Goal: Communication & Community: Answer question/provide support

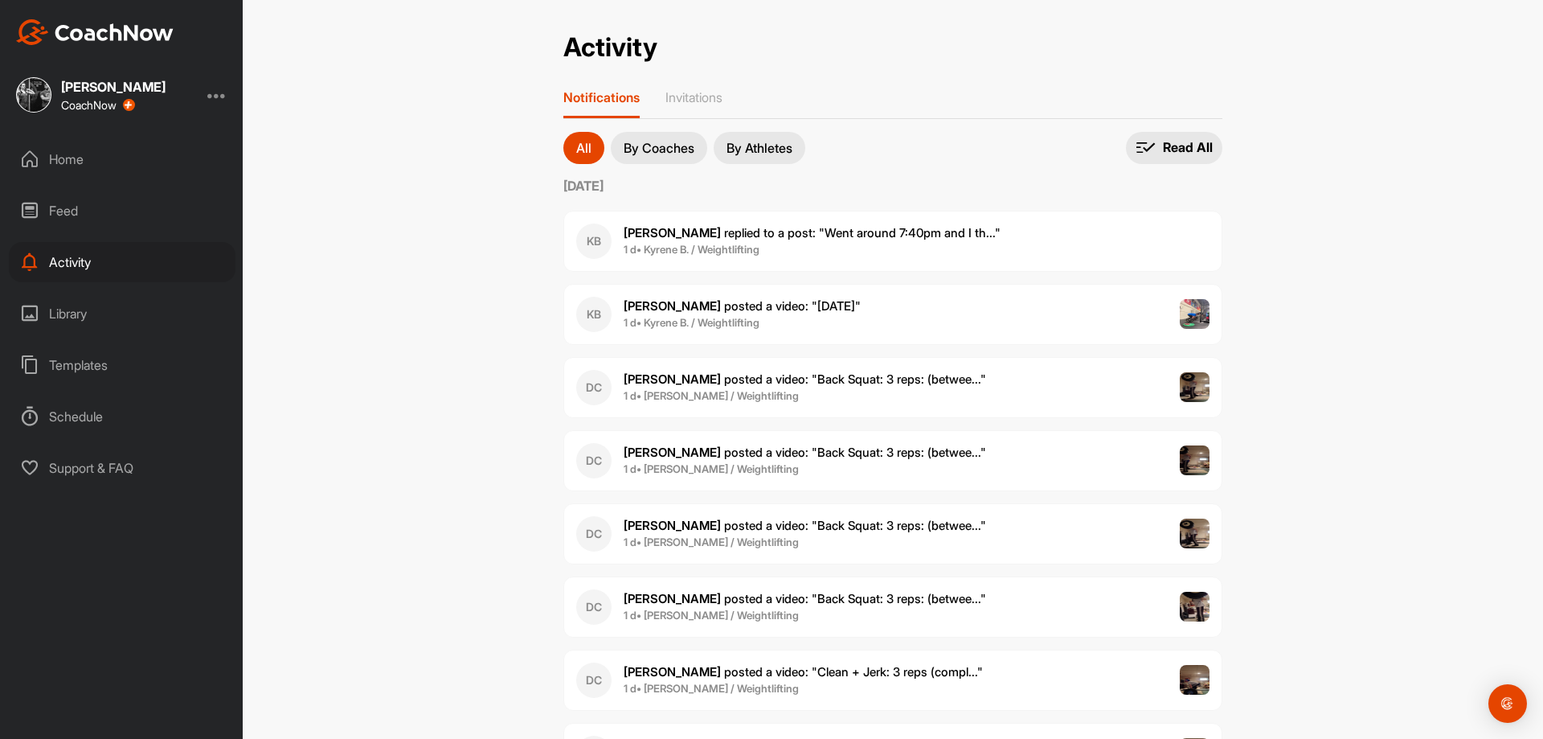
click at [85, 153] on div "Home" at bounding box center [122, 159] width 227 height 40
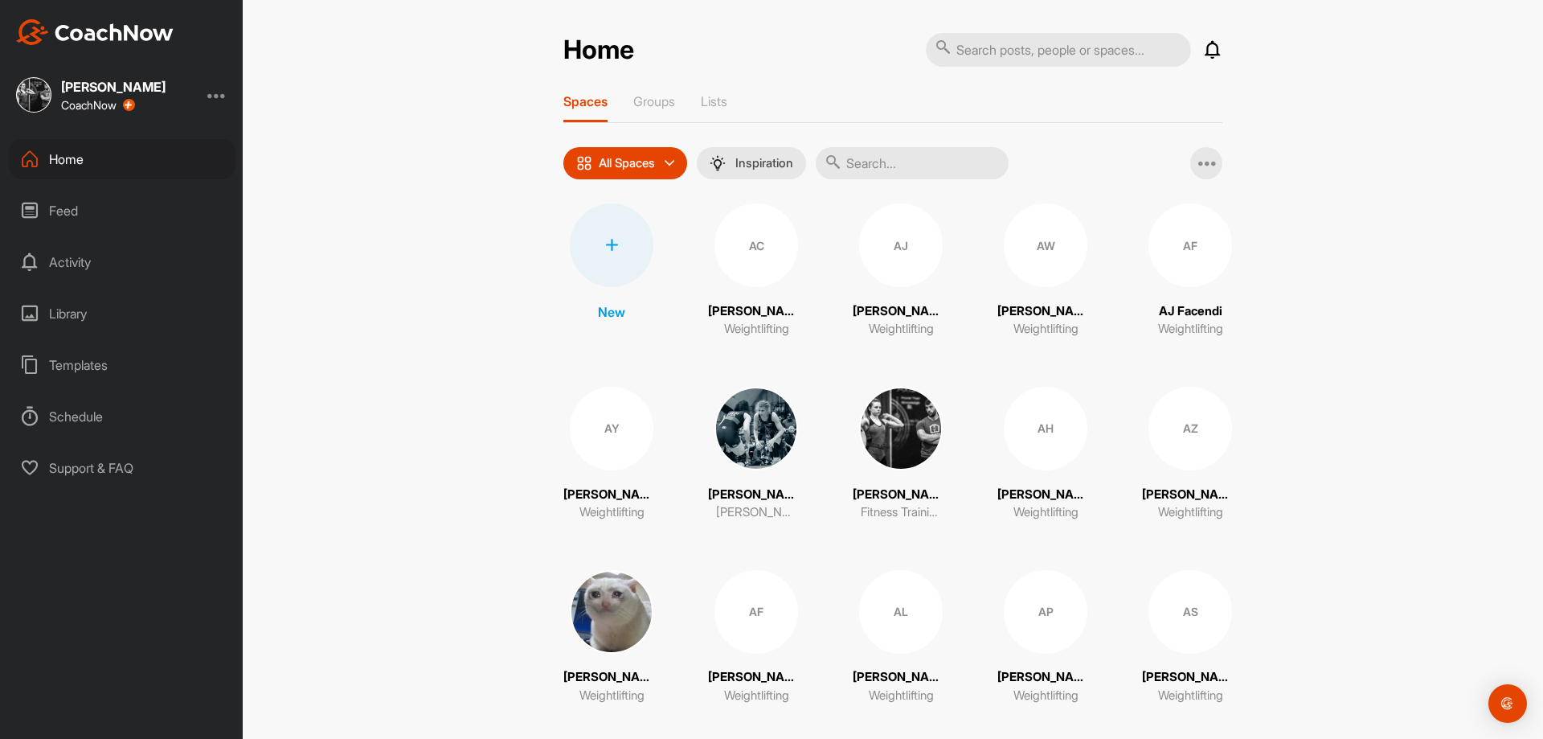
click at [136, 274] on div "Activity" at bounding box center [122, 262] width 227 height 40
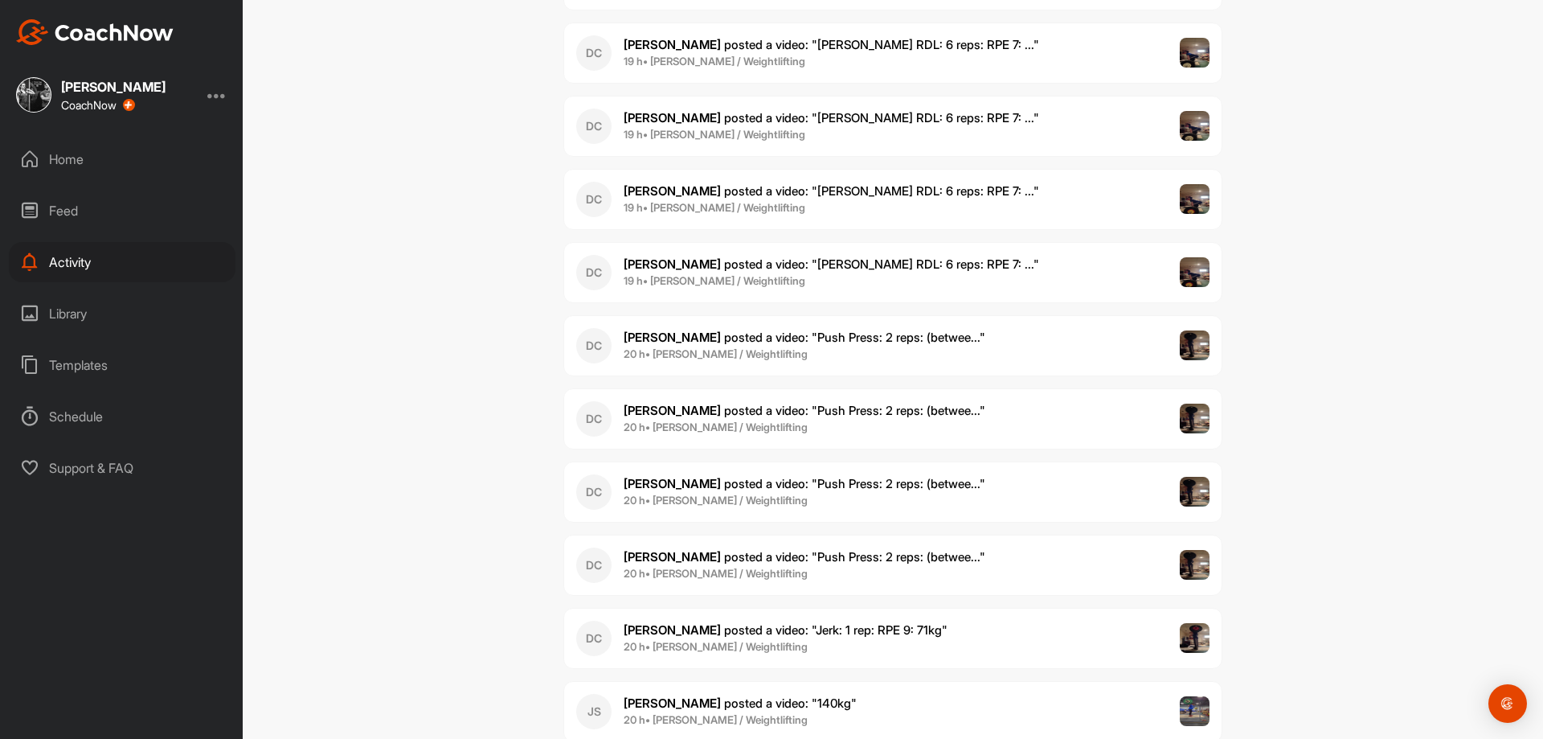
scroll to position [1206, 0]
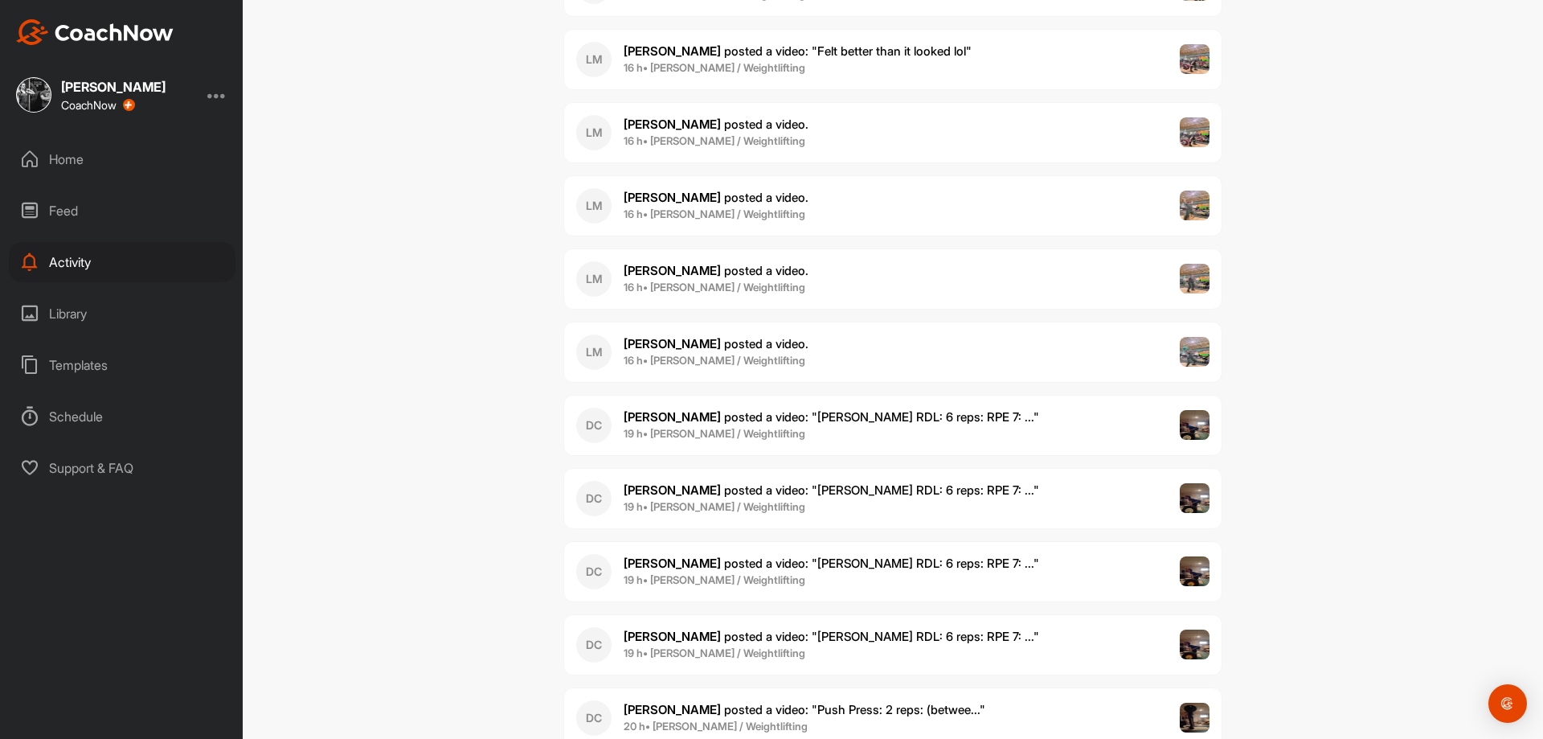
click at [714, 285] on b "16 h • [PERSON_NAME] / Weightlifting" at bounding box center [715, 287] width 182 height 13
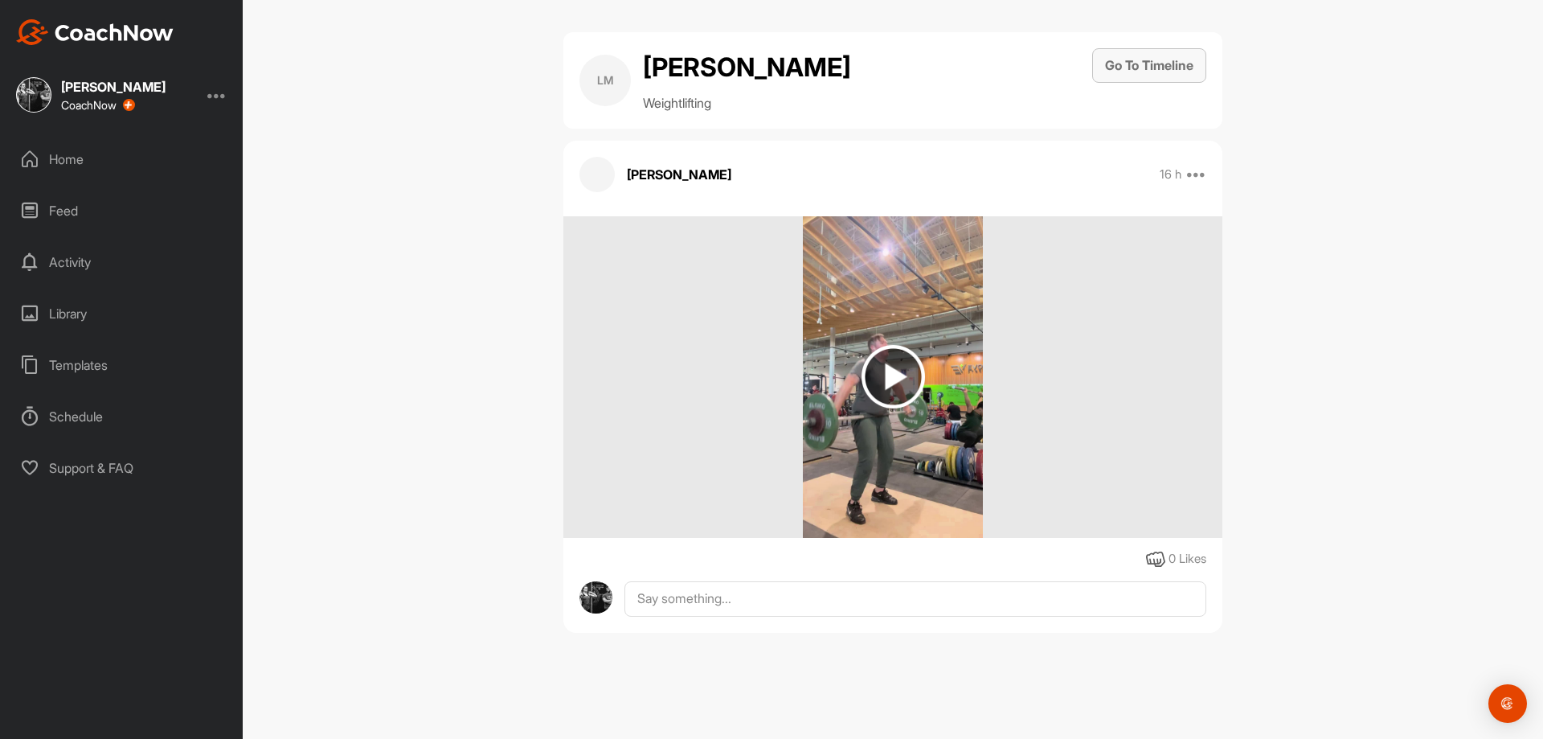
click at [1145, 75] on button "Go To Timeline" at bounding box center [1149, 65] width 114 height 35
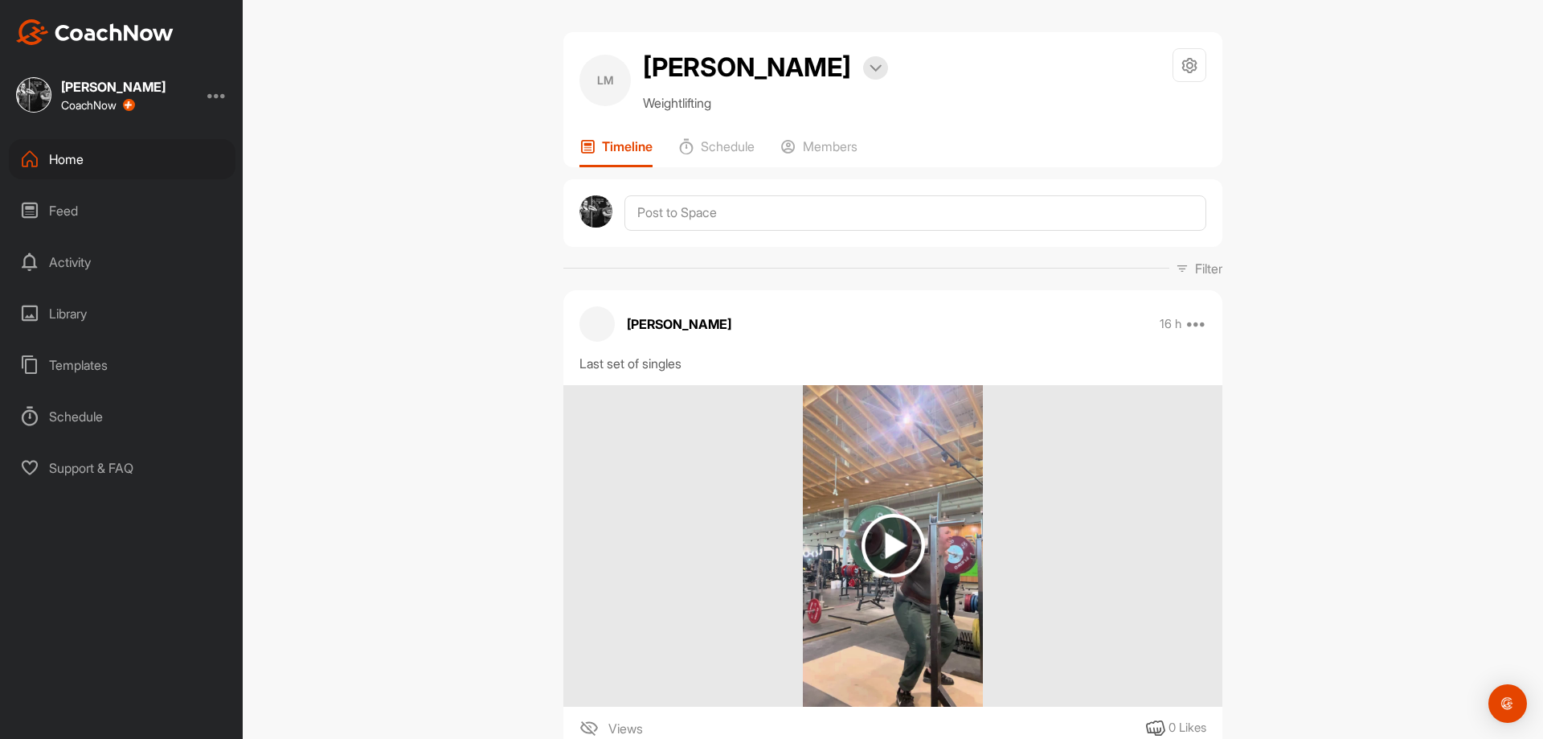
click at [109, 152] on div "Home" at bounding box center [122, 159] width 227 height 40
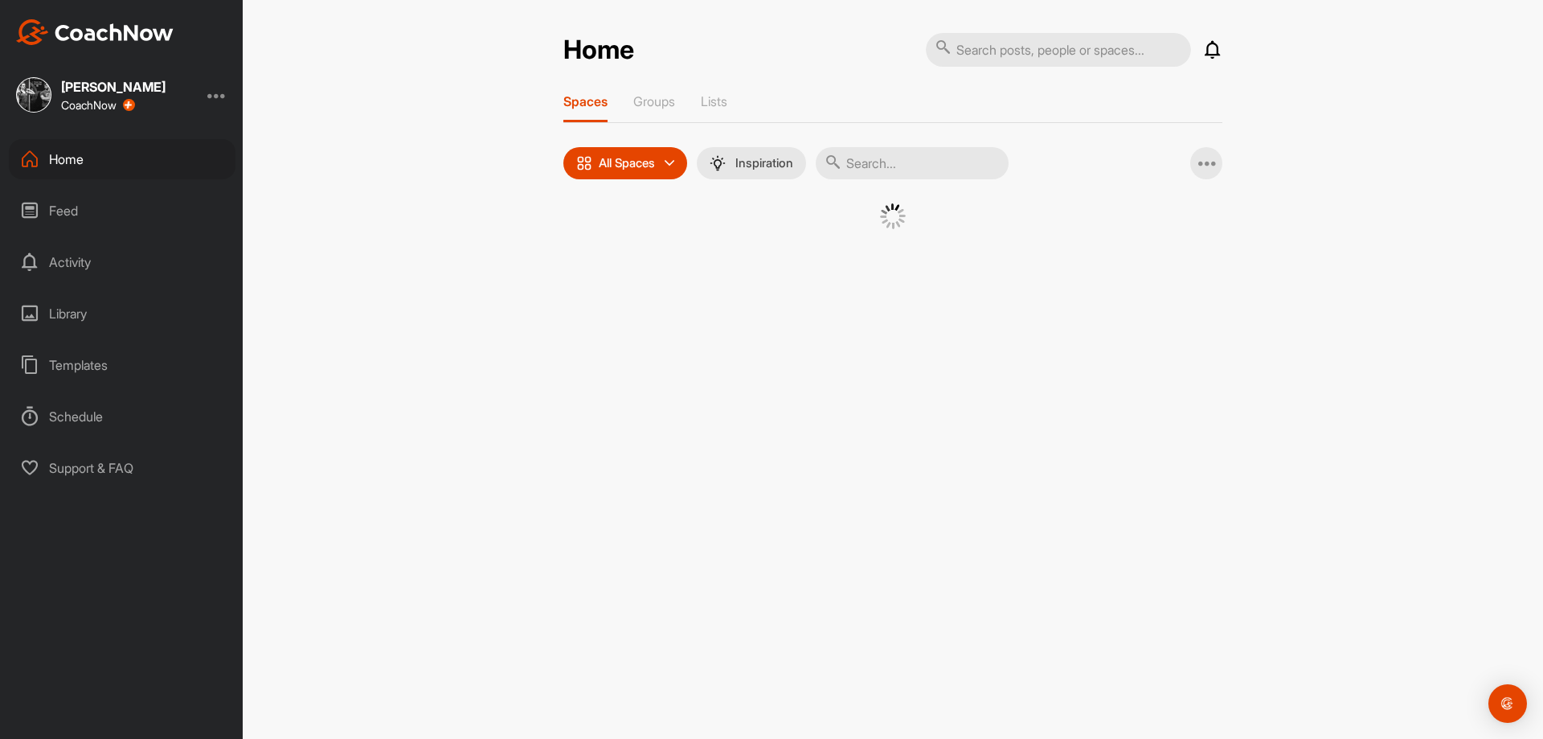
click at [895, 178] on input "text" at bounding box center [912, 163] width 193 height 32
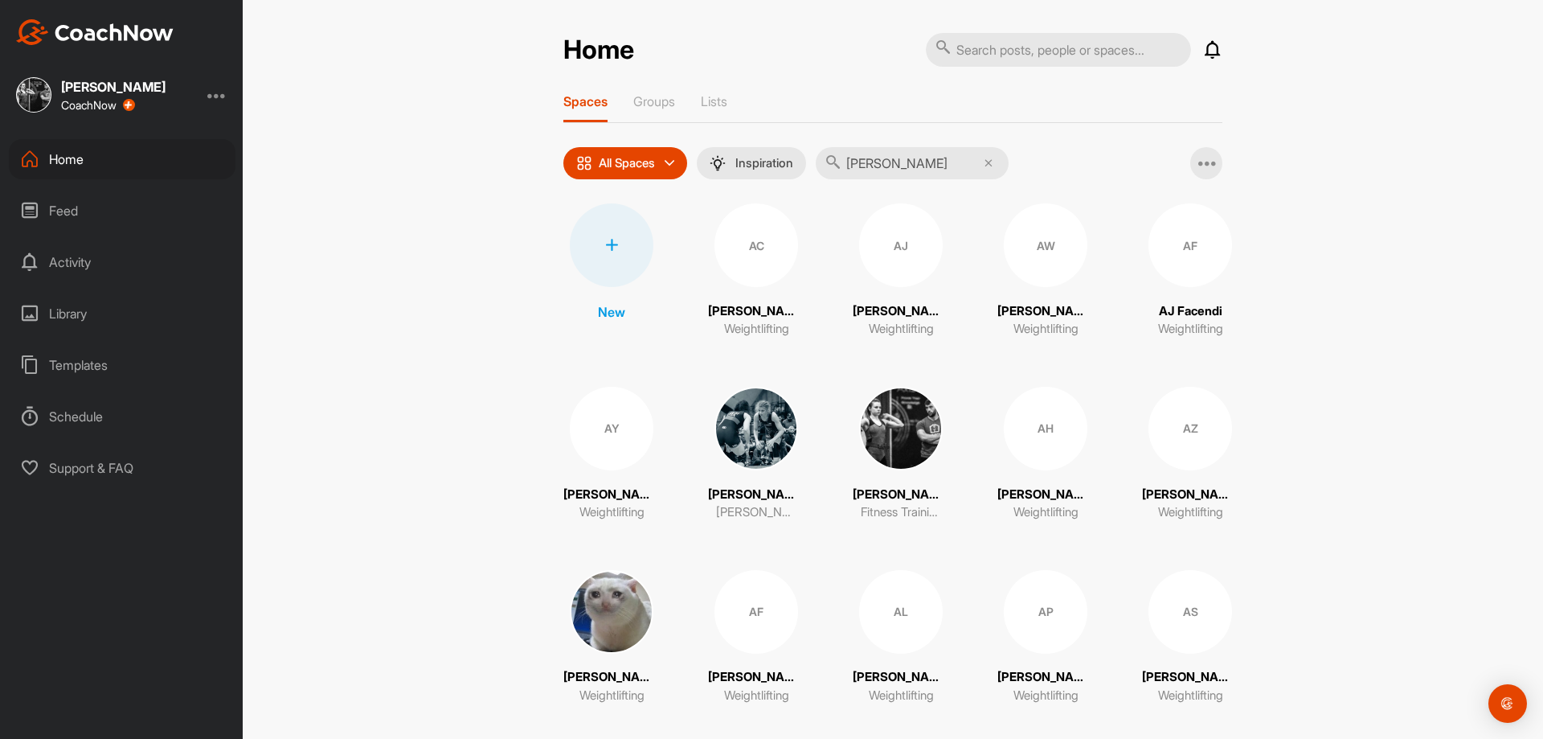
type input "kate"
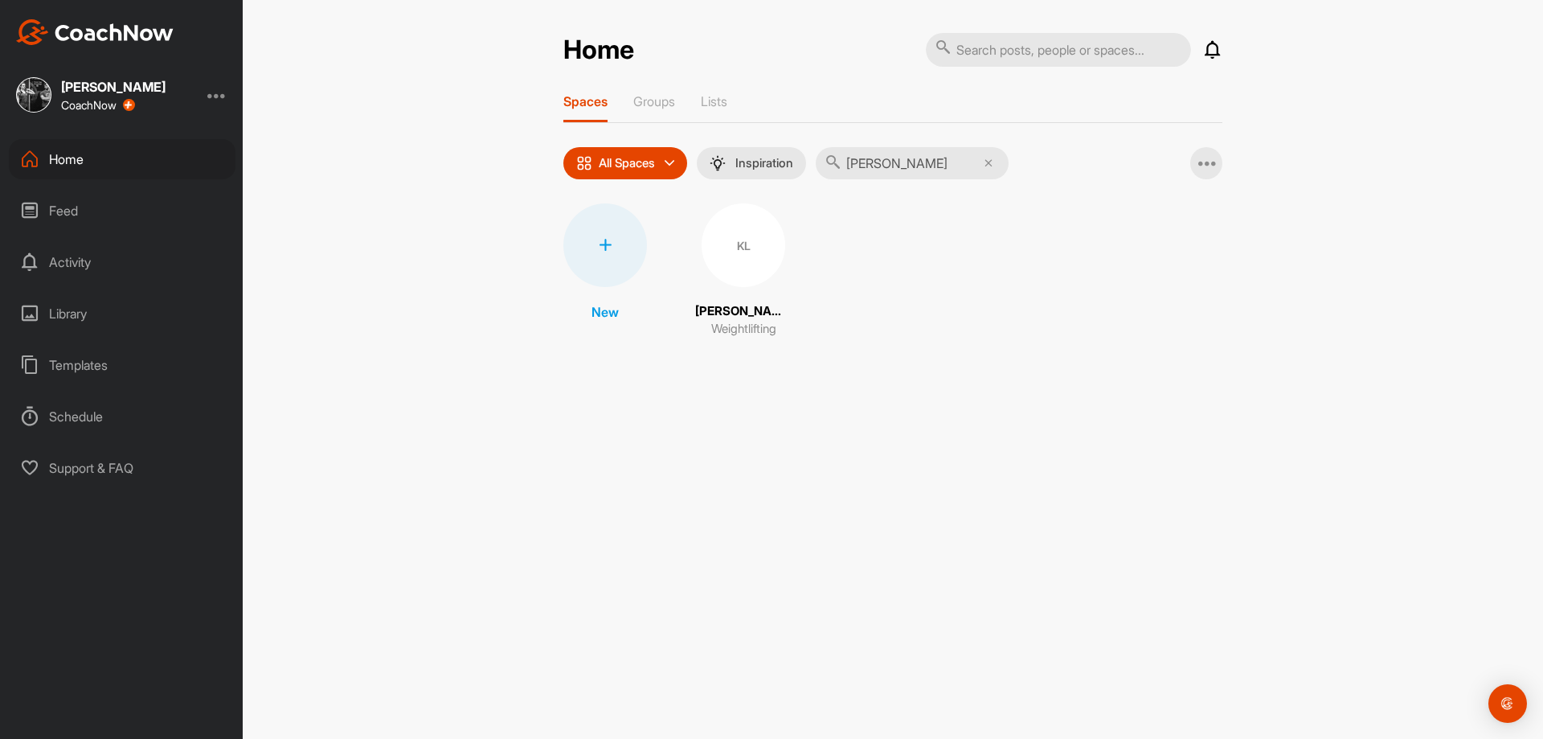
click at [729, 247] on div "KL" at bounding box center [744, 245] width 84 height 84
click at [132, 157] on div "Home" at bounding box center [122, 159] width 227 height 40
click at [91, 278] on div "Activity" at bounding box center [122, 262] width 227 height 40
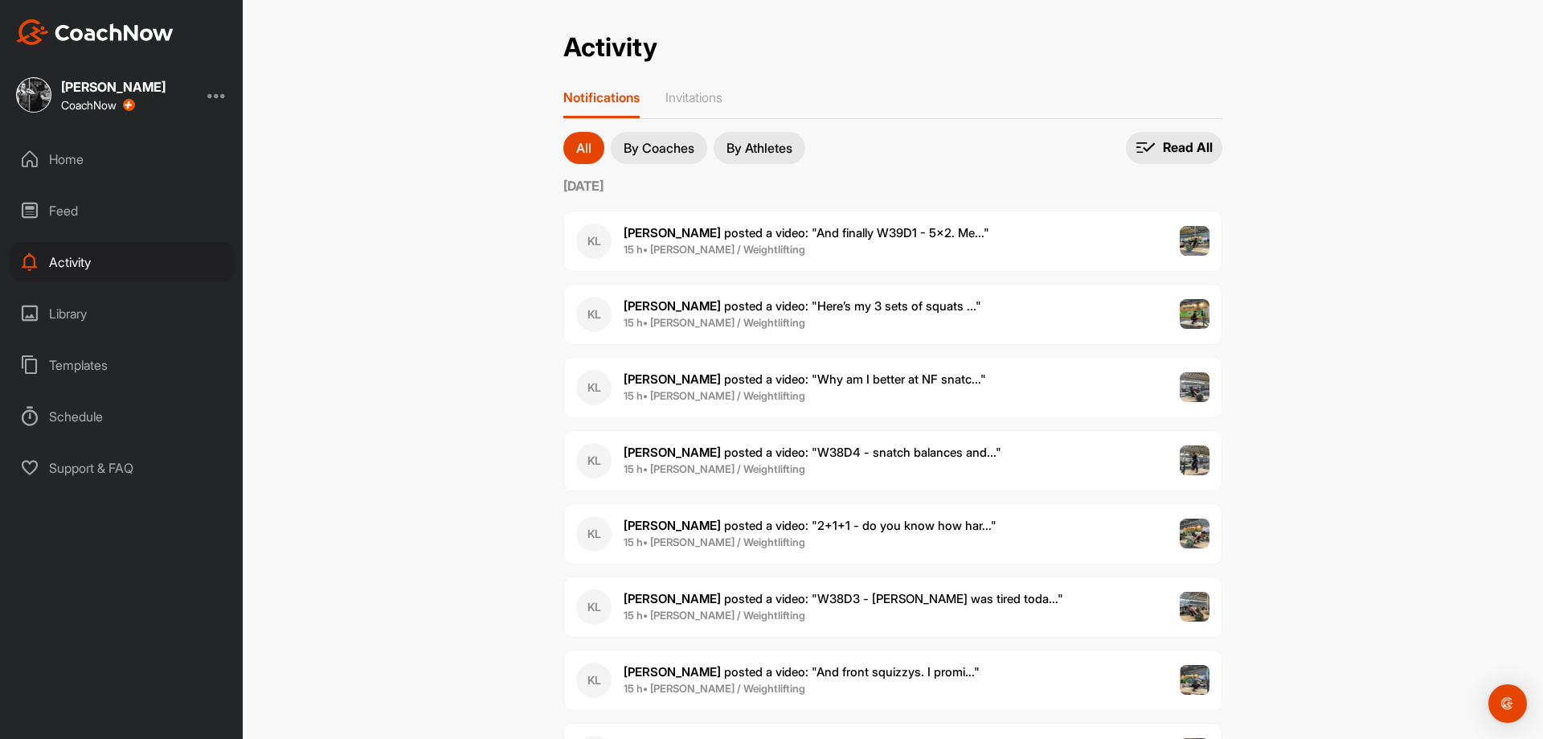
click at [1410, 329] on div "Activity Activity Notifications Invitations All By Coaches By Athletes All noti…" at bounding box center [893, 369] width 1301 height 739
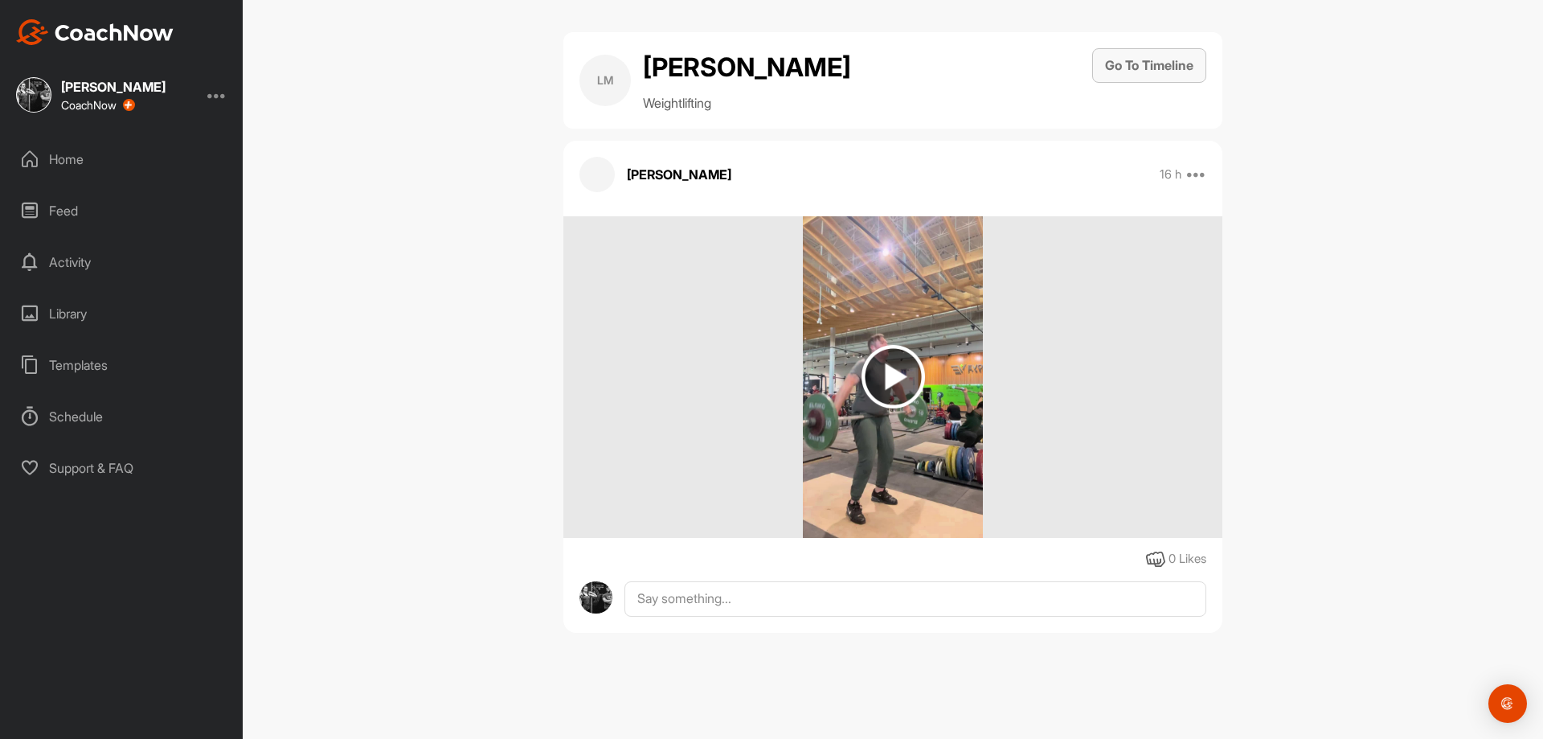
click at [1129, 76] on button "Go To Timeline" at bounding box center [1149, 65] width 114 height 35
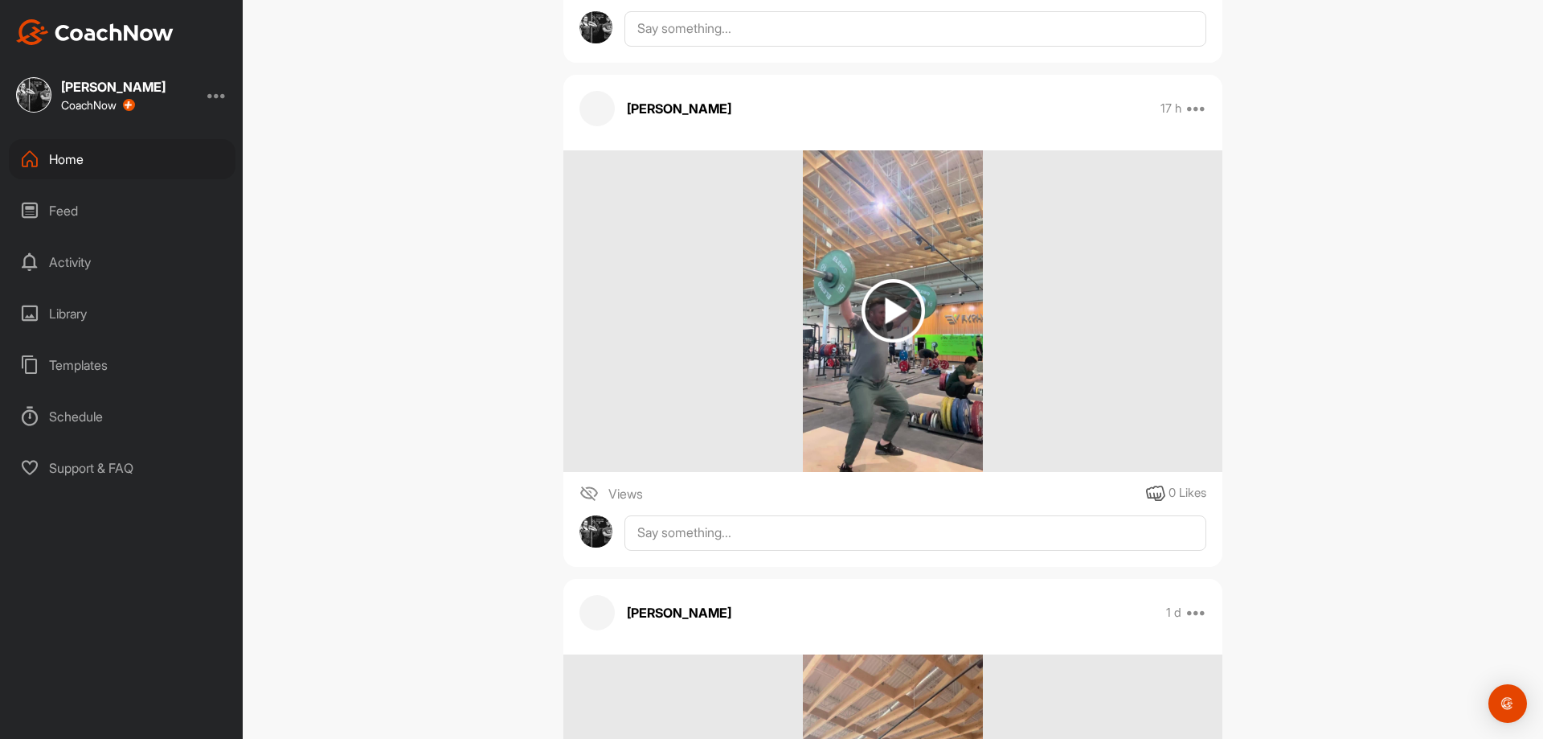
scroll to position [3215, 0]
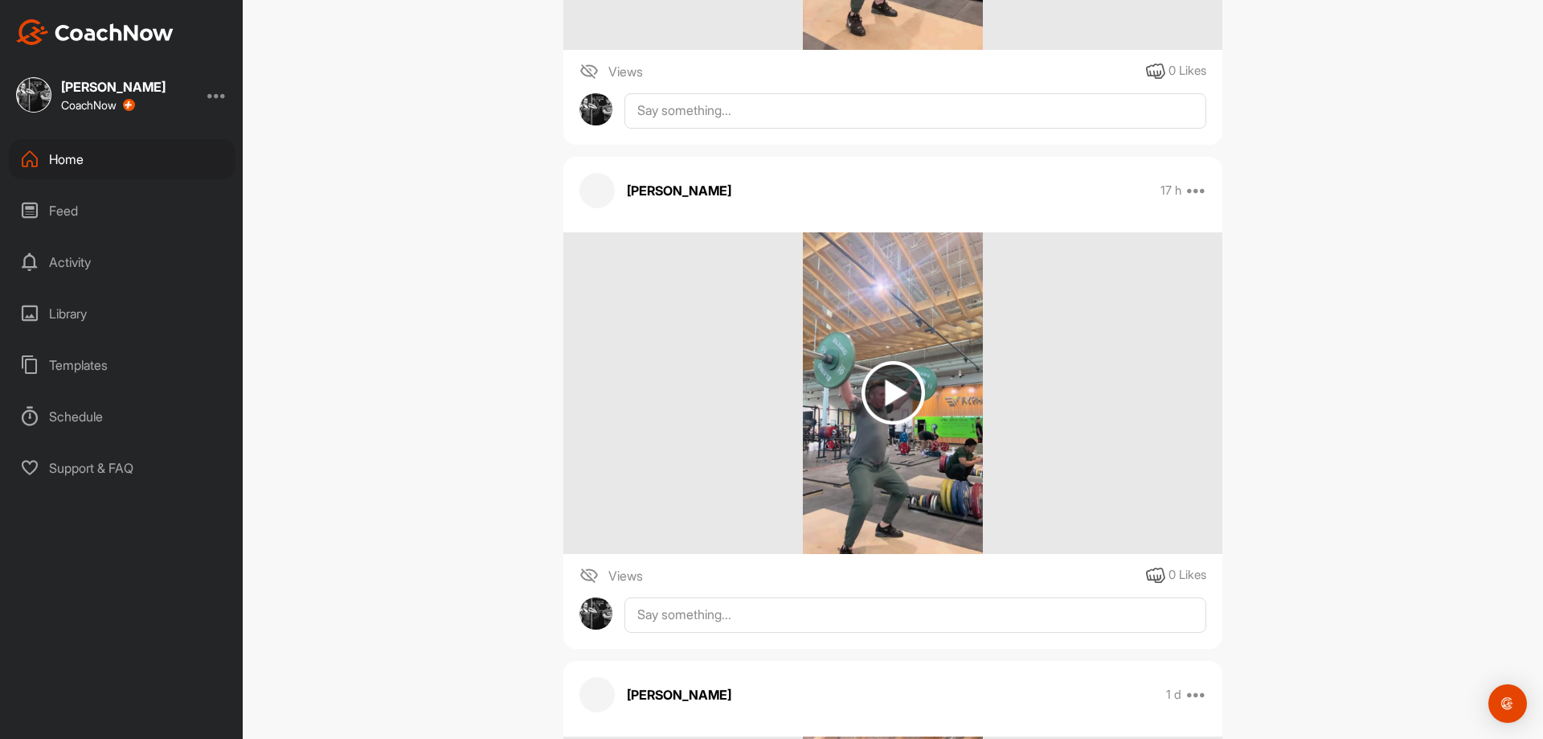
click at [784, 401] on div at bounding box center [892, 393] width 659 height 322
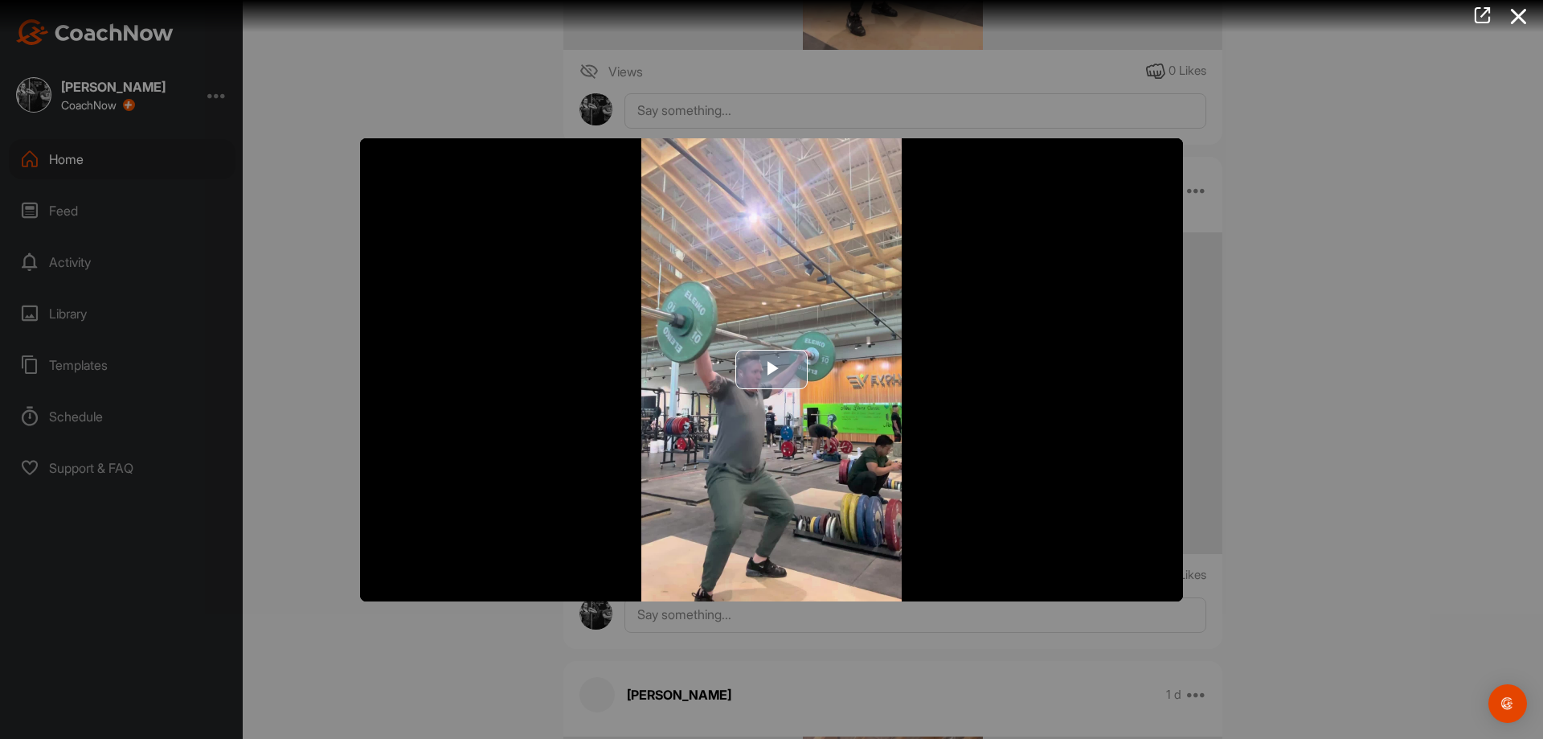
click at [703, 363] on img "Video Player" at bounding box center [771, 369] width 823 height 463
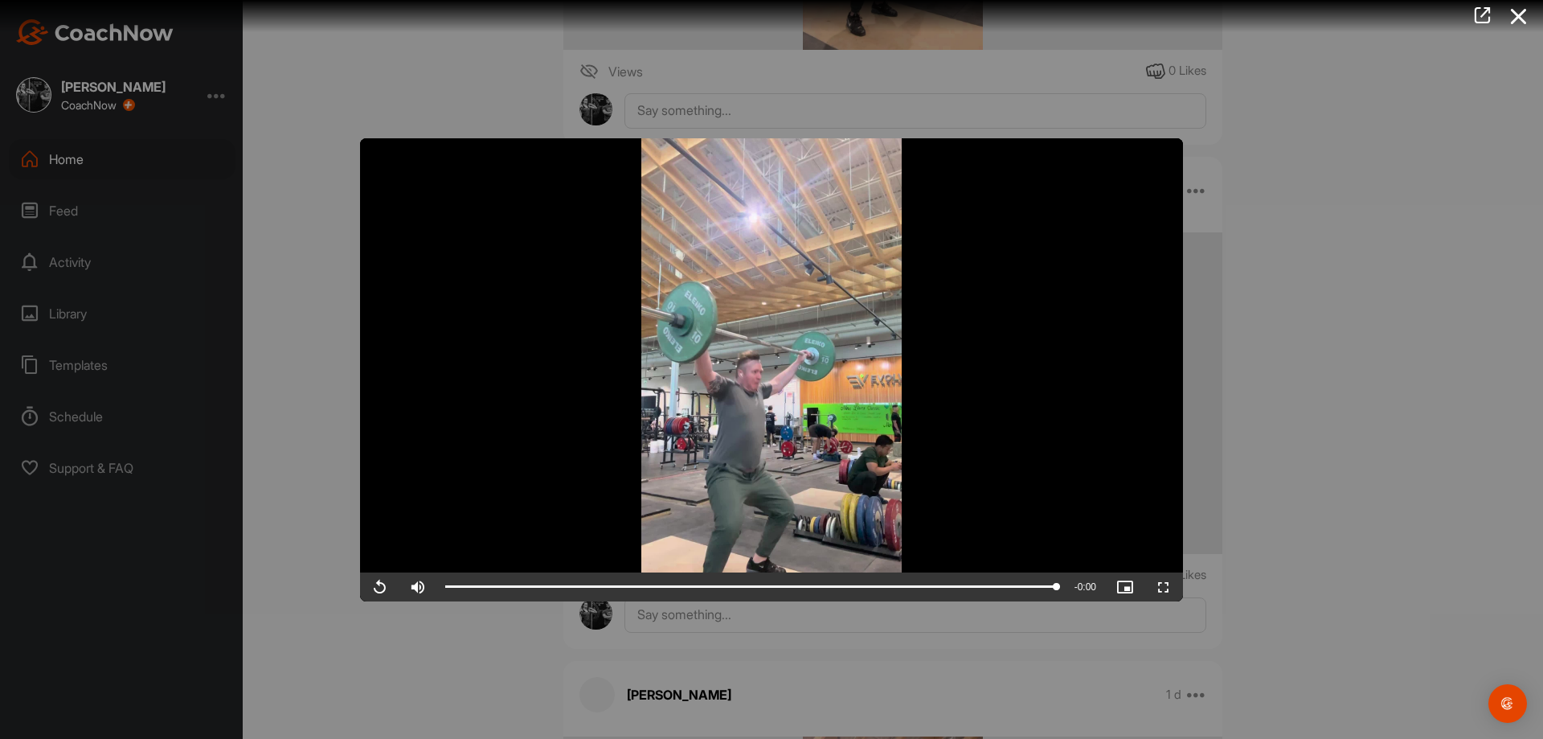
drag, startPoint x: 1358, startPoint y: 557, endPoint x: 1355, endPoint y: 540, distance: 17.1
click at [1358, 554] on div at bounding box center [771, 369] width 1543 height 739
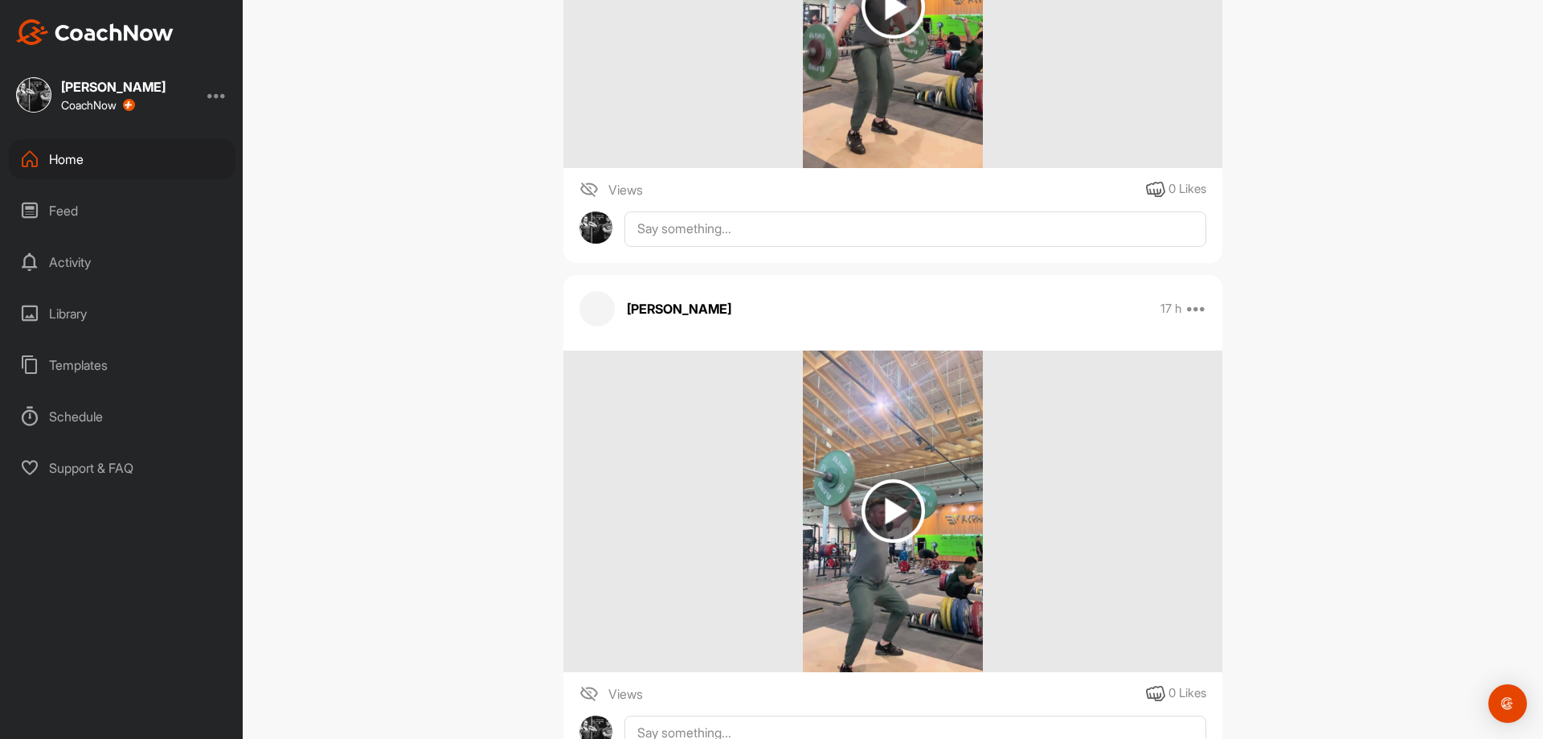
scroll to position [2733, 0]
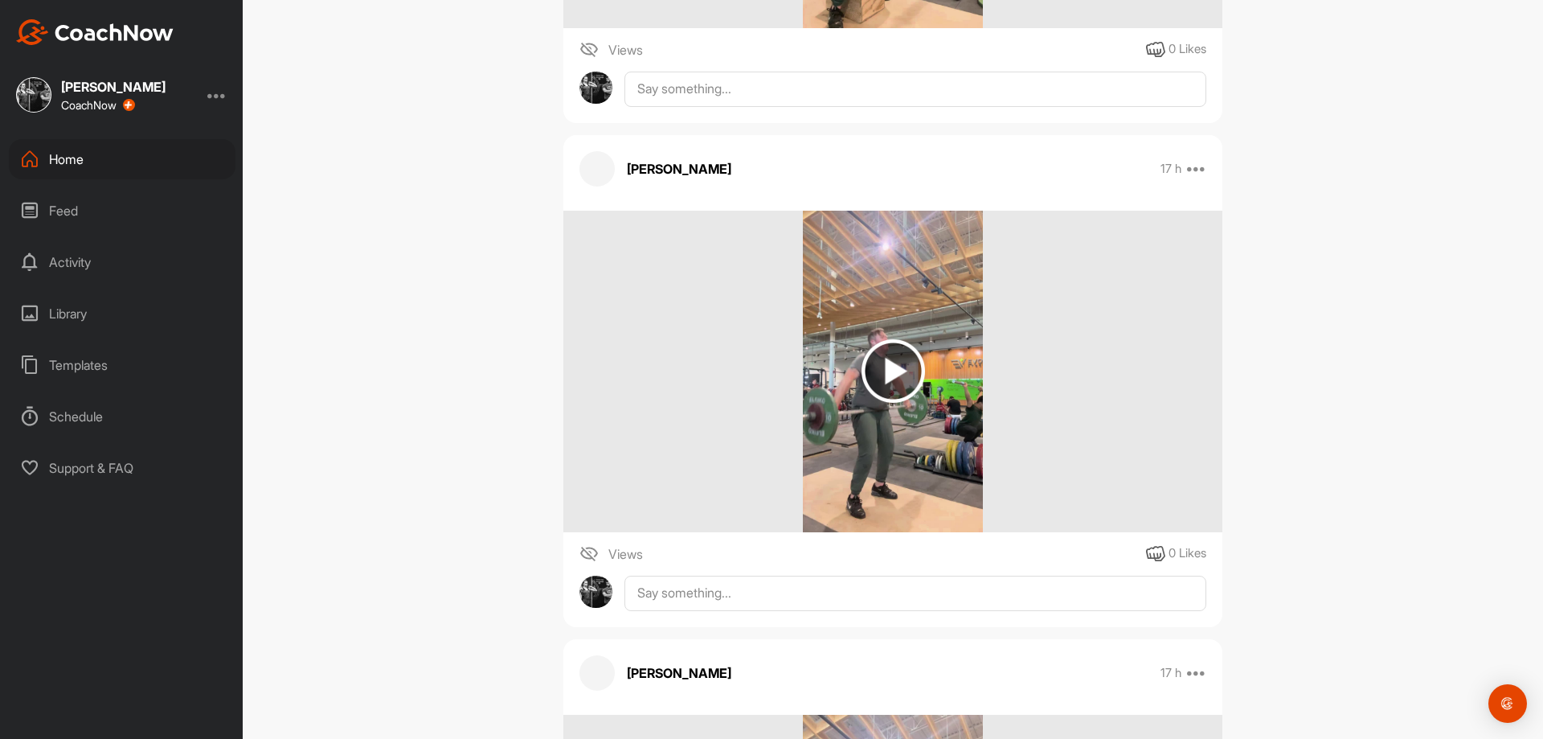
click at [871, 425] on img at bounding box center [893, 372] width 181 height 322
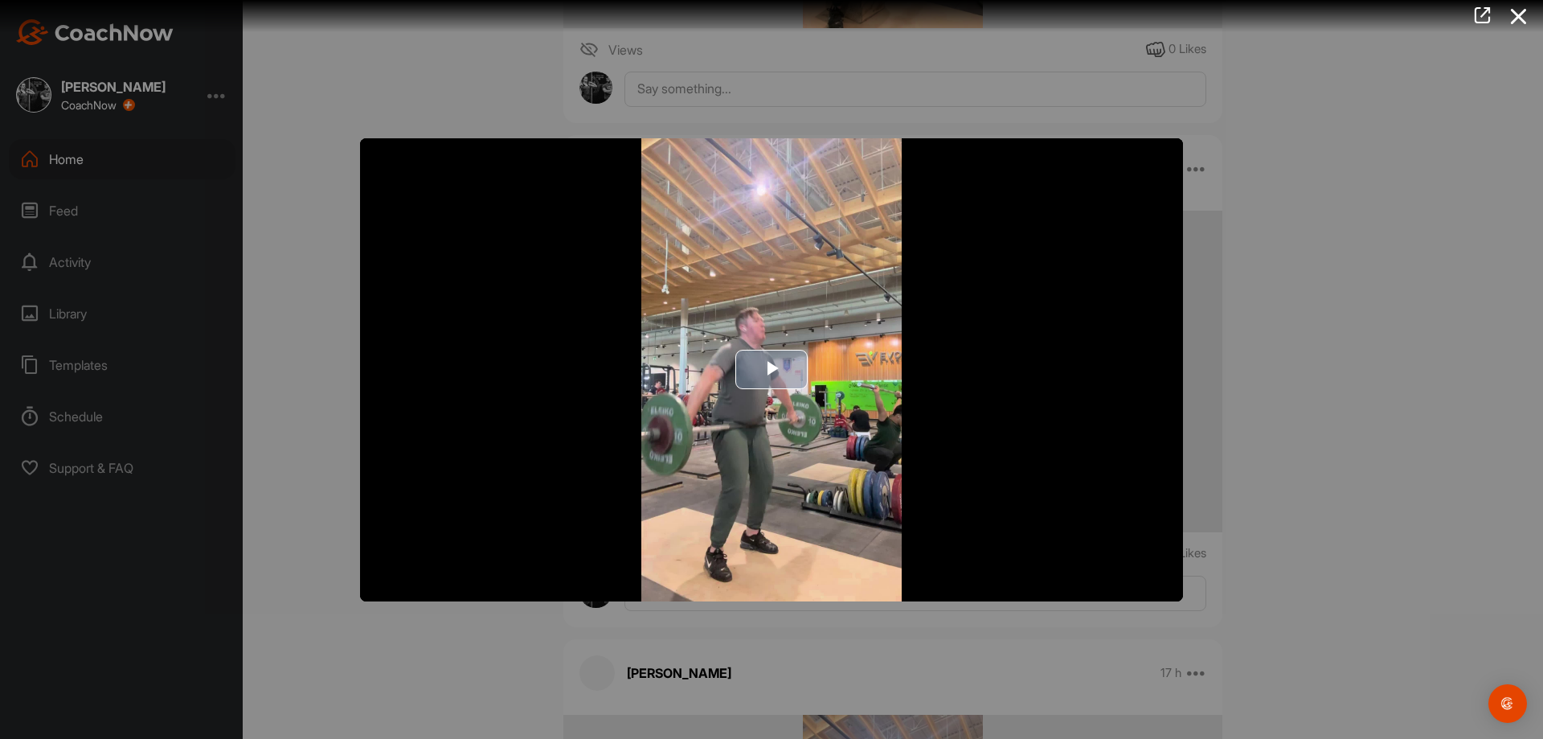
click at [711, 424] on img "Video Player" at bounding box center [771, 369] width 823 height 463
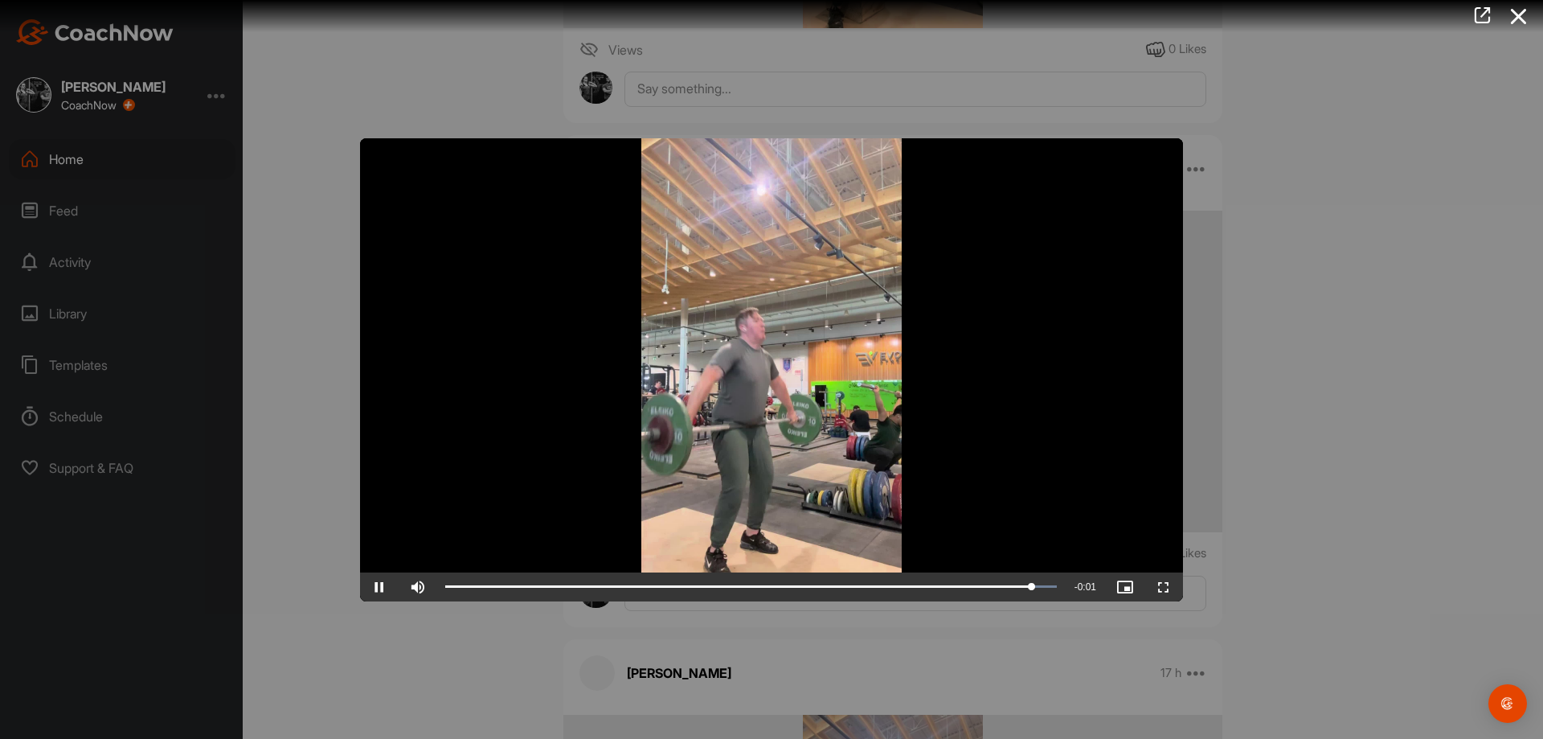
click at [1220, 524] on div at bounding box center [771, 369] width 1543 height 739
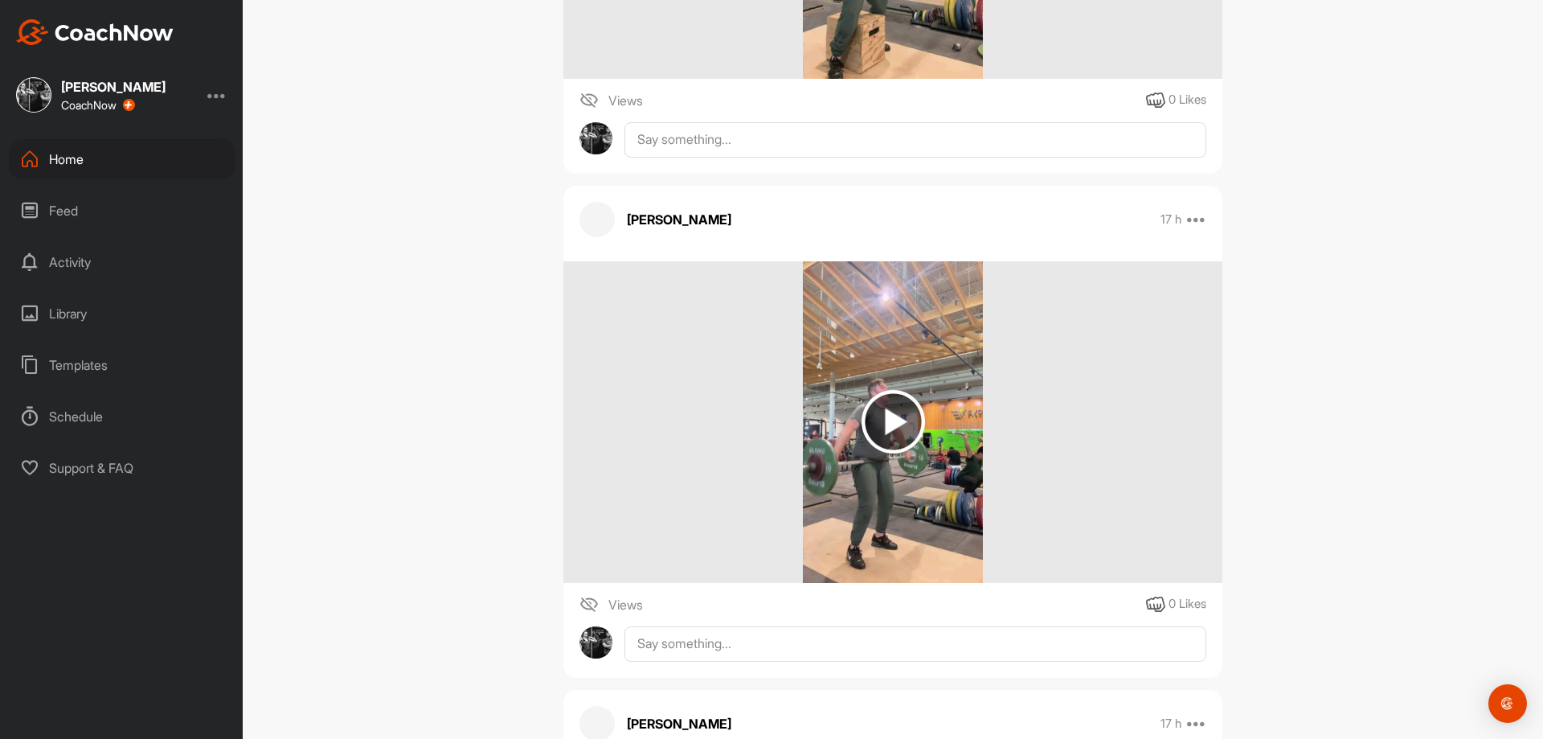
scroll to position [2813, 0]
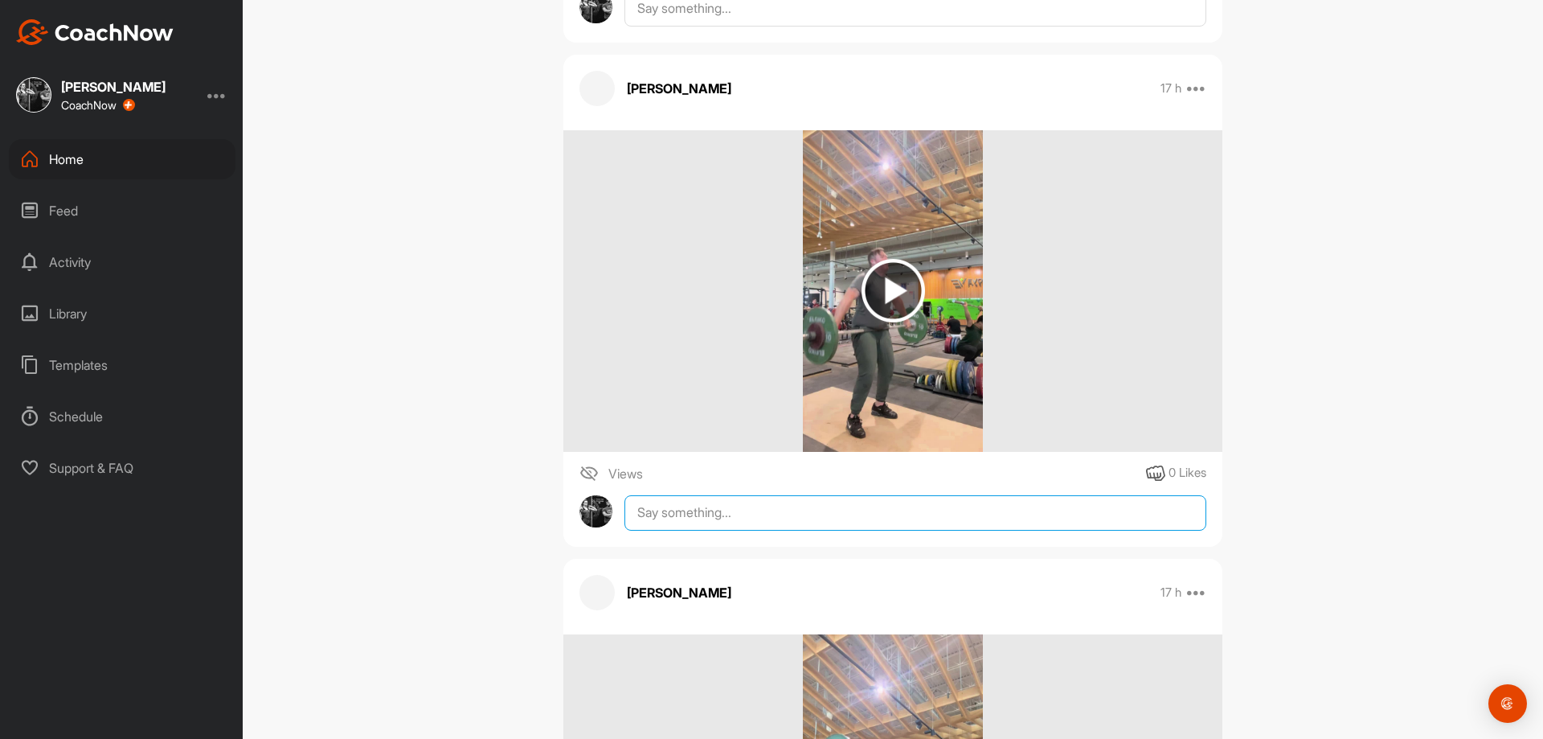
click at [899, 509] on textarea at bounding box center [916, 512] width 582 height 35
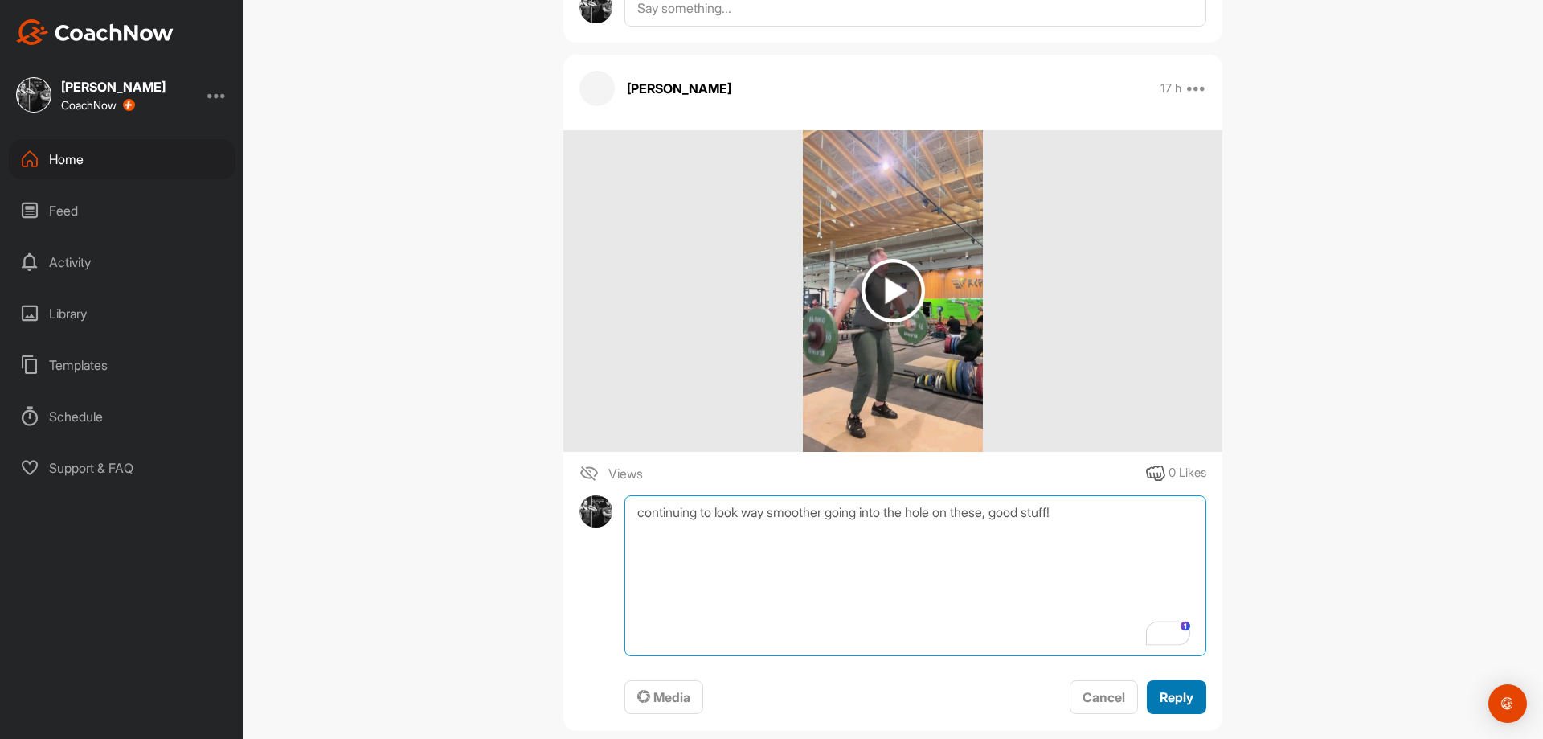
type textarea "continuing to look way smoother going into the hole on these, good stuff!"
click at [1182, 708] on button "Reply" at bounding box center [1176, 697] width 59 height 35
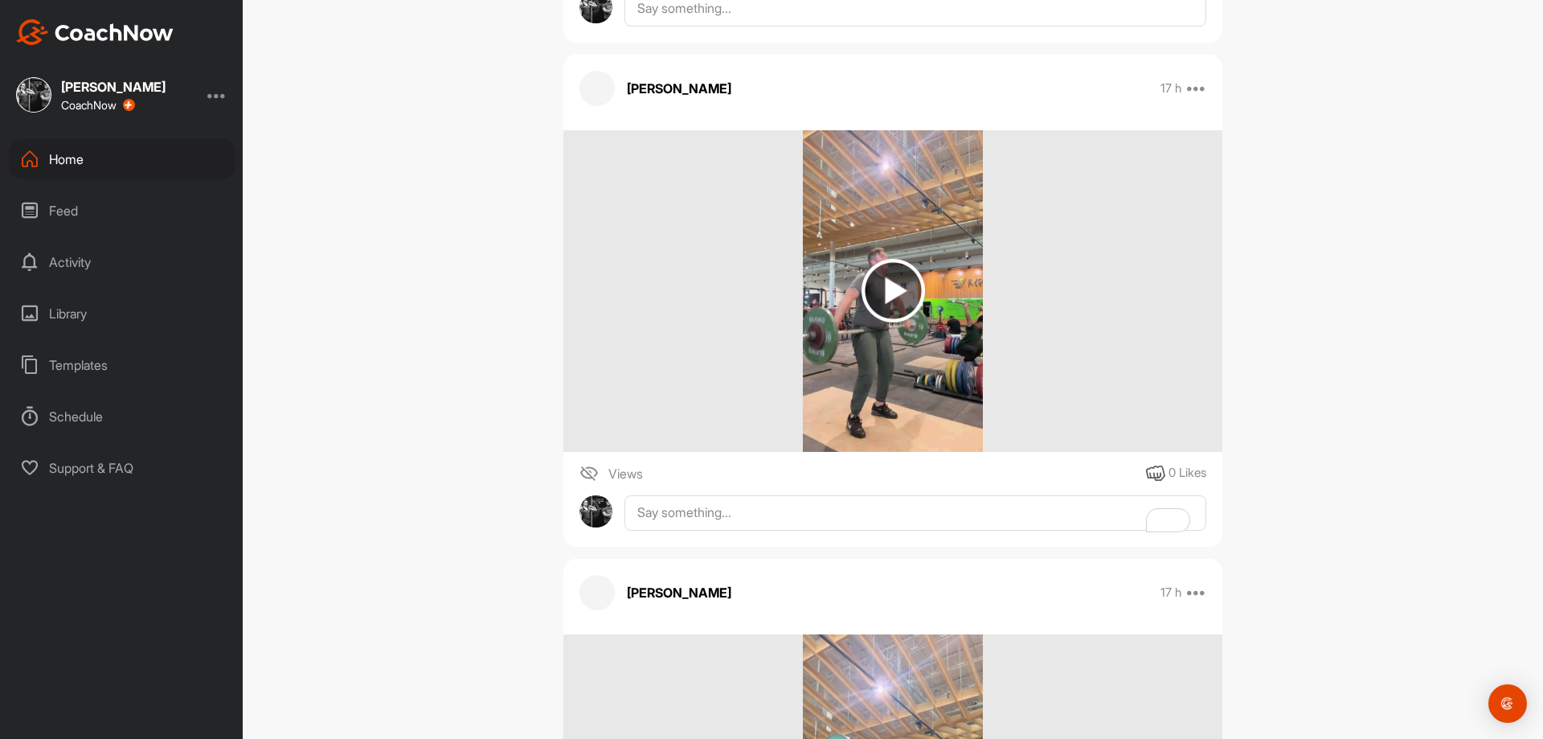
scroll to position [2331, 0]
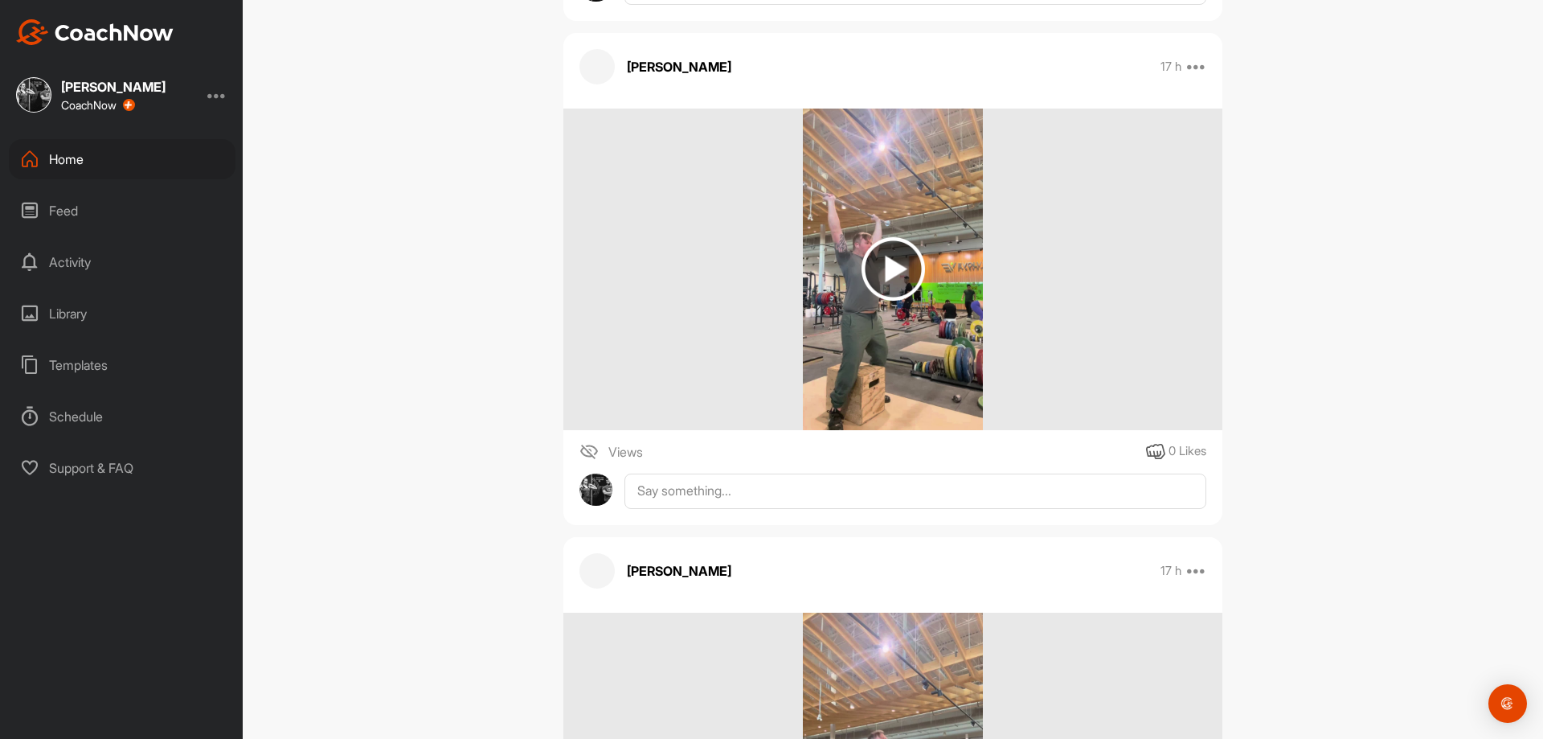
click at [897, 342] on img at bounding box center [893, 270] width 181 height 322
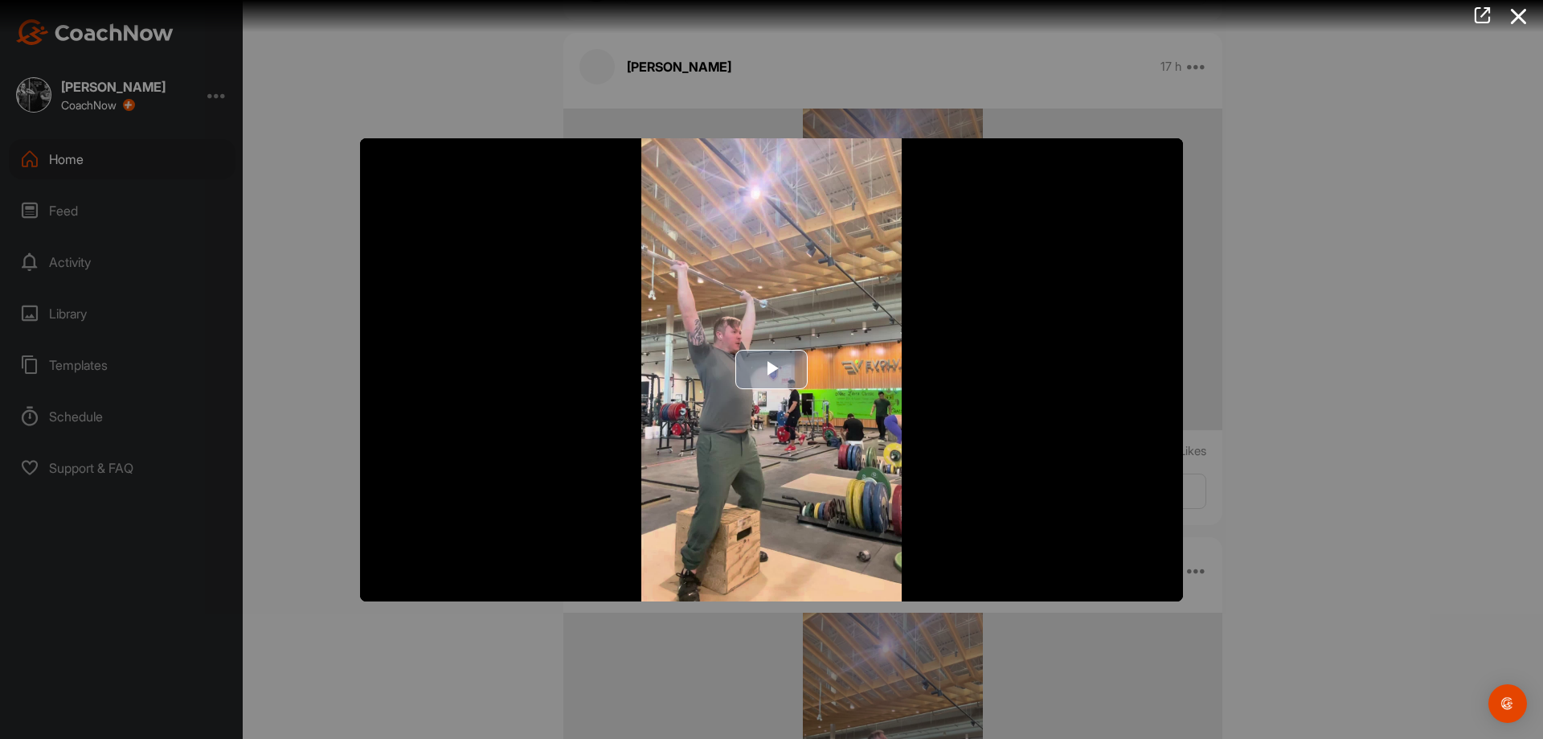
click at [822, 352] on img "Video Player" at bounding box center [771, 369] width 823 height 463
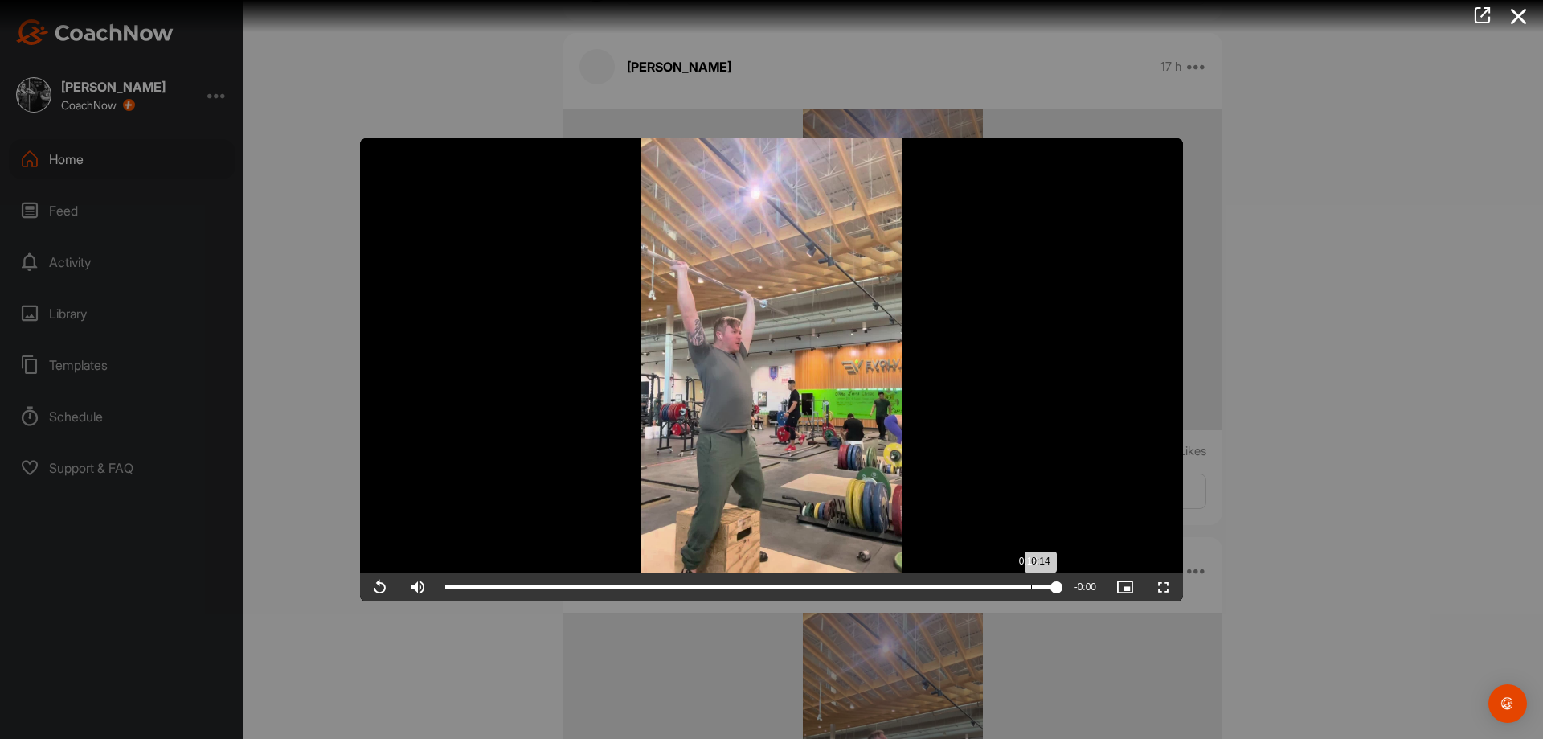
click at [1017, 576] on div "Loaded : 100.00% 0:13 0:14" at bounding box center [751, 586] width 628 height 29
click at [1318, 531] on div at bounding box center [771, 369] width 1543 height 739
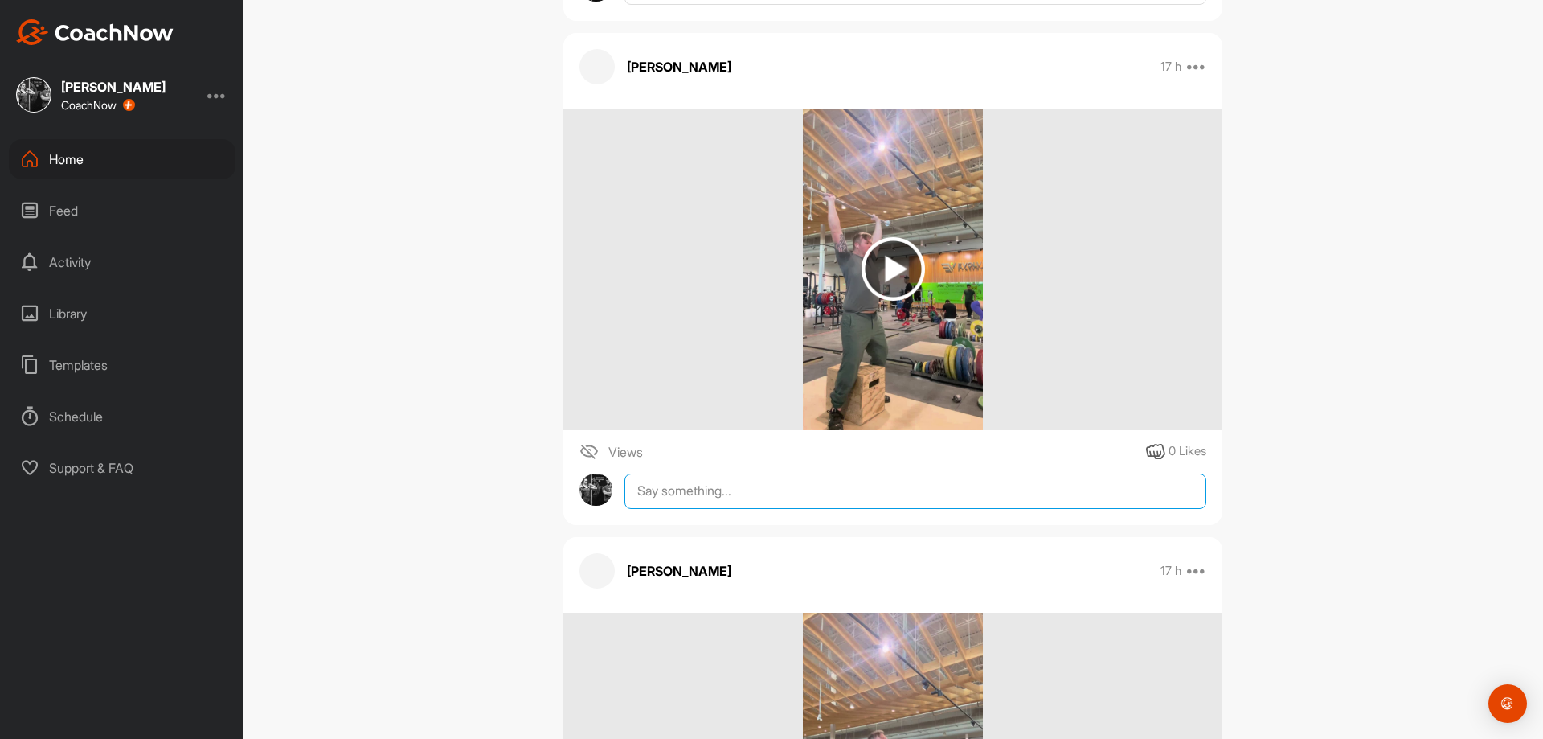
click at [866, 480] on textarea at bounding box center [916, 490] width 582 height 35
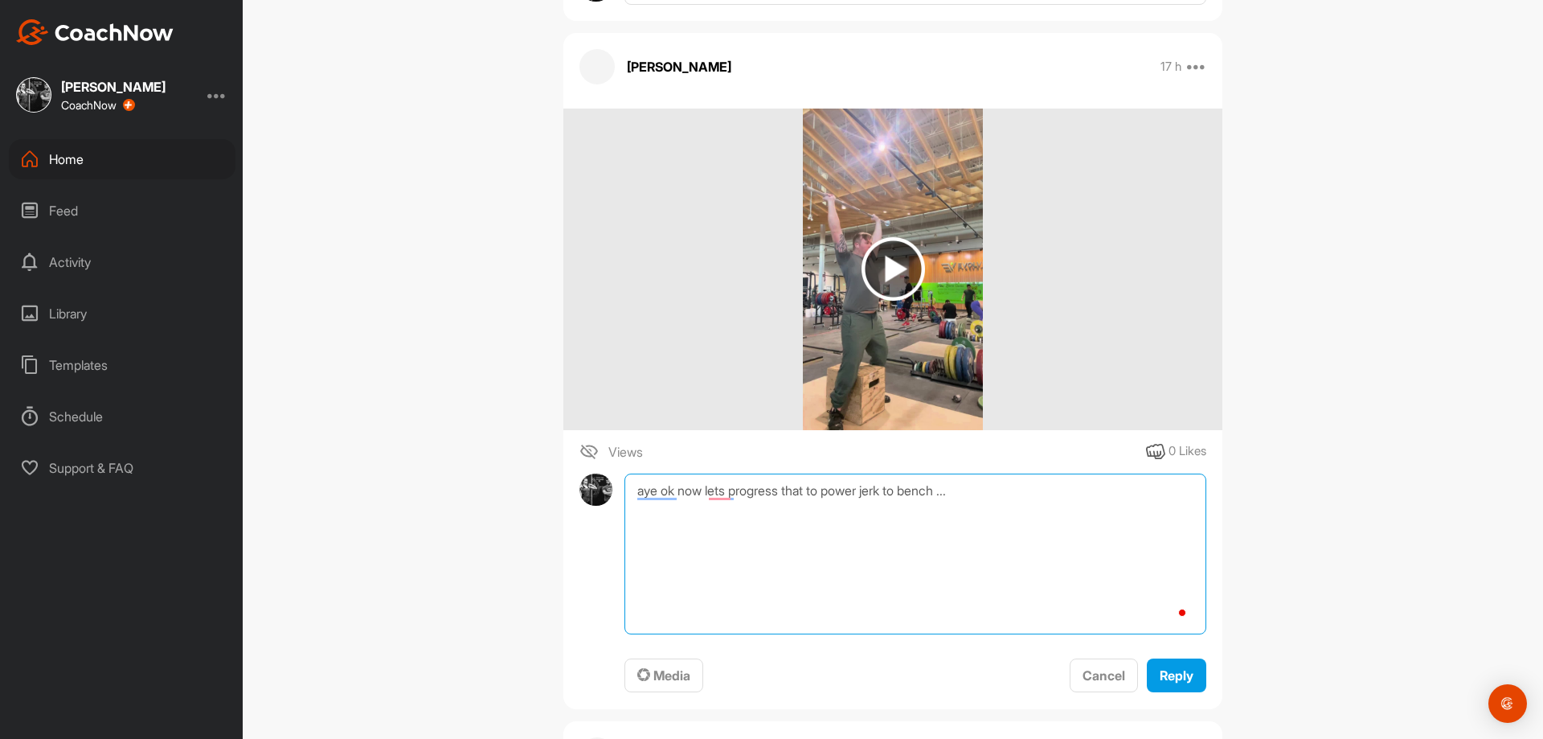
paste textarea "https://www.instagram.com/p/DJHn3dJIW5B"
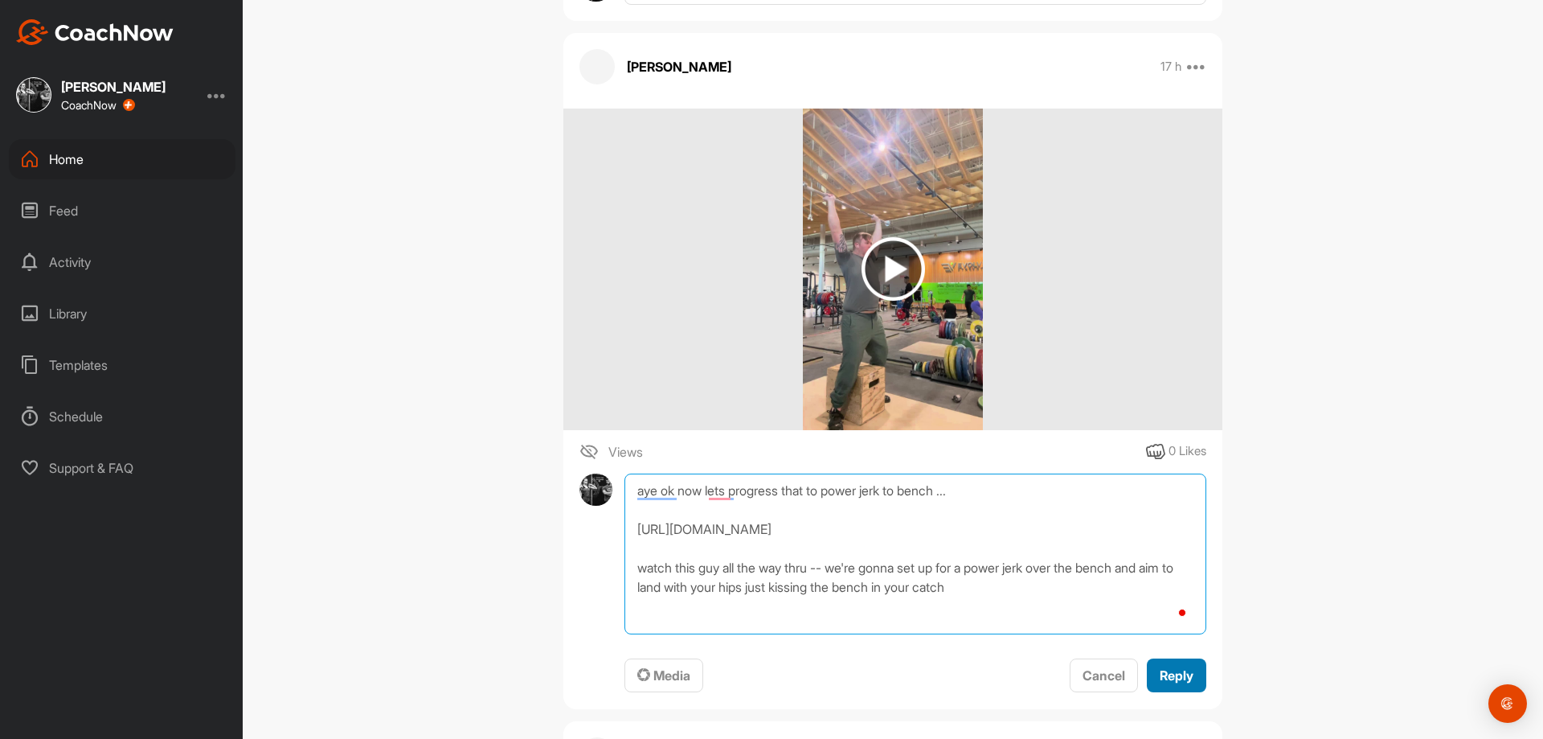
type textarea "aye ok now lets progress that to power jerk to bench ... https://www.instagram.…"
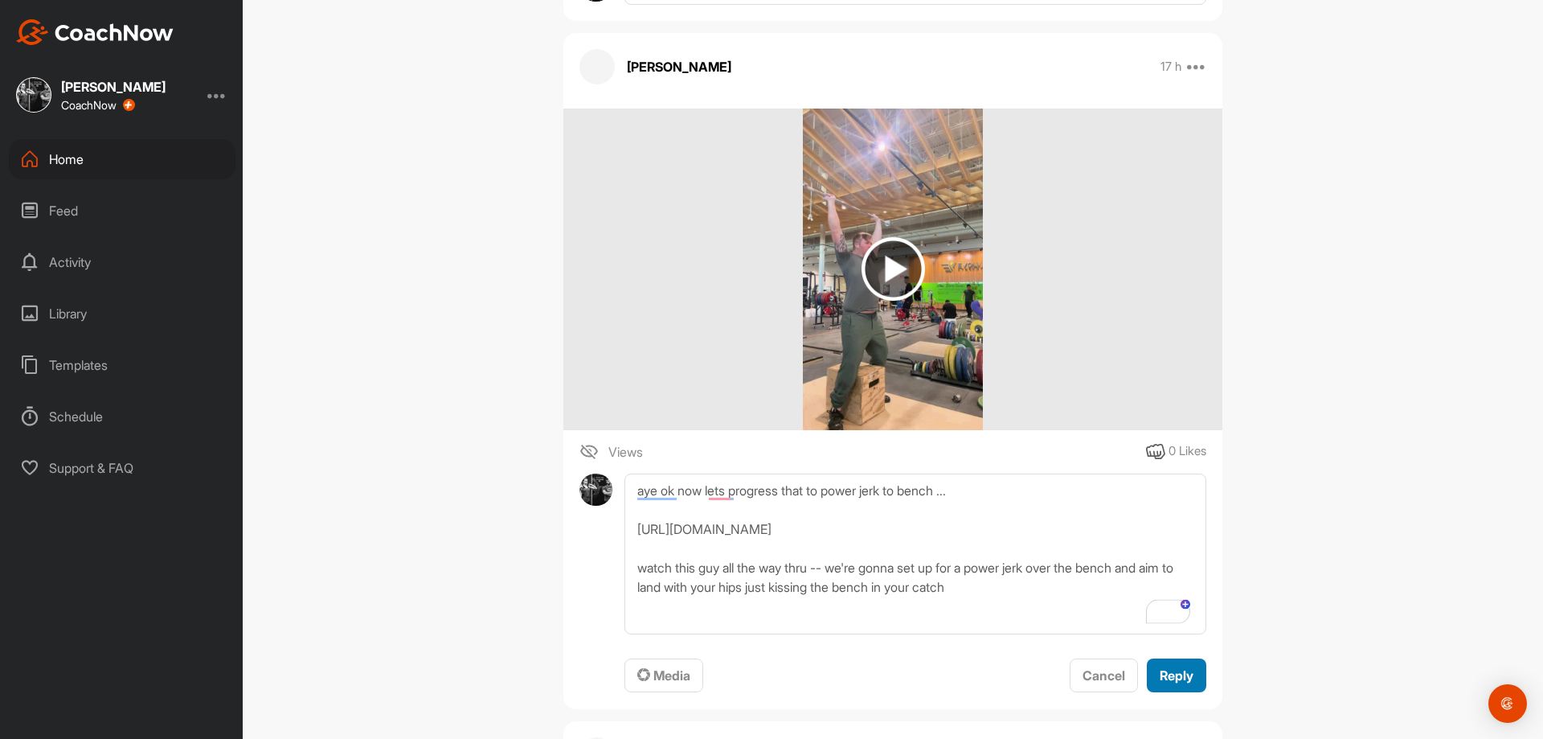
click at [1161, 663] on button "Reply" at bounding box center [1176, 675] width 59 height 35
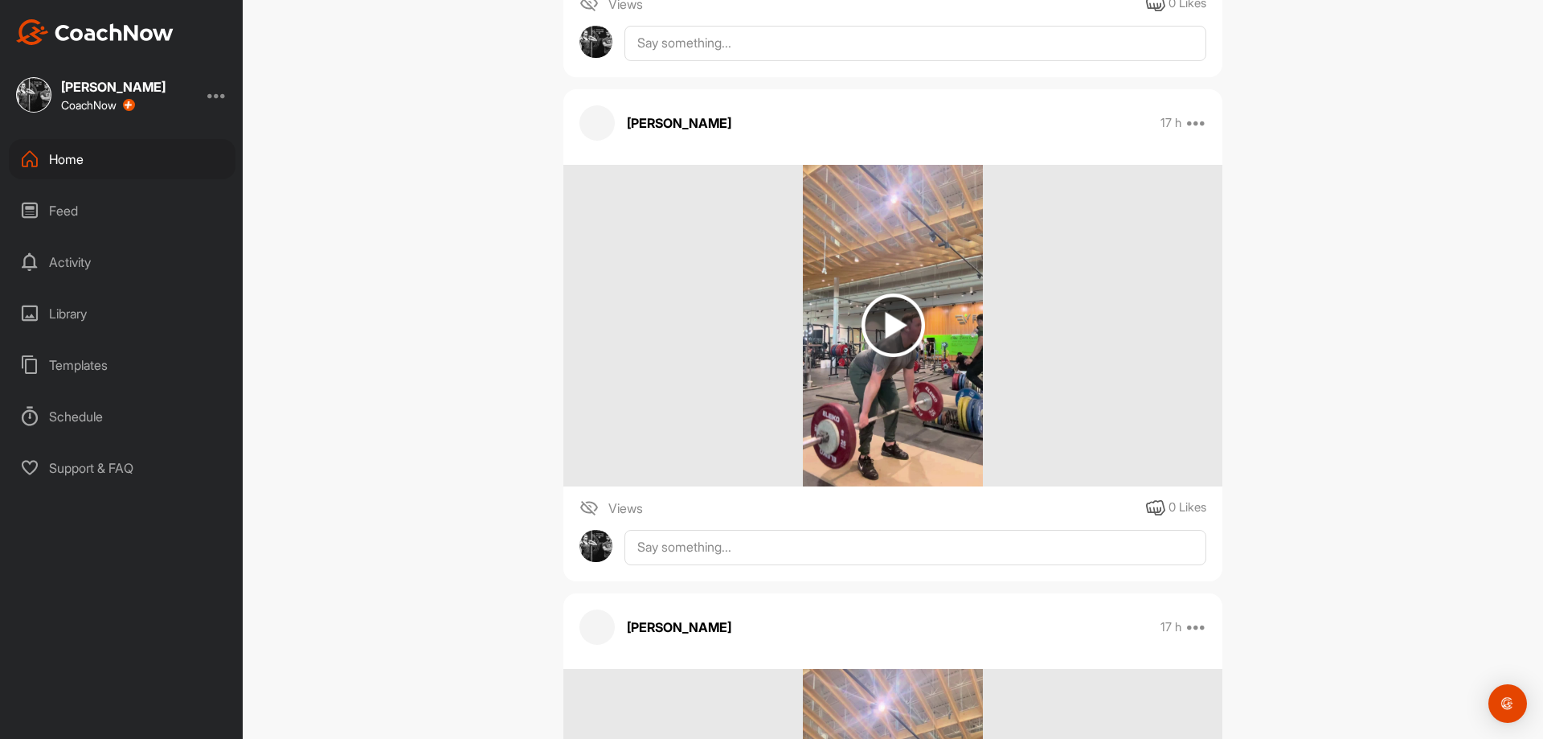
scroll to position [1768, 0]
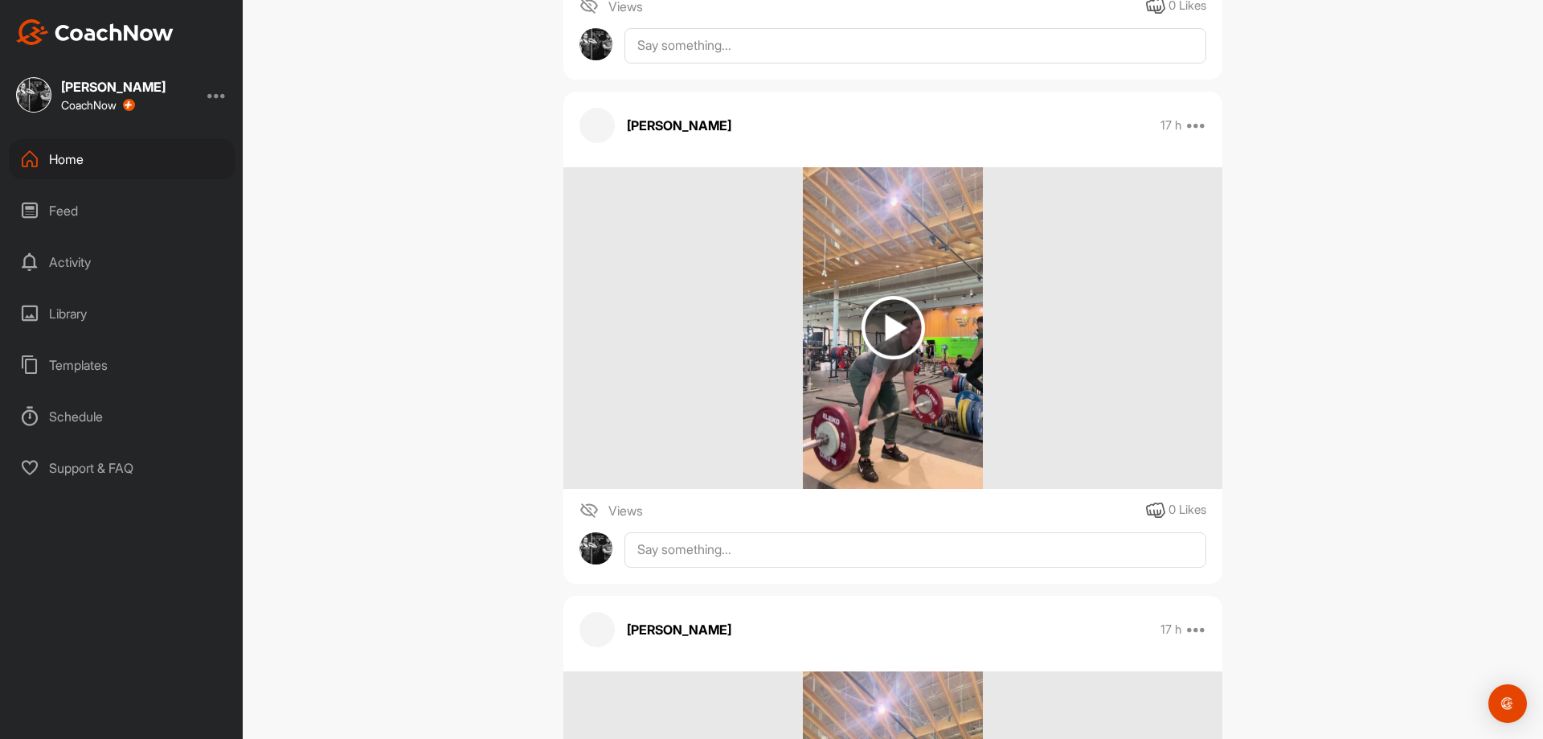
click at [893, 371] on img at bounding box center [893, 328] width 181 height 322
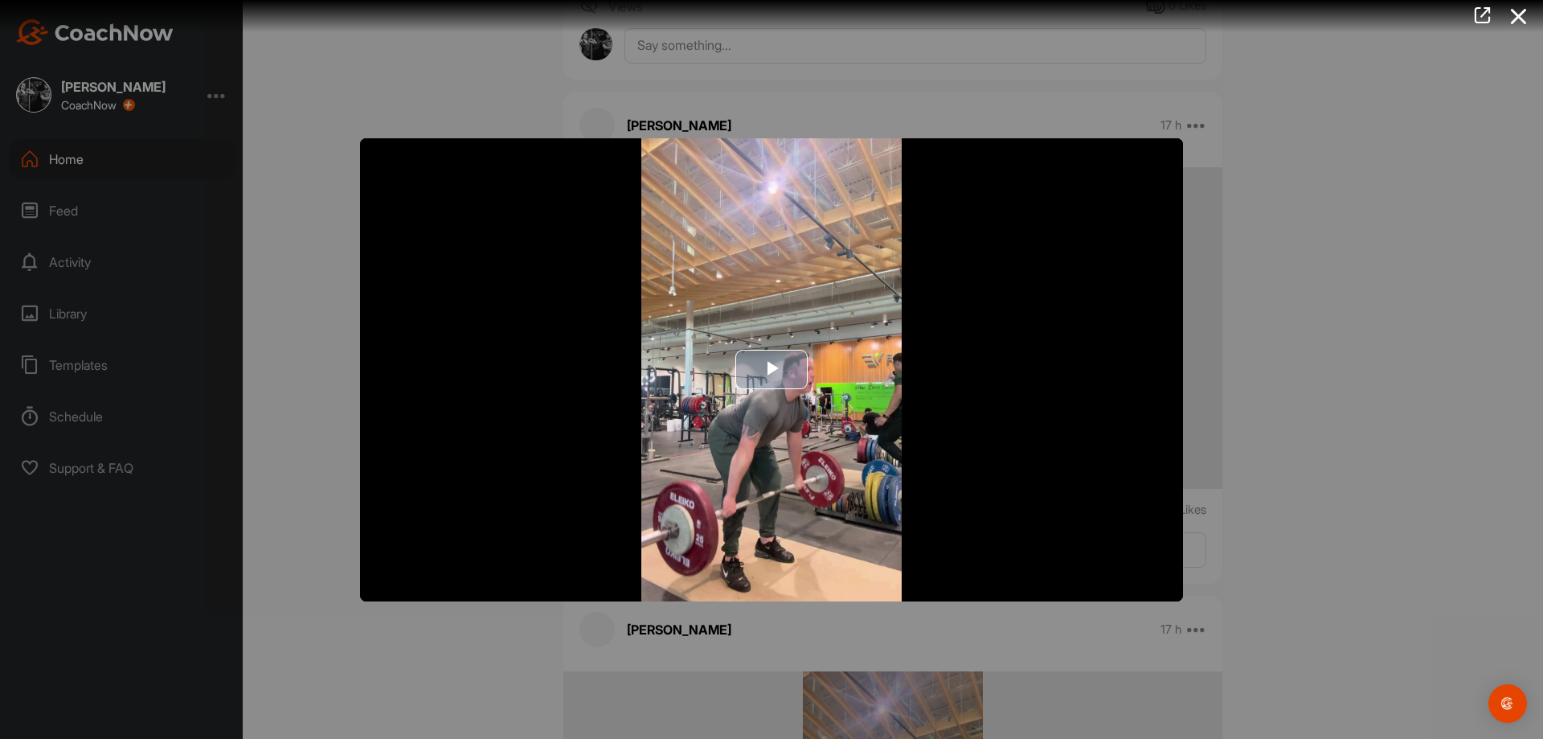
click at [846, 375] on img "Video Player" at bounding box center [771, 369] width 823 height 463
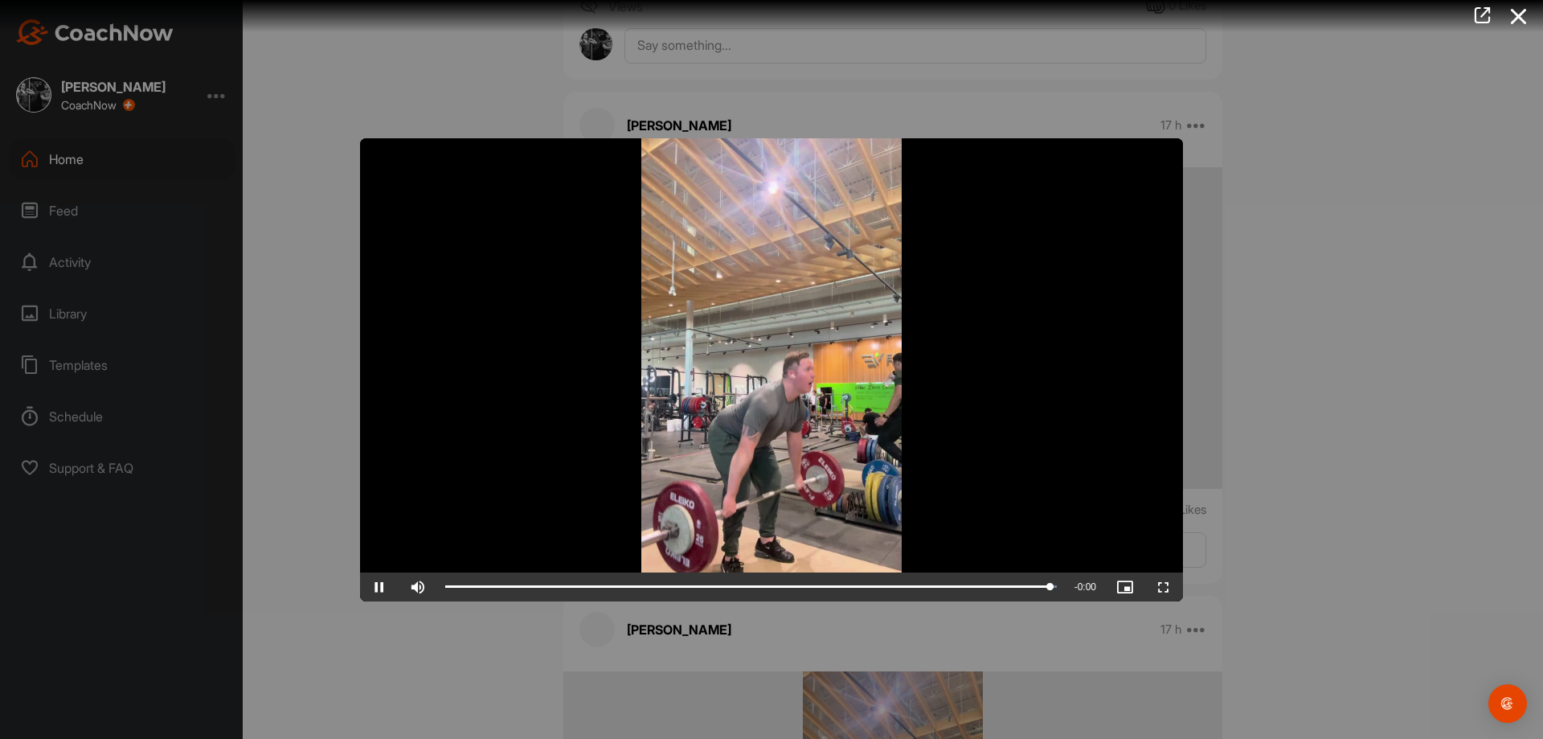
click at [1298, 508] on div at bounding box center [771, 369] width 1543 height 739
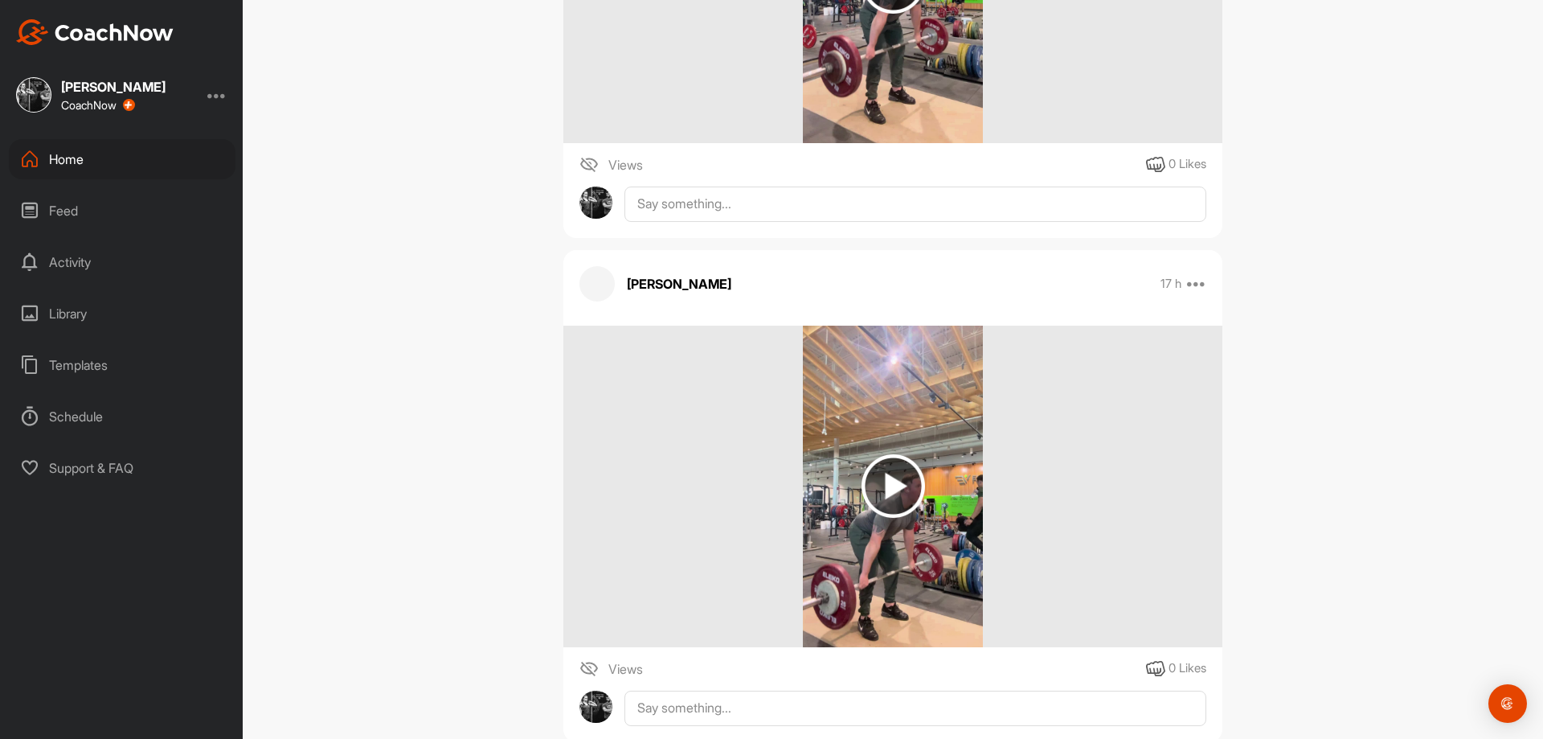
scroll to position [1206, 0]
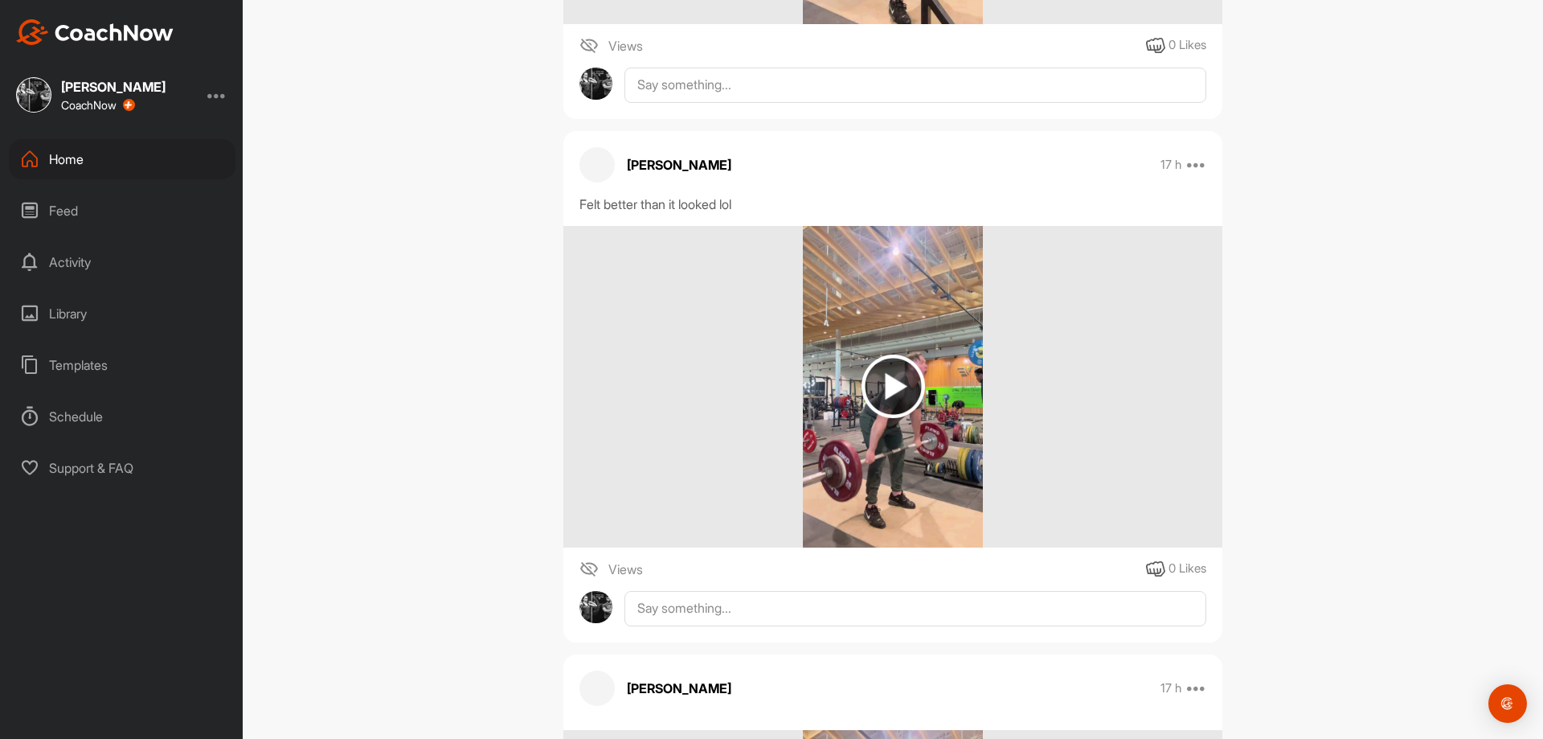
click at [826, 415] on img at bounding box center [893, 387] width 181 height 322
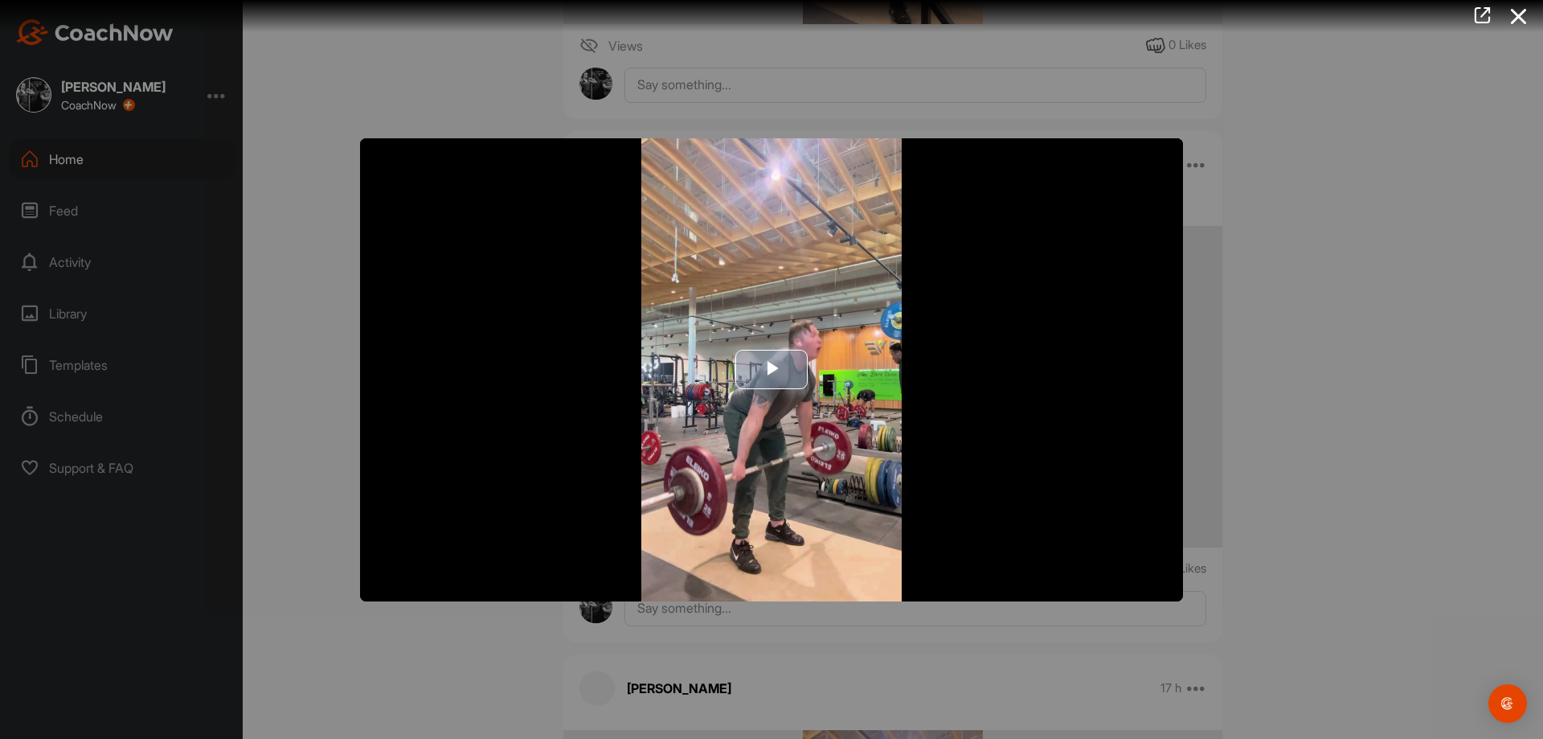
click at [772, 370] on span "Video Player" at bounding box center [772, 370] width 0 height 0
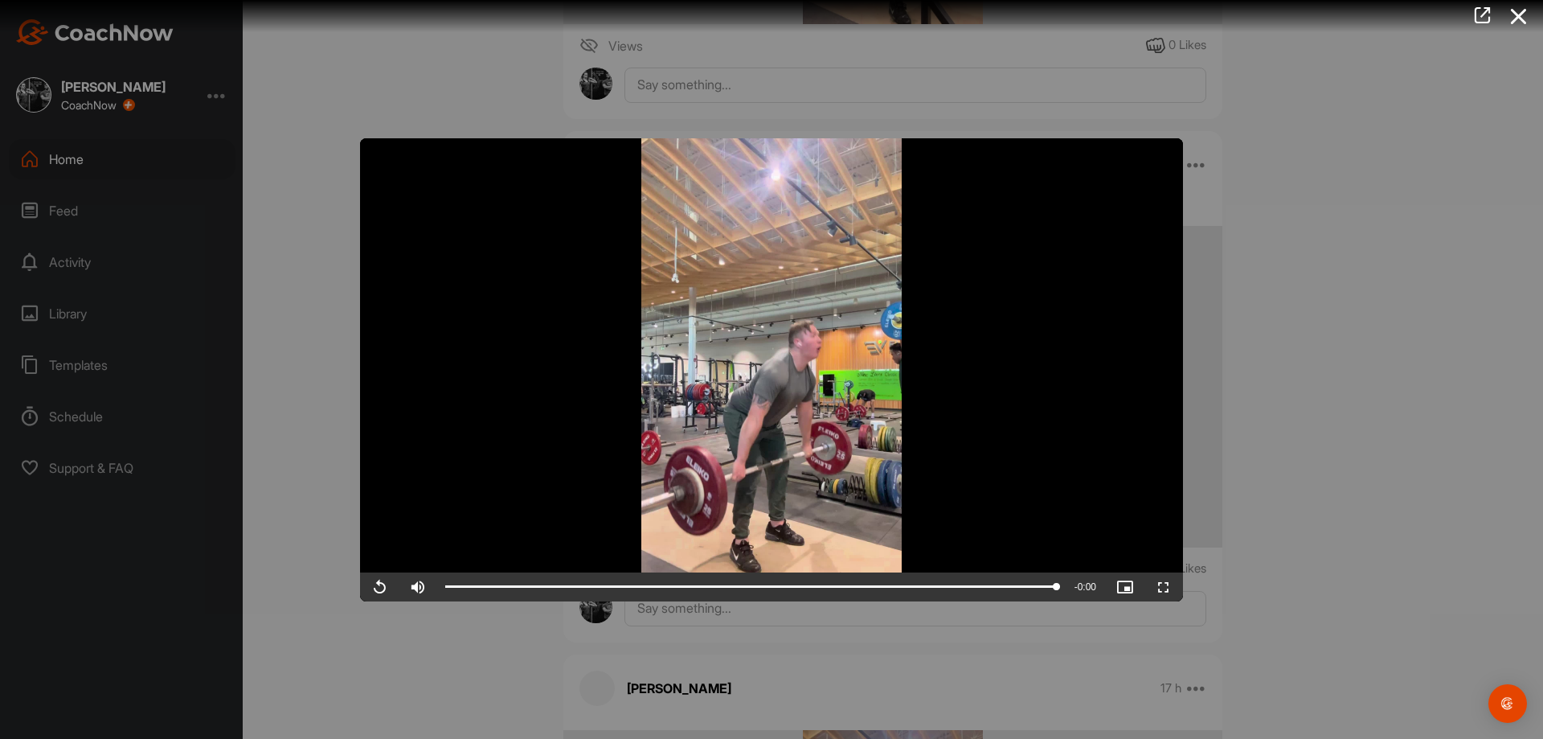
click at [1306, 583] on div at bounding box center [771, 369] width 1543 height 739
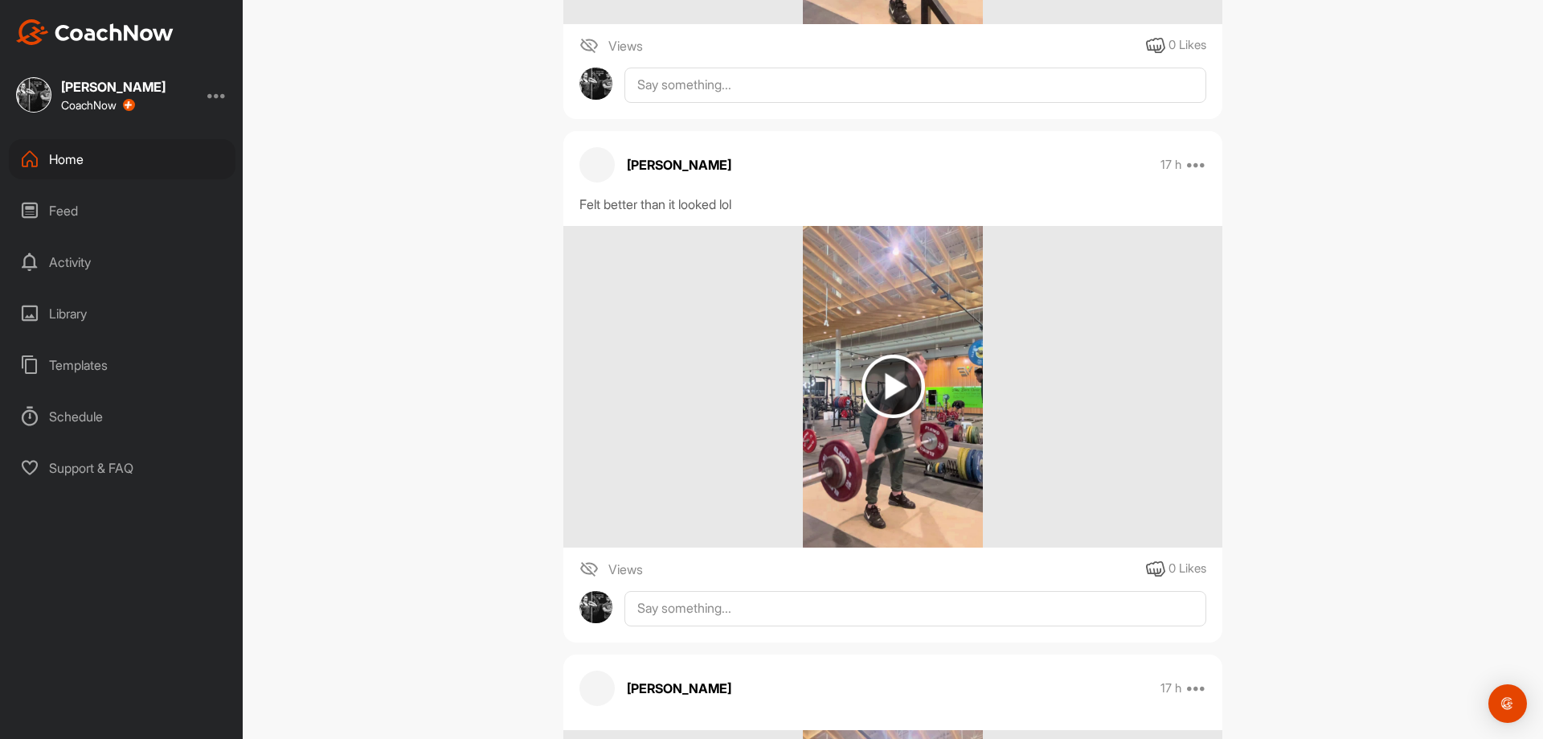
click at [934, 456] on img at bounding box center [893, 387] width 181 height 322
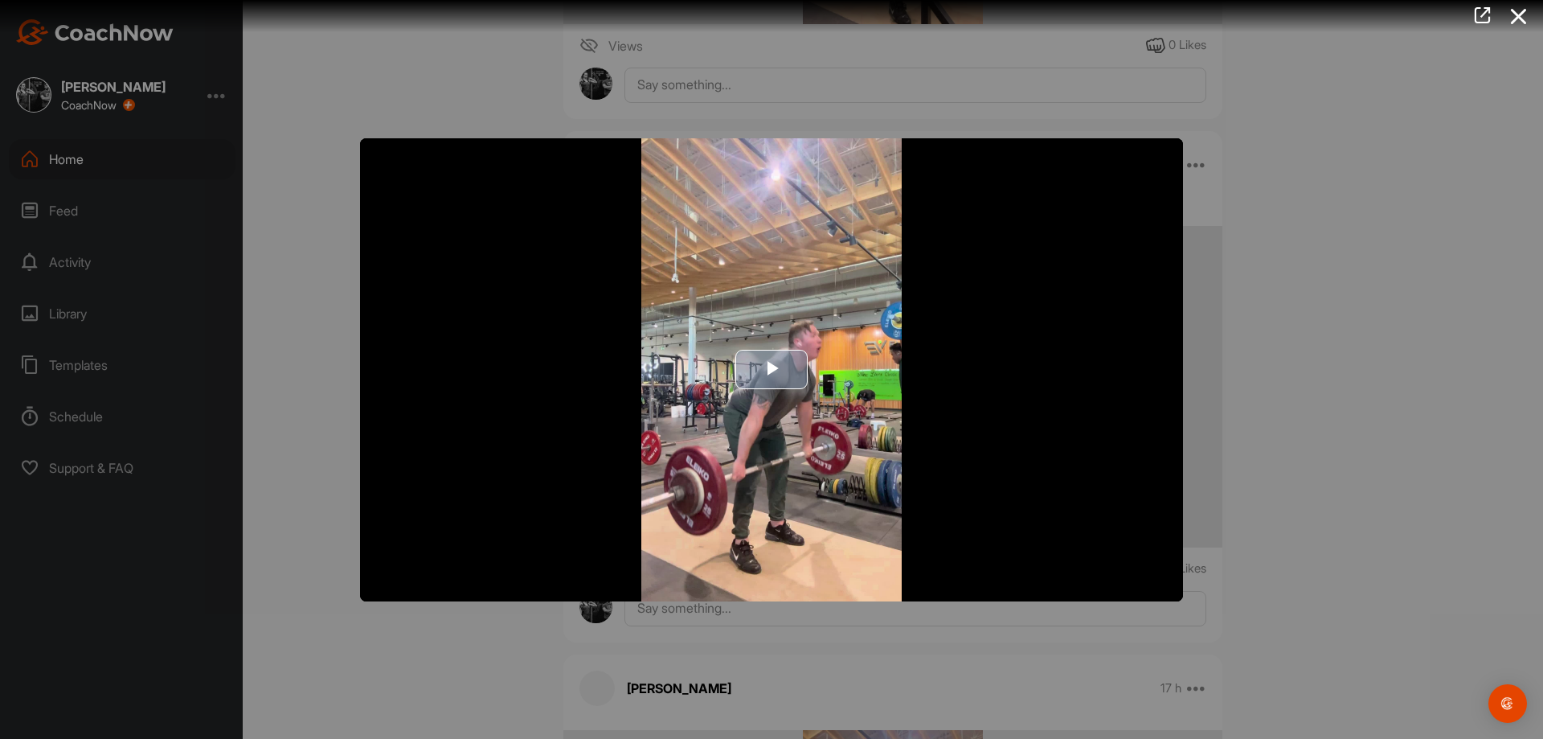
click at [642, 441] on img "Video Player" at bounding box center [771, 369] width 823 height 463
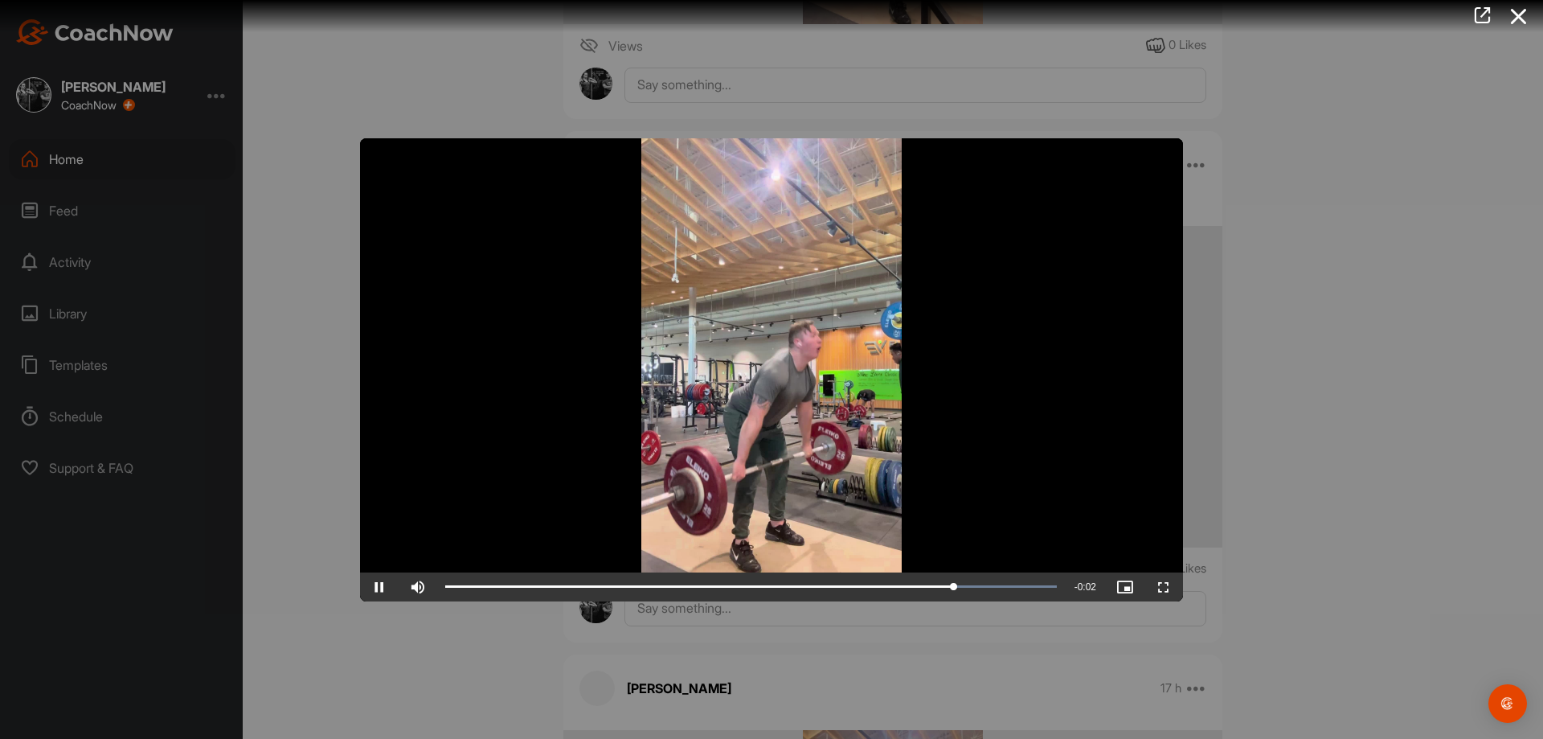
click at [1339, 580] on div at bounding box center [771, 369] width 1543 height 739
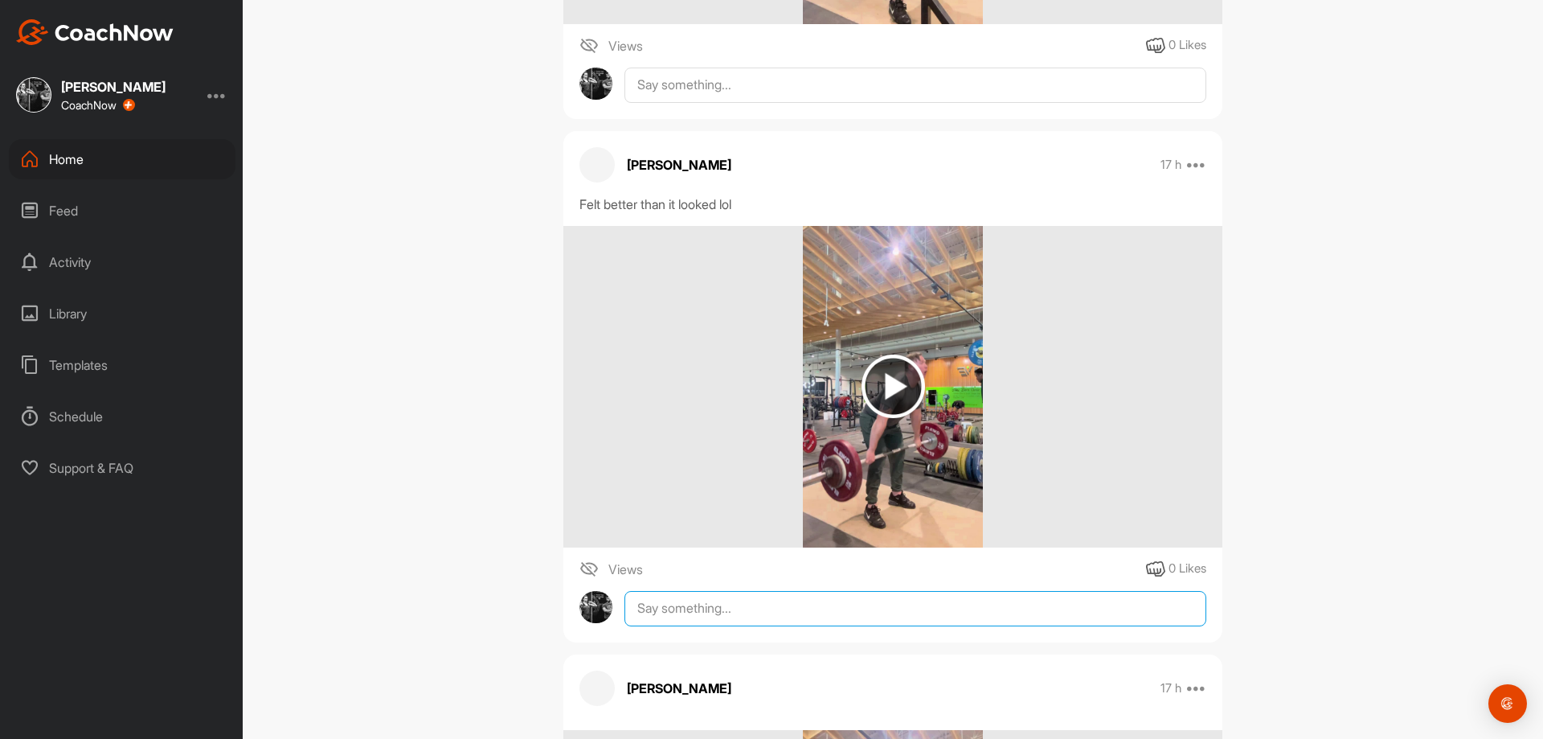
click at [1046, 600] on textarea at bounding box center [916, 608] width 582 height 35
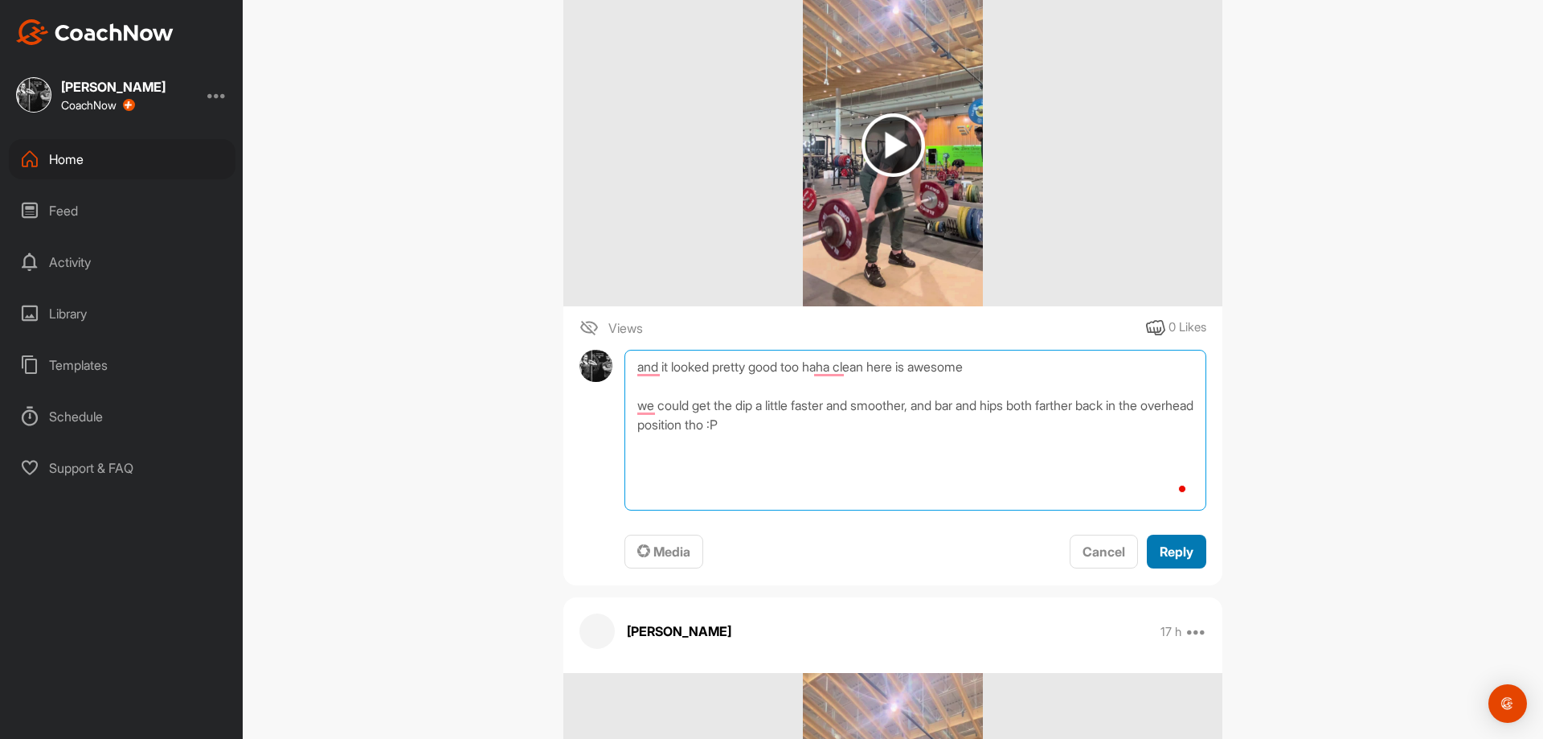
type textarea "and it looked pretty good too haha clean here is awesome we could get the dip a…"
click at [1147, 559] on button "Reply" at bounding box center [1176, 552] width 59 height 35
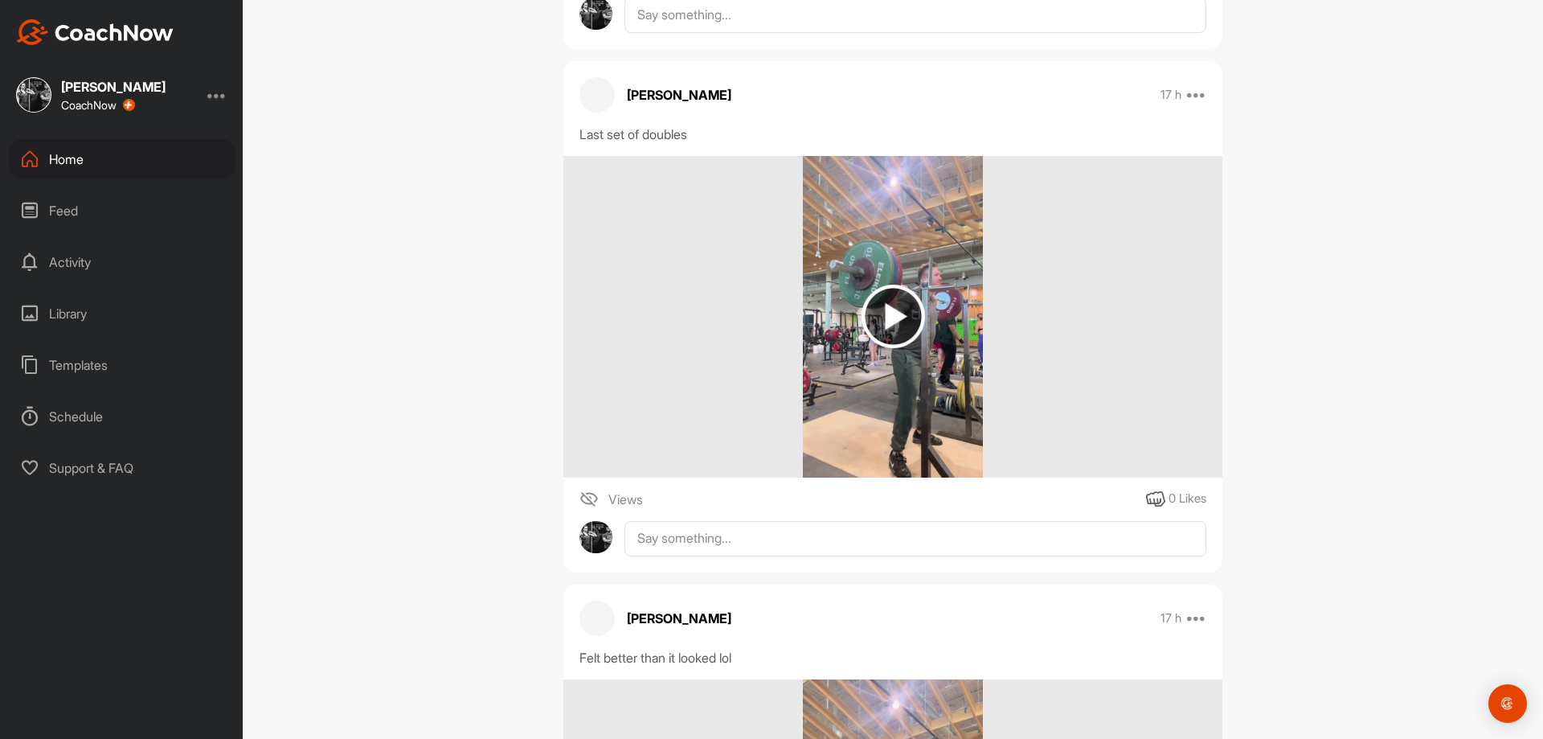
scroll to position [723, 0]
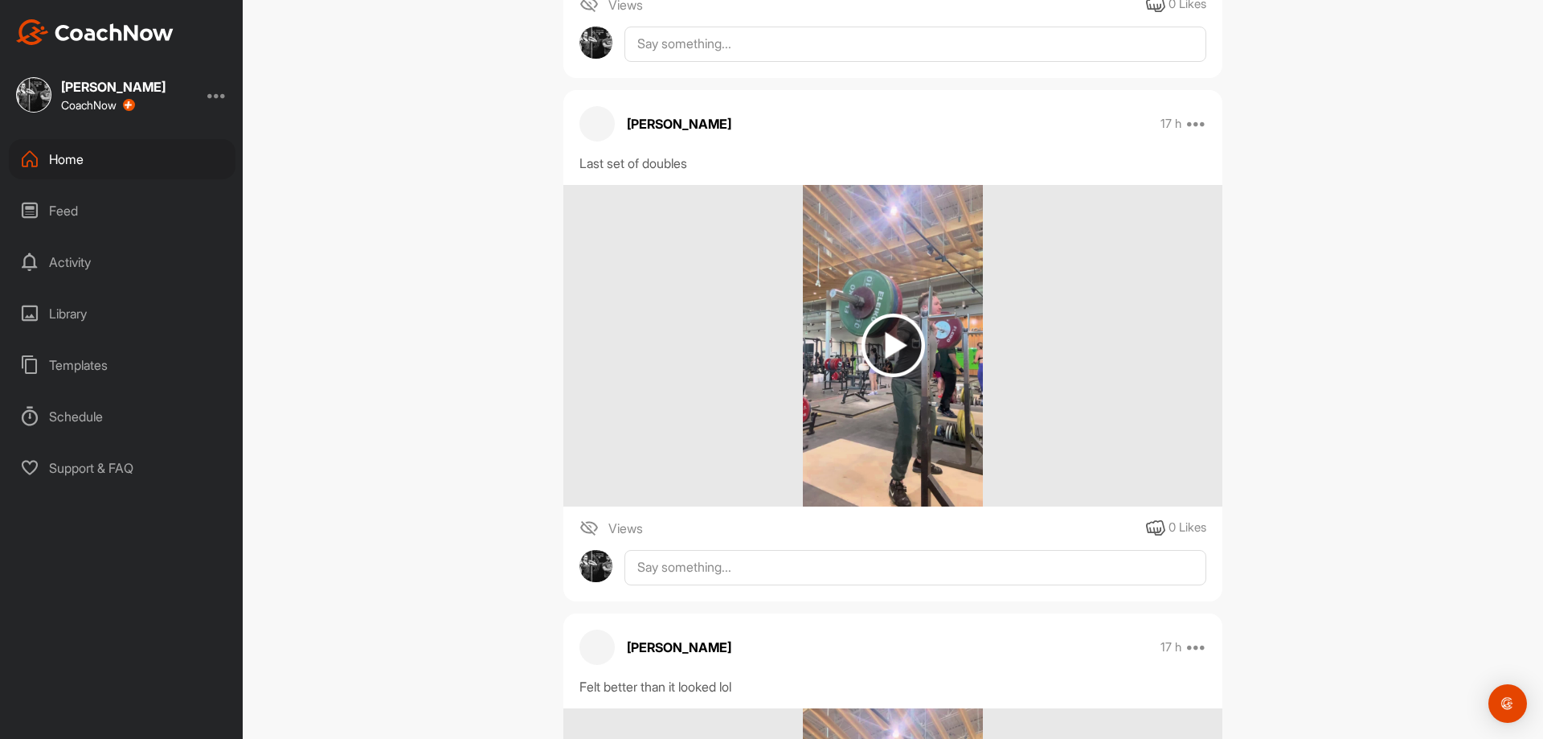
click at [900, 415] on img at bounding box center [893, 346] width 181 height 322
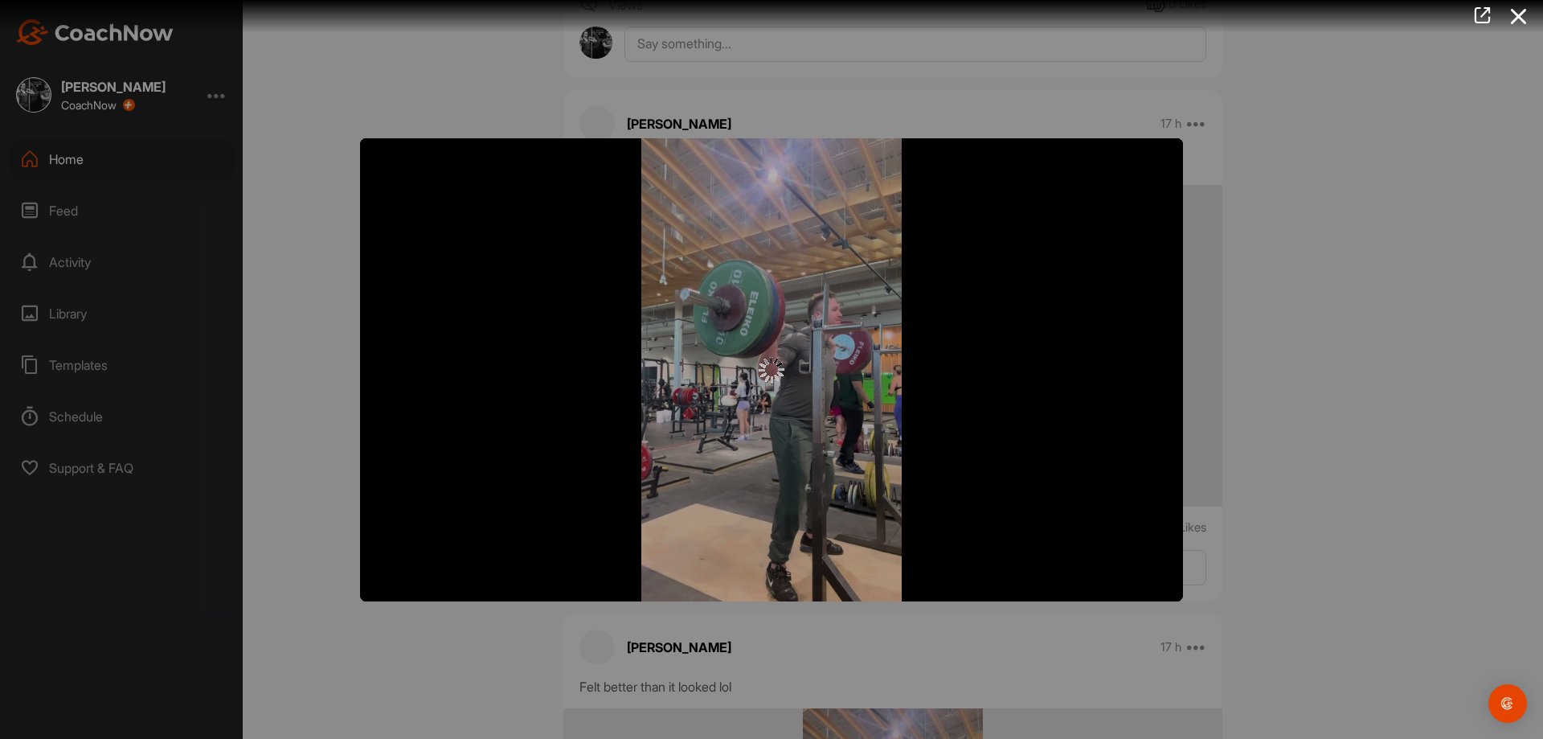
click at [611, 412] on img "Video Player" at bounding box center [771, 369] width 823 height 463
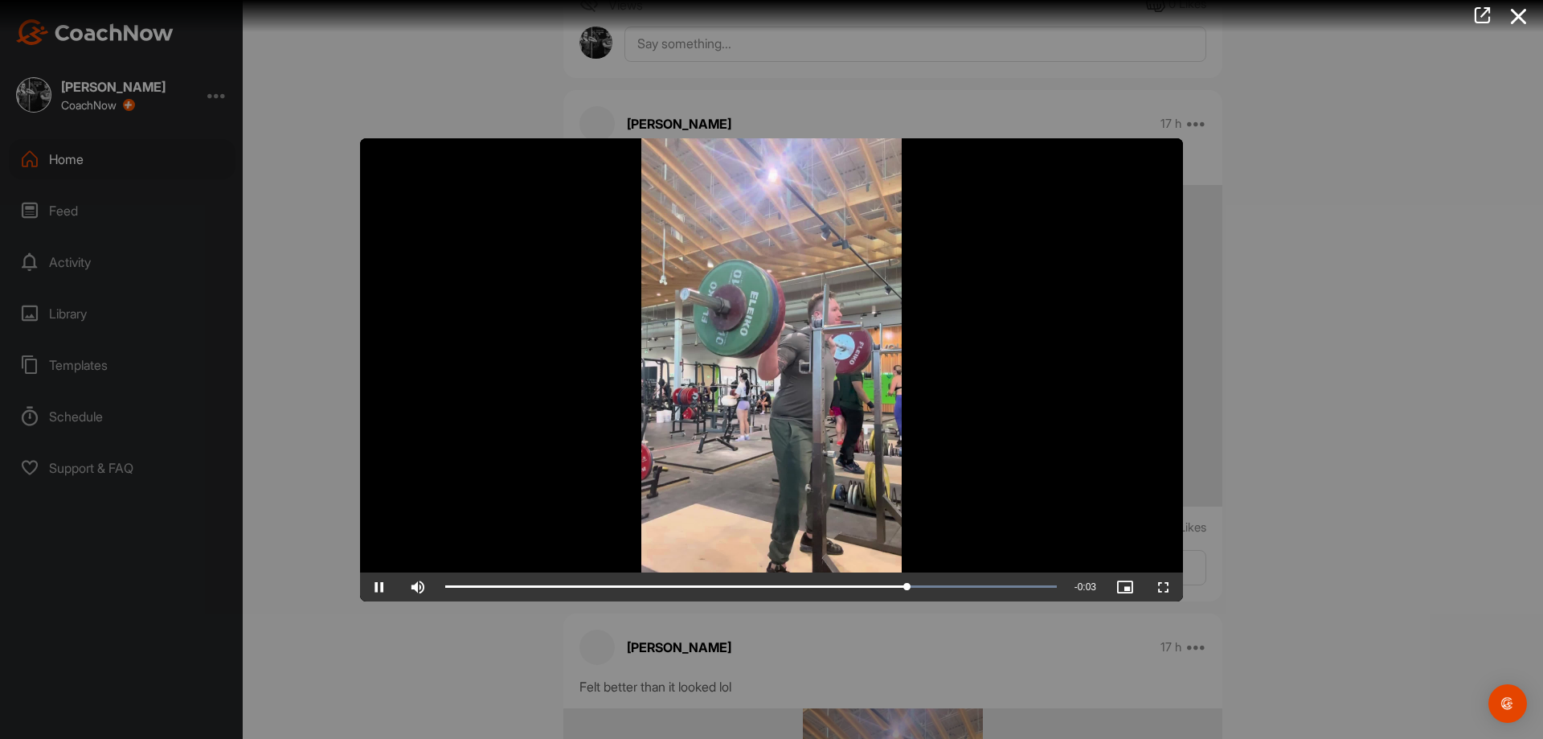
click at [1285, 463] on div at bounding box center [771, 369] width 1543 height 739
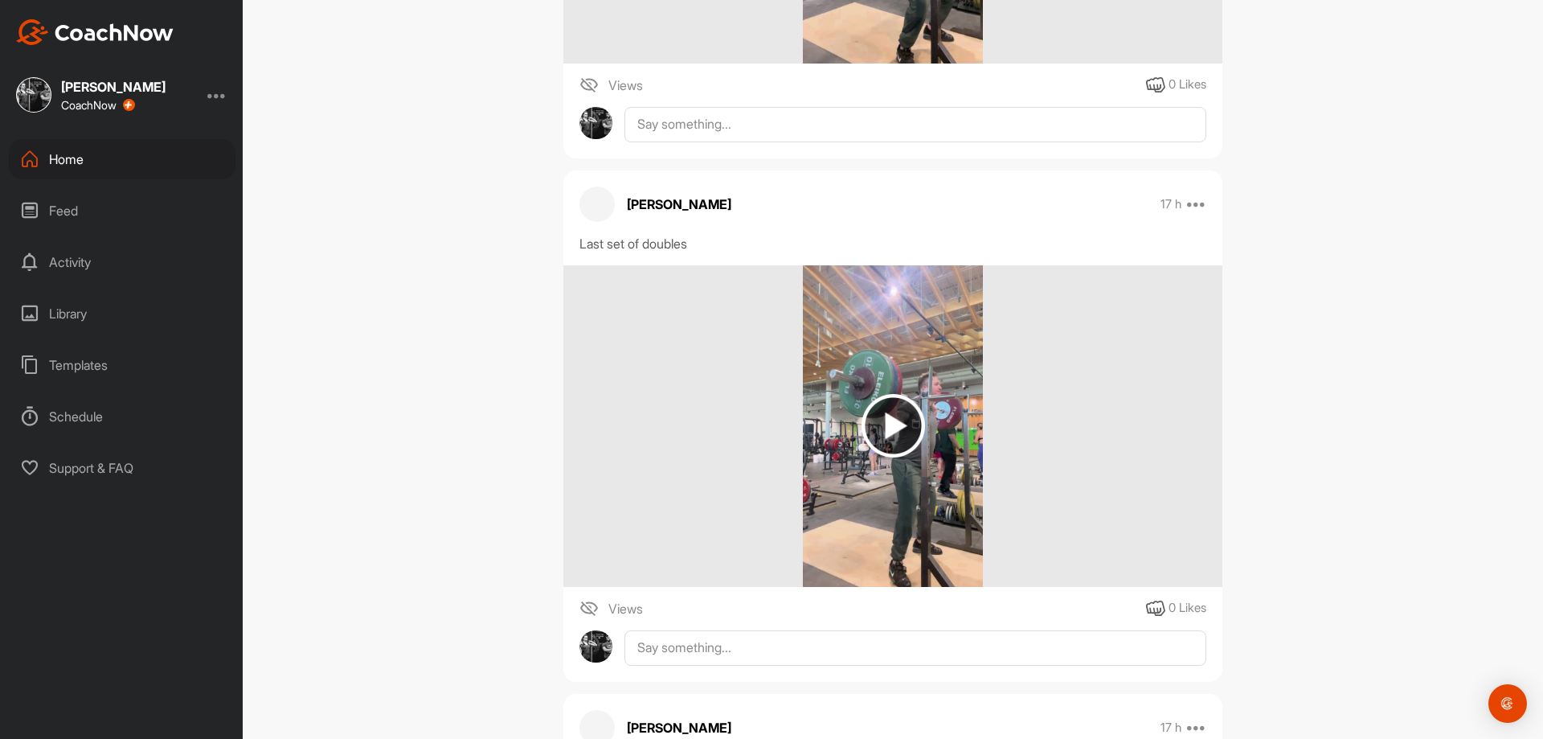
scroll to position [241, 0]
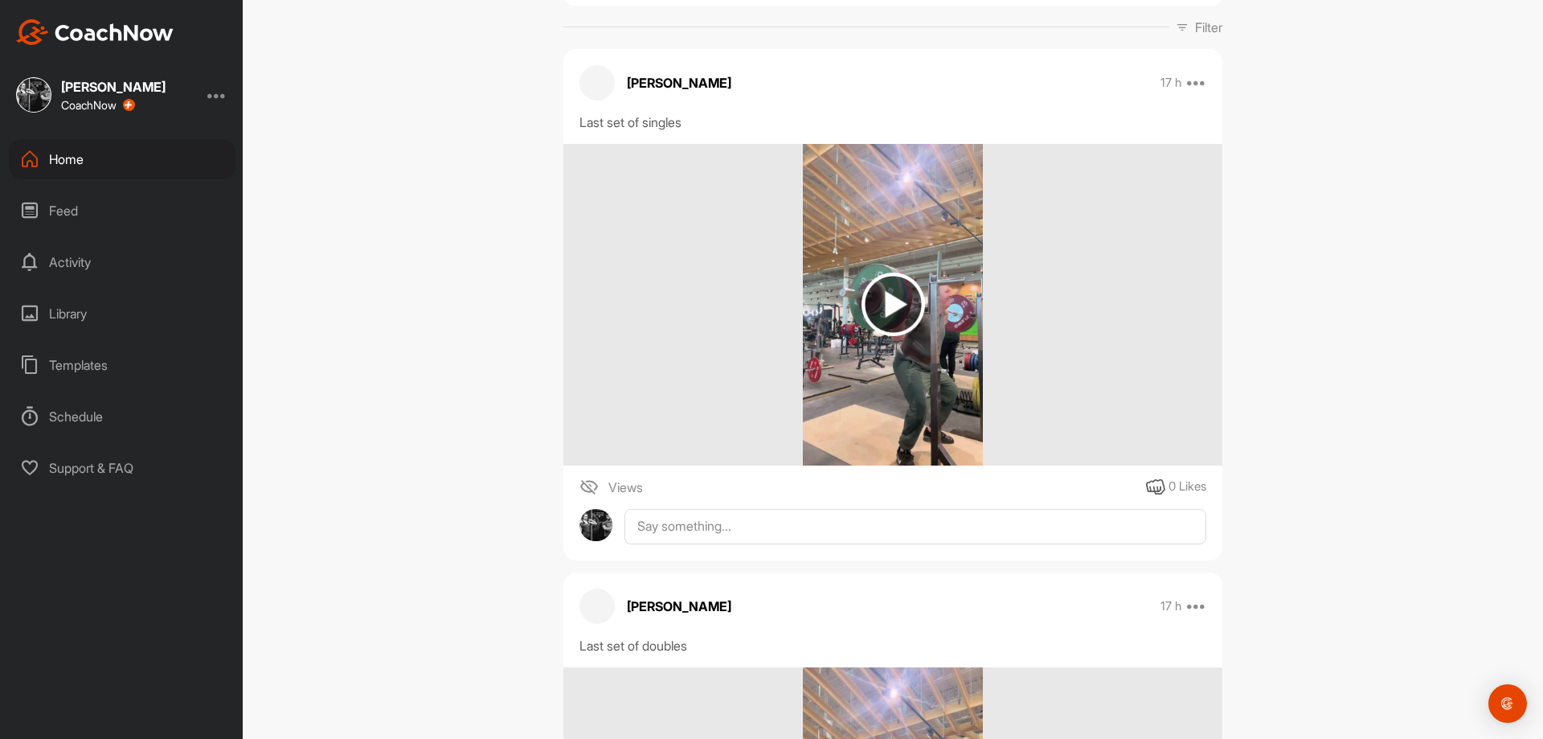
click at [911, 321] on img at bounding box center [894, 305] width 64 height 64
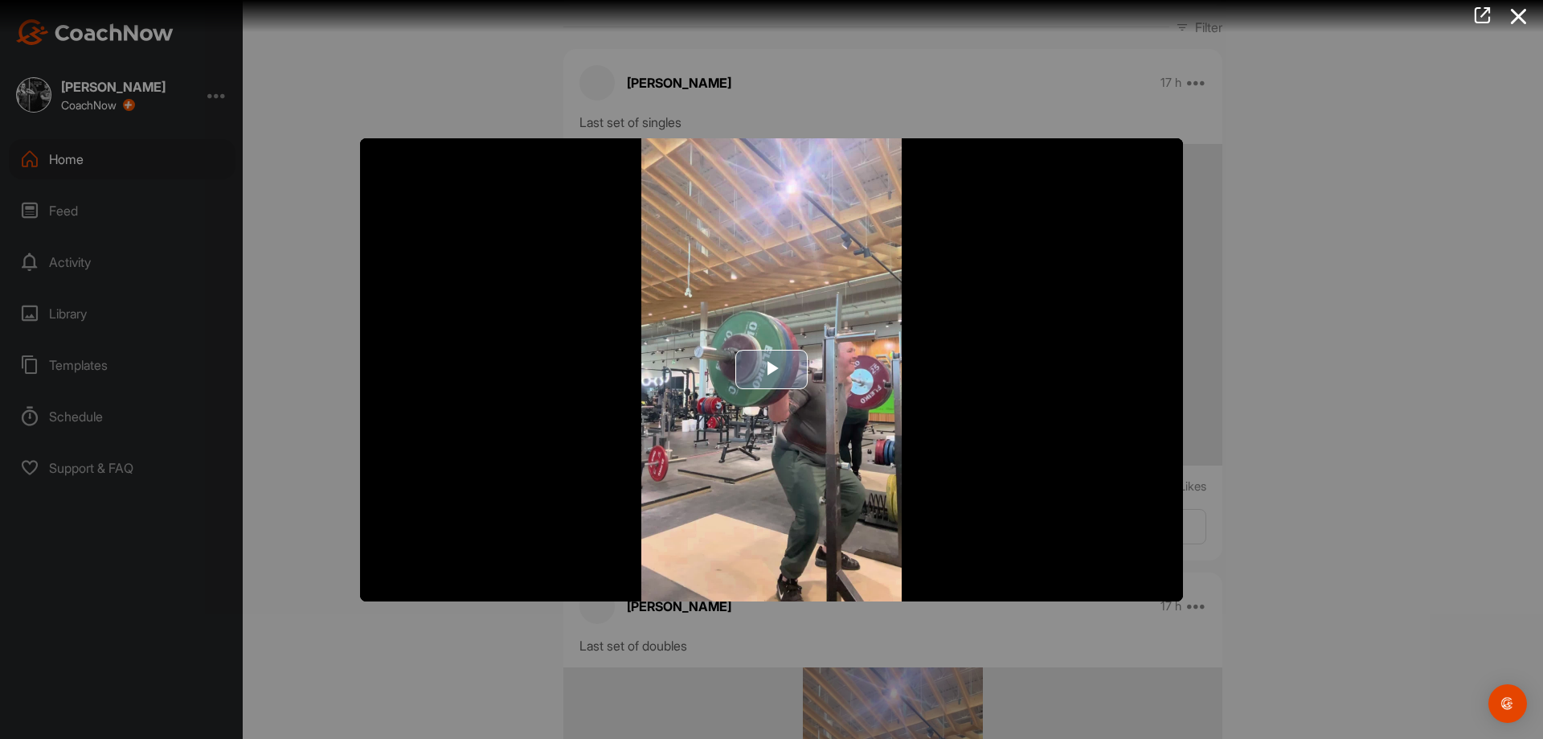
click at [678, 362] on img "Video Player" at bounding box center [771, 369] width 823 height 463
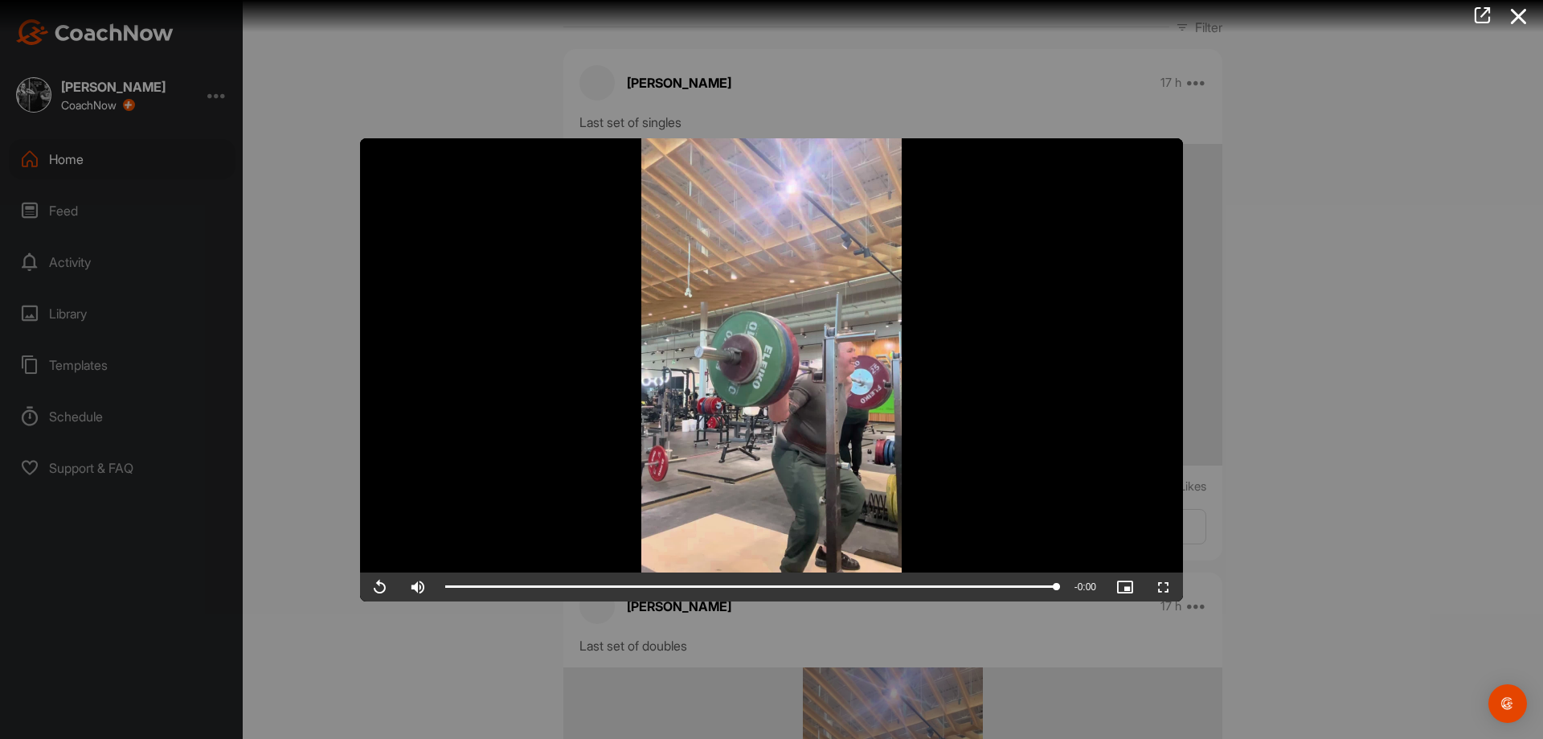
click at [1317, 477] on div at bounding box center [771, 369] width 1543 height 739
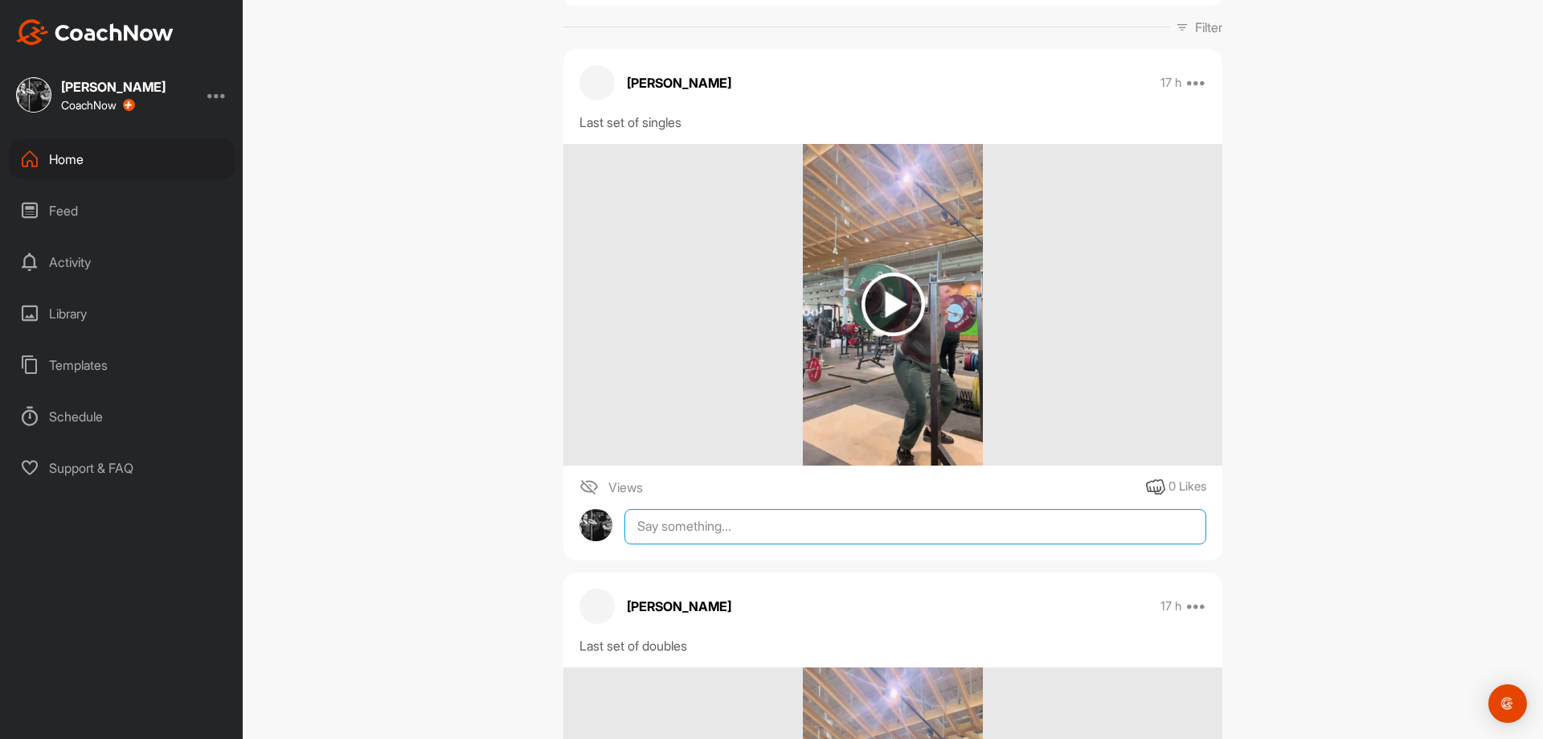
click at [1028, 519] on textarea at bounding box center [916, 526] width 582 height 35
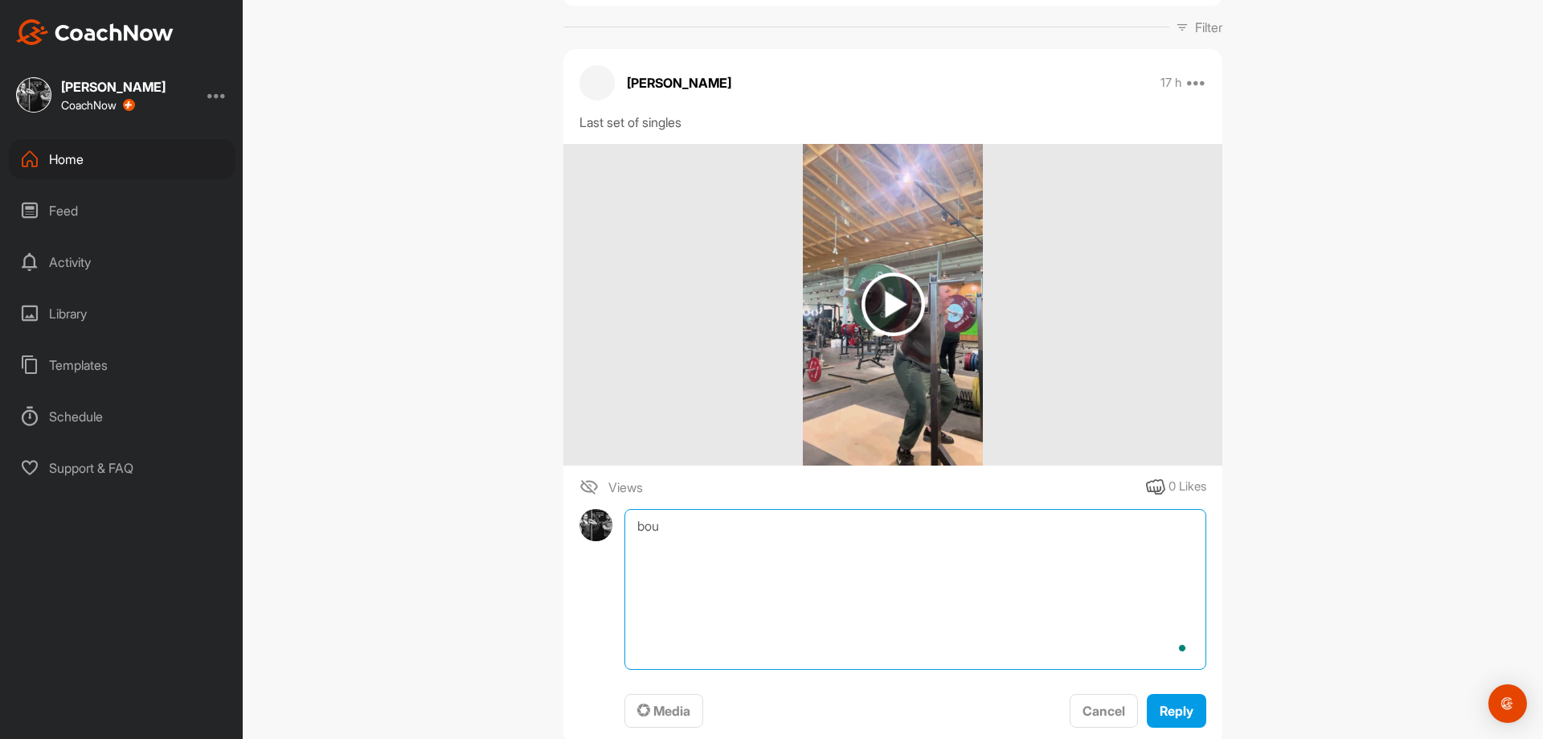
type textarea "boun"
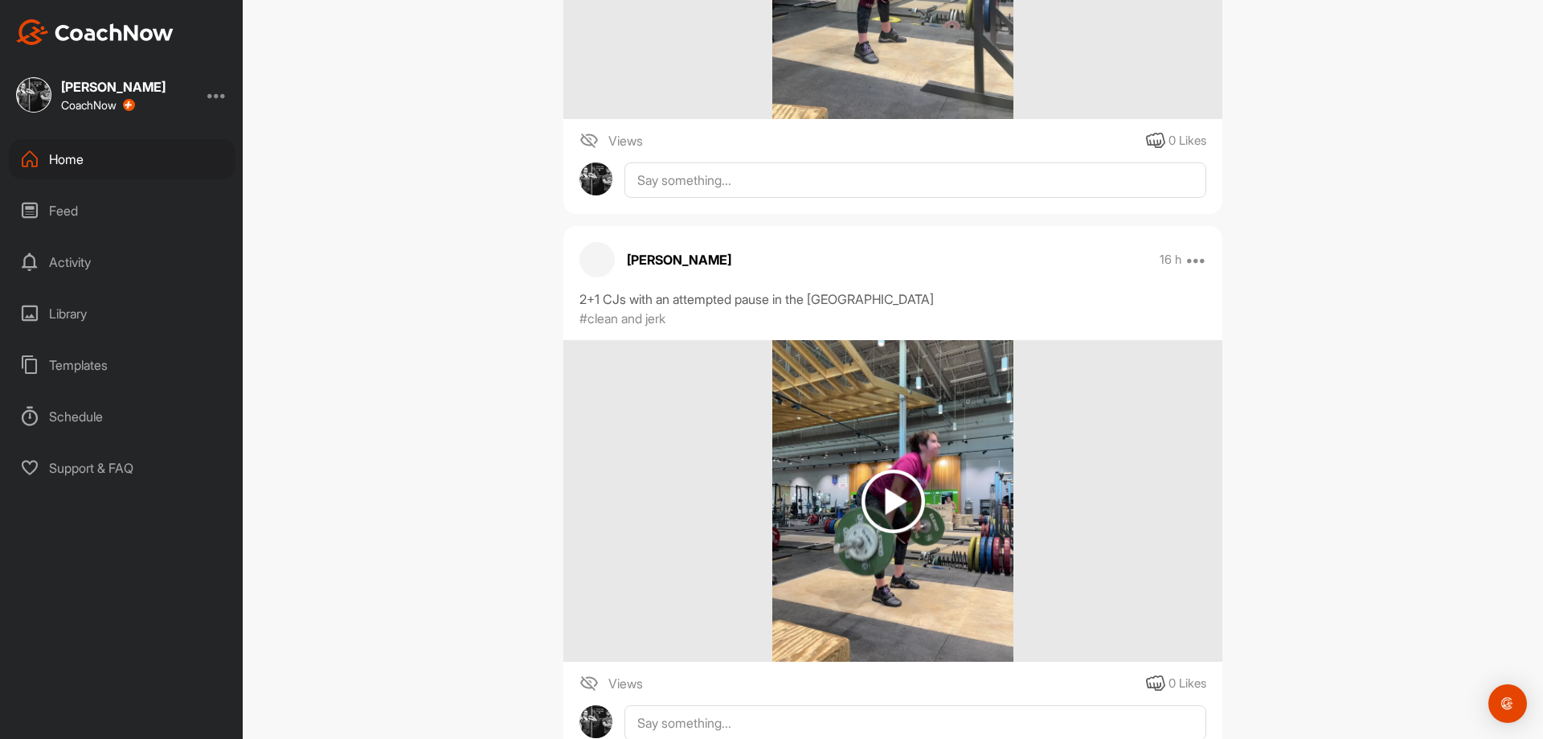
scroll to position [6672, 0]
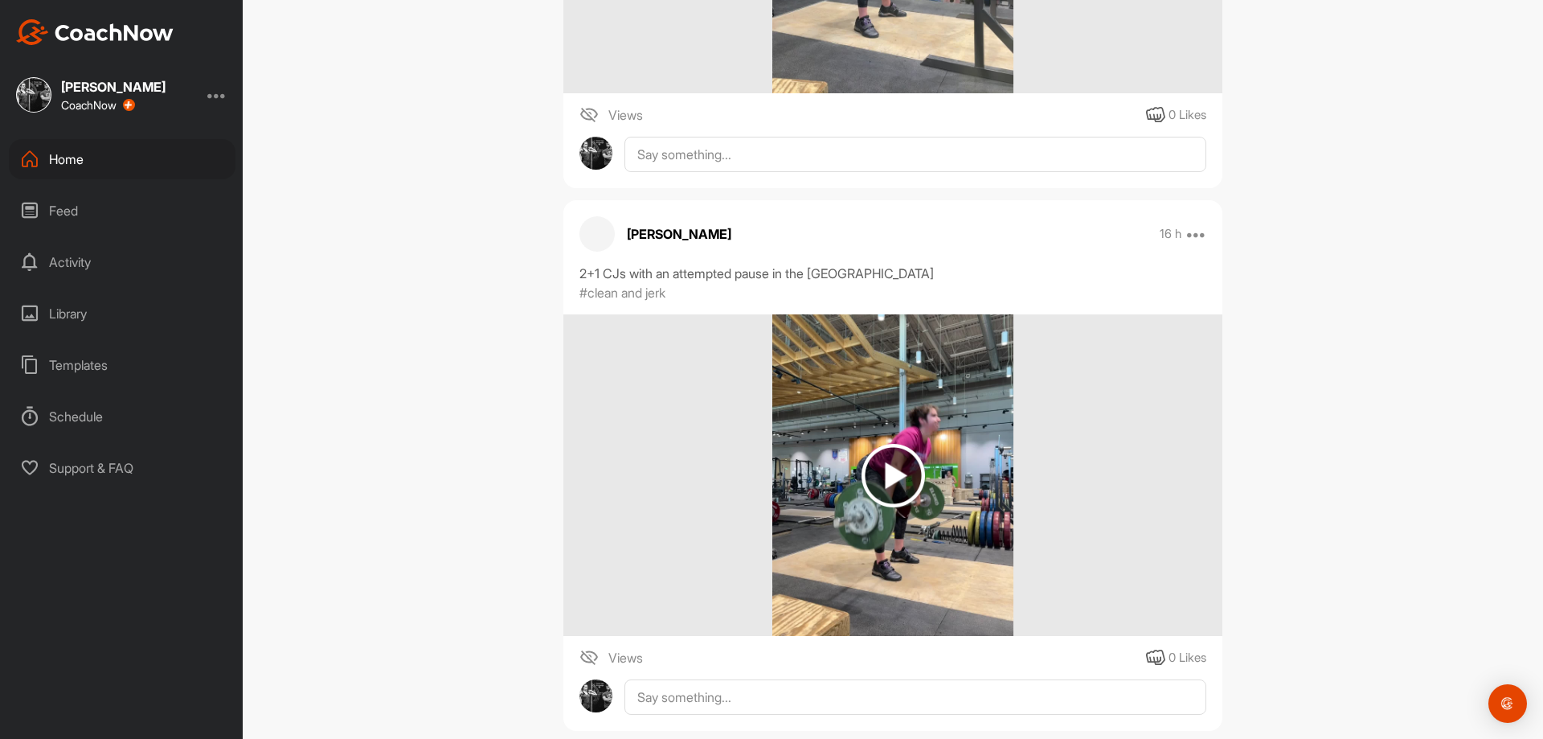
click at [862, 476] on img at bounding box center [894, 476] width 64 height 64
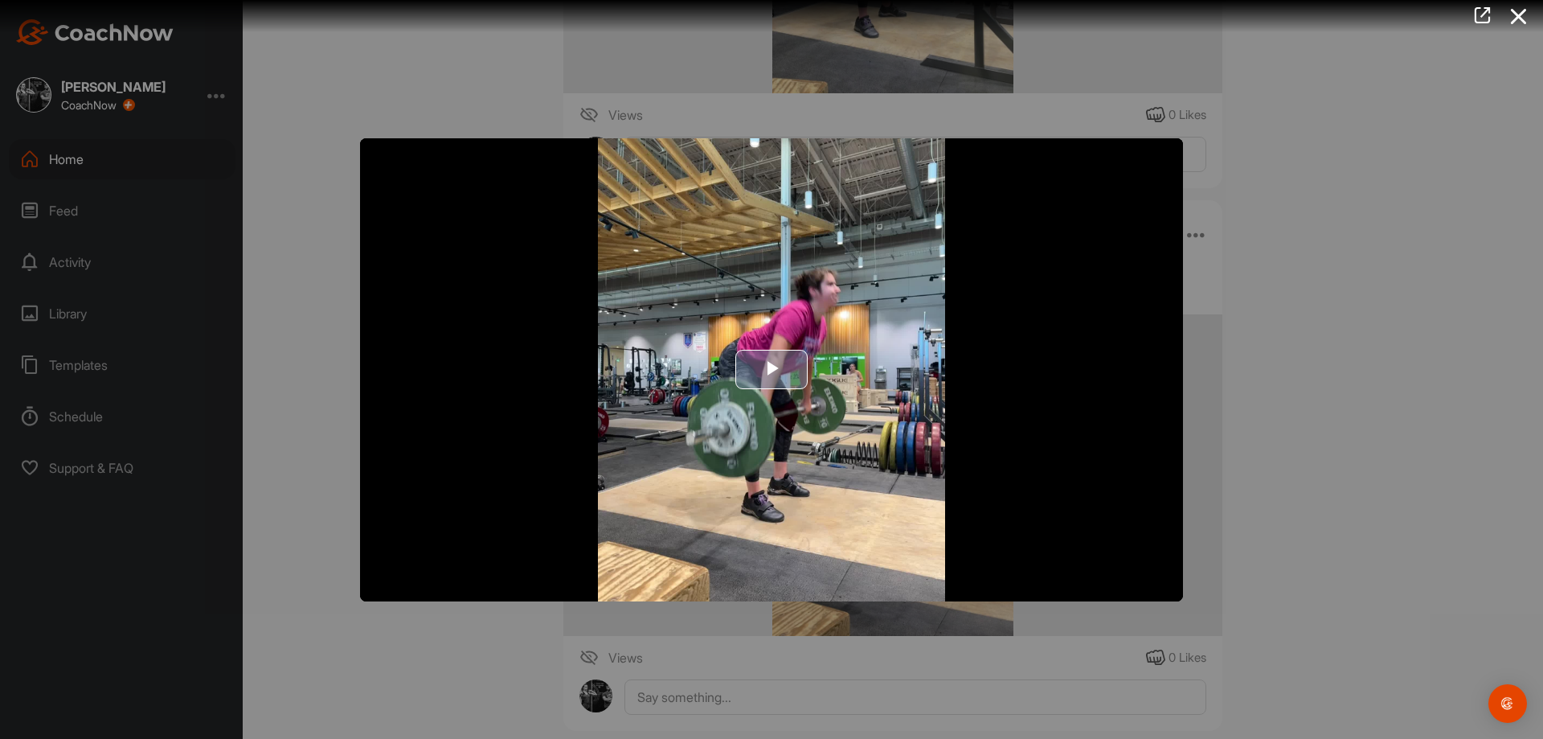
click at [781, 410] on img "Video Player" at bounding box center [771, 369] width 823 height 463
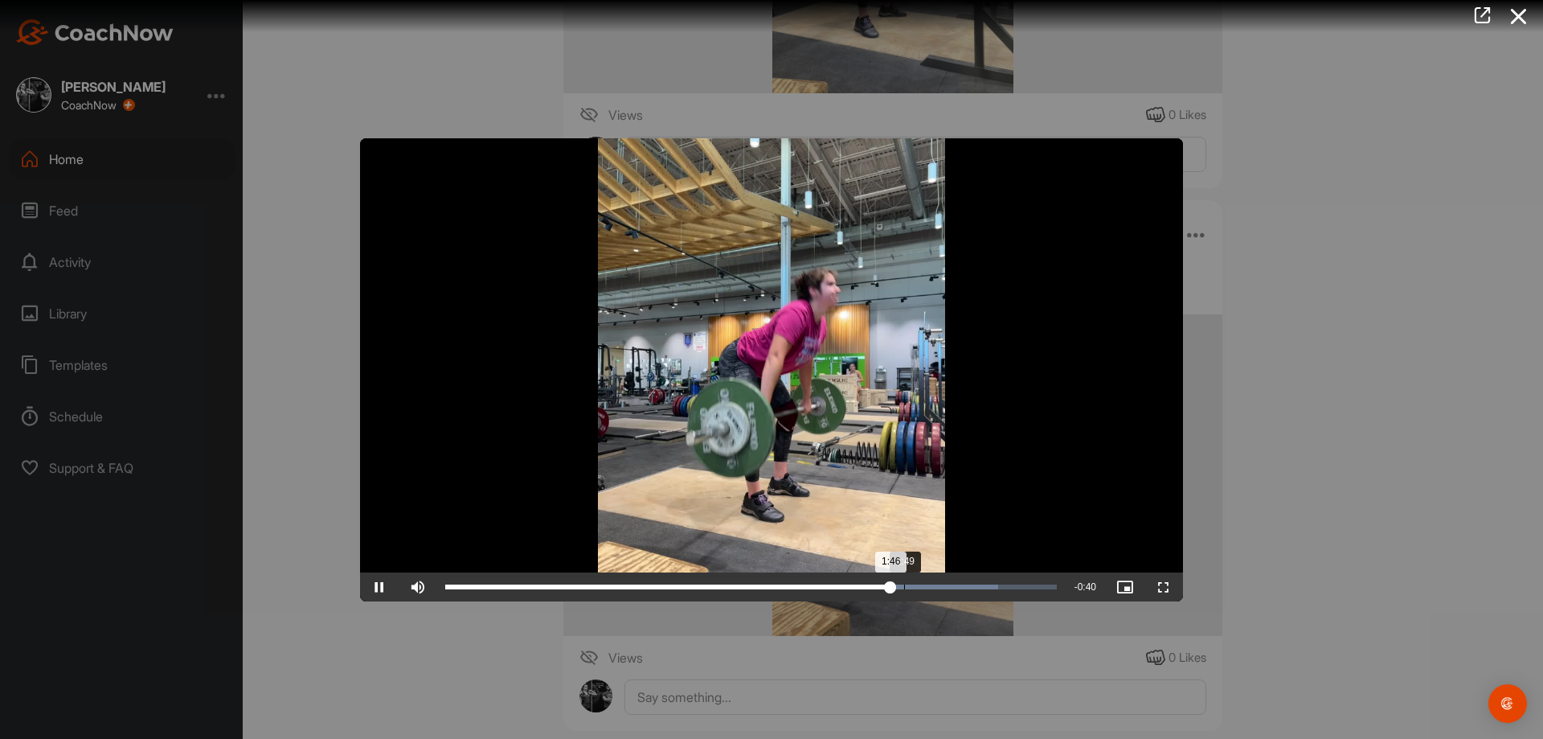
click at [903, 593] on div "Loaded : 90.46% 1:49 1:46" at bounding box center [751, 586] width 628 height 29
click at [921, 591] on div "Loaded : 90.46% 1:53 1:49" at bounding box center [751, 586] width 628 height 29
click at [988, 587] on div "Loaded : 90.46% 2:09 2:04" at bounding box center [751, 586] width 612 height 5
click at [1008, 591] on div "Loaded : 91.23% 2:14 2:09" at bounding box center [751, 586] width 628 height 29
click at [1026, 584] on div "Loaded : 96.73% 2:18 2:18" at bounding box center [751, 586] width 612 height 5
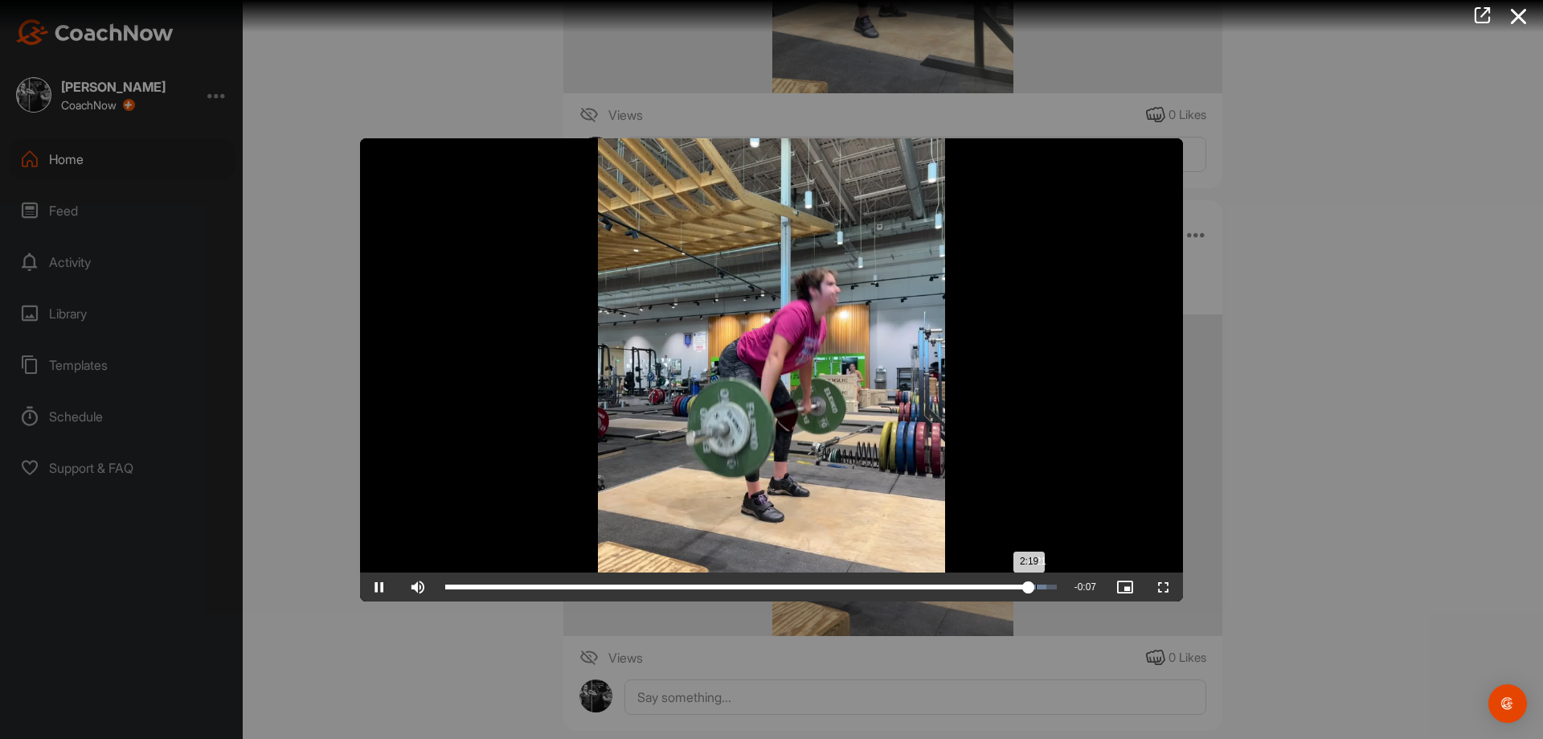
click at [1039, 586] on div "Loaded : 98.35% 2:21 2:19" at bounding box center [751, 586] width 612 height 5
click at [1336, 594] on div at bounding box center [771, 369] width 1543 height 739
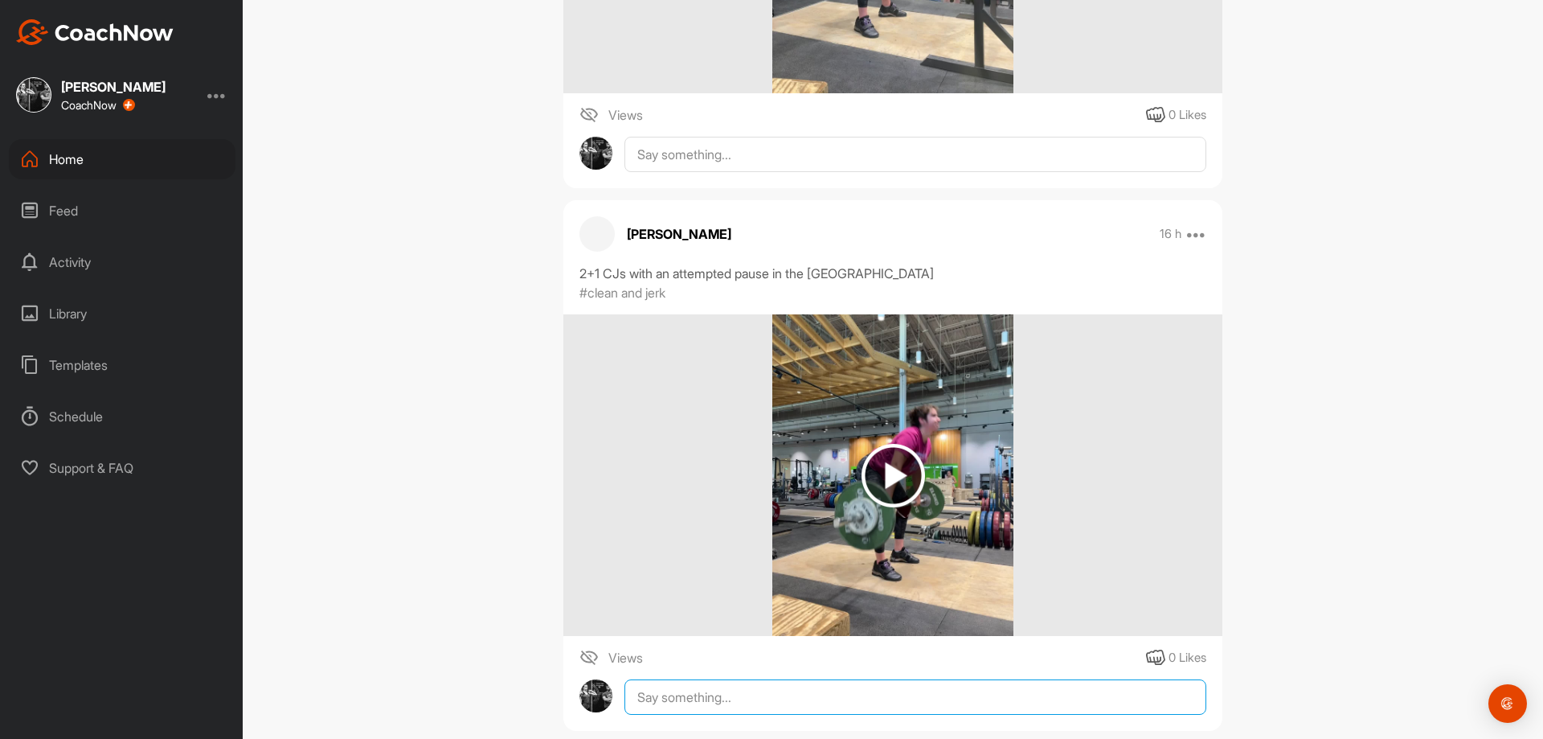
click at [1112, 703] on textarea at bounding box center [916, 696] width 582 height 35
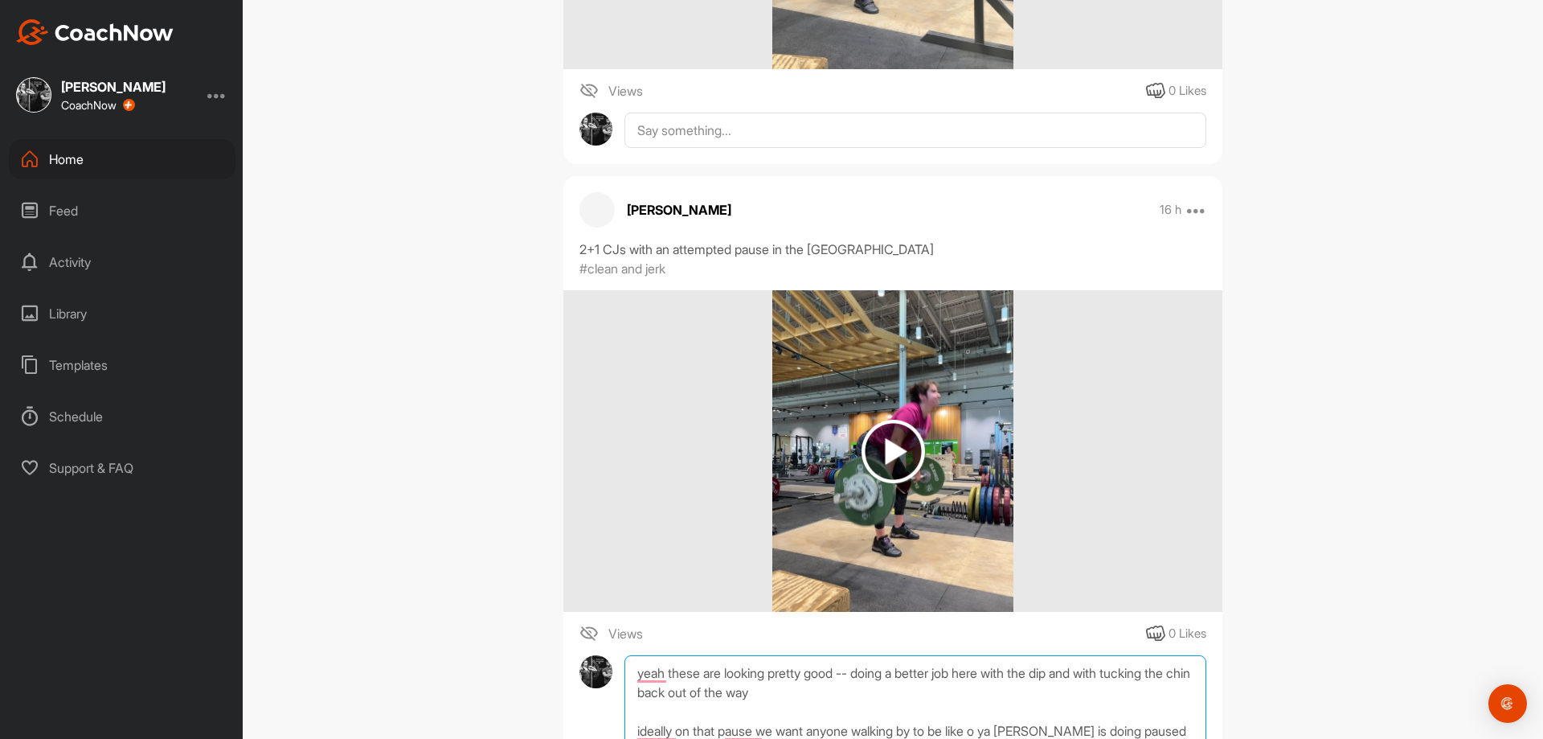
scroll to position [6715, 0]
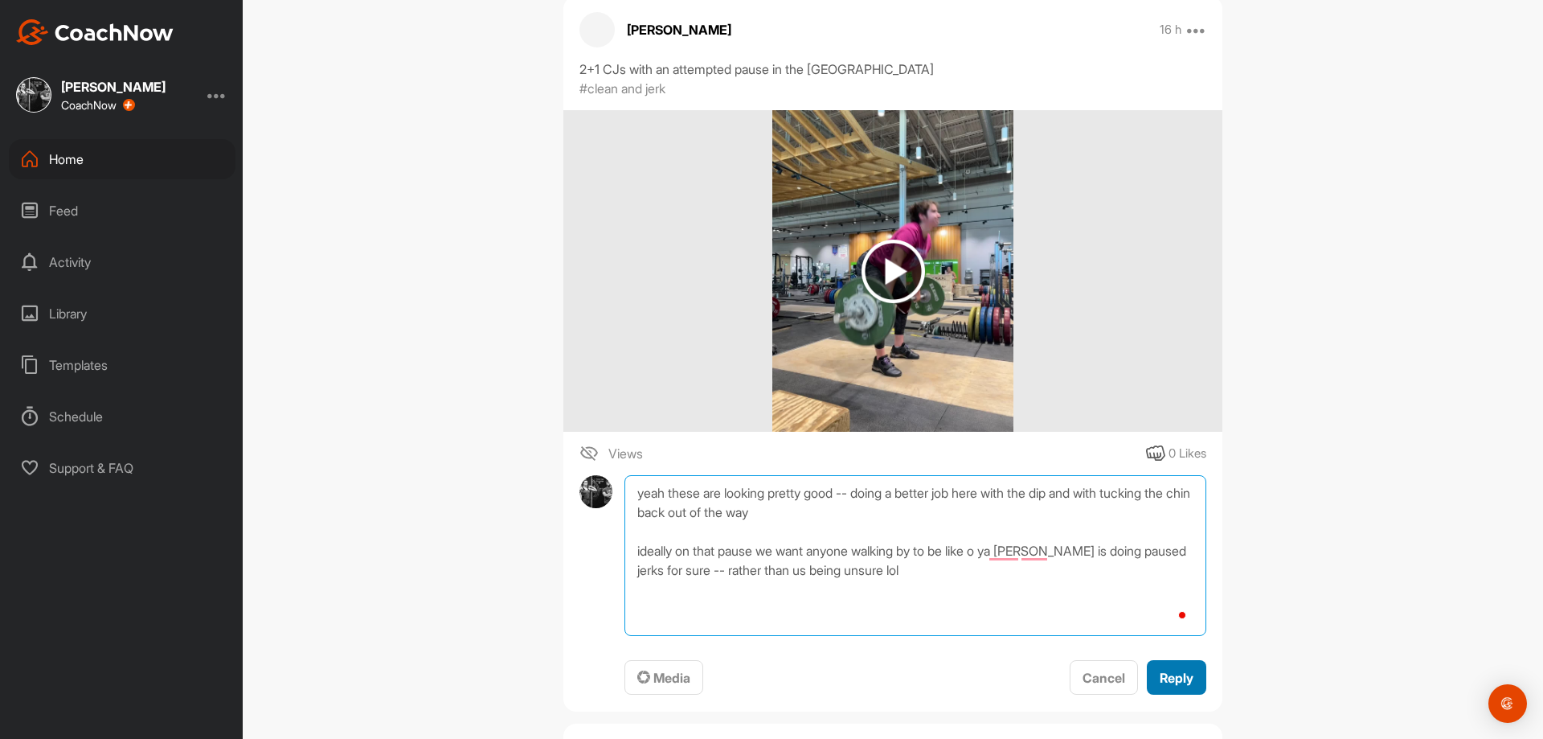
type textarea "yeah these are looking pretty good -- doing a better job here with the dip and …"
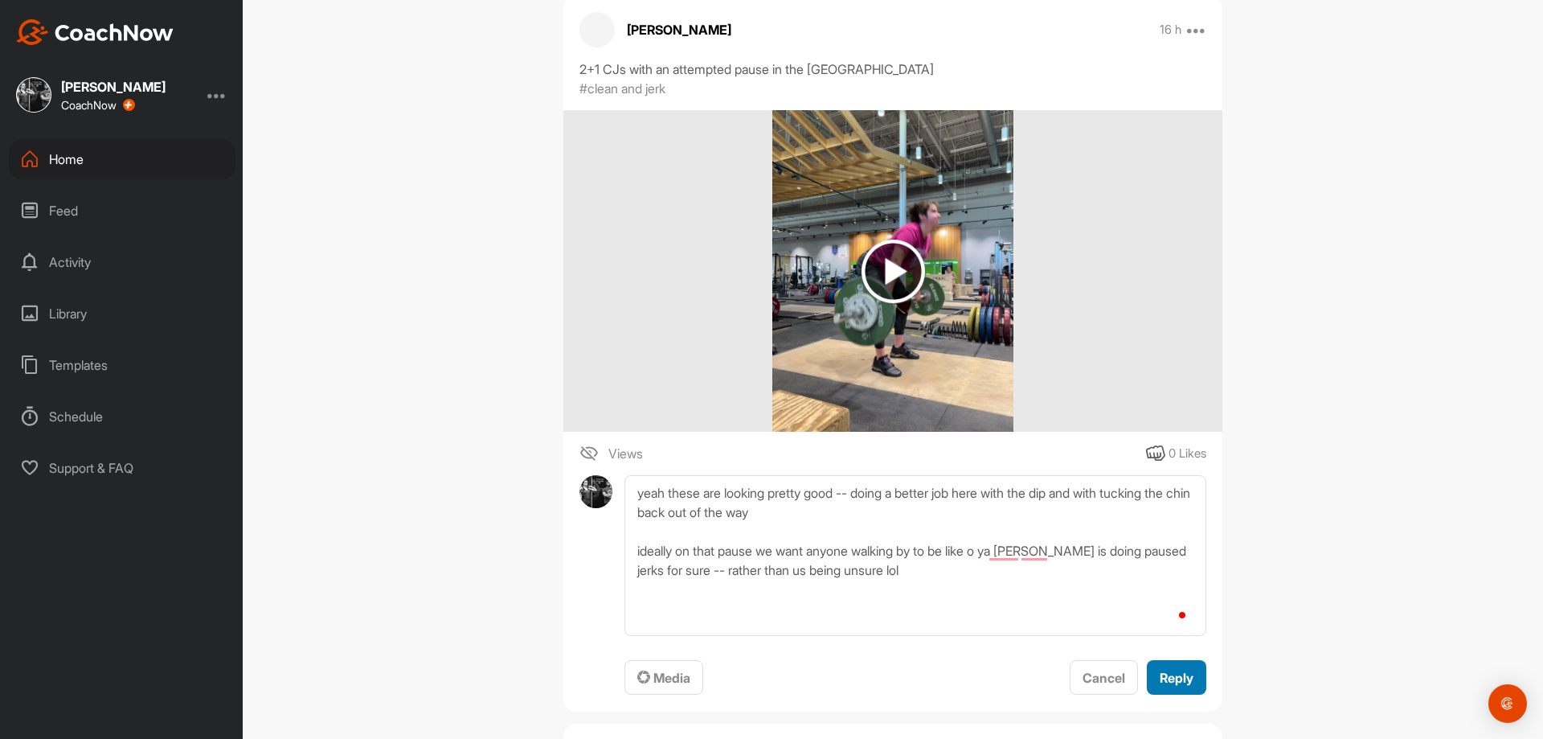
click at [1150, 666] on button "Reply" at bounding box center [1176, 677] width 59 height 35
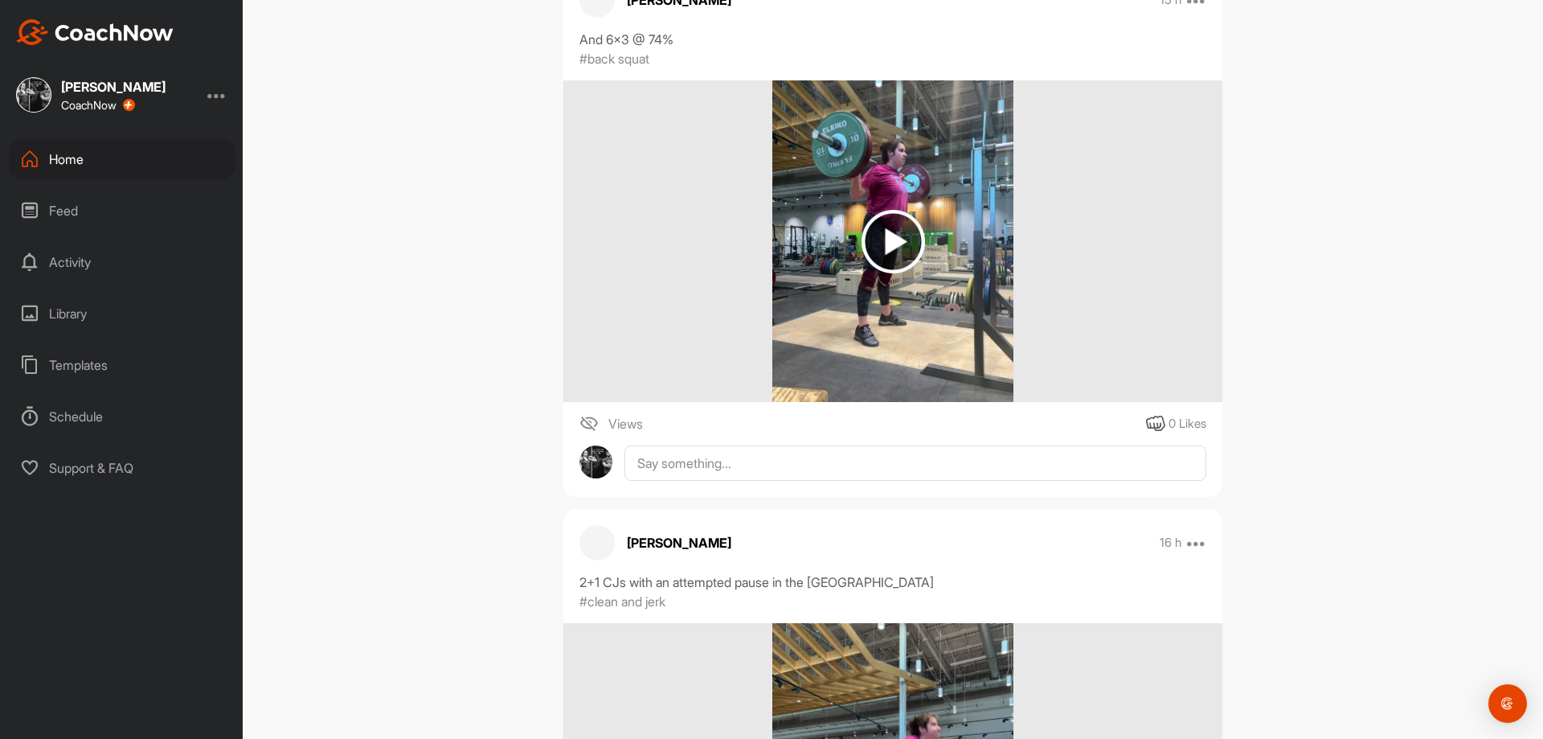
scroll to position [6313, 0]
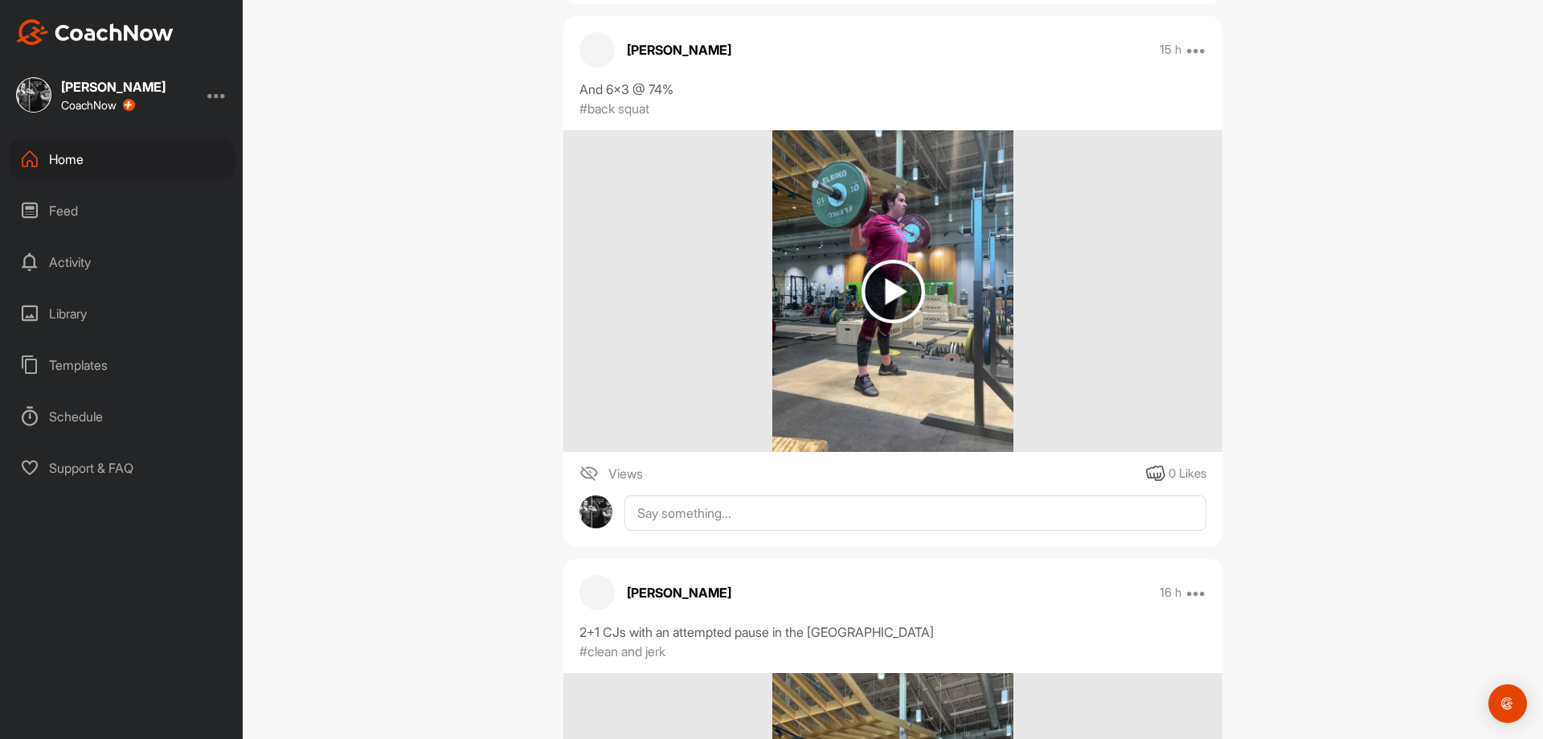
click at [861, 230] on img at bounding box center [892, 291] width 241 height 322
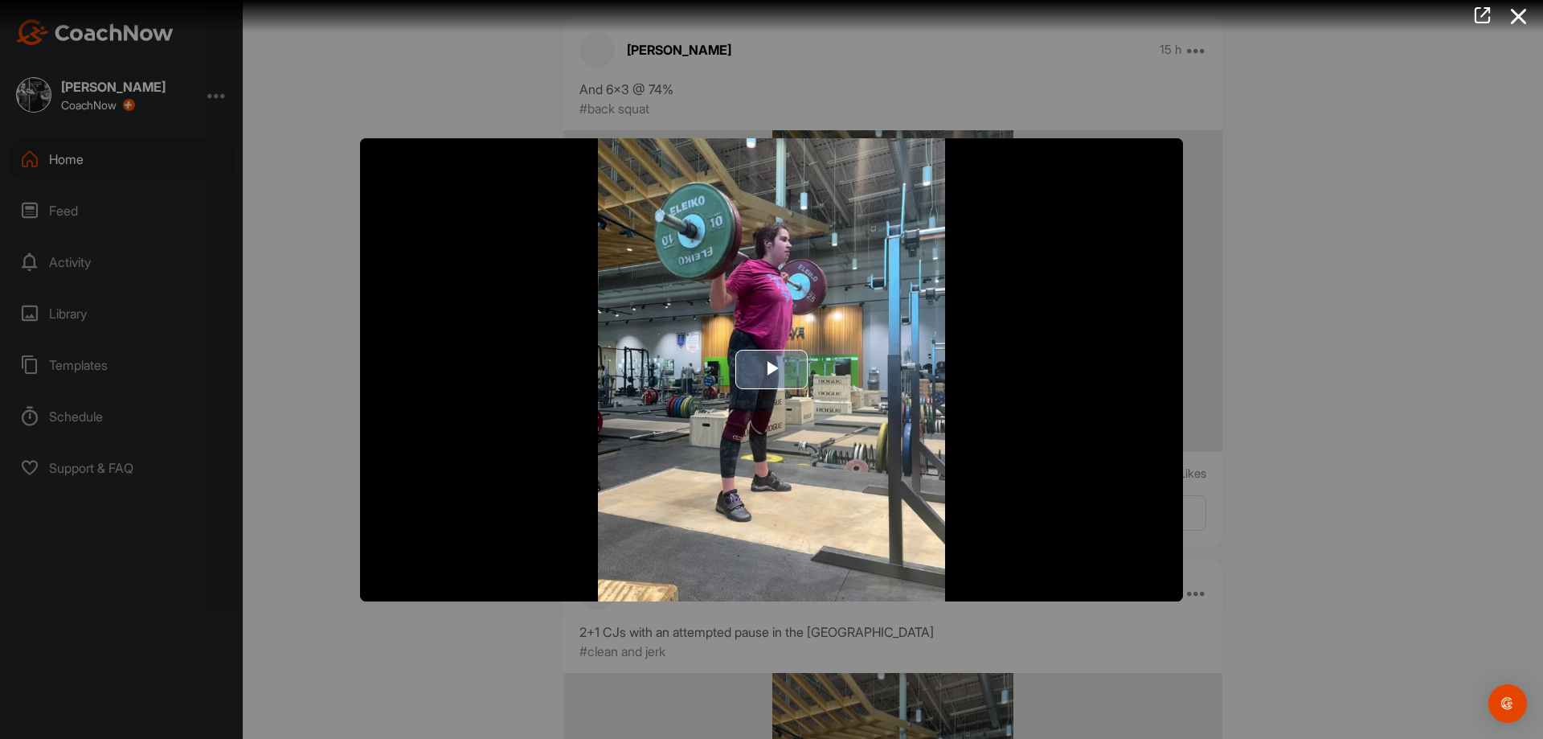
click at [772, 370] on span "Video Player" at bounding box center [772, 370] width 0 height 0
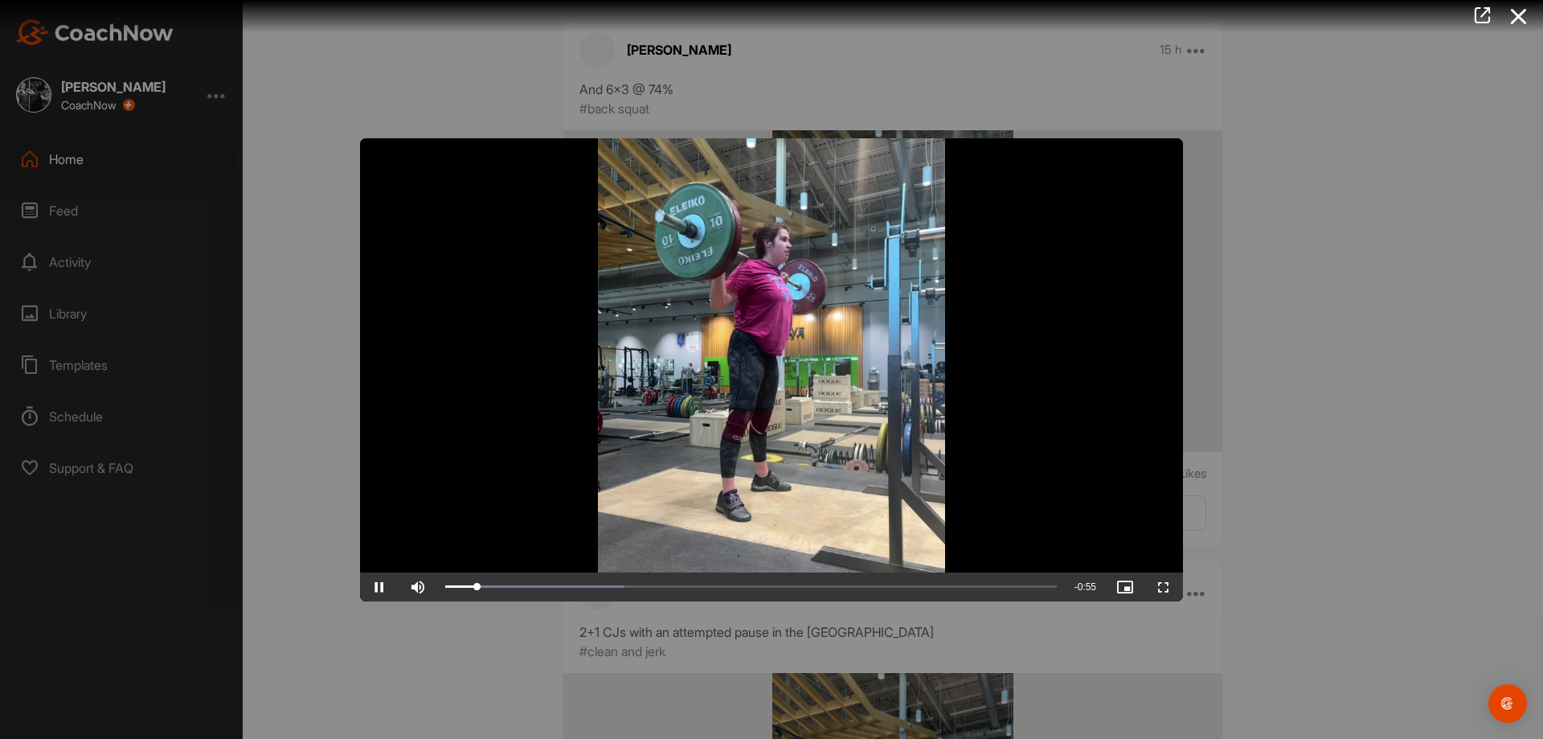
click at [821, 419] on video "Video Player" at bounding box center [771, 369] width 823 height 463
click at [1381, 238] on div at bounding box center [771, 369] width 1543 height 739
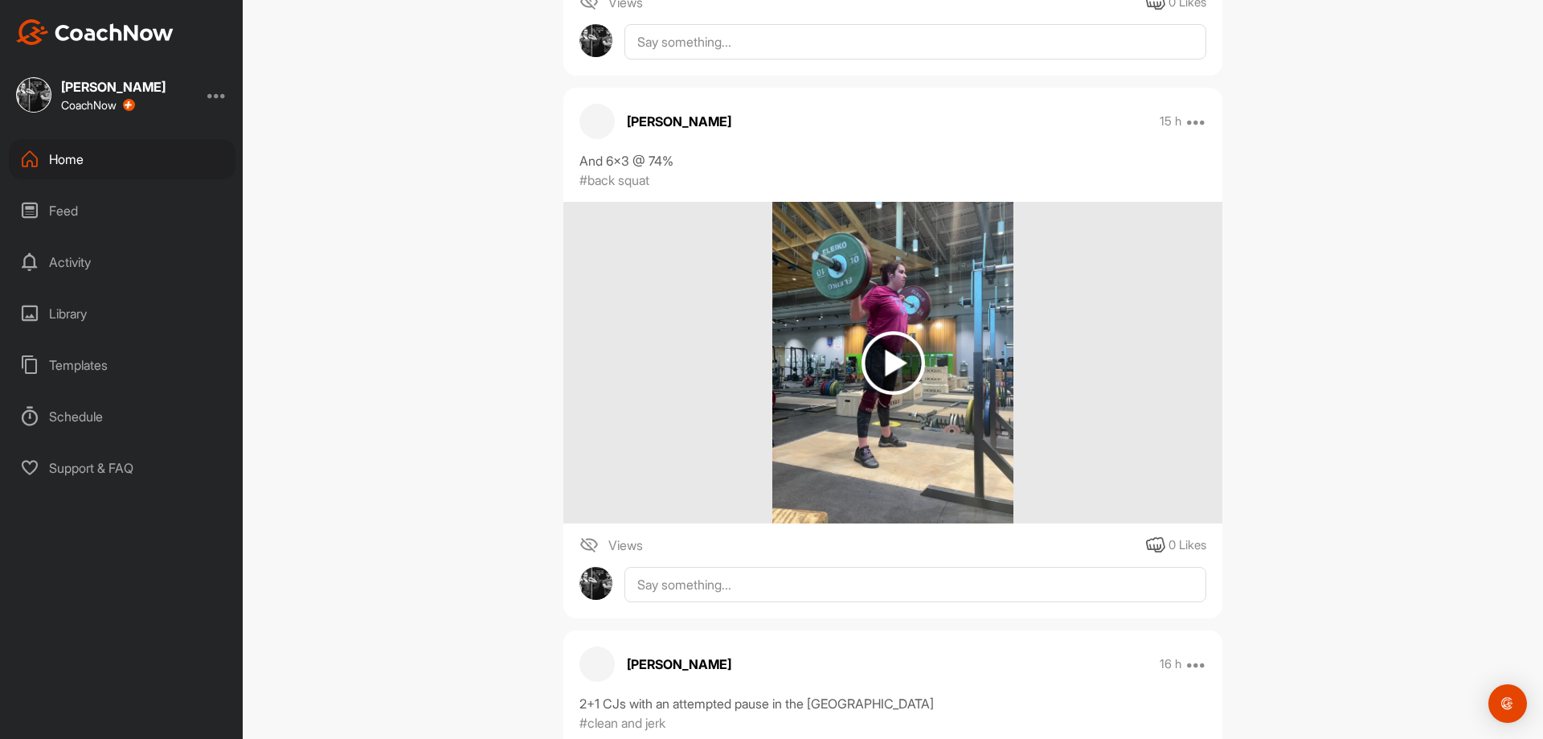
scroll to position [6233, 0]
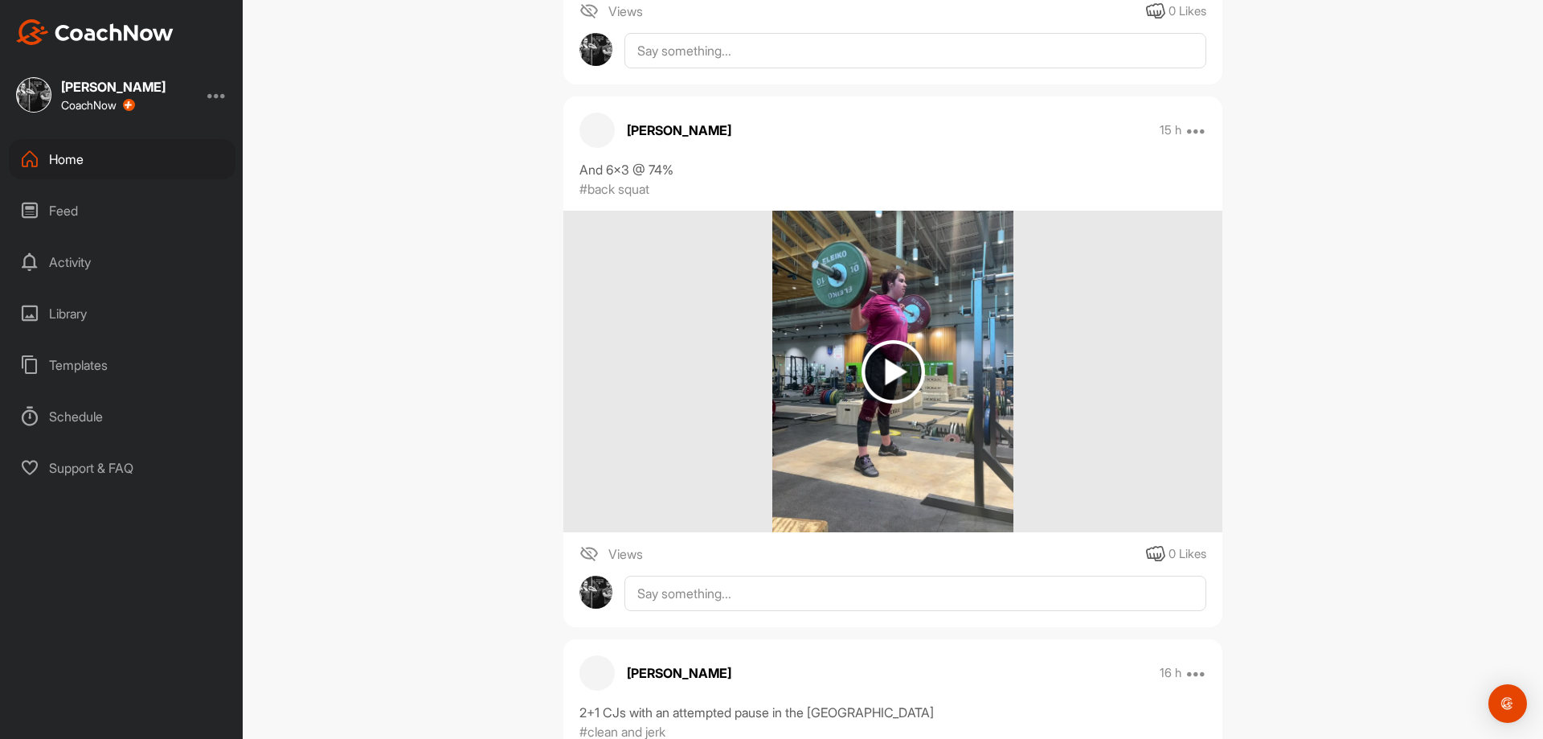
click at [846, 377] on img at bounding box center [892, 372] width 241 height 322
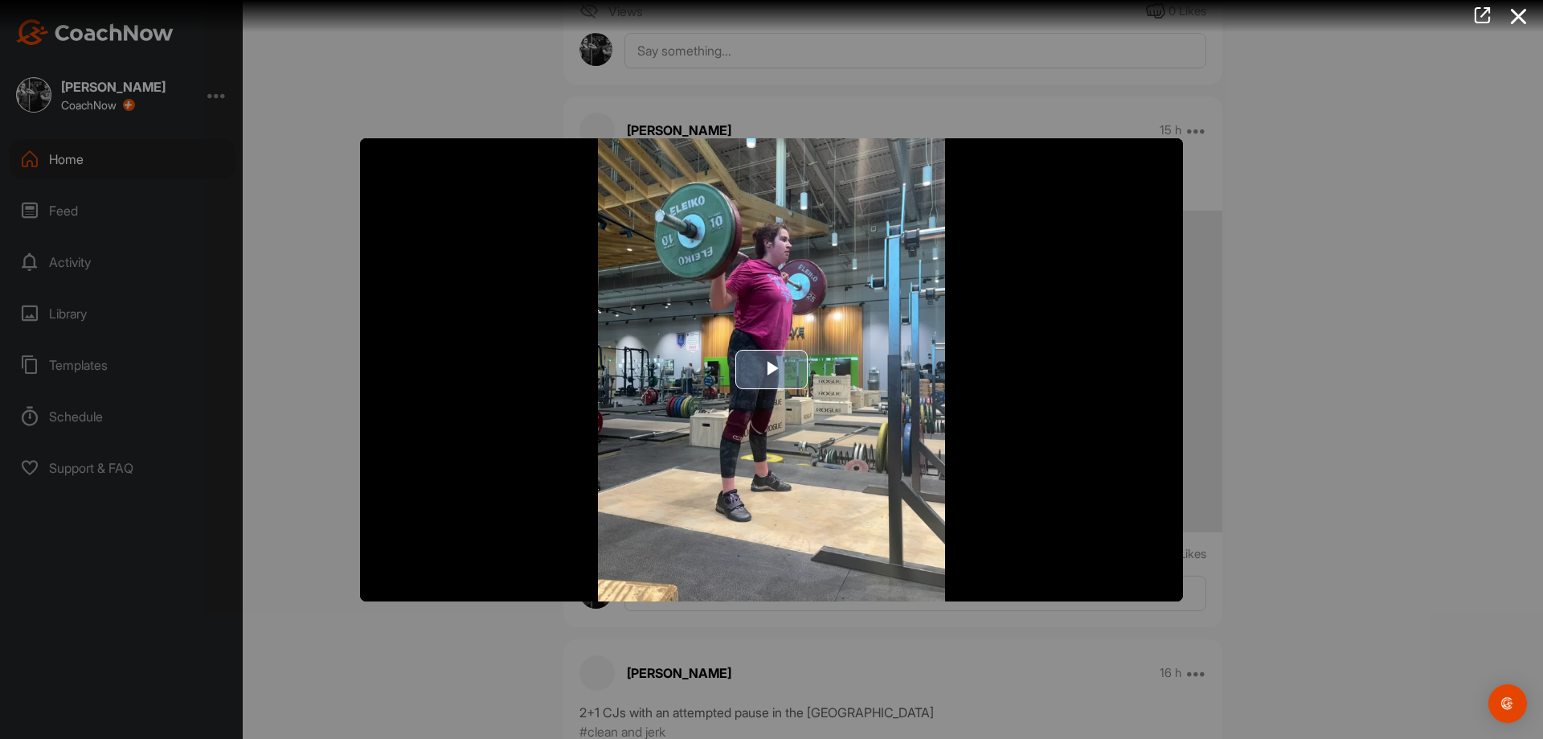
click at [772, 370] on span "Video Player" at bounding box center [772, 370] width 0 height 0
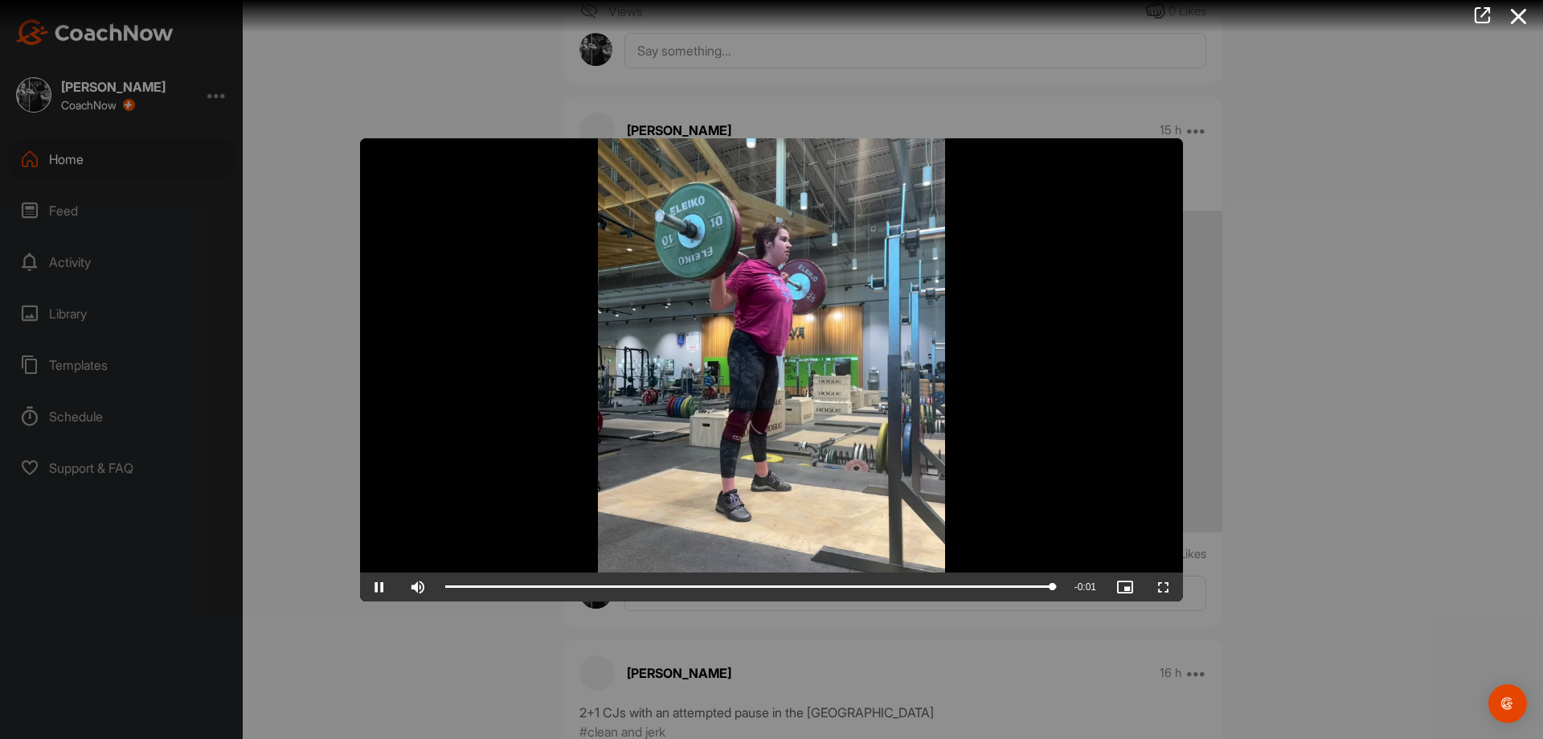
click at [1318, 556] on div at bounding box center [771, 369] width 1543 height 739
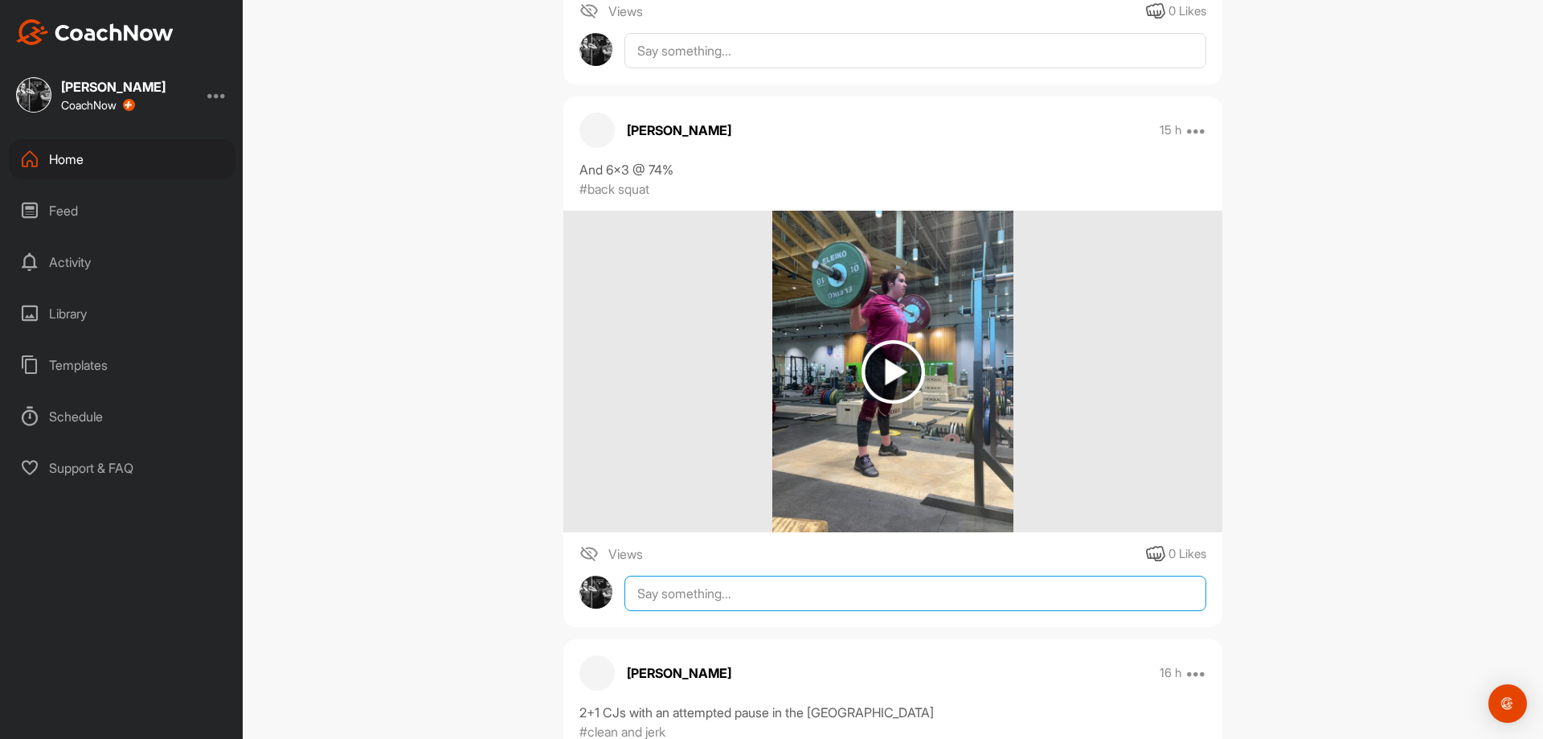
click at [1052, 608] on textarea at bounding box center [916, 593] width 582 height 35
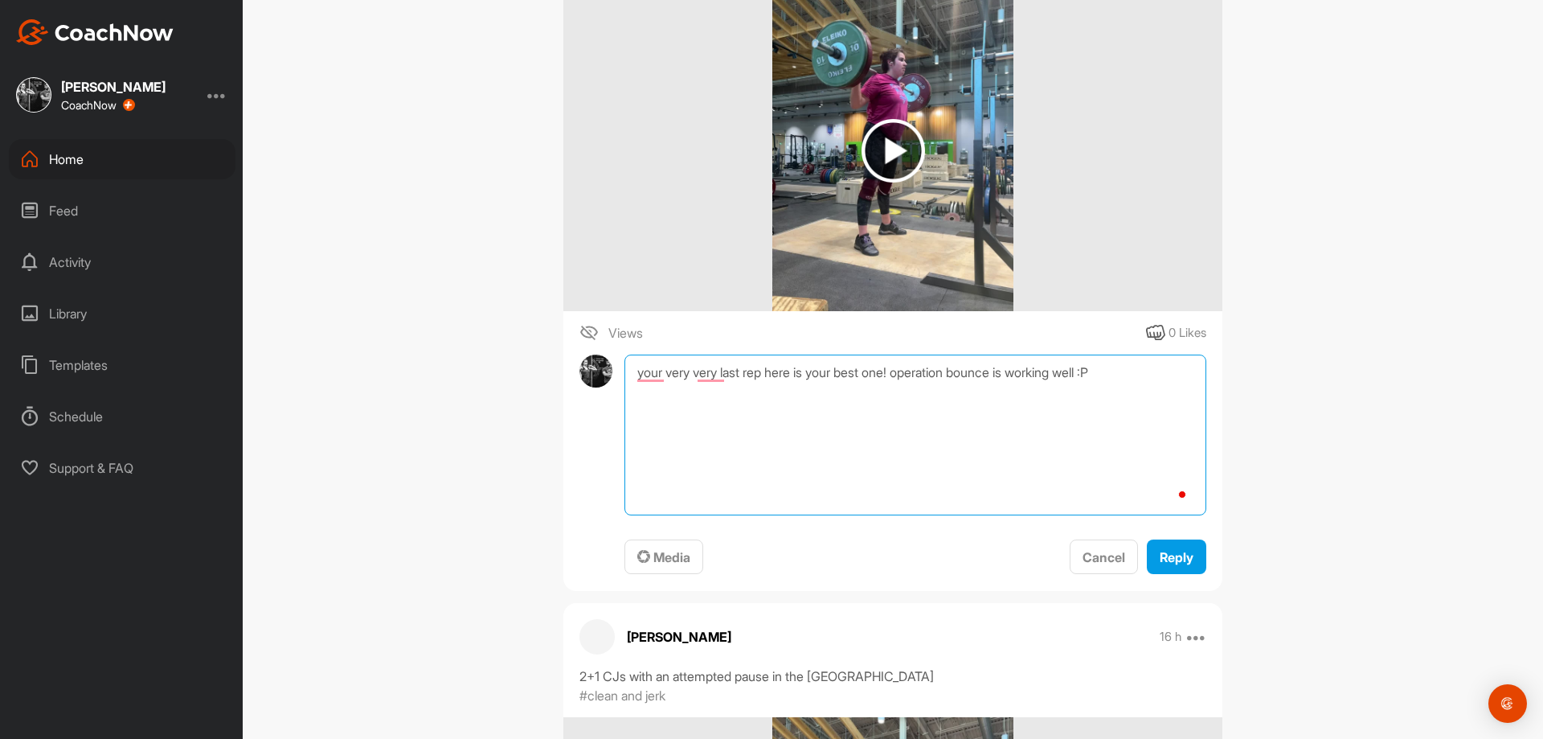
scroll to position [6474, 0]
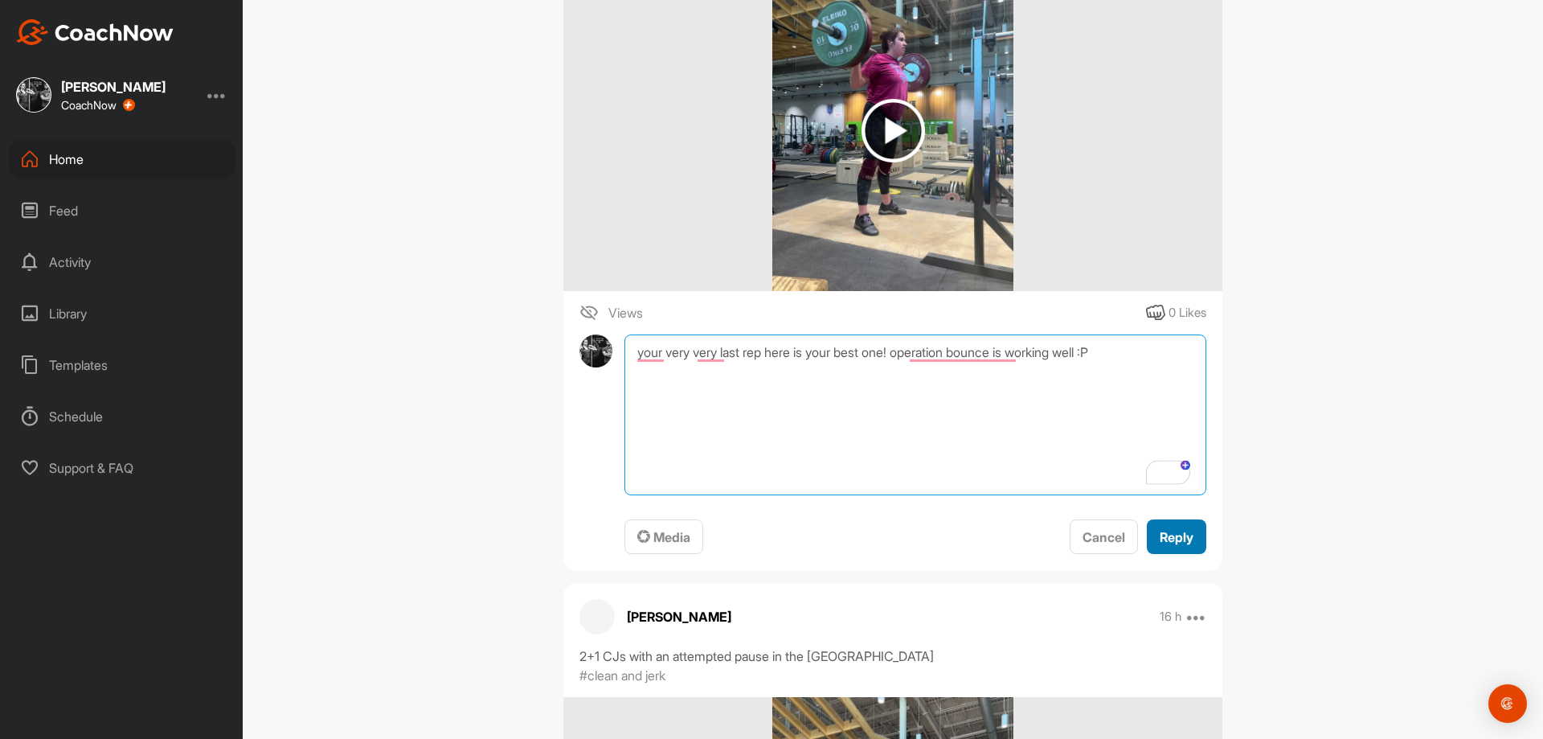
type textarea "your very very last rep here is your best one! operation bounce is working well…"
click at [1163, 534] on span "Reply" at bounding box center [1177, 537] width 34 height 16
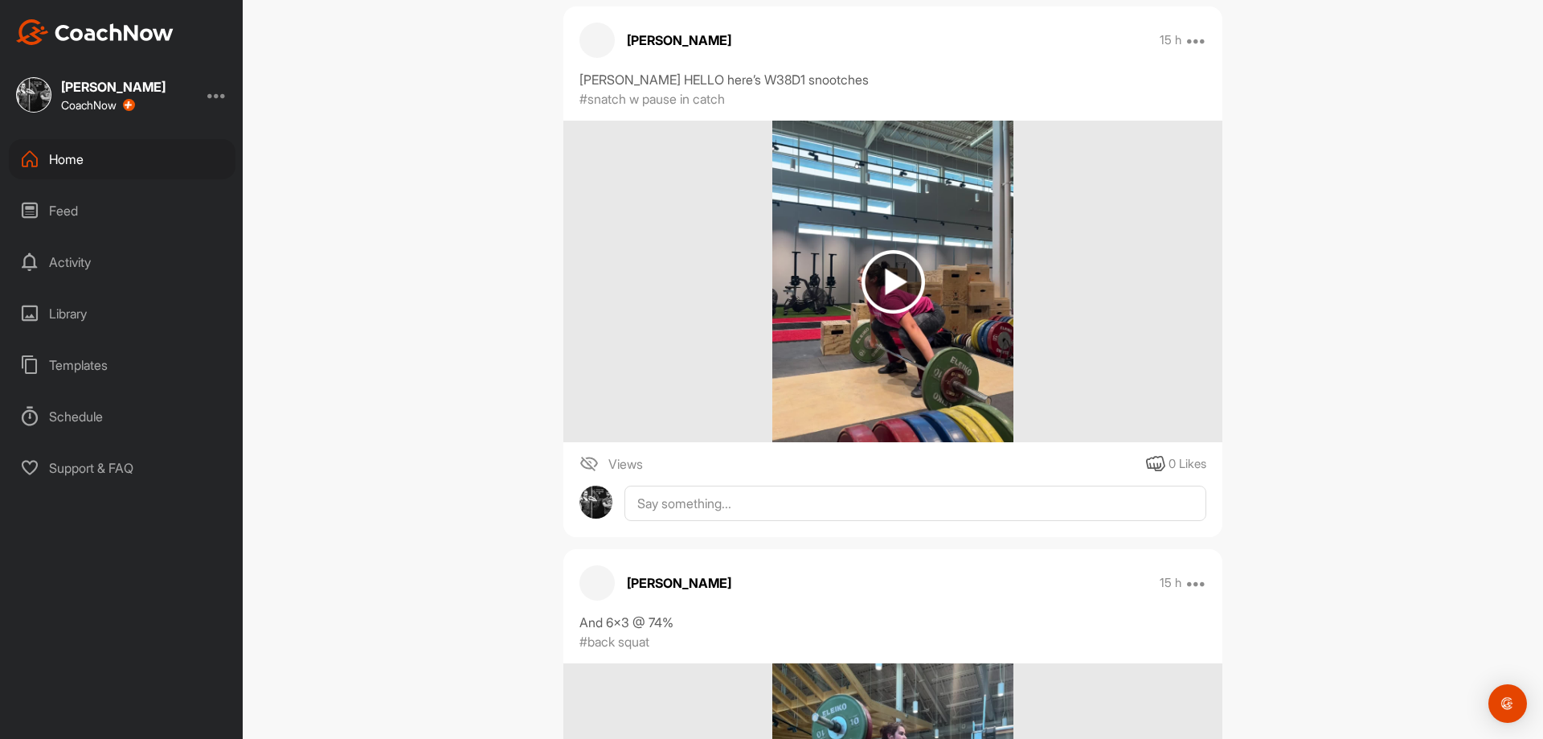
scroll to position [5751, 0]
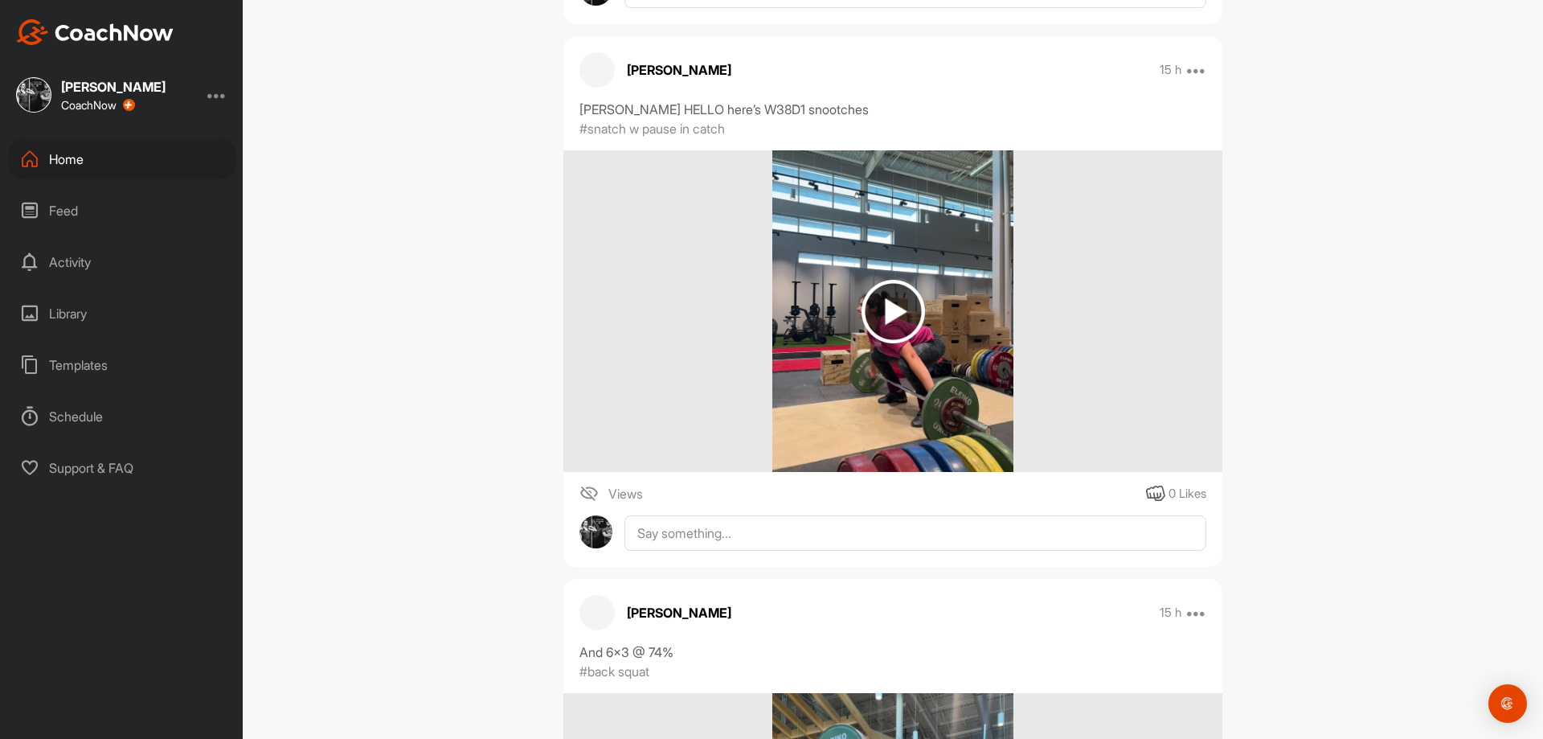
click at [882, 319] on img at bounding box center [894, 312] width 64 height 64
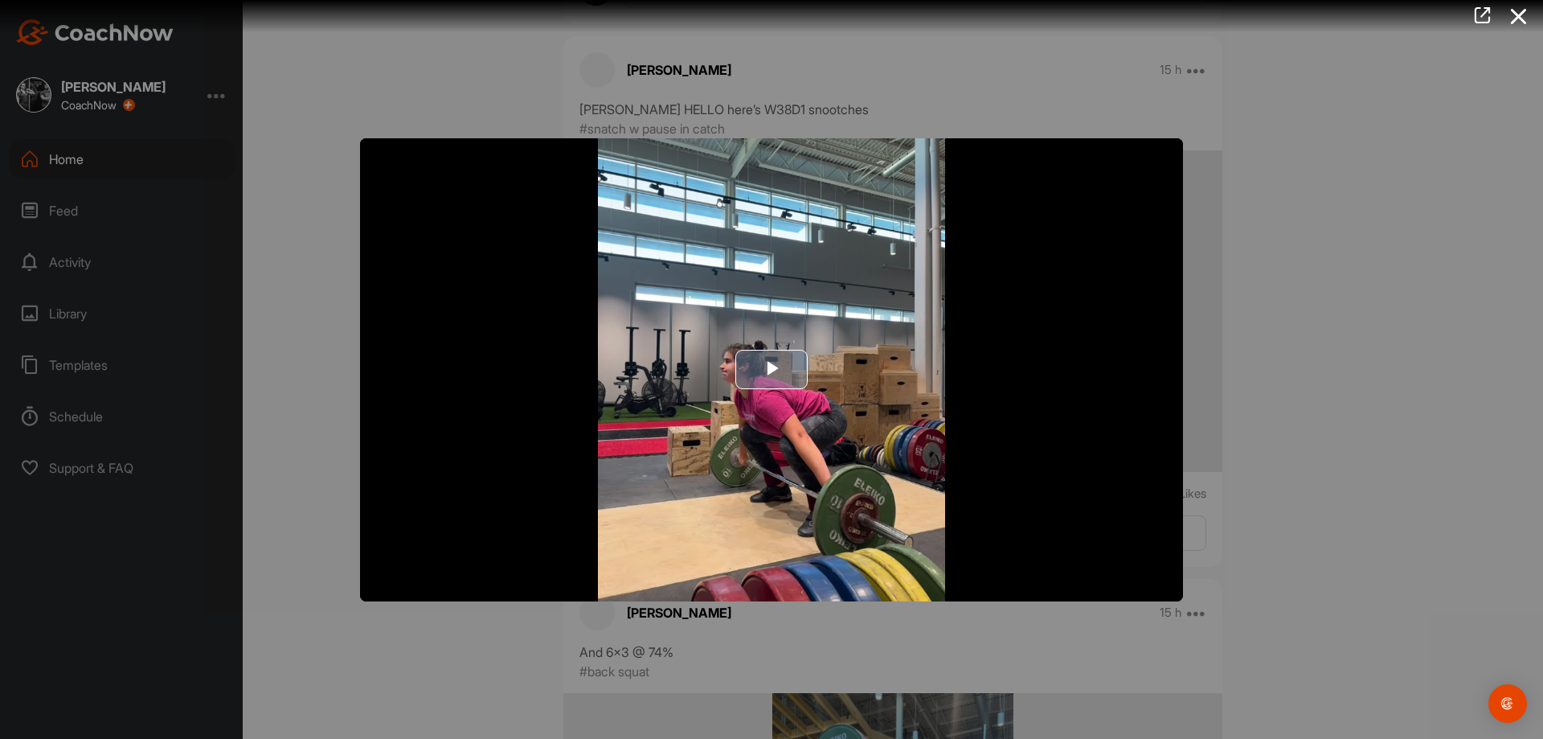
drag, startPoint x: 789, startPoint y: 341, endPoint x: 793, endPoint y: 360, distance: 19.6
click at [791, 342] on img "Video Player" at bounding box center [771, 369] width 823 height 463
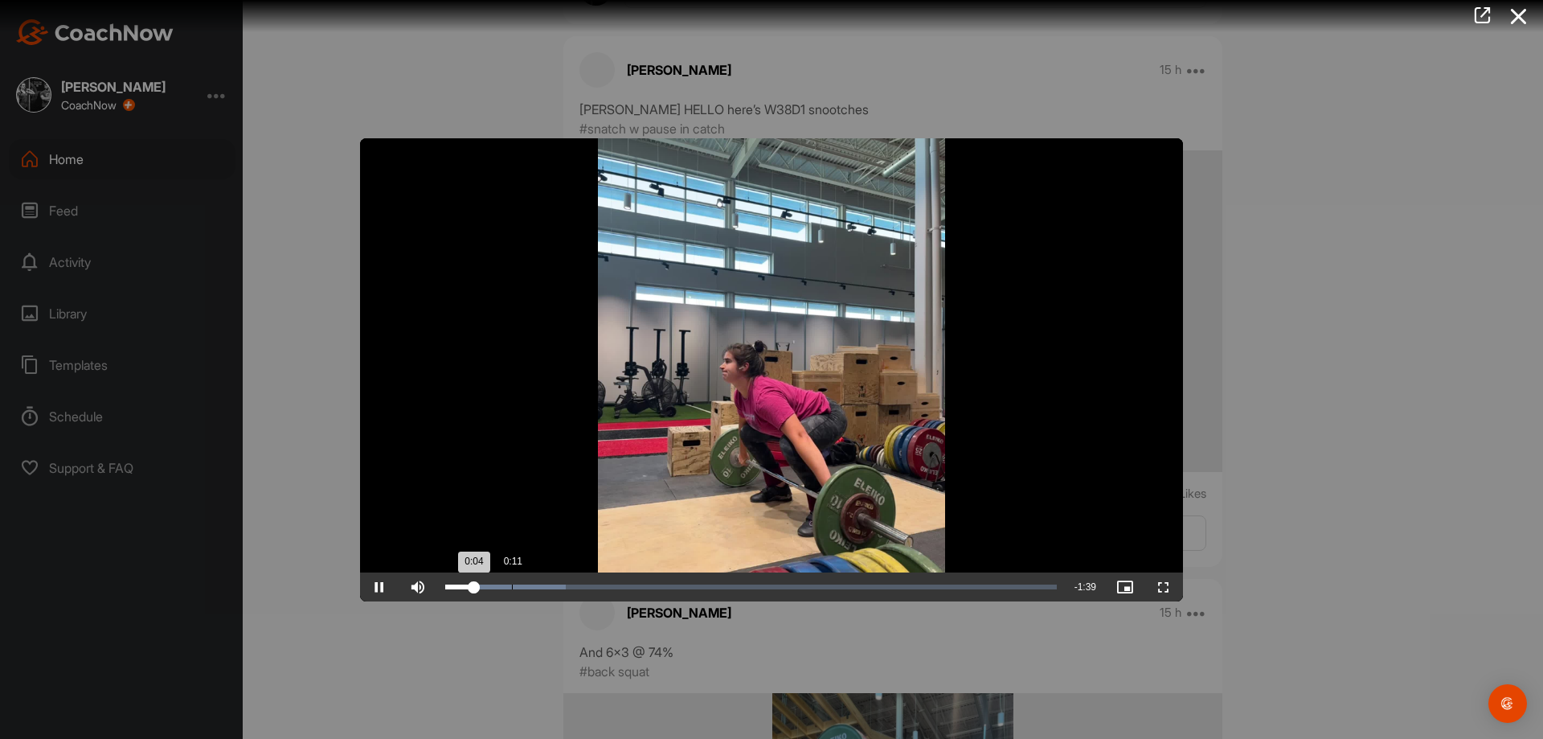
click at [496, 592] on div "Loaded : 19.72% 0:11 0:04" at bounding box center [751, 586] width 628 height 29
click at [561, 590] on div "Loaded : 21.01% 0:19 0:19" at bounding box center [751, 586] width 628 height 29
click at [609, 590] on div "Loaded : 22.92% 0:27 0:19" at bounding box center [751, 586] width 628 height 29
click at [651, 590] on div "Loaded : 34.83% 0:33 0:32" at bounding box center [751, 586] width 628 height 29
click at [703, 586] on div "Loaded : 41.23% 0:43 0:39" at bounding box center [751, 586] width 612 height 5
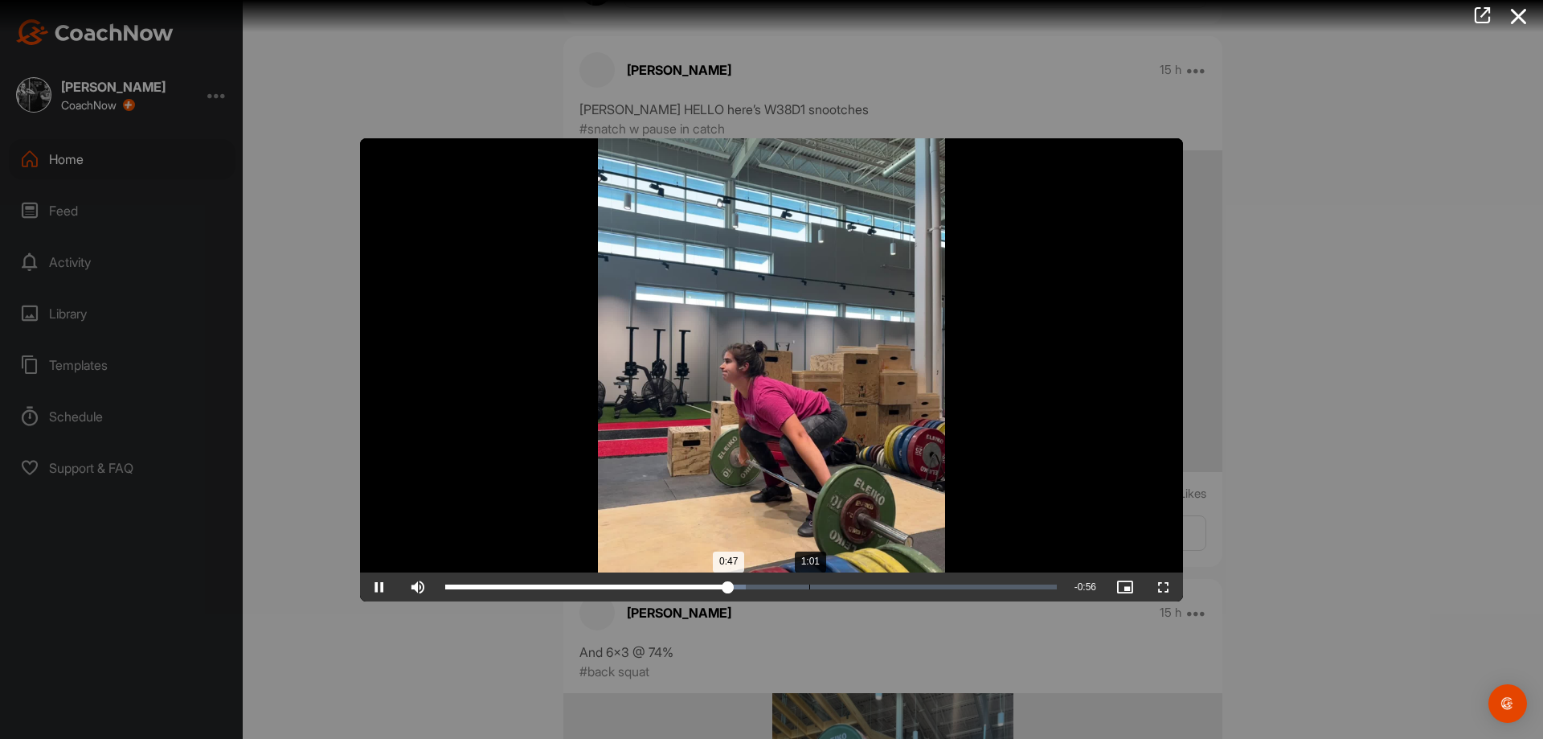
click at [809, 586] on div "1:01" at bounding box center [809, 586] width 1 height 5
click at [910, 580] on div "Loaded : 65.00% 1:18 1:02" at bounding box center [751, 586] width 628 height 29
click at [957, 577] on div "Loaded : 84.82% 1:26 1:26" at bounding box center [751, 586] width 628 height 29
click at [1000, 581] on div "Loaded : 88.02% 1:33 1:26" at bounding box center [751, 586] width 628 height 29
click at [1033, 586] on div "Loaded : 95.05% 1:39 1:34" at bounding box center [751, 586] width 612 height 5
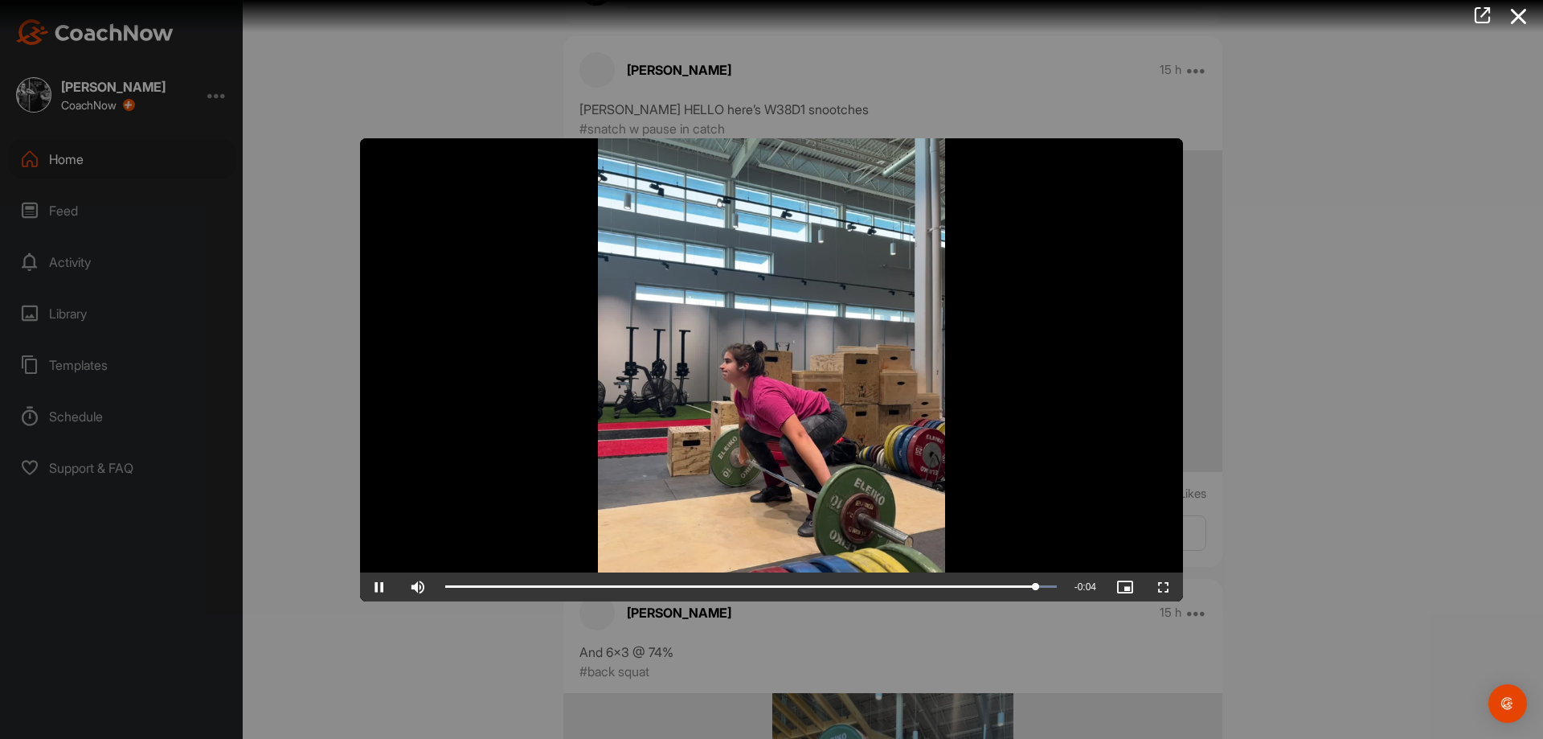
click at [1018, 631] on div at bounding box center [771, 369] width 1543 height 739
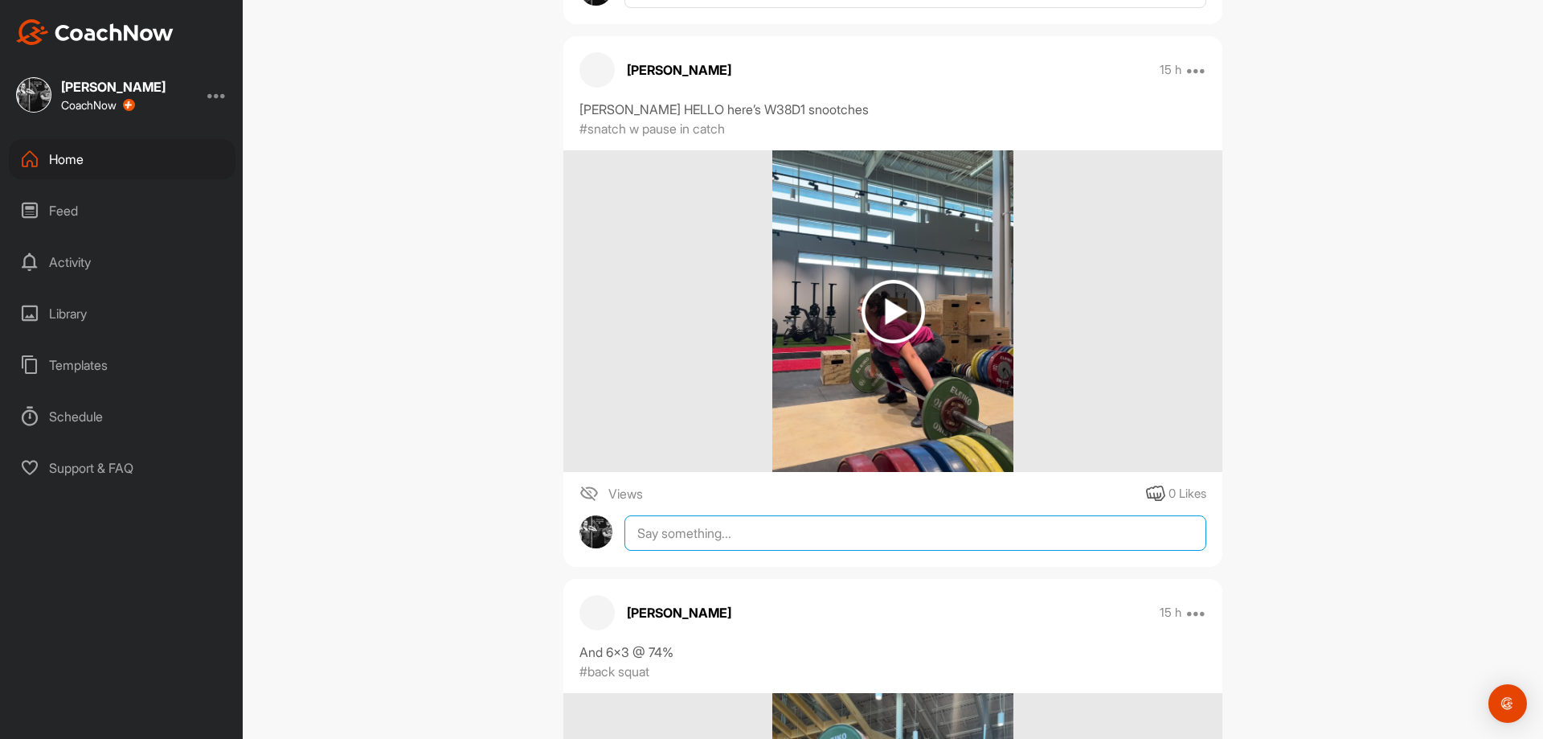
click at [961, 530] on textarea at bounding box center [916, 532] width 582 height 35
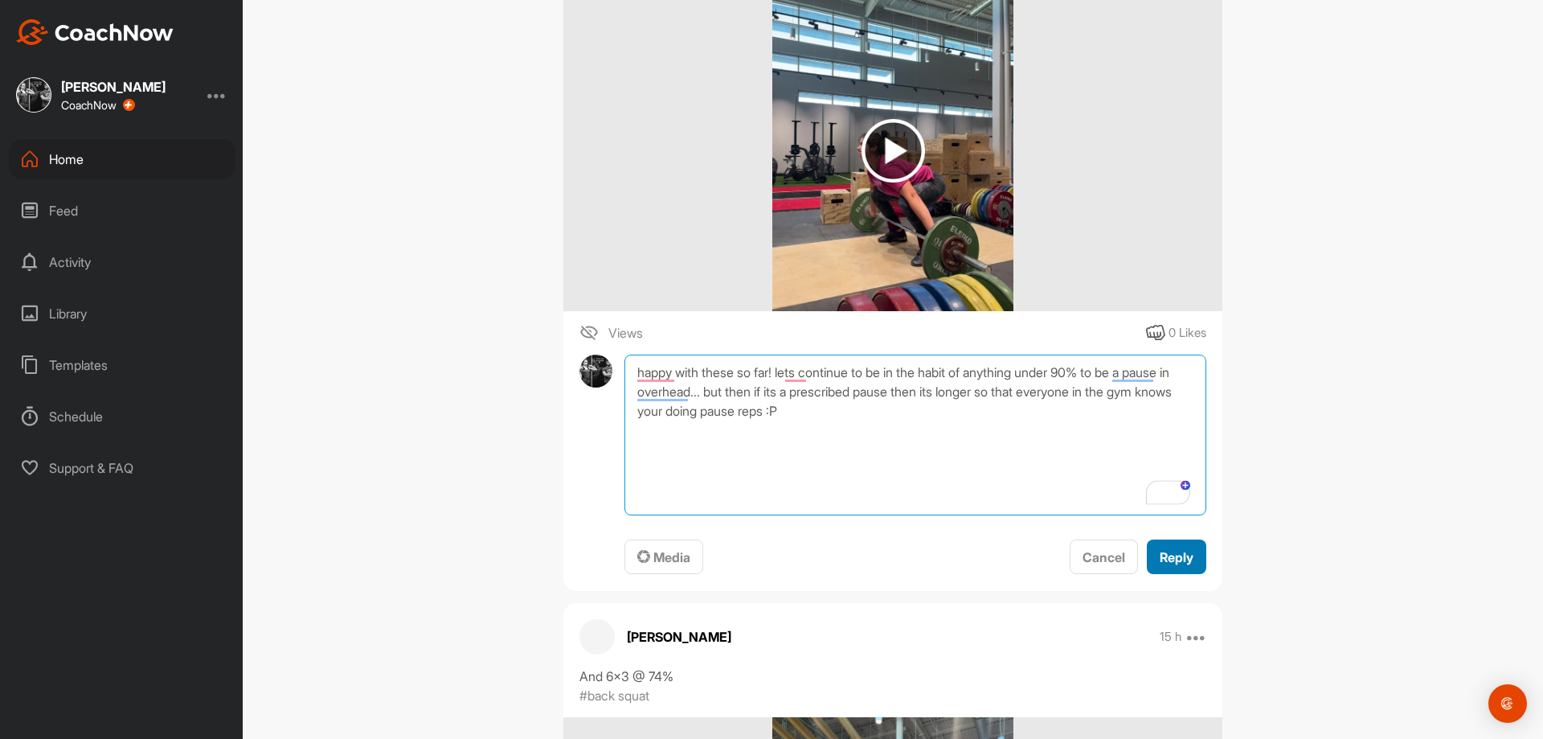
type textarea "happy with these so far! lets continue to be in the habit of anything under 90%…"
click at [1187, 559] on span "Reply" at bounding box center [1177, 557] width 34 height 16
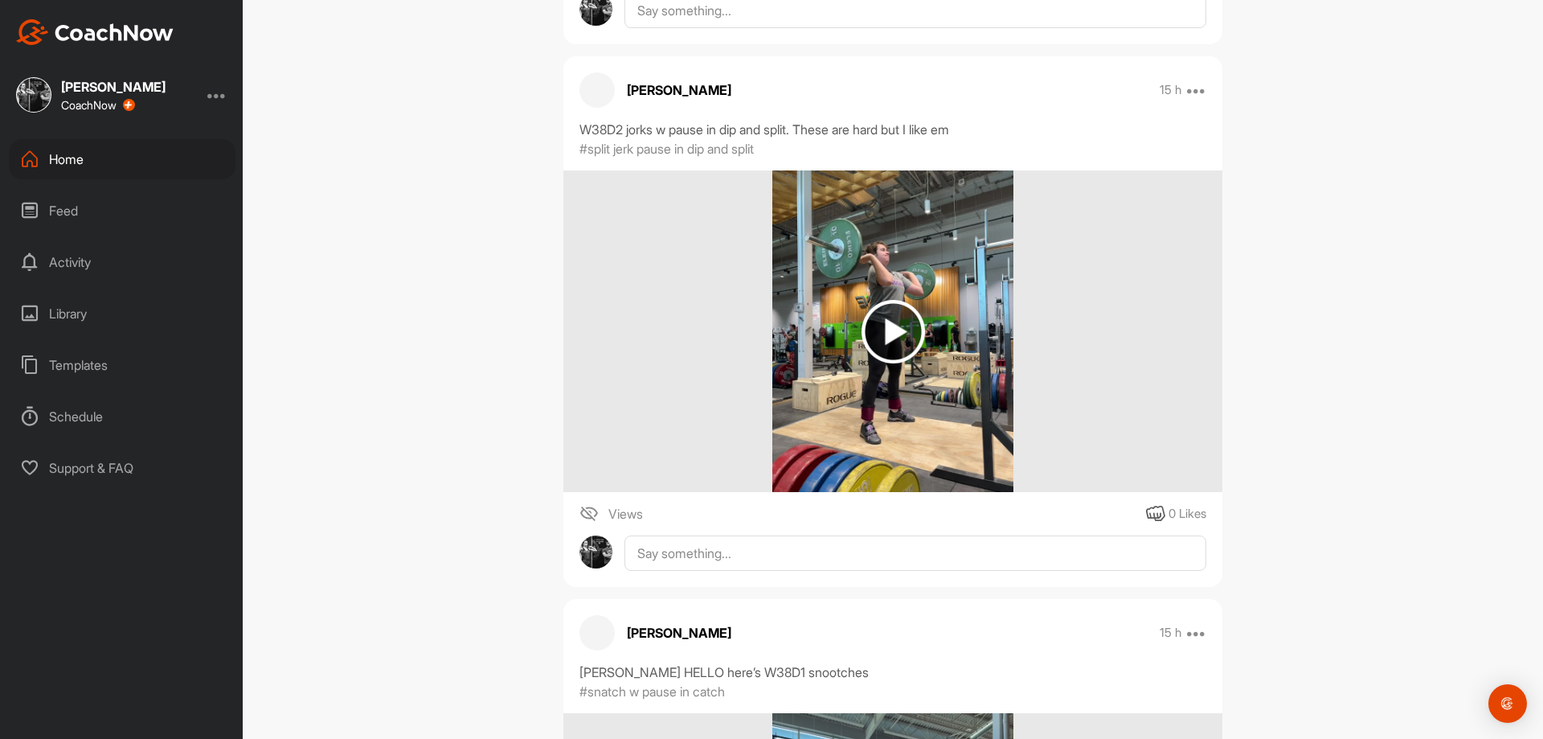
scroll to position [5108, 0]
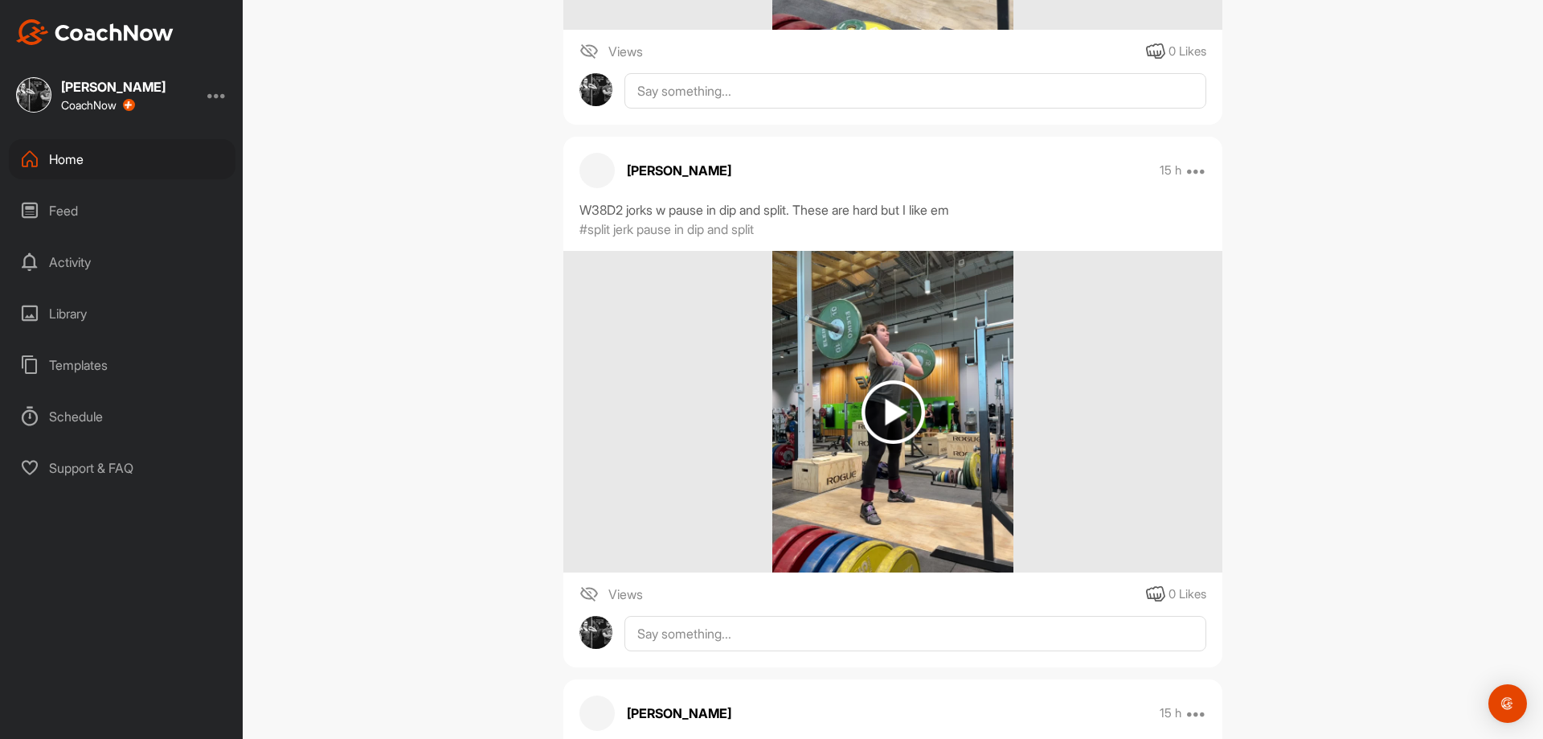
click at [844, 432] on img at bounding box center [892, 412] width 241 height 322
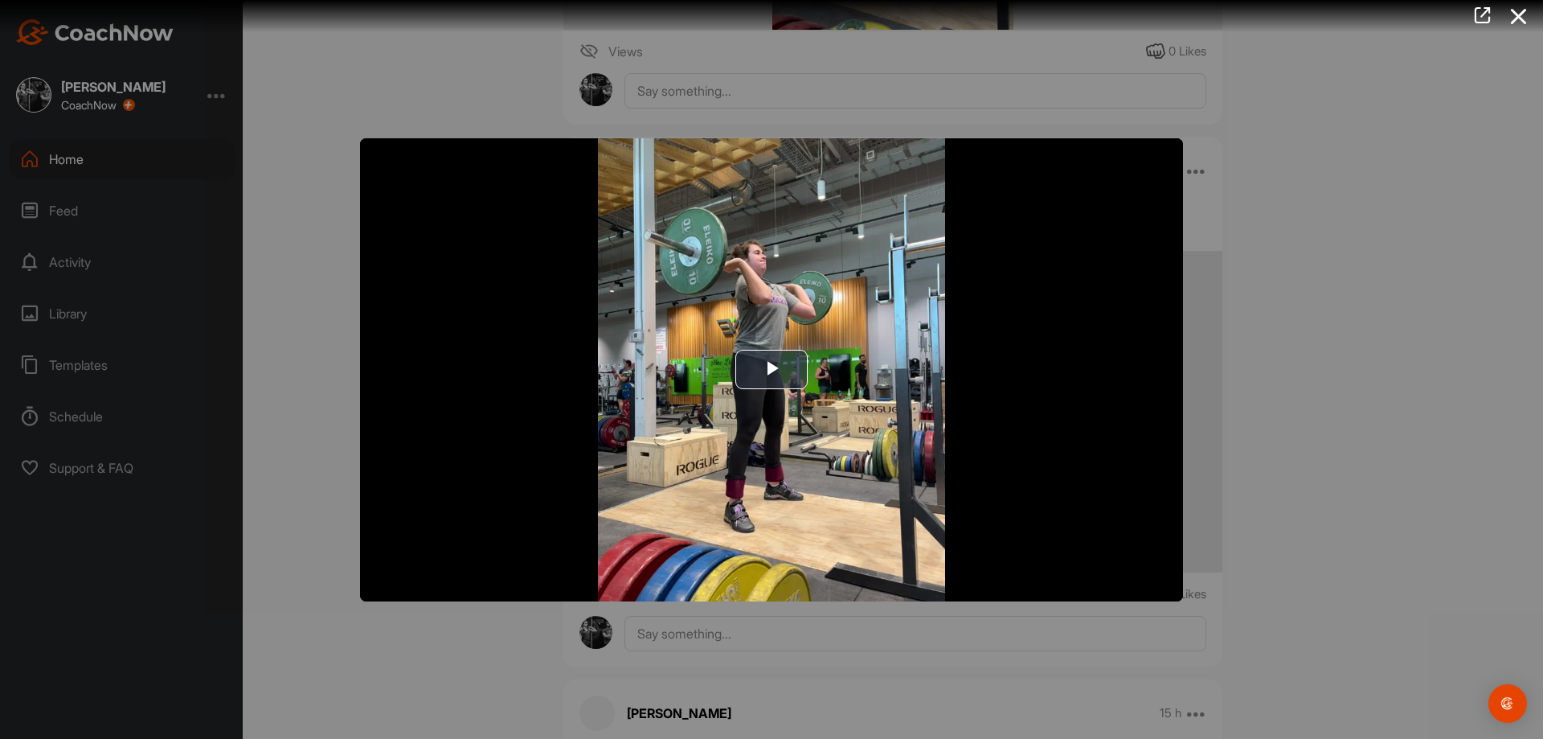
click at [1306, 346] on div at bounding box center [771, 369] width 1543 height 739
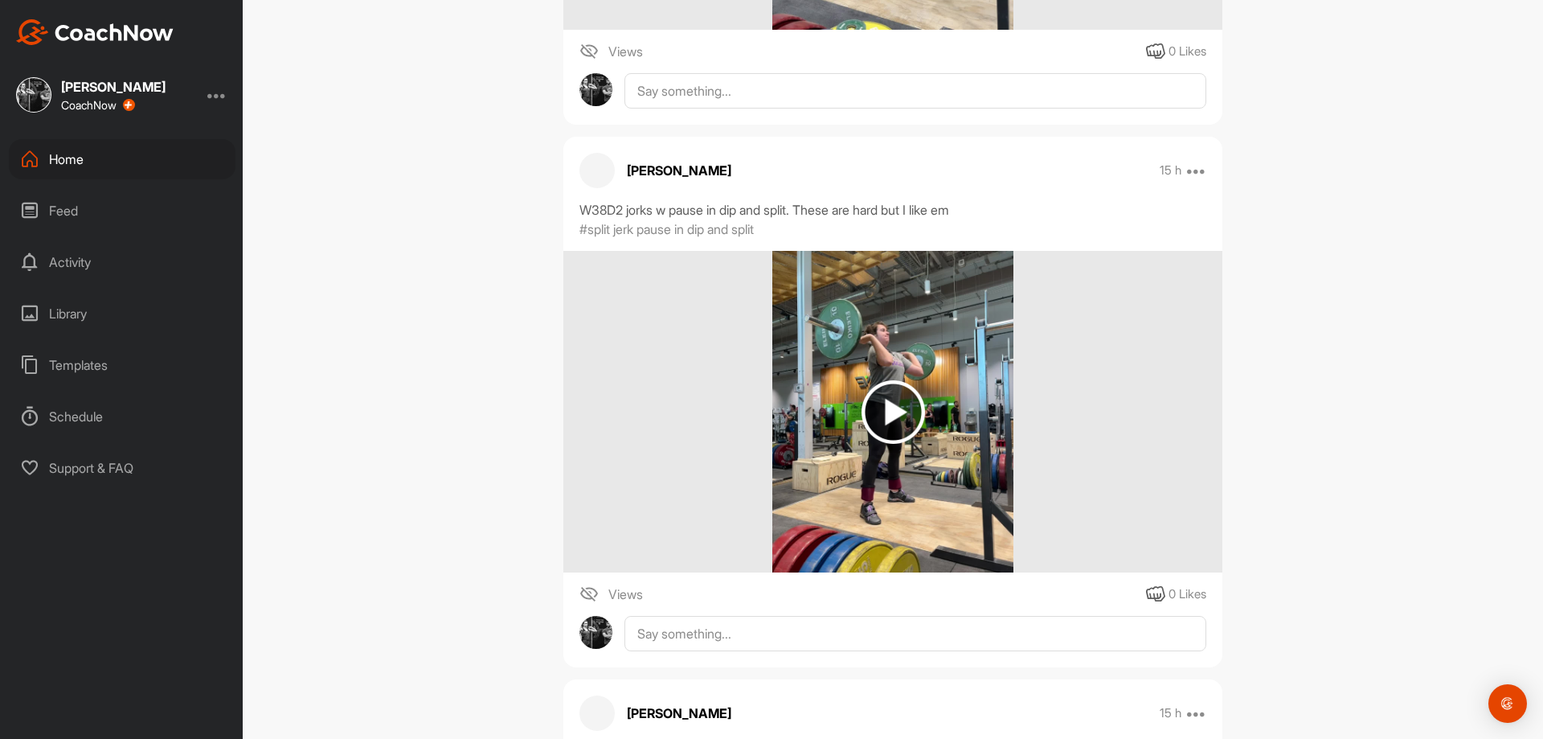
click at [914, 380] on img at bounding box center [894, 412] width 64 height 64
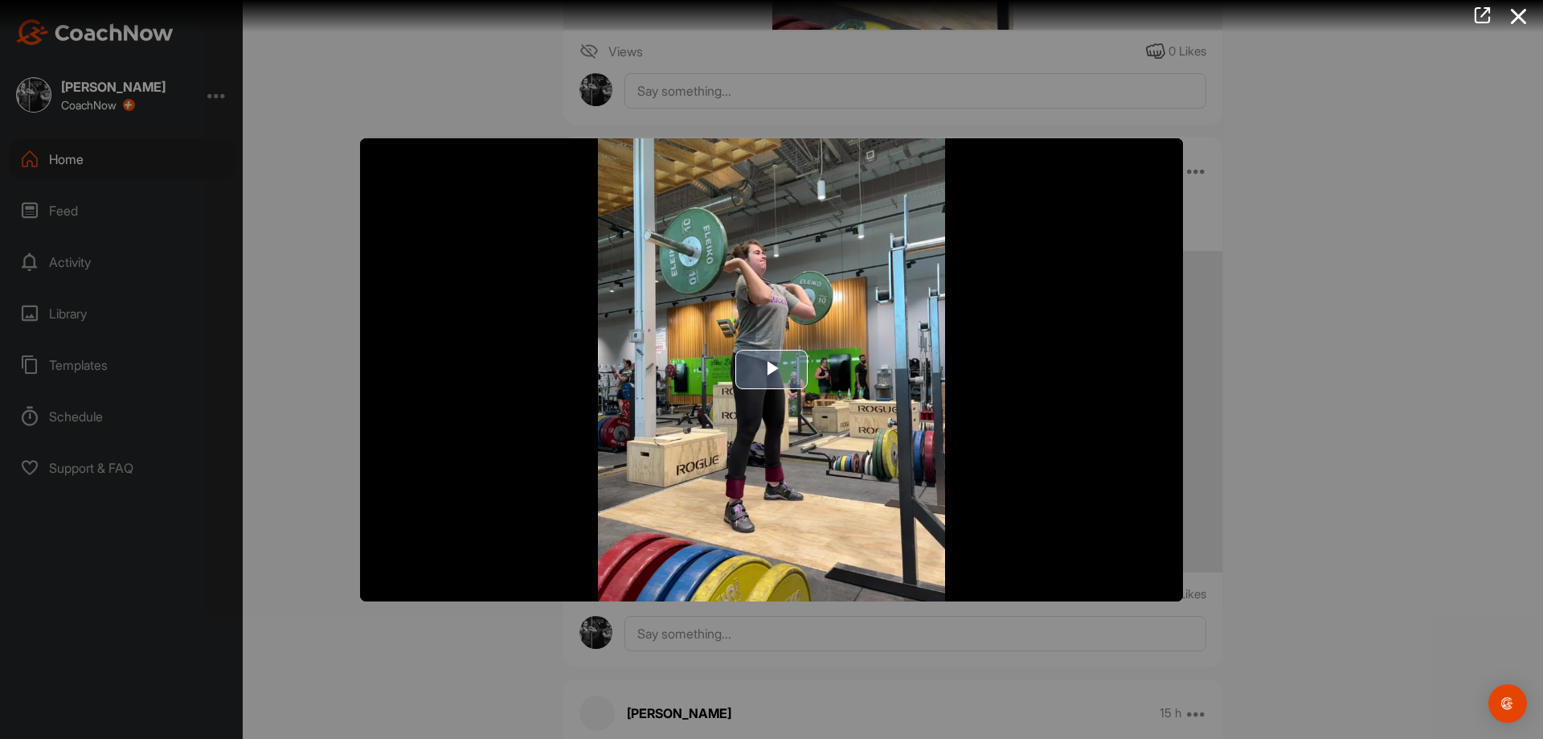
click at [875, 365] on img "Video Player" at bounding box center [771, 369] width 823 height 463
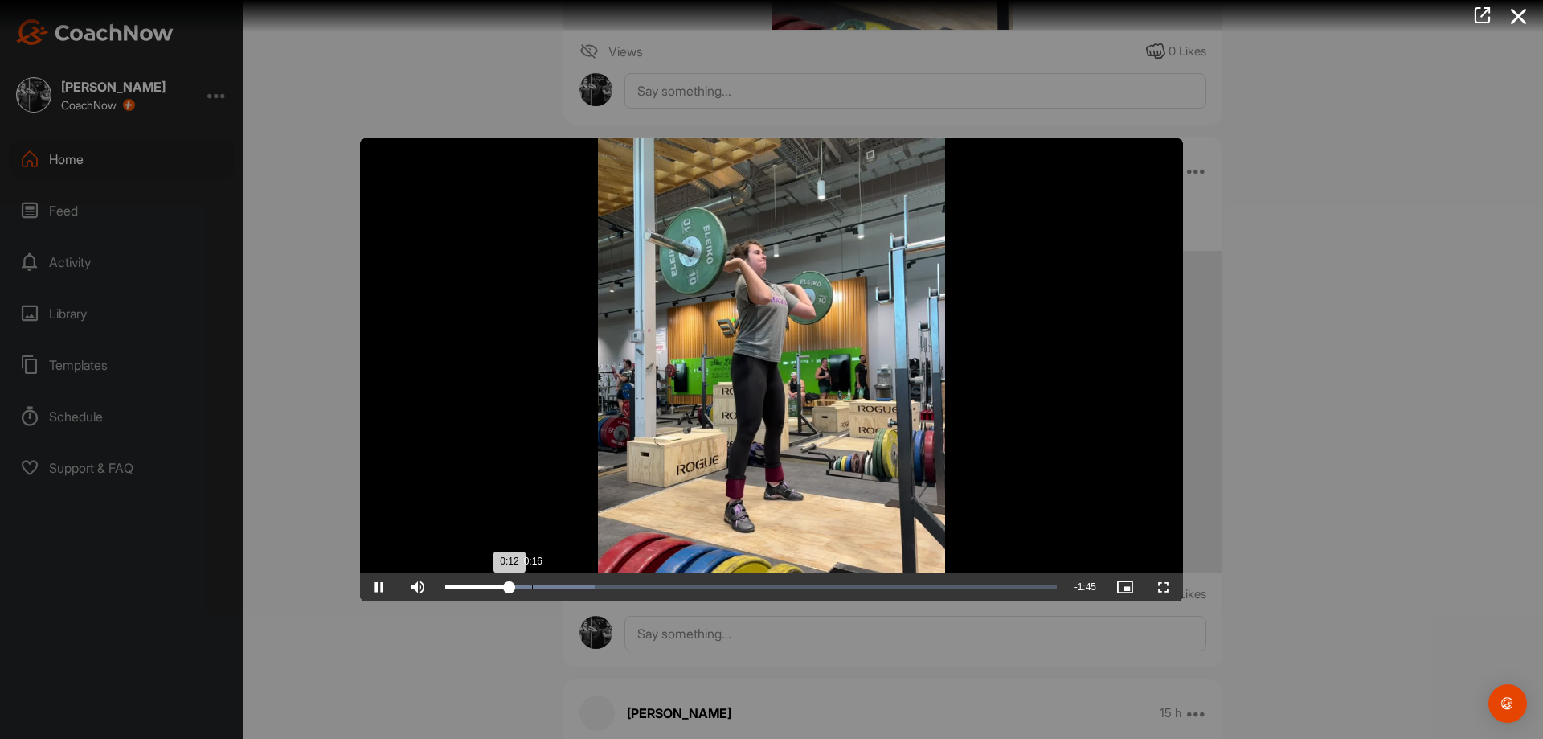
click at [549, 587] on div "Loaded : 24.44% 0:16 0:12" at bounding box center [751, 586] width 612 height 5
click at [666, 585] on div "Loaded : 24.44% 0:40 0:24" at bounding box center [751, 586] width 612 height 5
click at [797, 585] on div "1:07" at bounding box center [797, 586] width 1 height 5
click at [977, 590] on div "Loaded : 60.18% 1:41 1:07" at bounding box center [751, 586] width 628 height 29
click at [946, 609] on div at bounding box center [771, 369] width 1543 height 739
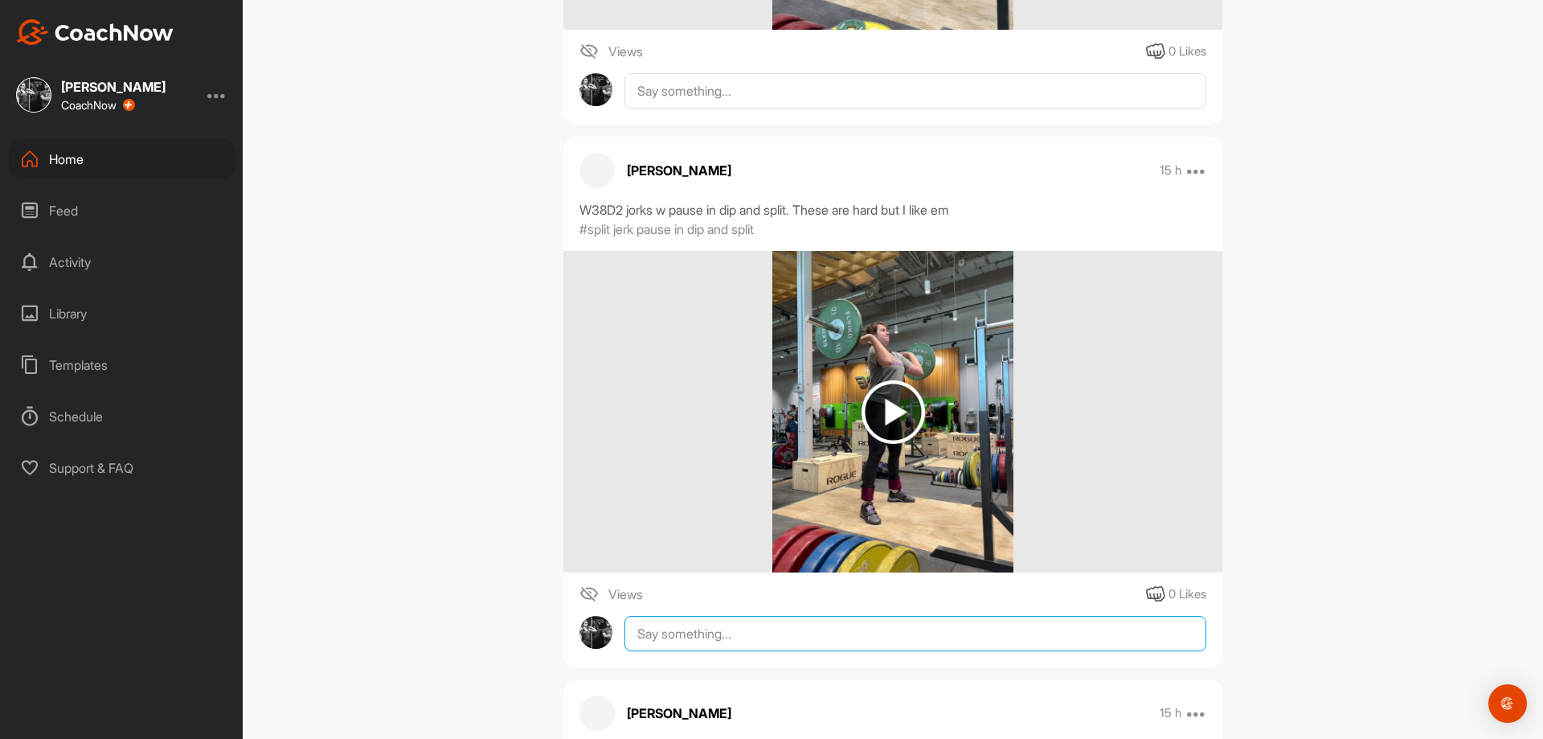
click at [945, 628] on textarea at bounding box center [916, 633] width 582 height 35
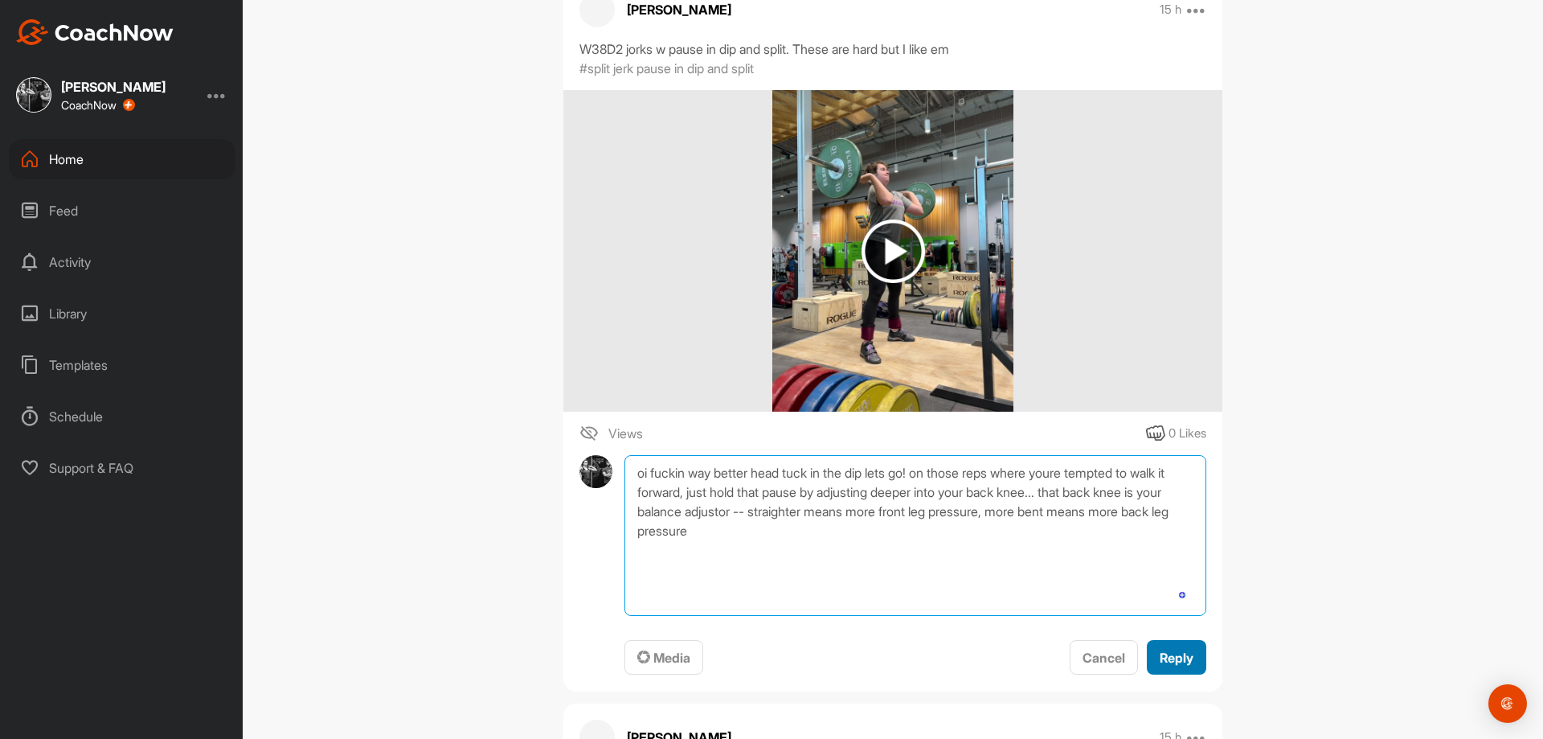
type textarea "oi fuckin way better head tuck in the dip lets go! on those reps where youre te…"
click at [1163, 645] on button "Reply" at bounding box center [1176, 657] width 59 height 35
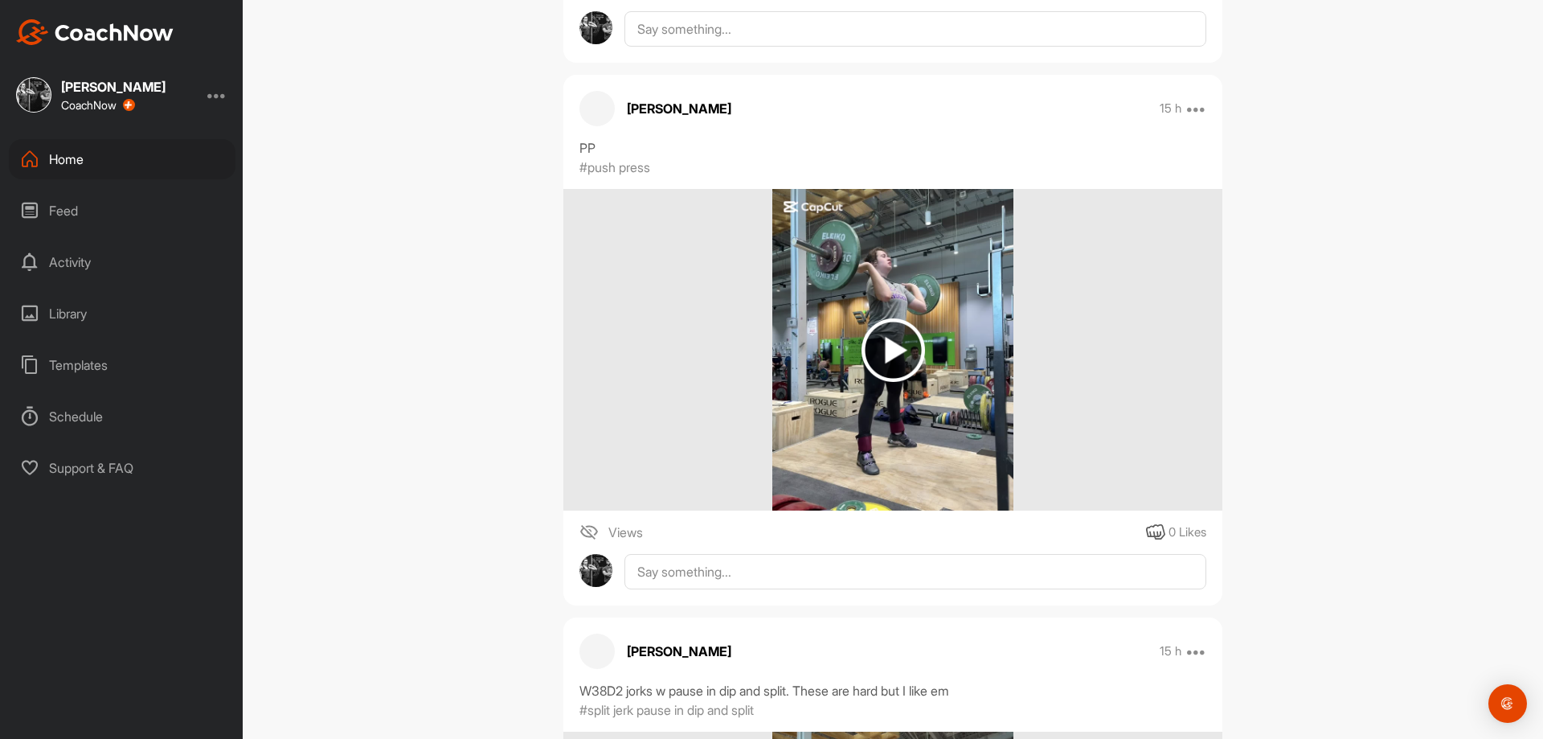
scroll to position [4625, 0]
click at [849, 346] on img at bounding box center [892, 352] width 241 height 322
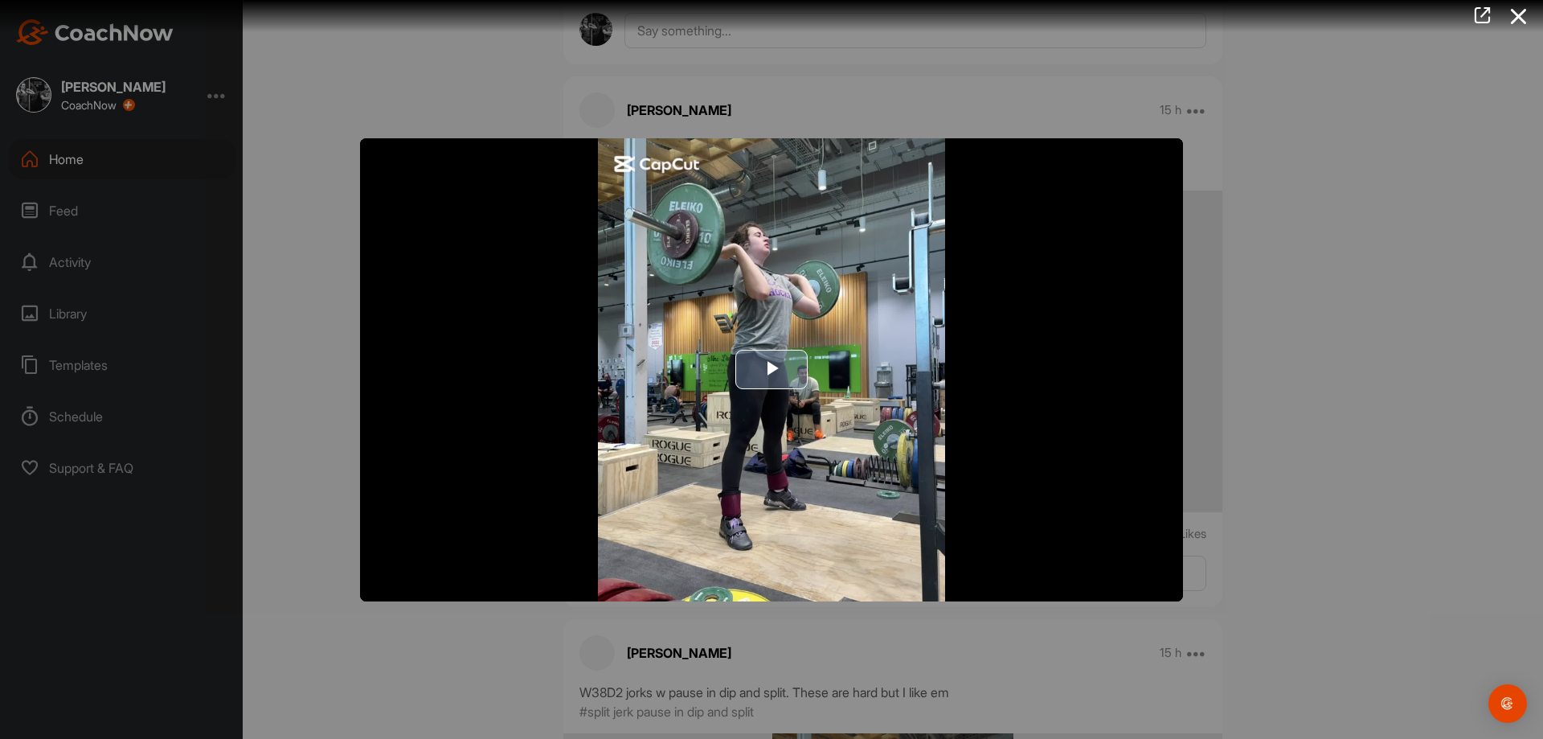
click at [810, 395] on img "Video Player" at bounding box center [771, 369] width 823 height 463
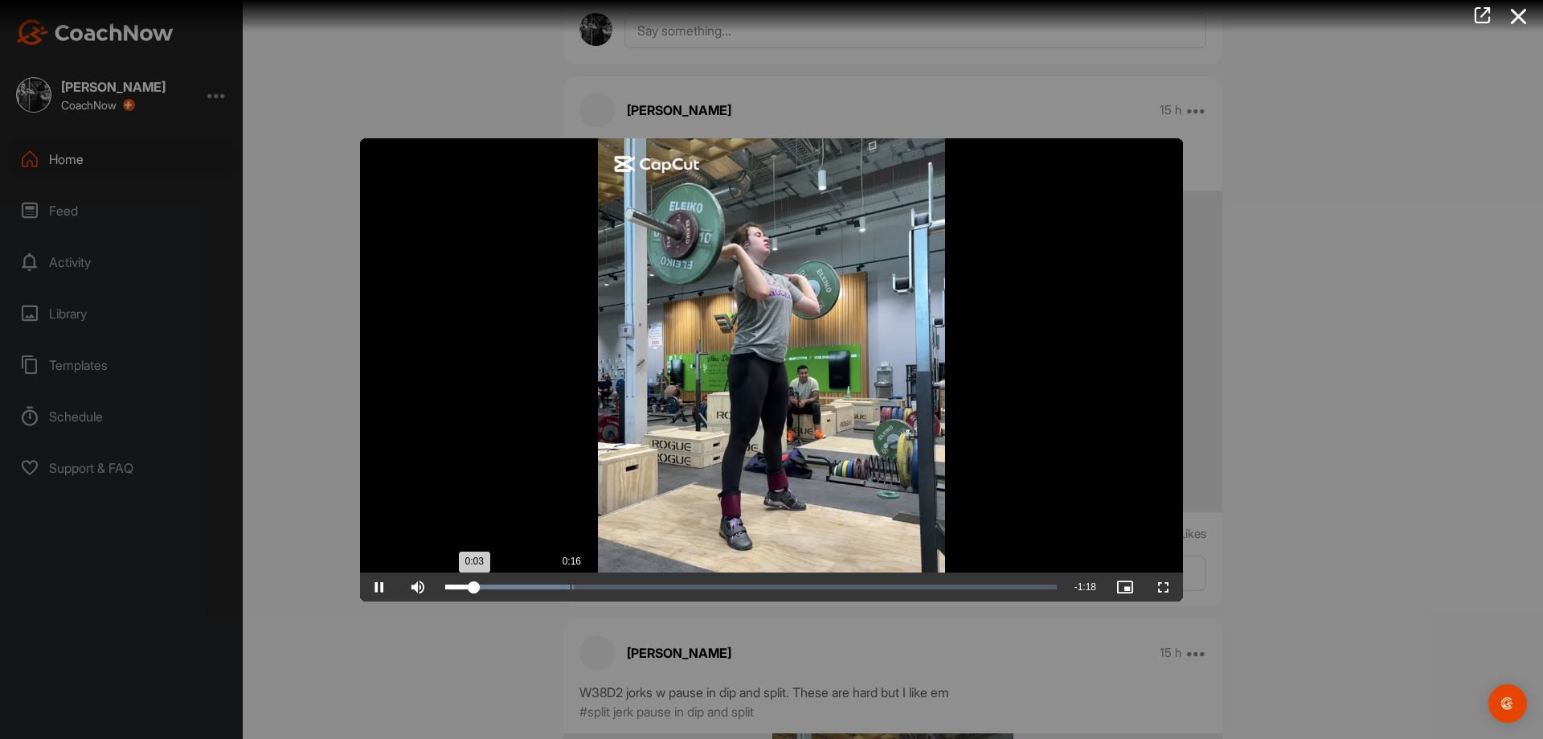
click at [583, 592] on div "Loaded : 21.07% 0:16 0:03" at bounding box center [751, 586] width 628 height 29
click at [711, 594] on div "Loaded : 28.85% 0:33 0:18" at bounding box center [751, 586] width 628 height 29
click at [862, 593] on div "Loaded : 49.48% 0:55 0:55" at bounding box center [751, 586] width 628 height 29
click at [901, 585] on div "Loaded : 76.48% 1:00 0:57" at bounding box center [751, 586] width 612 height 5
click at [941, 588] on div "Loaded : 82.28% 1:06 1:01" at bounding box center [751, 586] width 612 height 5
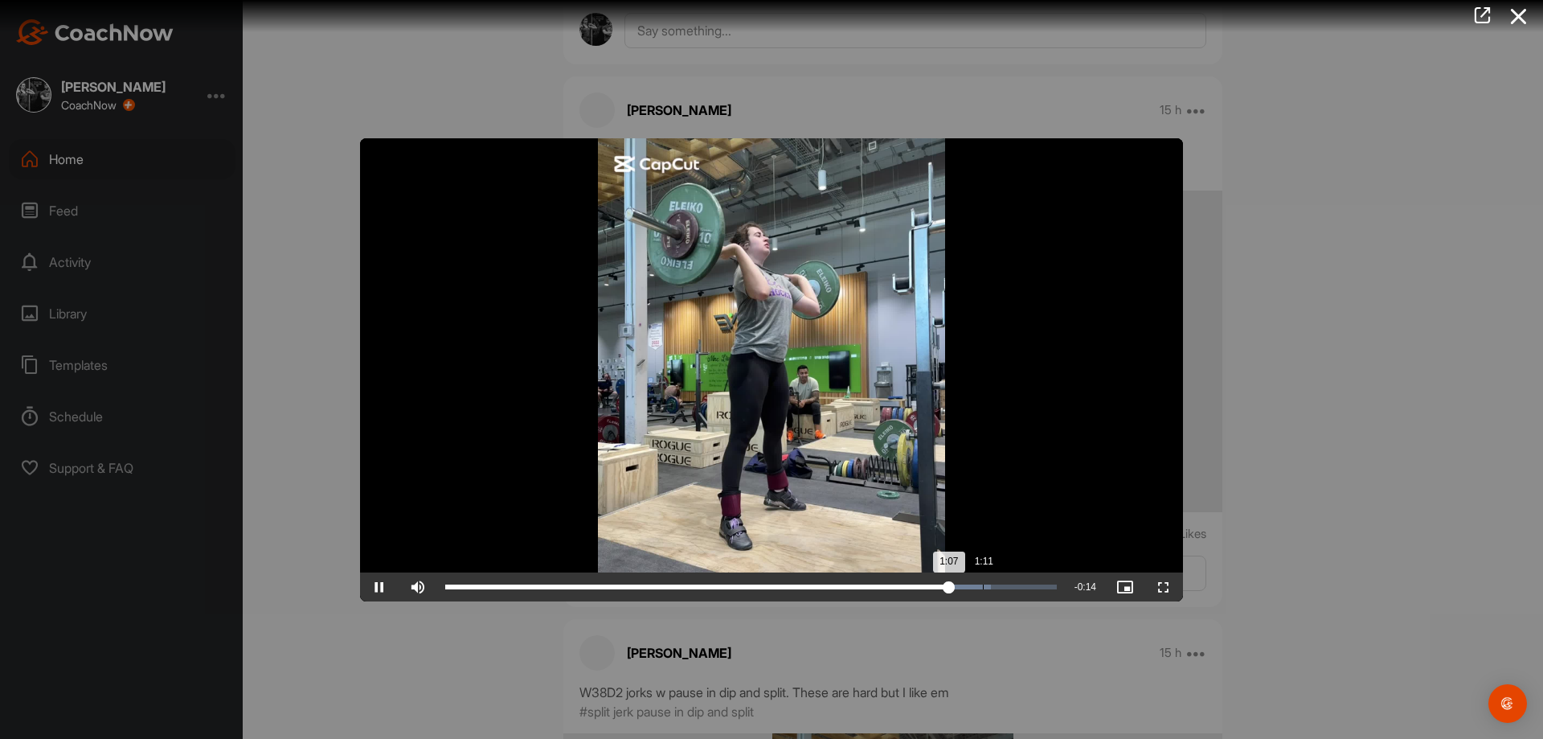
click at [985, 588] on div "Loaded : 89.30% 1:11 1:07" at bounding box center [751, 586] width 612 height 5
click at [1305, 625] on div at bounding box center [771, 369] width 1543 height 739
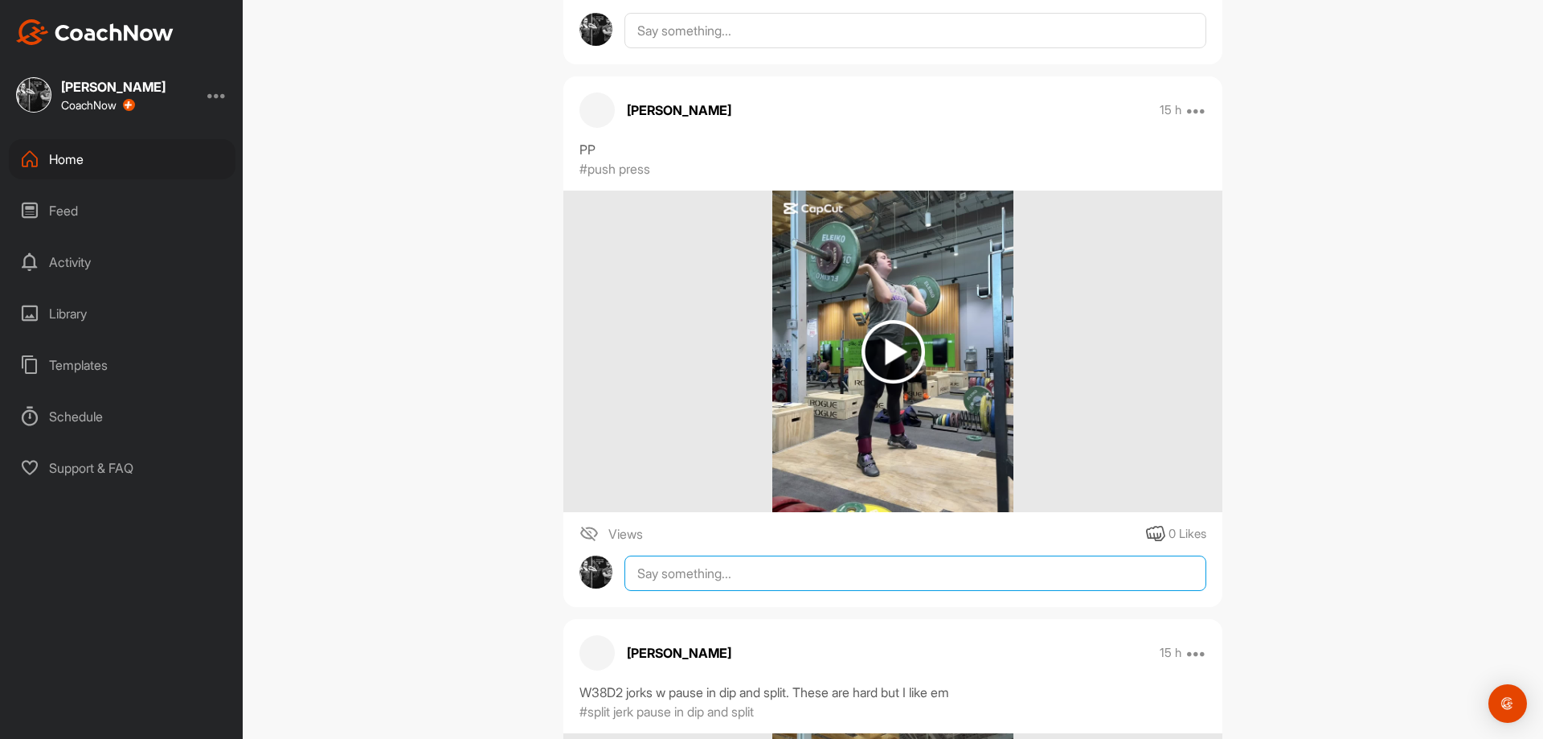
drag, startPoint x: 1125, startPoint y: 586, endPoint x: 1133, endPoint y: 588, distance: 8.2
click at [1129, 586] on textarea at bounding box center [916, 572] width 582 height 35
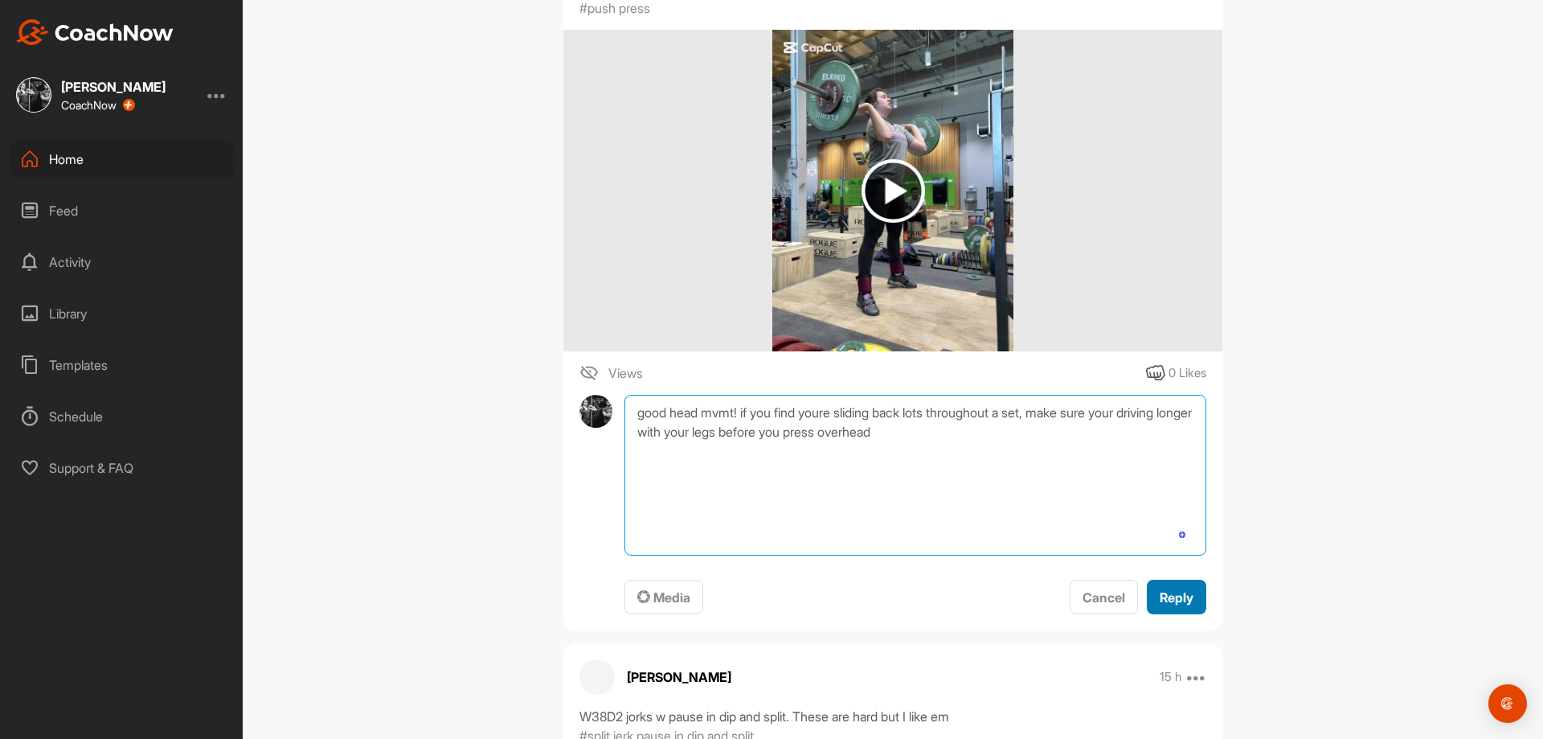
type textarea "good head mvmt! if you find youre sliding back lots throughout a set, make sure…"
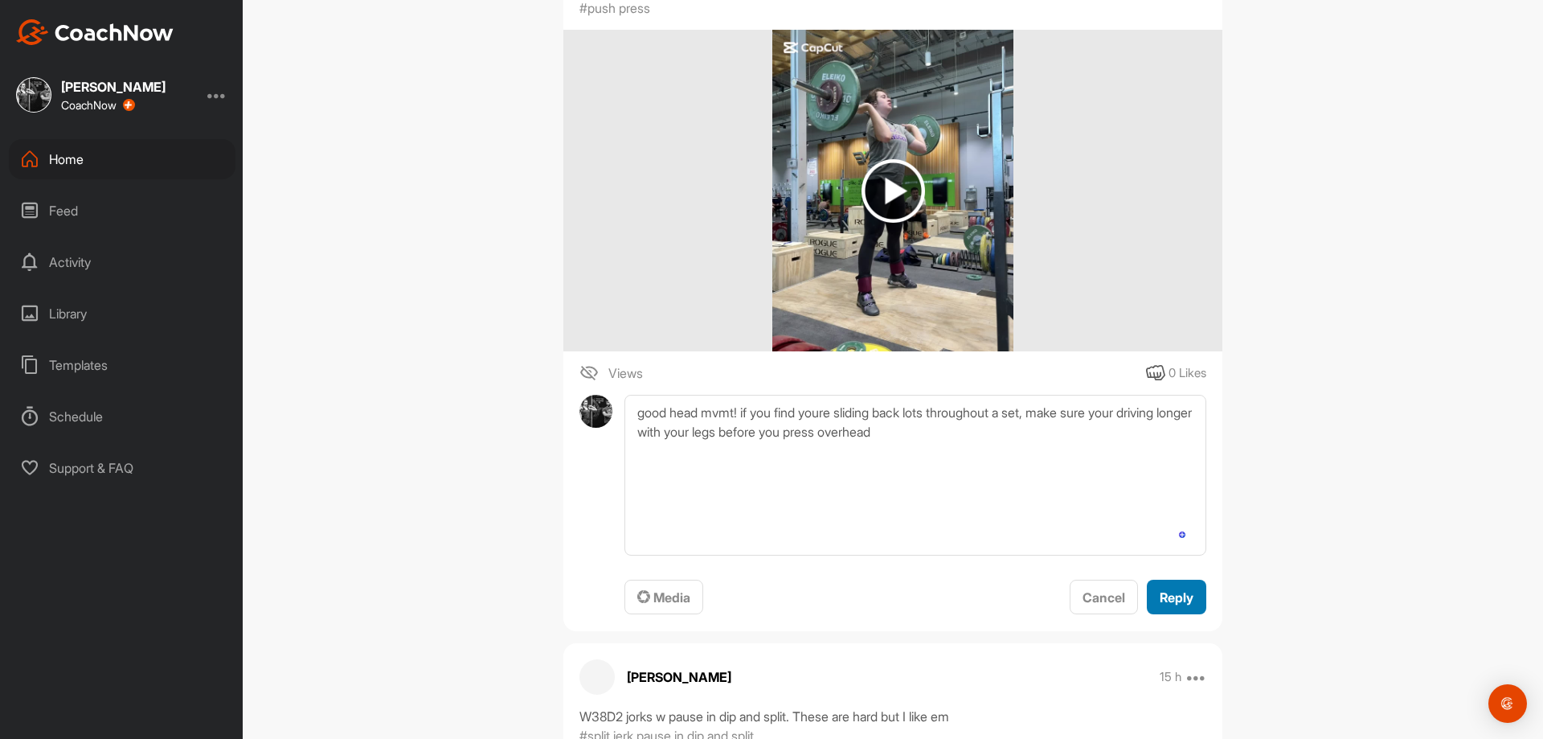
click at [1197, 605] on button "Reply" at bounding box center [1176, 597] width 59 height 35
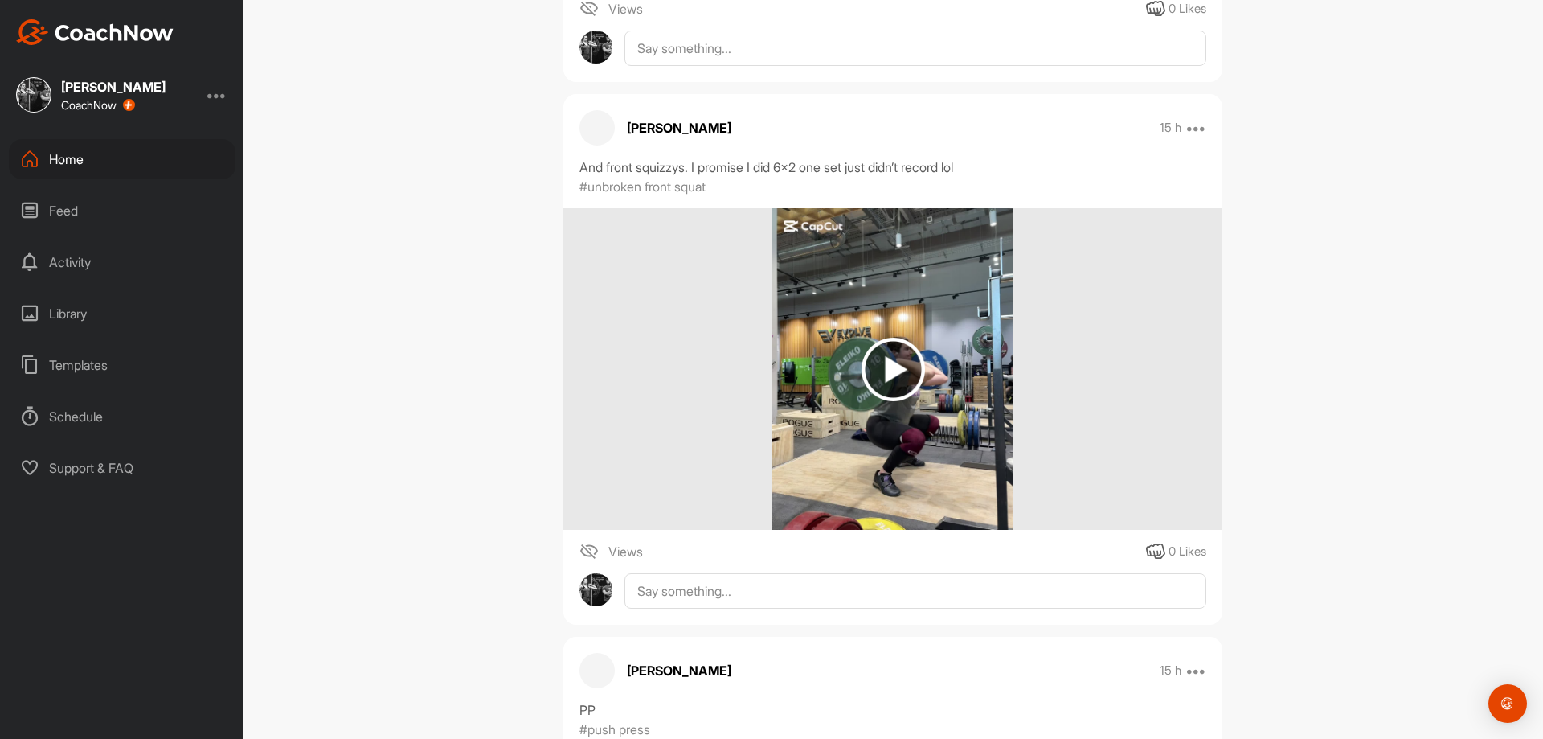
scroll to position [4063, 0]
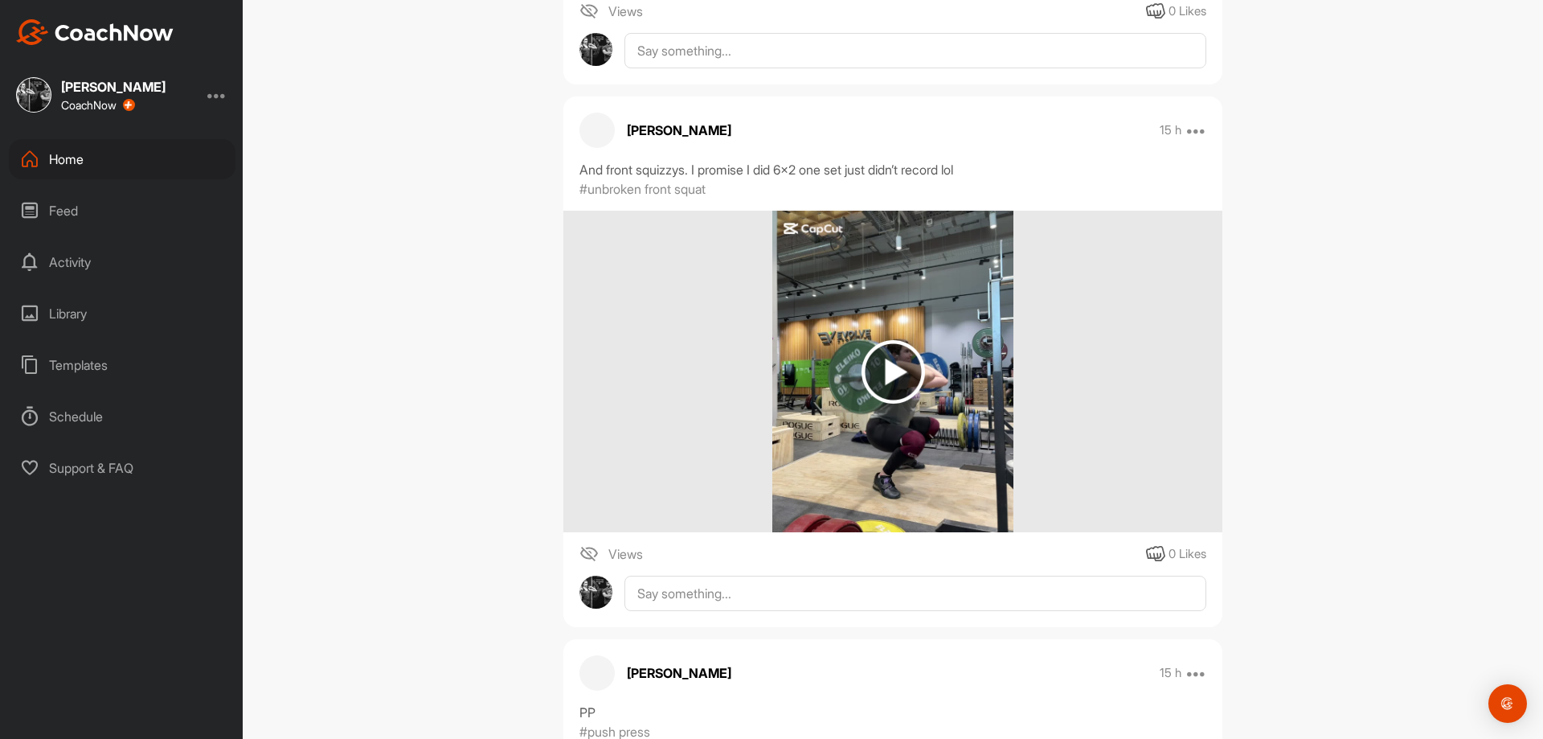
click at [883, 392] on img at bounding box center [894, 372] width 64 height 64
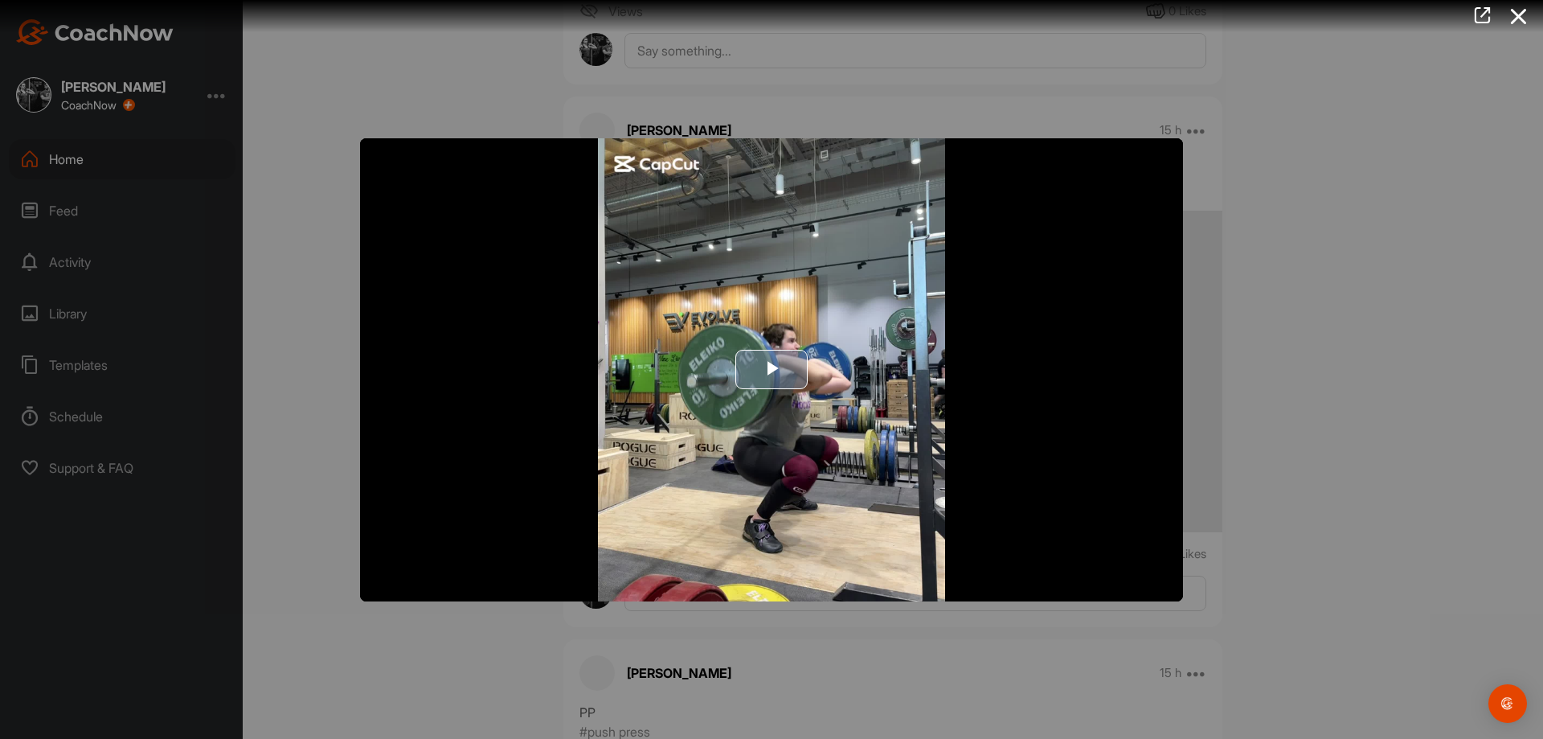
click at [772, 370] on span "Video Player" at bounding box center [772, 370] width 0 height 0
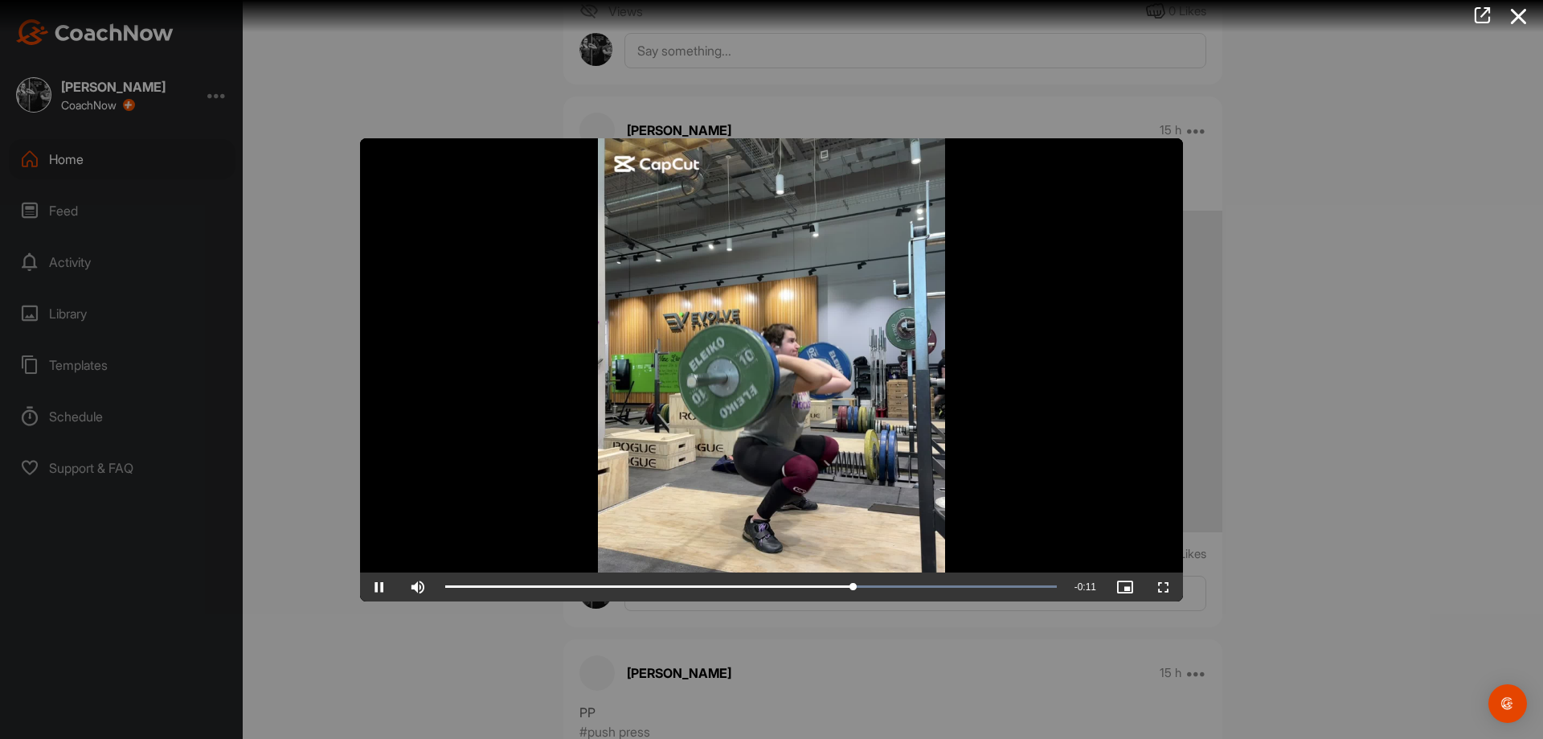
click at [720, 384] on video "Video Player" at bounding box center [771, 369] width 823 height 463
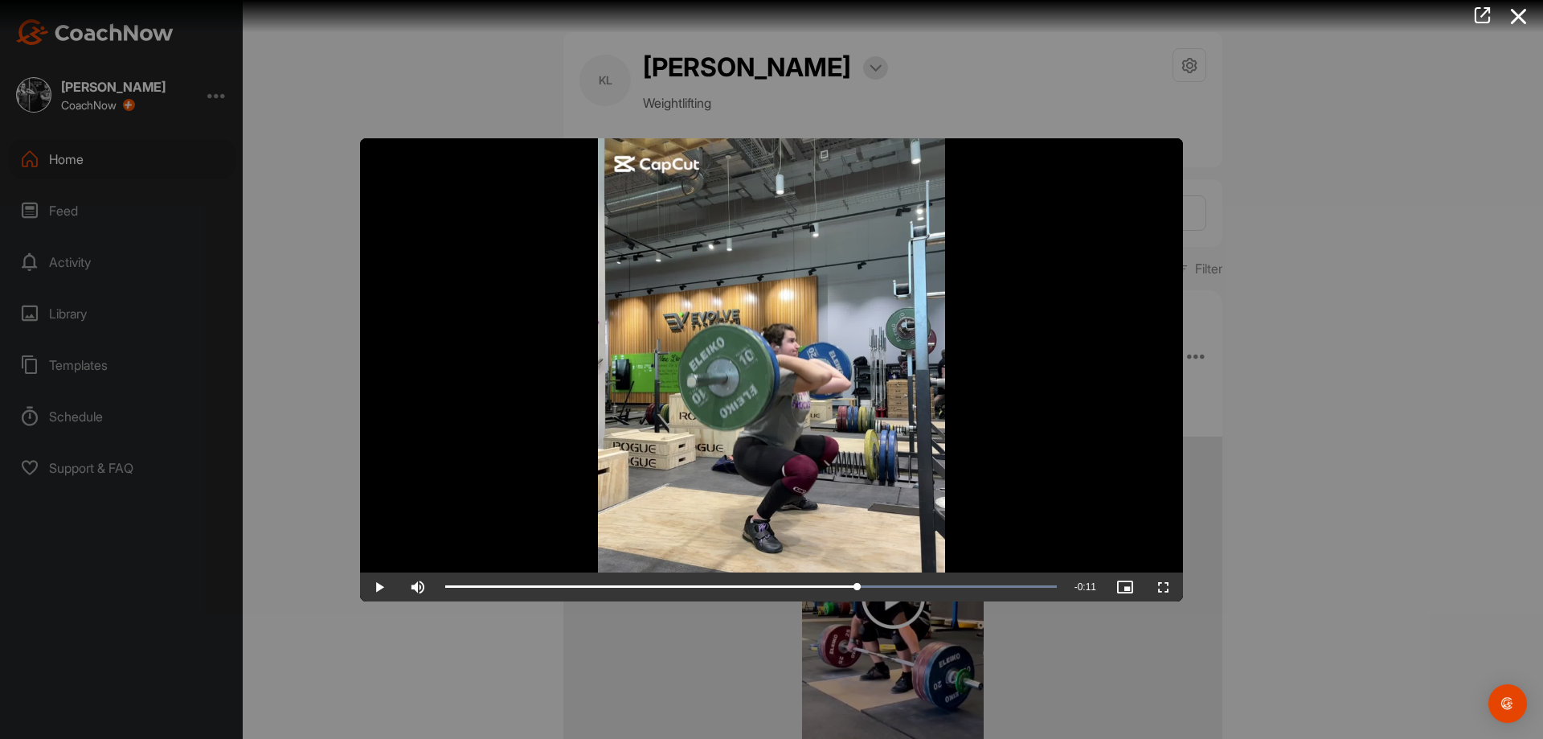
scroll to position [4063, 0]
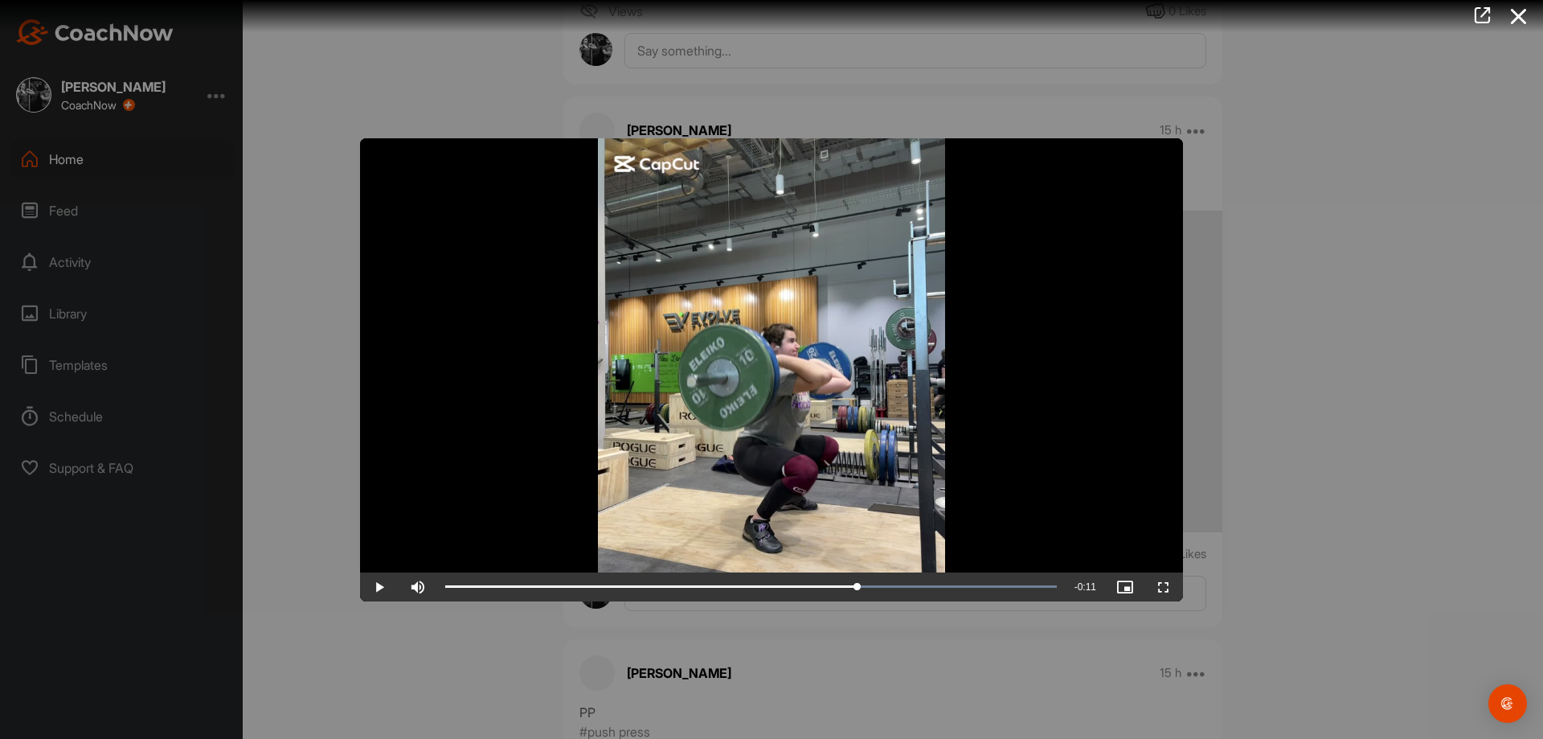
click at [871, 344] on video "Video Player" at bounding box center [771, 369] width 823 height 463
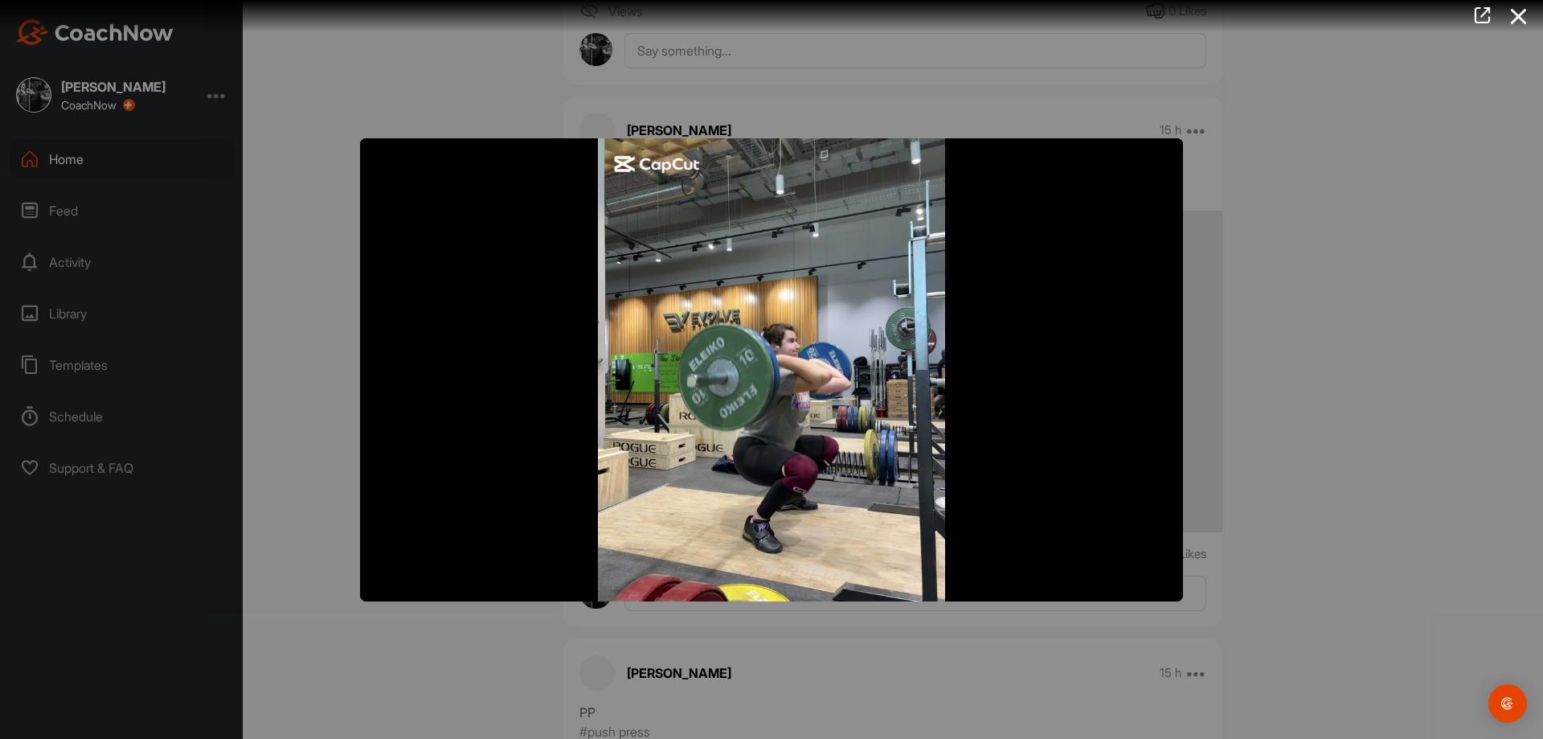
click at [1334, 657] on div at bounding box center [771, 369] width 1543 height 739
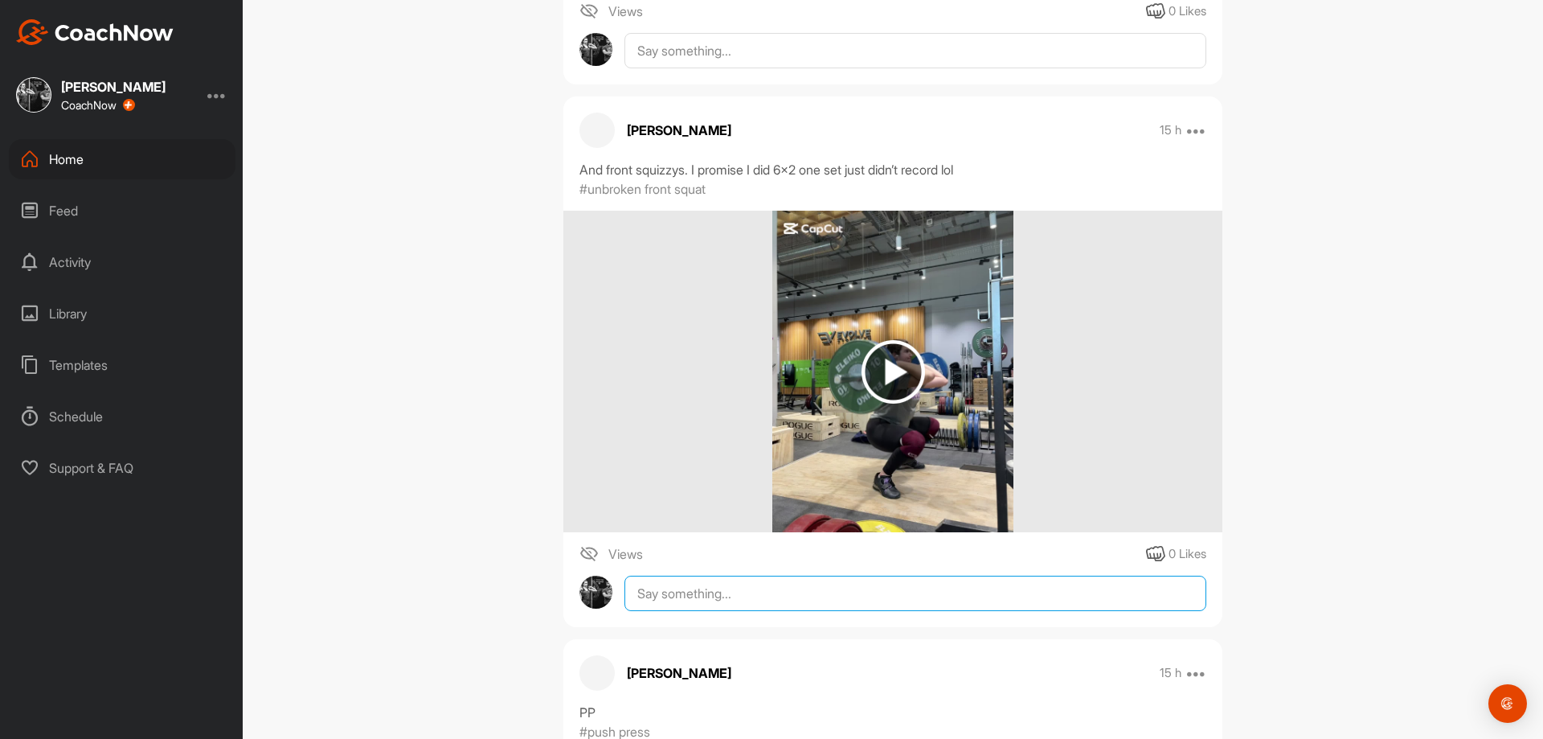
drag, startPoint x: 1010, startPoint y: 599, endPoint x: 1003, endPoint y: 607, distance: 10.3
click at [1003, 607] on textarea at bounding box center [916, 593] width 582 height 35
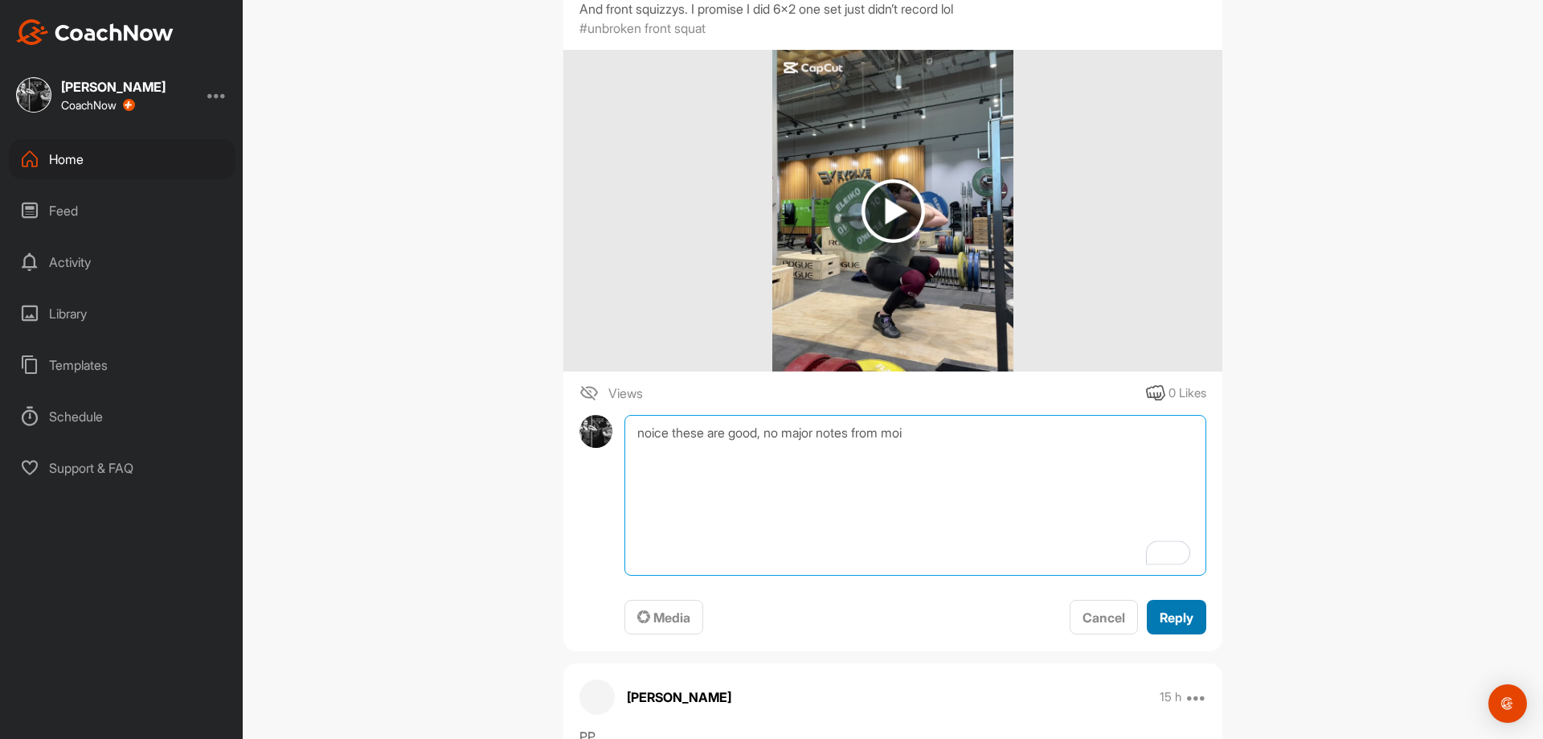
type textarea "noice these are good, no major notes from moi"
click at [1174, 619] on span "Reply" at bounding box center [1177, 617] width 34 height 16
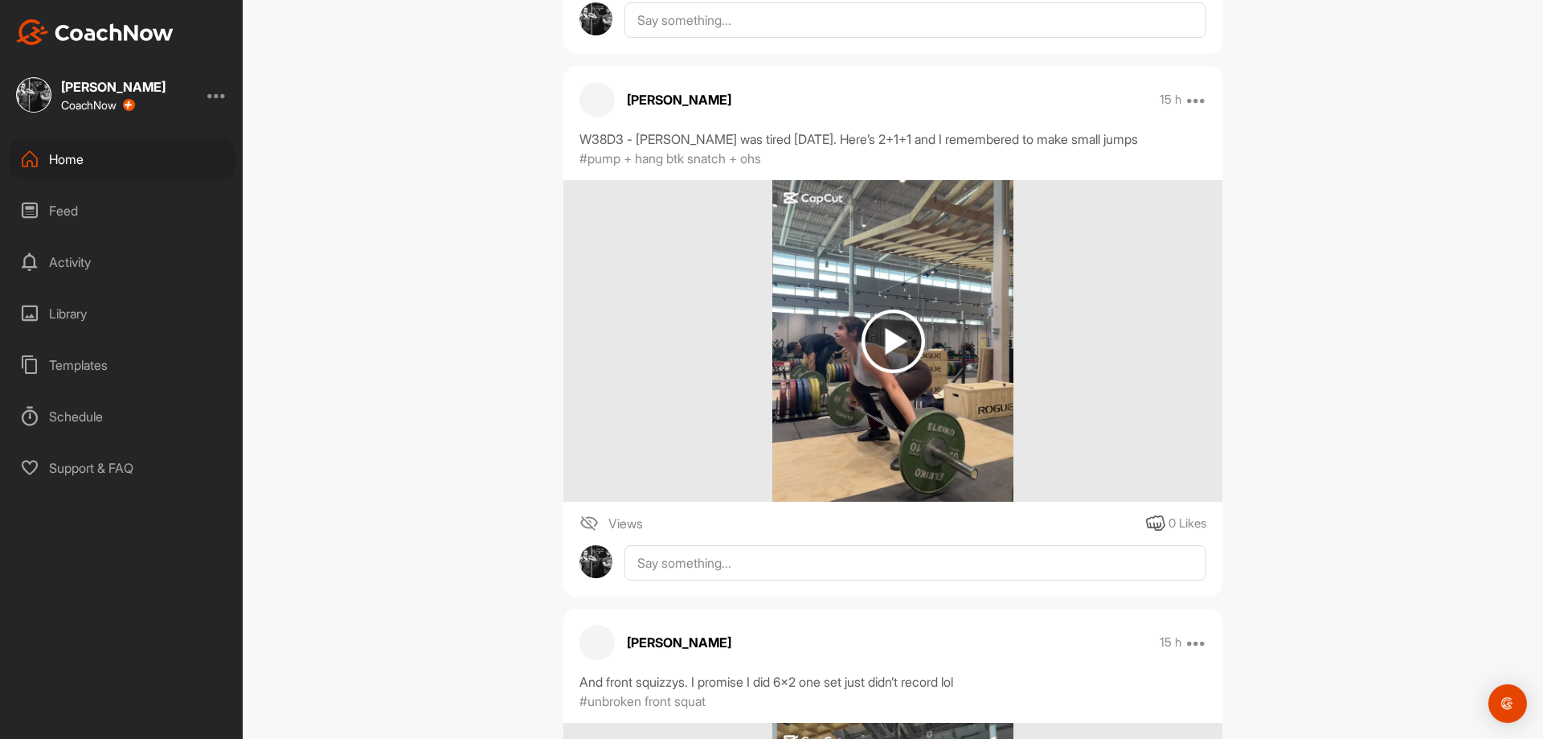
scroll to position [3500, 0]
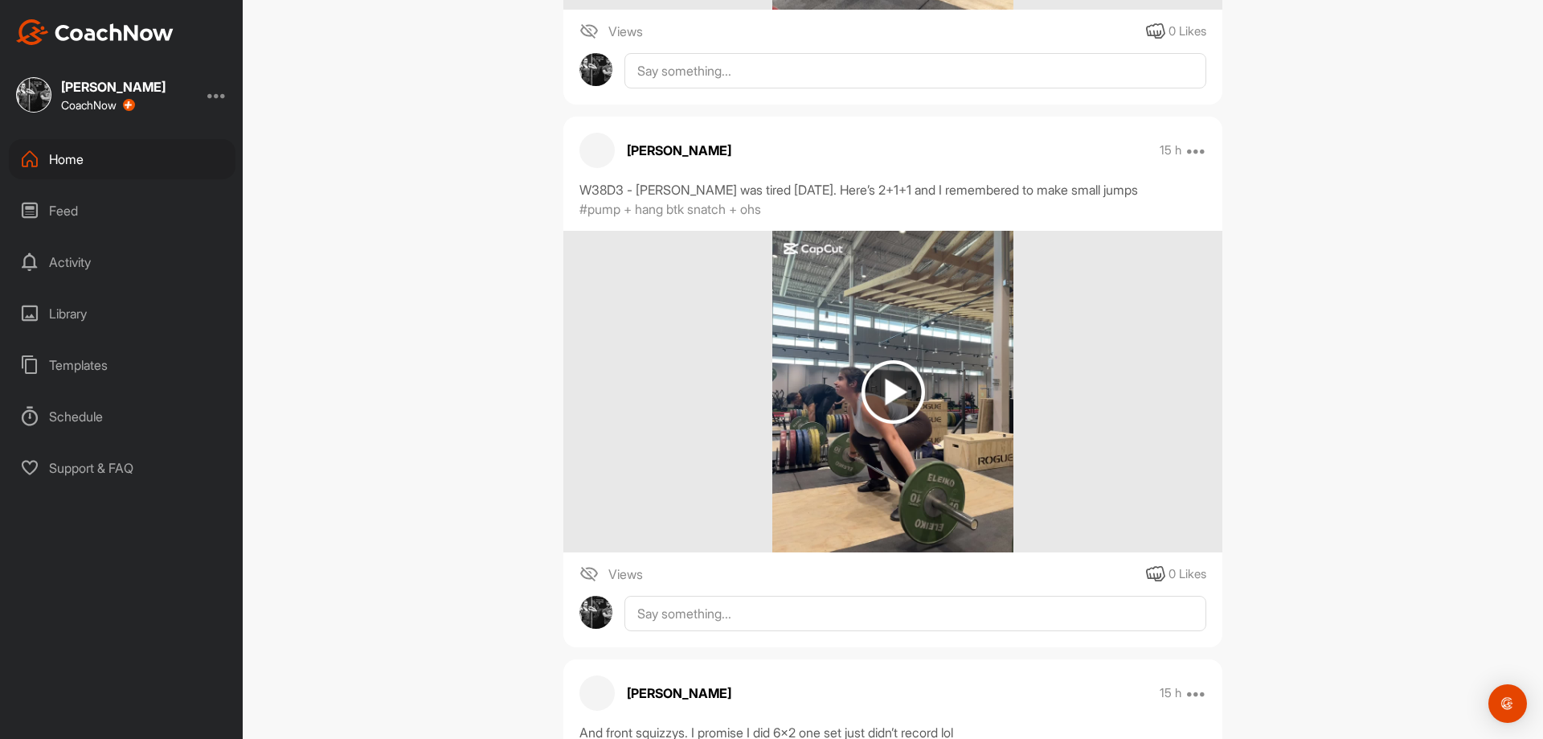
click at [864, 367] on img at bounding box center [894, 392] width 64 height 64
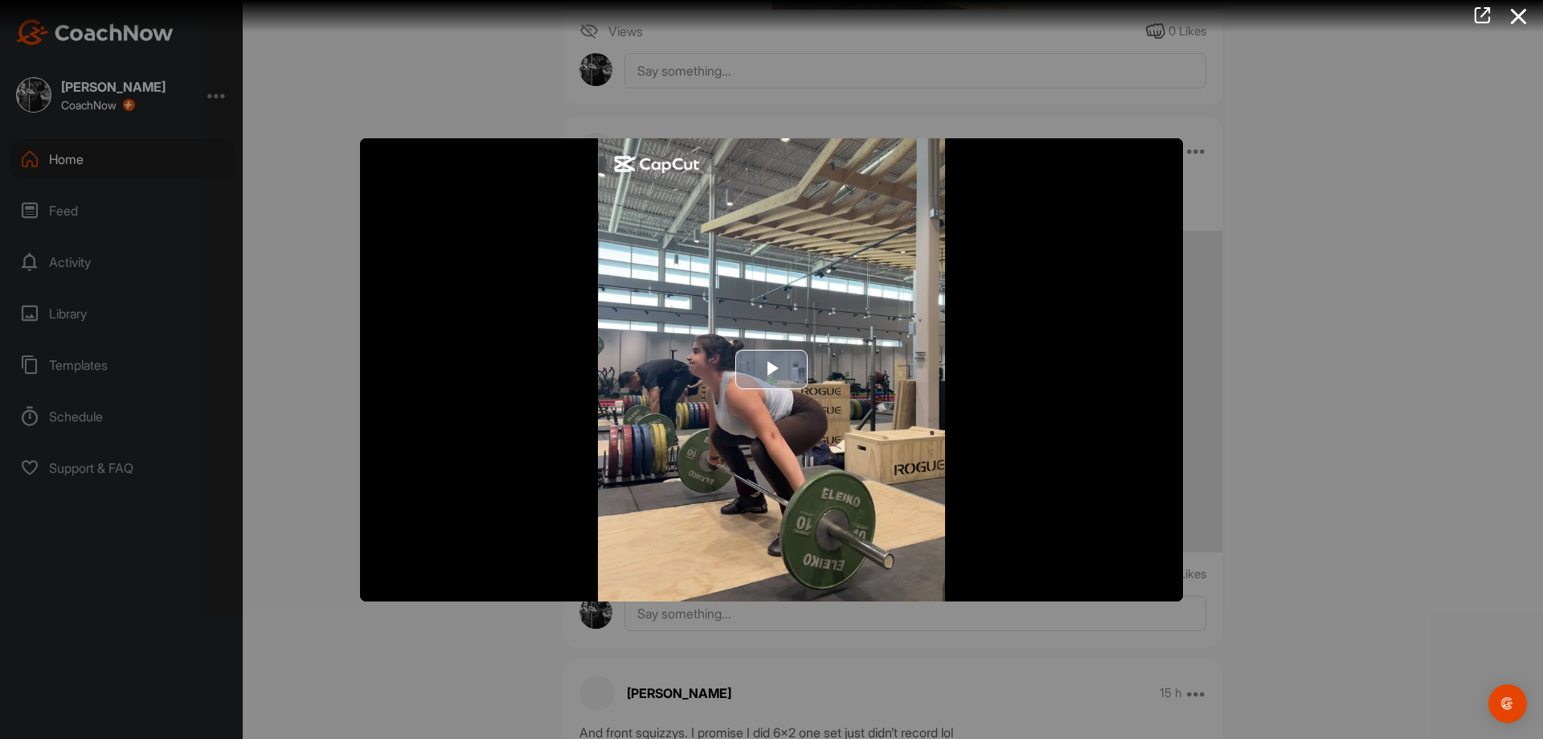
click at [811, 347] on img "Video Player" at bounding box center [771, 369] width 823 height 463
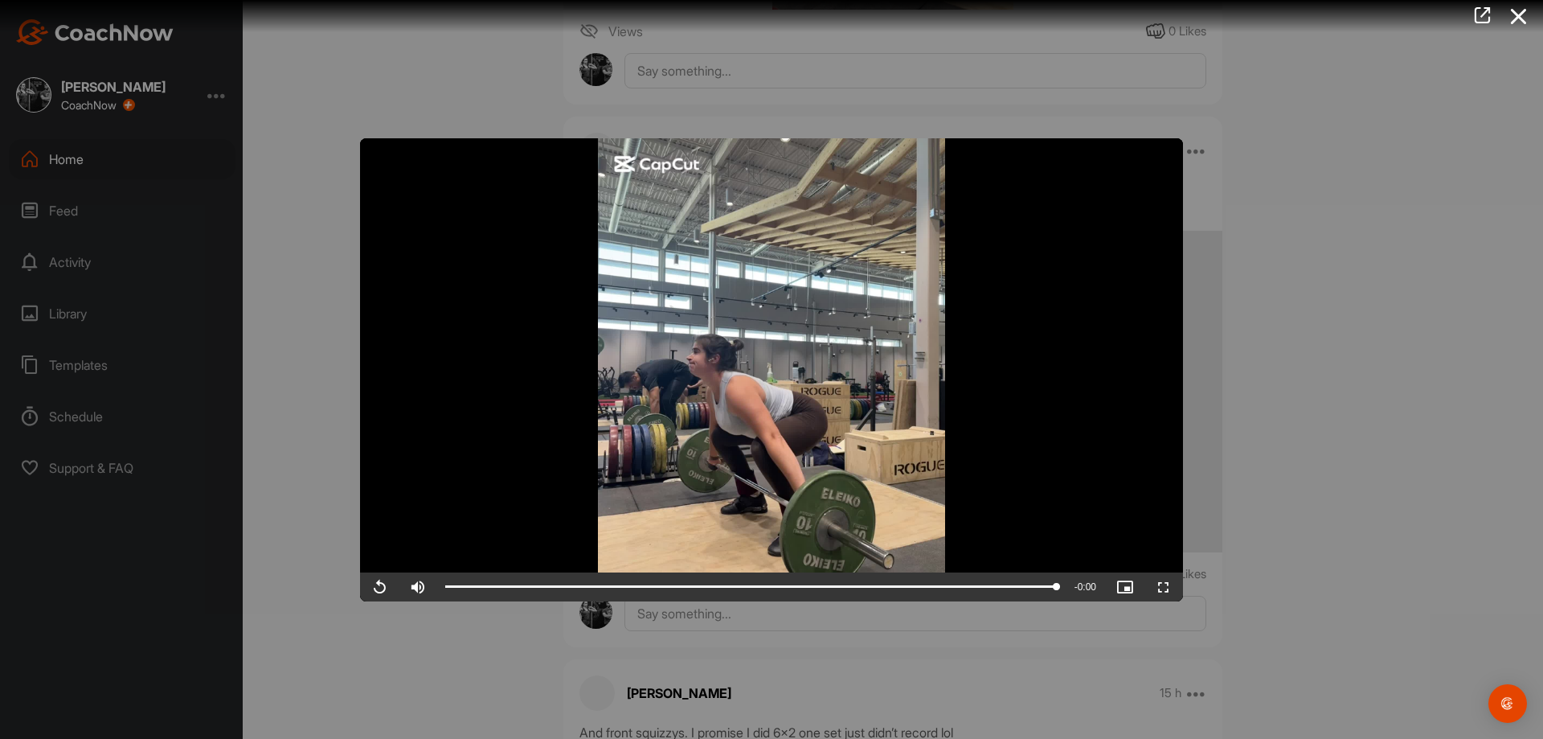
click at [1074, 317] on video "Video Player" at bounding box center [771, 369] width 823 height 463
click at [807, 582] on div "Loaded : 100.00% 0:30 0:52" at bounding box center [751, 586] width 628 height 29
click at [831, 483] on video "Video Player" at bounding box center [771, 369] width 823 height 463
click at [958, 597] on div "Loaded : 100.00% 0:43 0:39" at bounding box center [751, 586] width 628 height 29
click at [684, 583] on div "Loaded : 100.00% 0:20 0:49" at bounding box center [751, 586] width 628 height 29
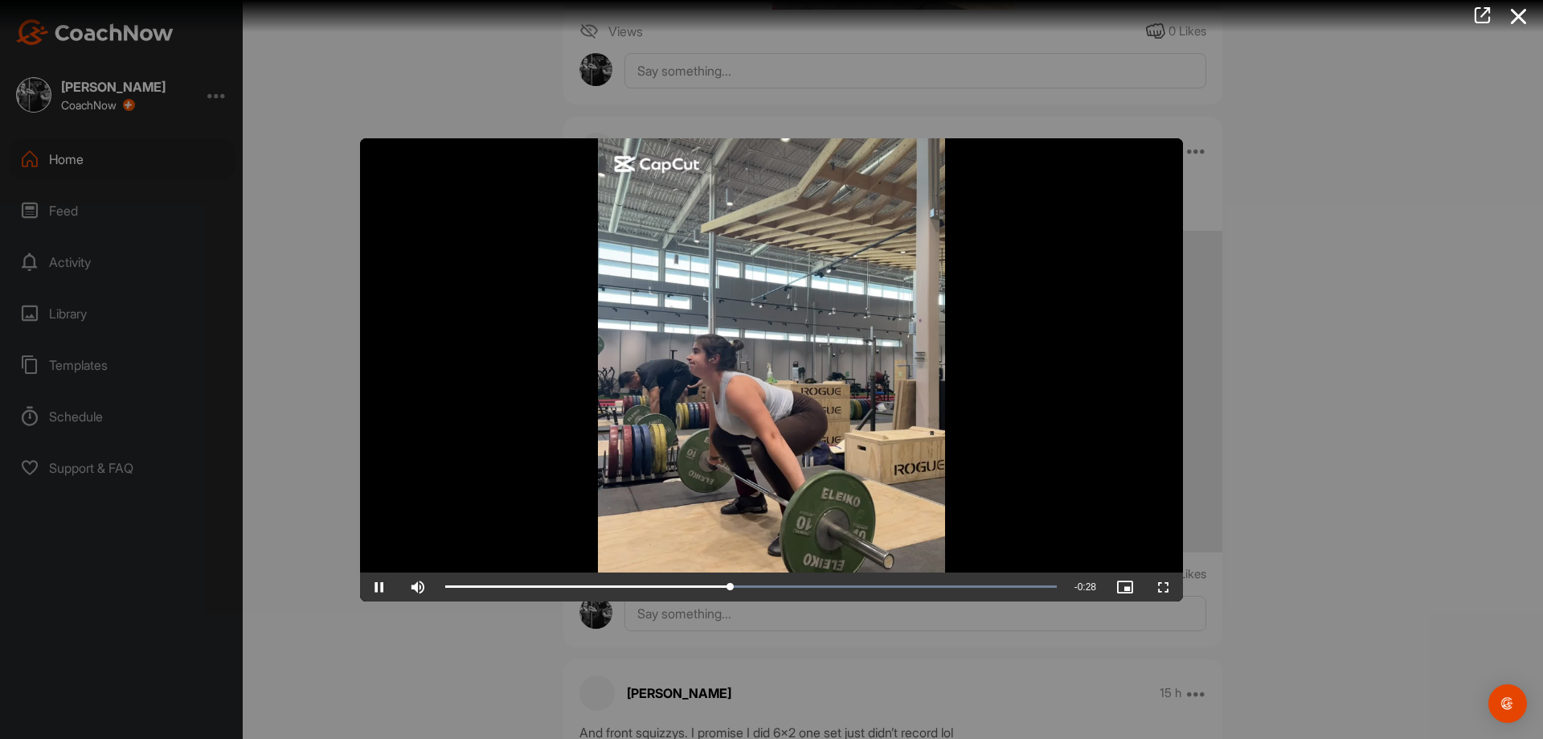
click at [1359, 579] on div at bounding box center [771, 369] width 1543 height 739
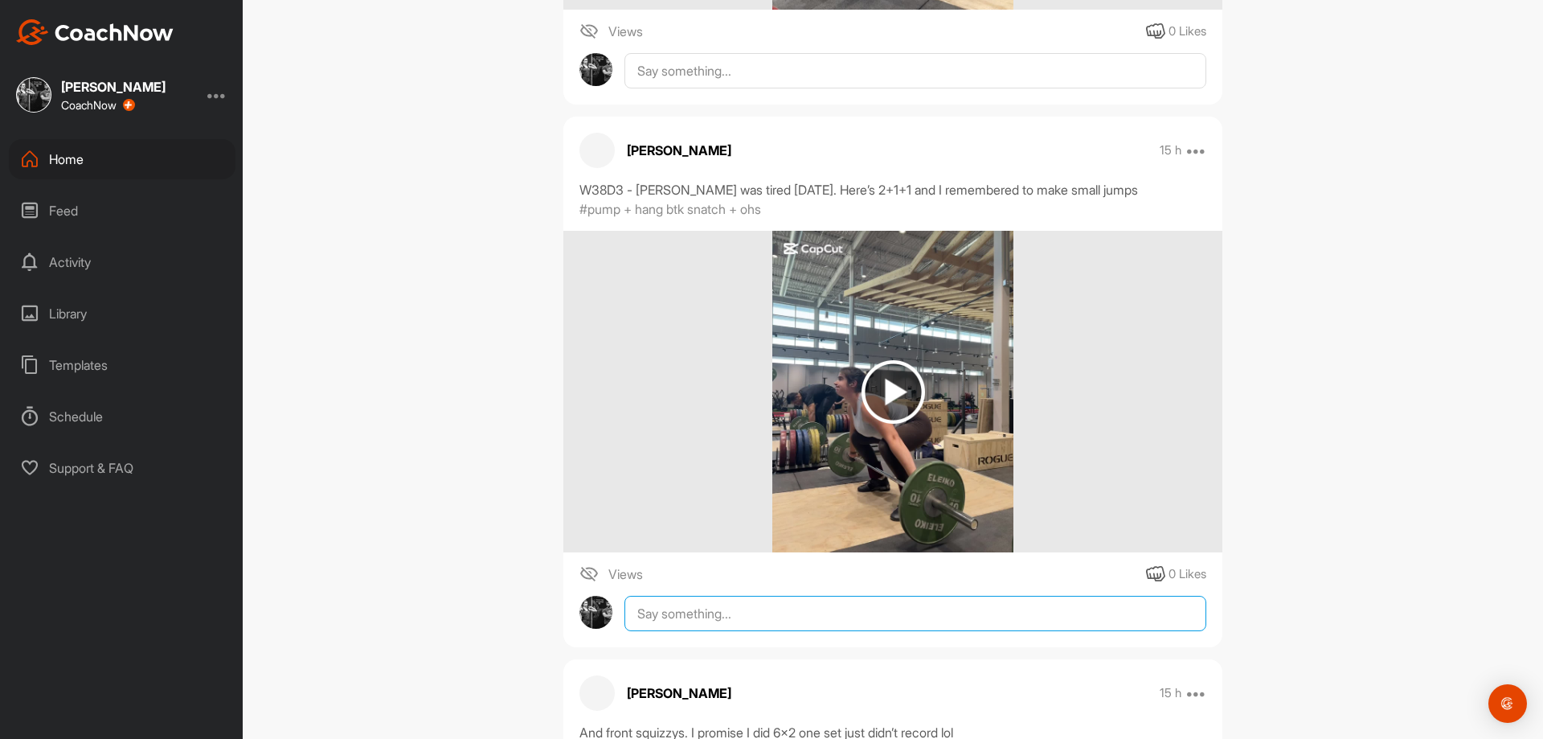
click at [1085, 631] on textarea at bounding box center [916, 613] width 582 height 35
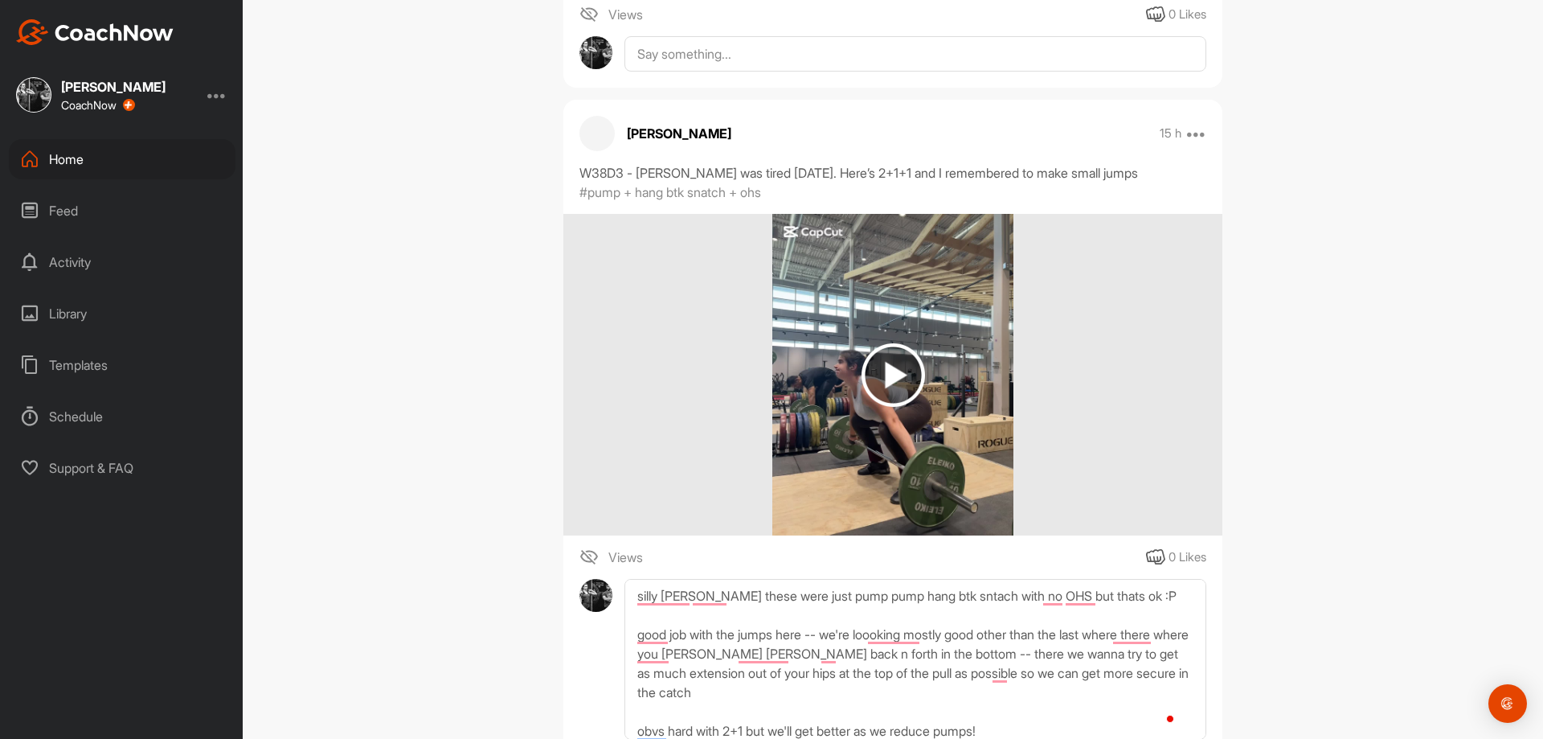
scroll to position [3838, 0]
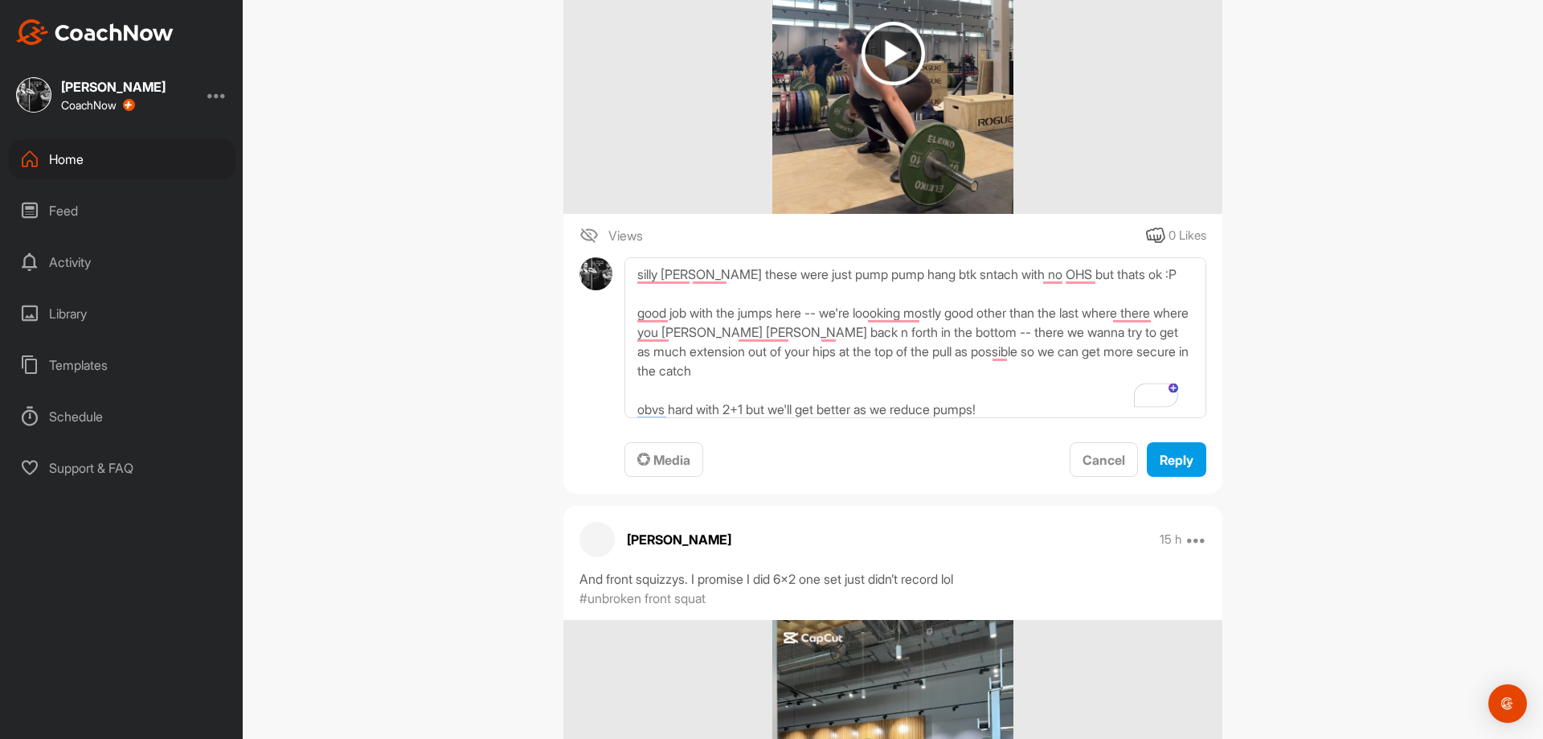
type textarea "silly [PERSON_NAME] these were just pump pump hang btk sntach with no OHS but t…"
click at [1162, 462] on span "Reply" at bounding box center [1177, 460] width 34 height 16
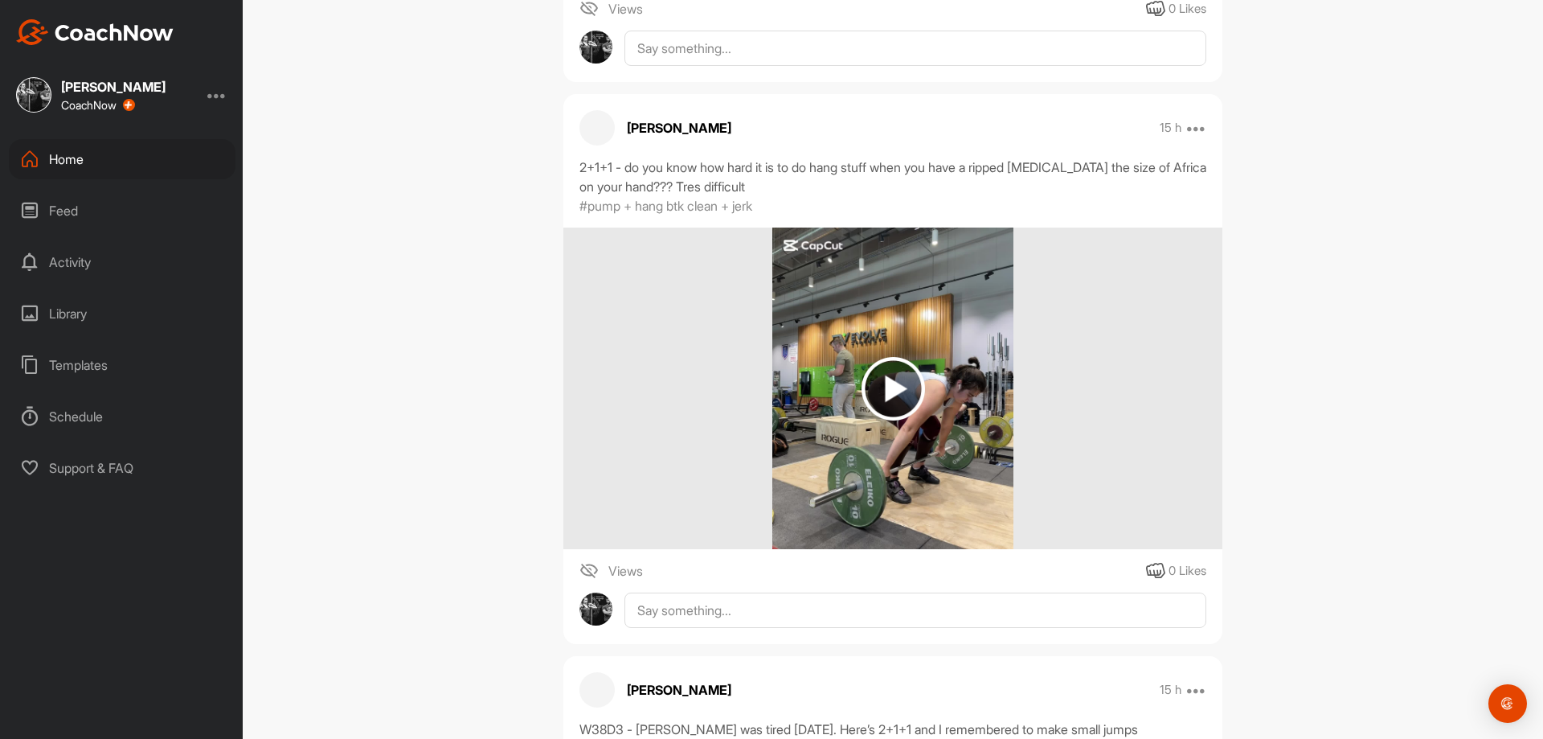
scroll to position [2954, 0]
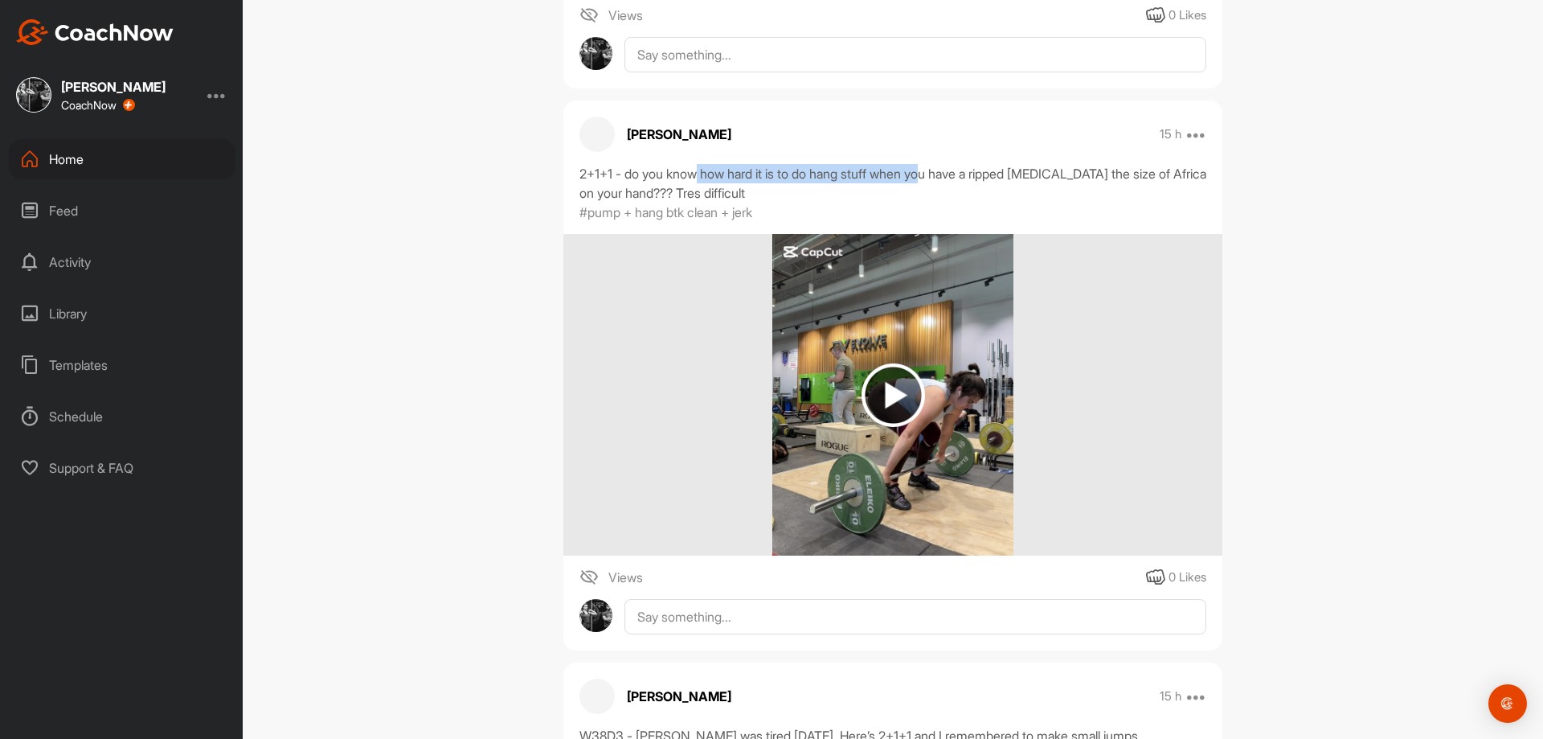
drag, startPoint x: 695, startPoint y: 180, endPoint x: 938, endPoint y: 182, distance: 243.6
click at [938, 182] on div "2+1+1 - do you know how hard it is to do hang stuff when you have a ripped [MED…" at bounding box center [893, 183] width 627 height 39
click at [956, 181] on div "2+1+1 - do you know how hard it is to do hang stuff when you have a ripped [MED…" at bounding box center [893, 183] width 627 height 39
click at [862, 371] on img at bounding box center [894, 395] width 64 height 64
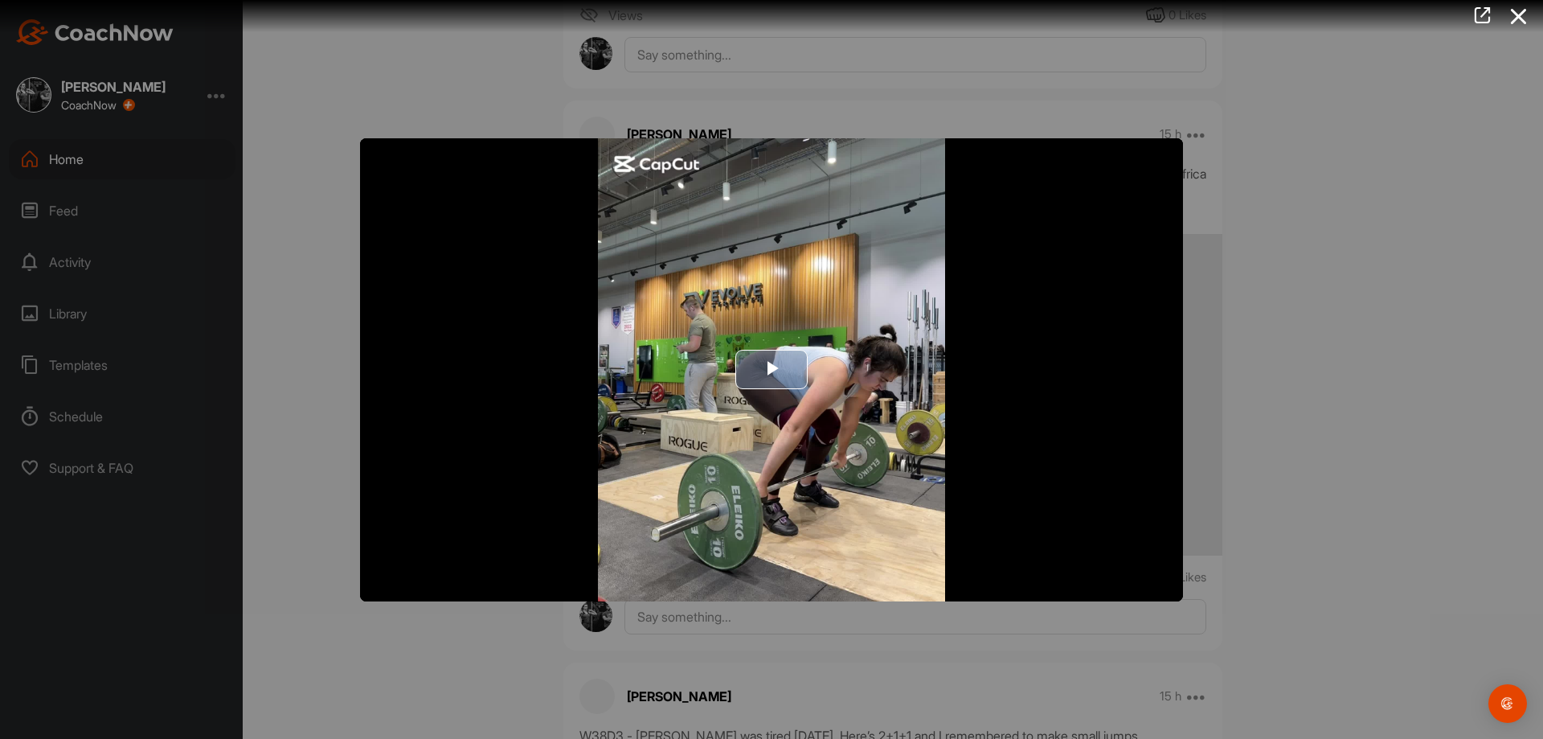
click at [727, 297] on img "Video Player" at bounding box center [771, 369] width 823 height 463
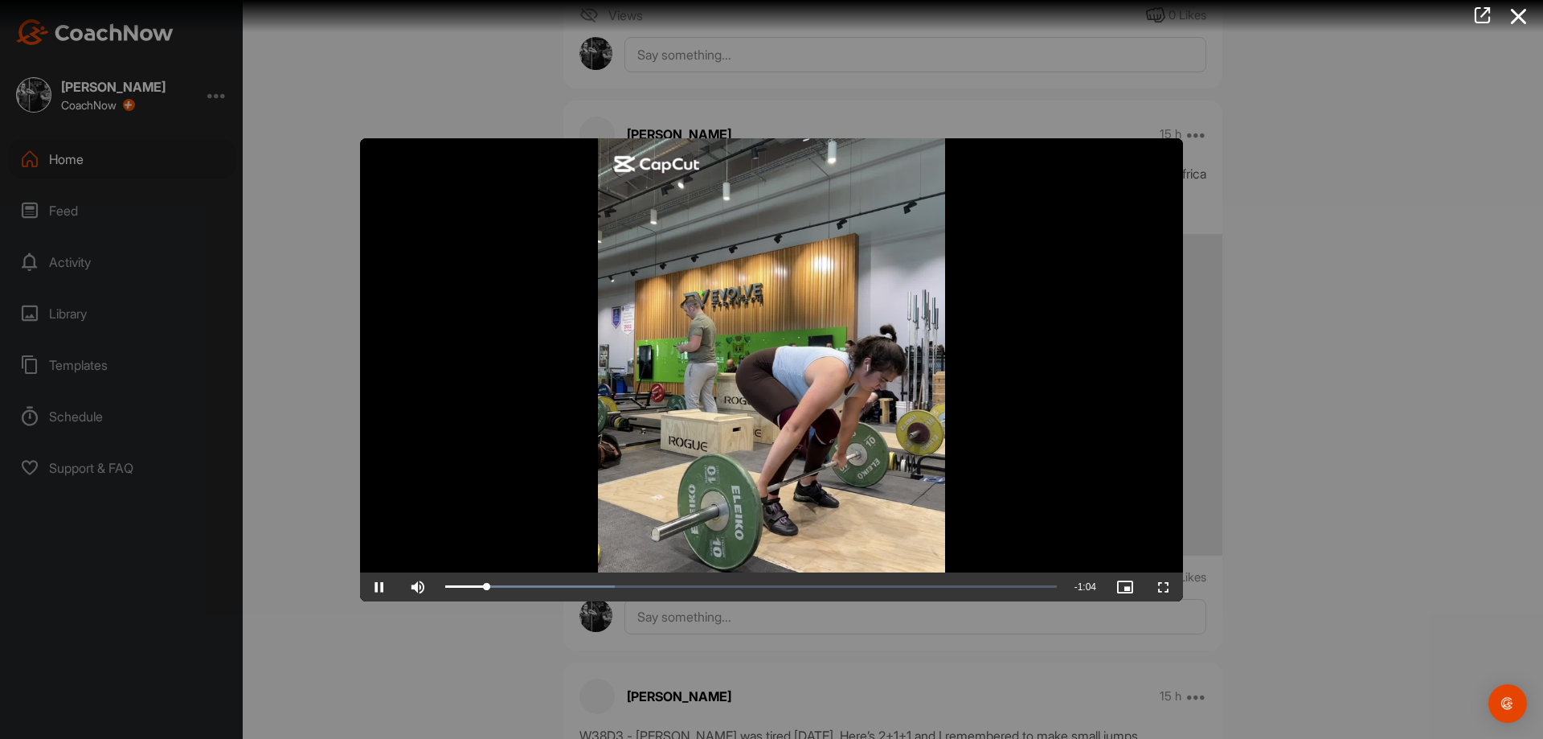
click at [1351, 584] on div at bounding box center [771, 369] width 1543 height 739
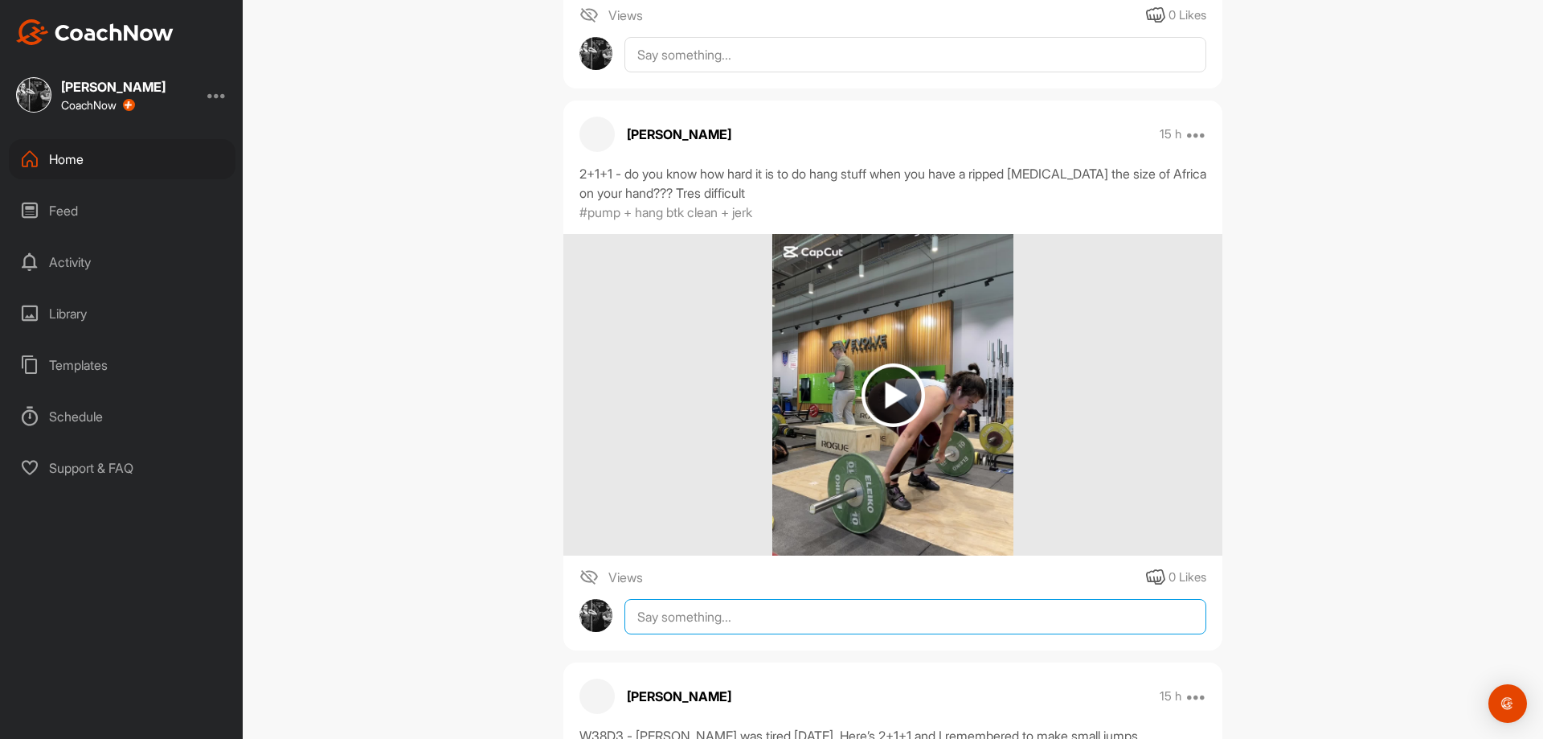
click at [1035, 617] on textarea at bounding box center [916, 616] width 582 height 35
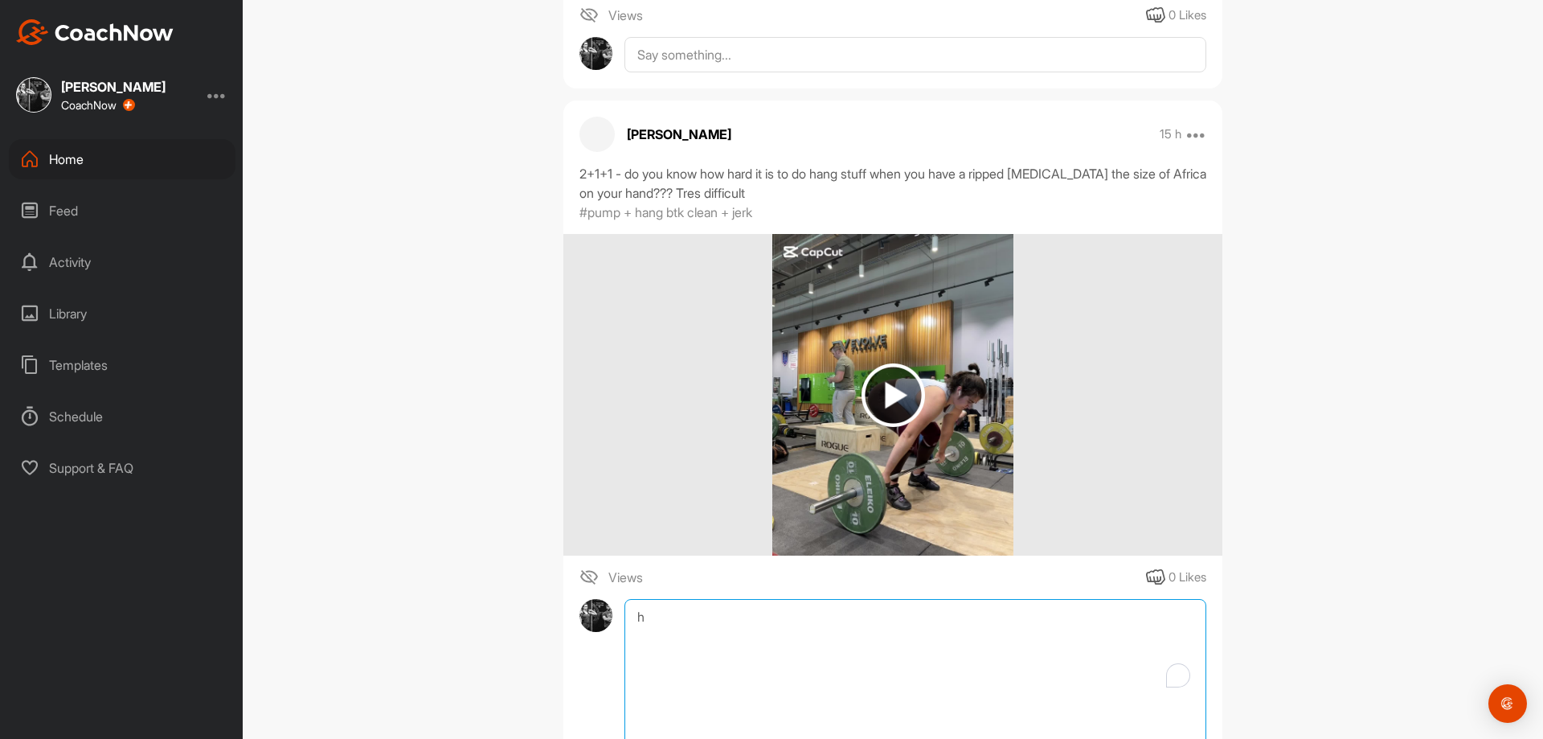
type textarea "hi"
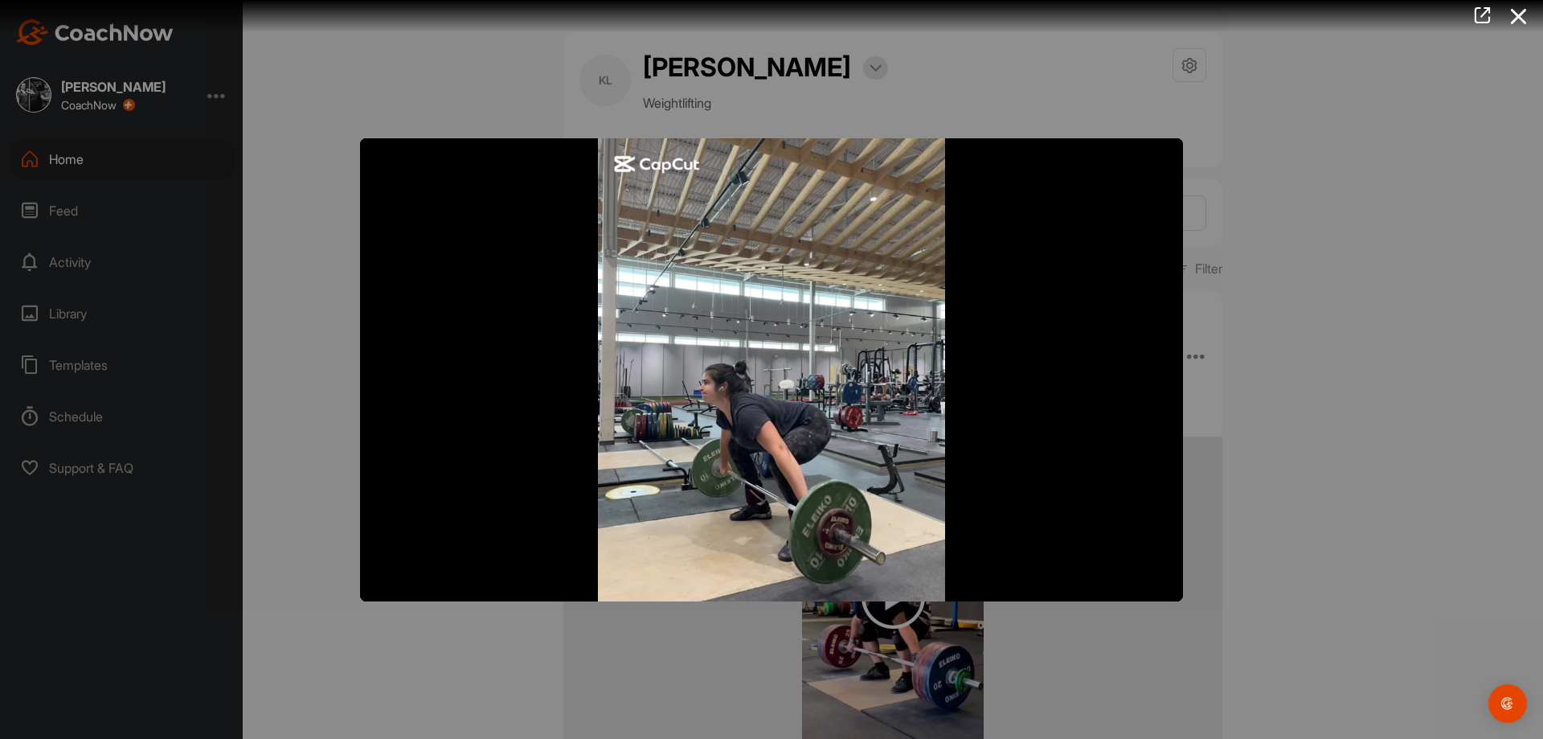
scroll to position [1909, 0]
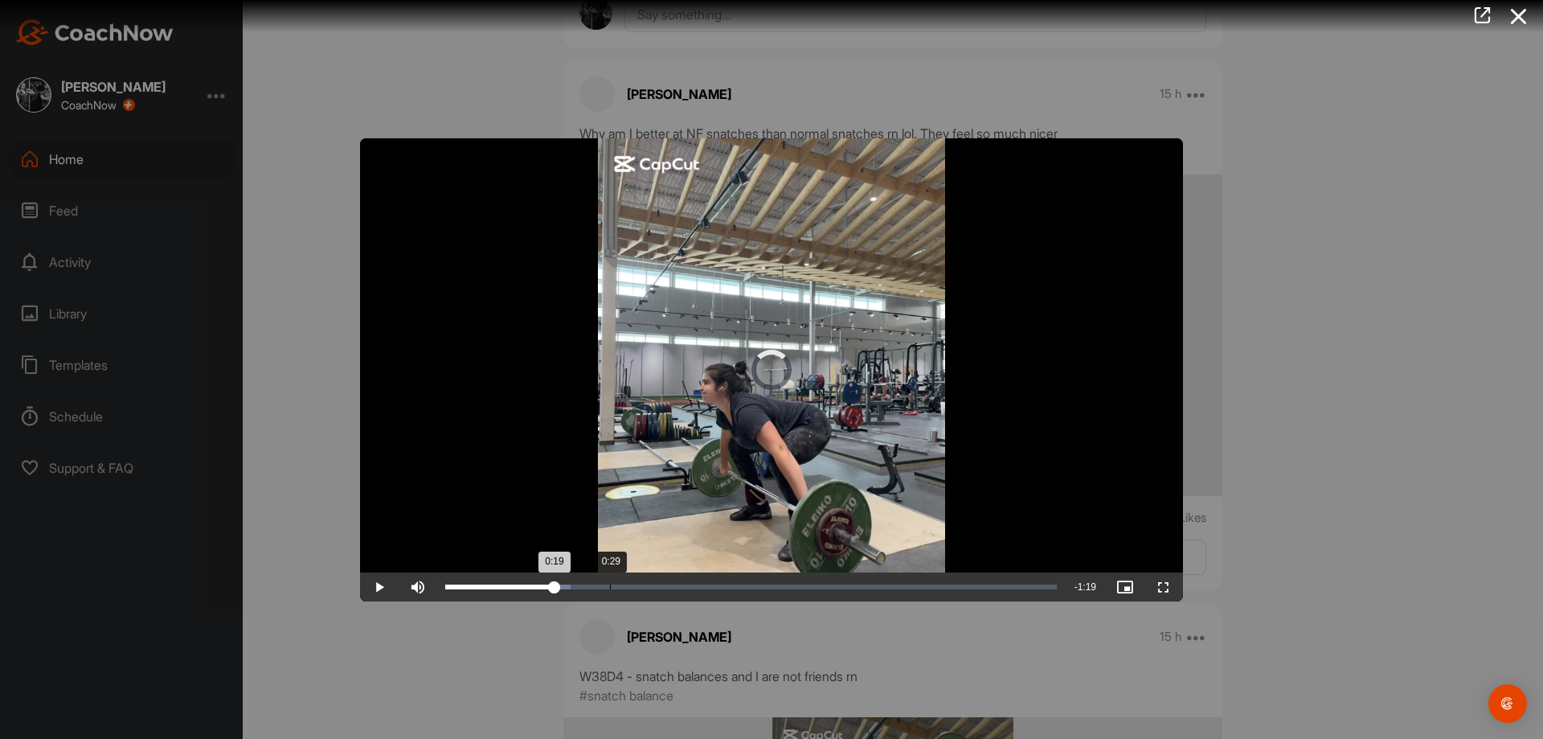
click at [610, 581] on div "Loaded : 20.46% 0:29 0:19" at bounding box center [751, 586] width 628 height 29
click at [687, 587] on div "Loaded : 30.79% 0:42 0:43" at bounding box center [751, 586] width 612 height 5
click at [827, 589] on div "Loaded : 43.61% 1:07 0:43" at bounding box center [751, 586] width 628 height 29
click at [972, 576] on div "Loaded : 90.16% 1:33 1:33" at bounding box center [751, 586] width 628 height 29
click at [1018, 580] on div "Loaded : 93.23% 1:40 1:36" at bounding box center [751, 586] width 628 height 29
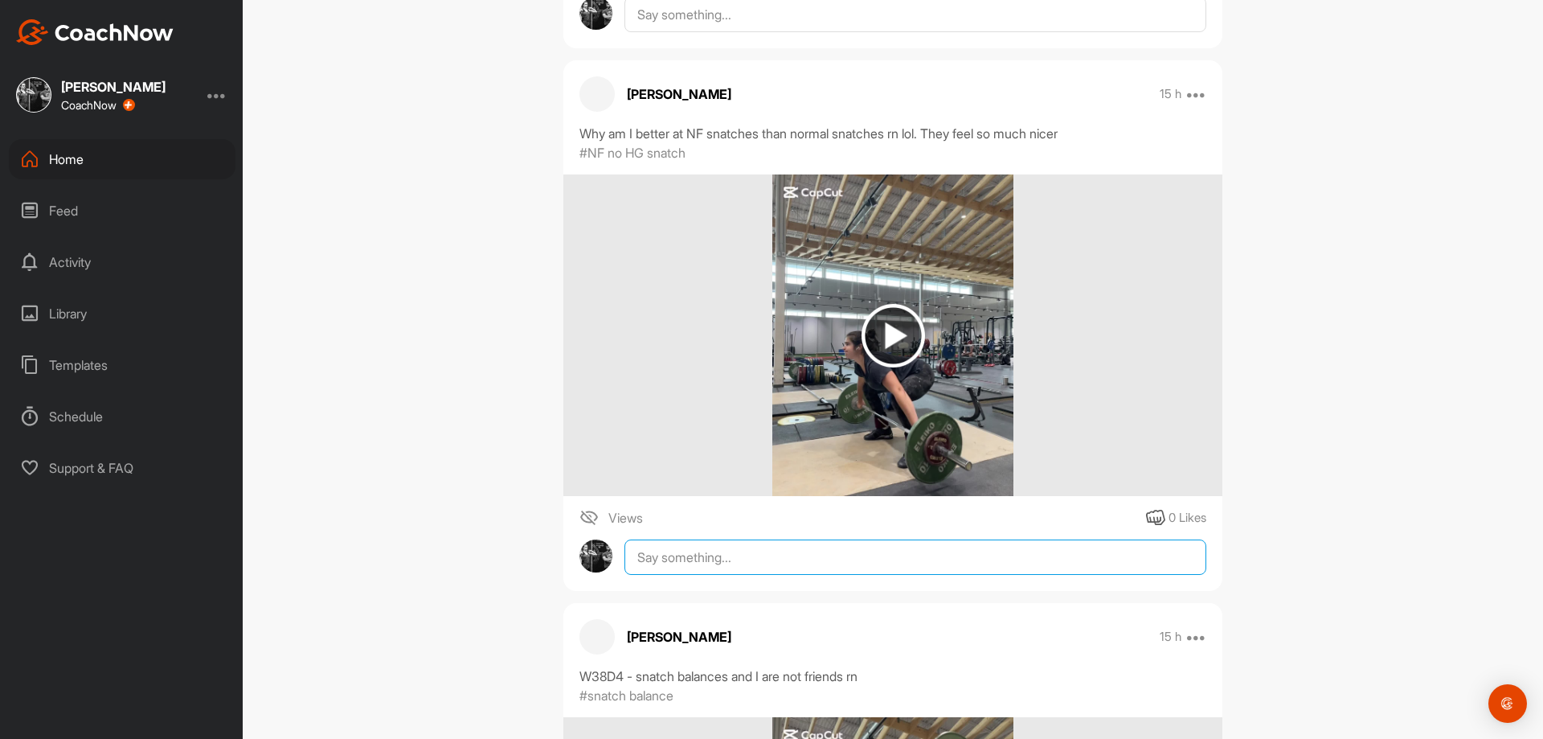
click at [1047, 559] on textarea at bounding box center [916, 556] width 582 height 35
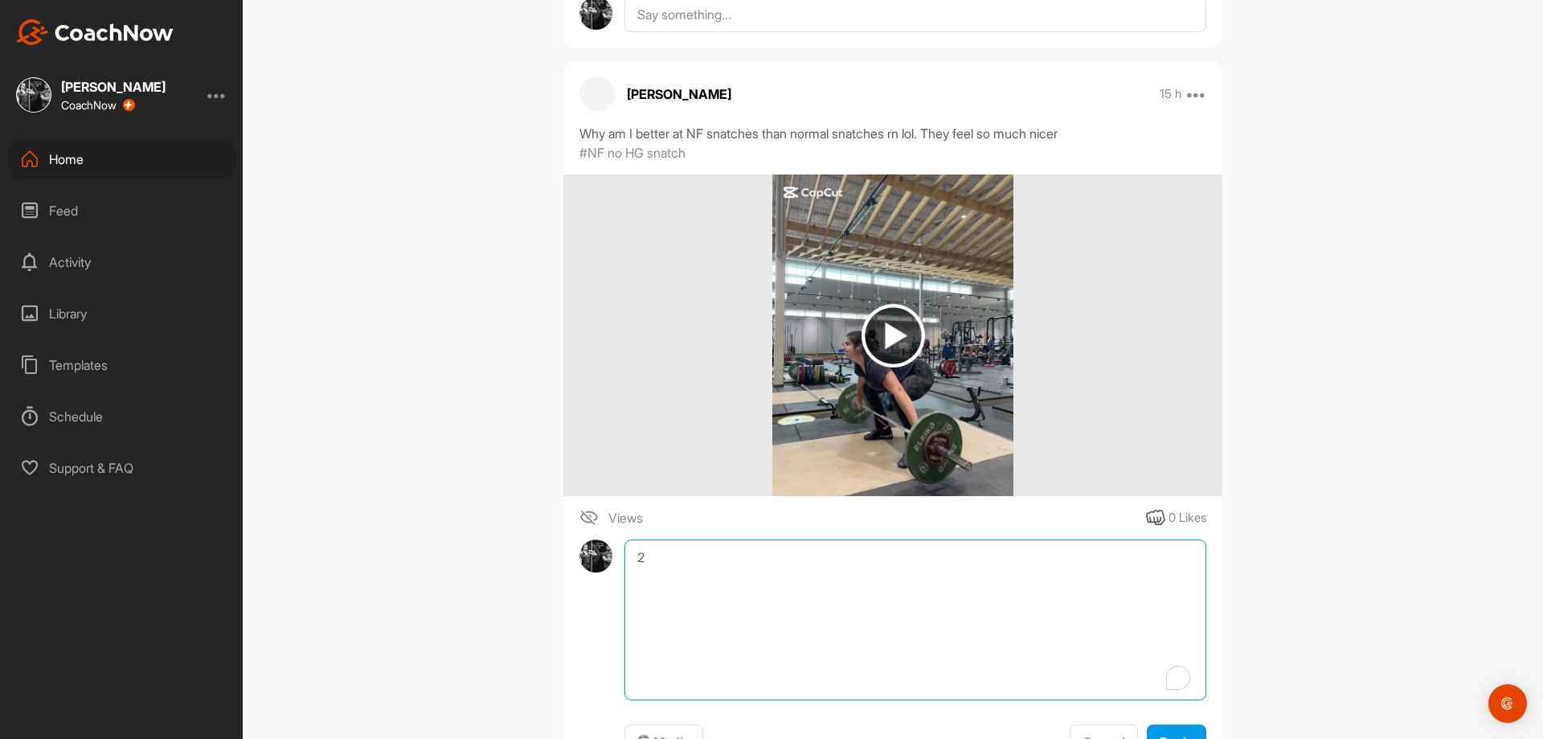
type textarea "2 m"
